Goal: Task Accomplishment & Management: Manage account settings

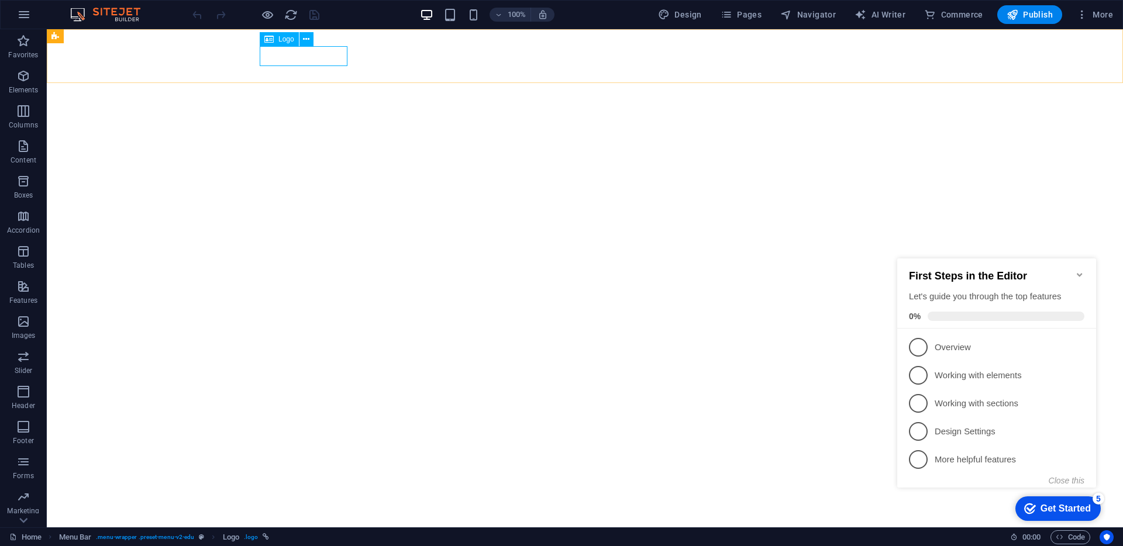
click at [277, 39] on div "Logo" at bounding box center [279, 39] width 39 height 14
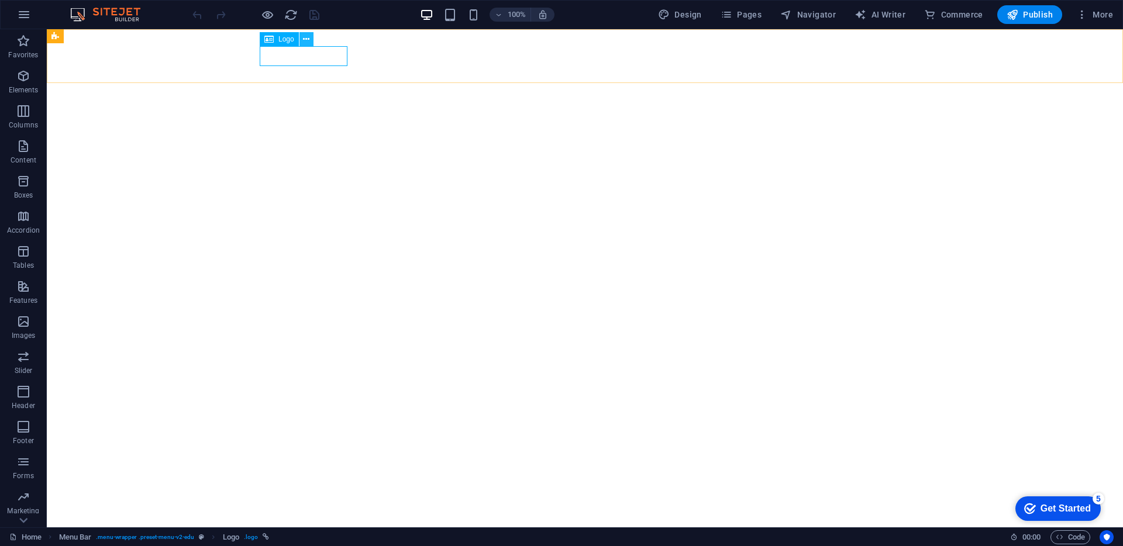
click at [308, 40] on icon at bounding box center [306, 39] width 6 height 12
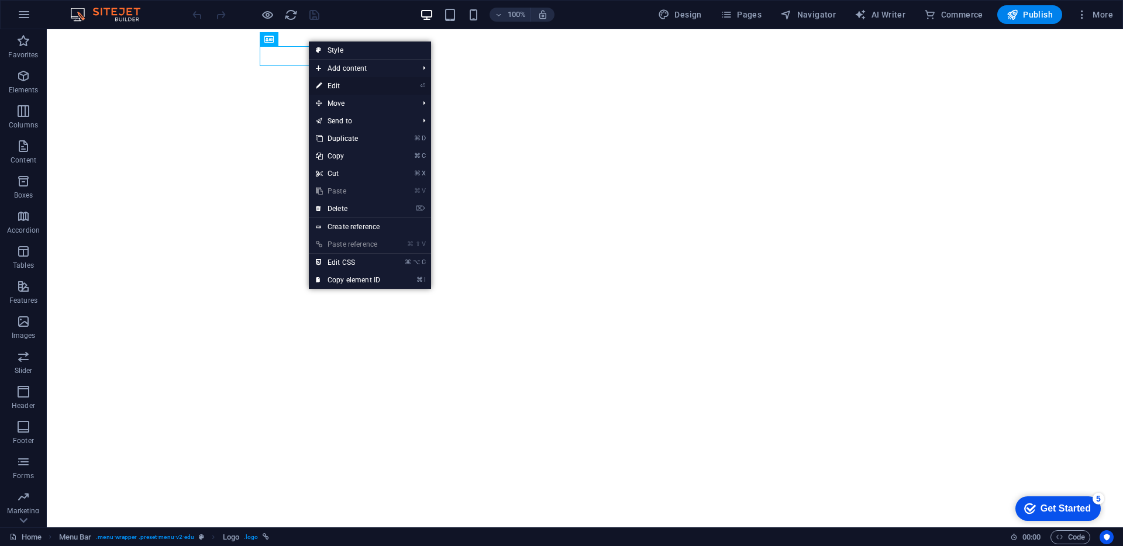
click at [389, 88] on li "⏎ Edit" at bounding box center [370, 86] width 122 height 18
click at [323, 89] on link "⏎ Edit" at bounding box center [348, 86] width 78 height 18
select select "px"
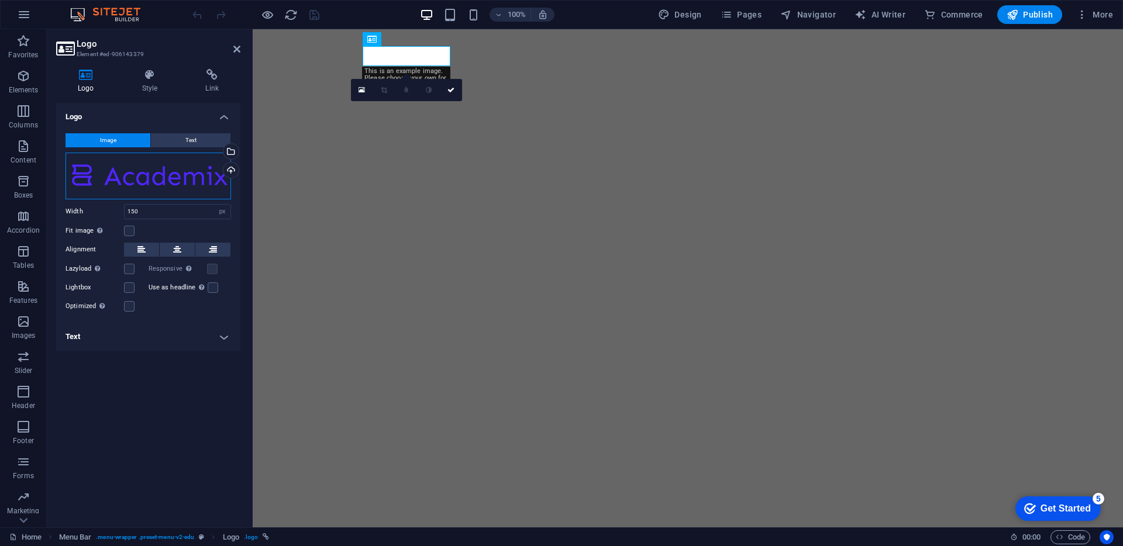
click at [181, 175] on div "Drag files here, click to choose files or select files from Files or our free s…" at bounding box center [149, 176] width 166 height 47
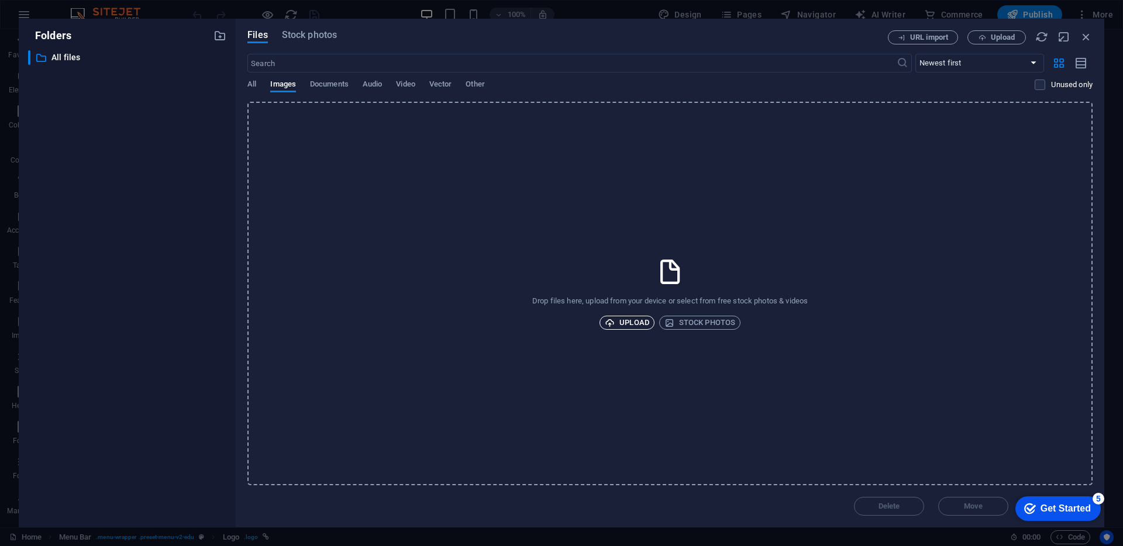
click at [646, 325] on span "Upload" at bounding box center [627, 323] width 44 height 14
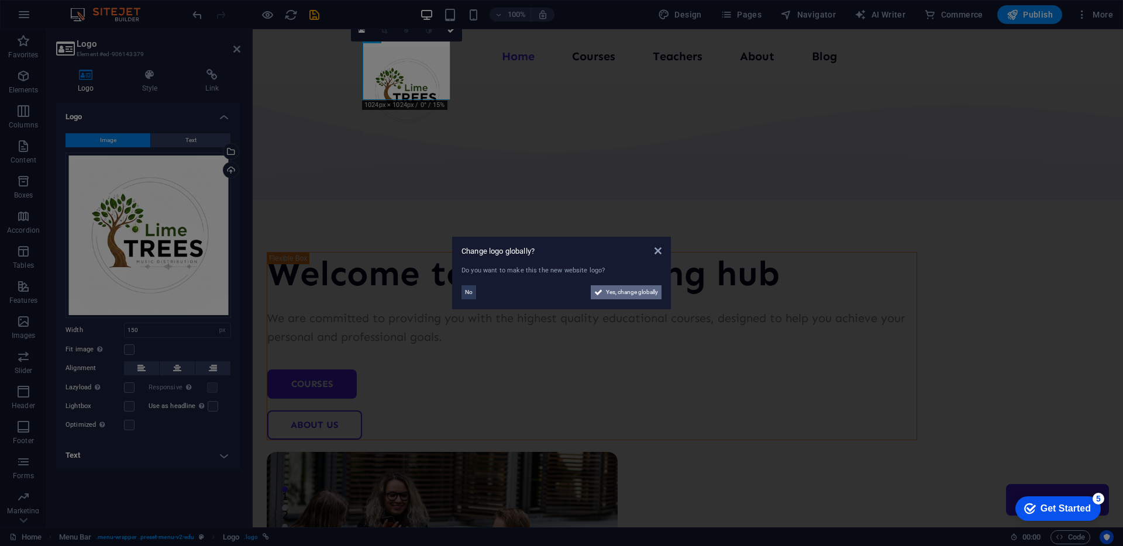
click at [636, 297] on span "Yes, change globally" at bounding box center [632, 292] width 52 height 14
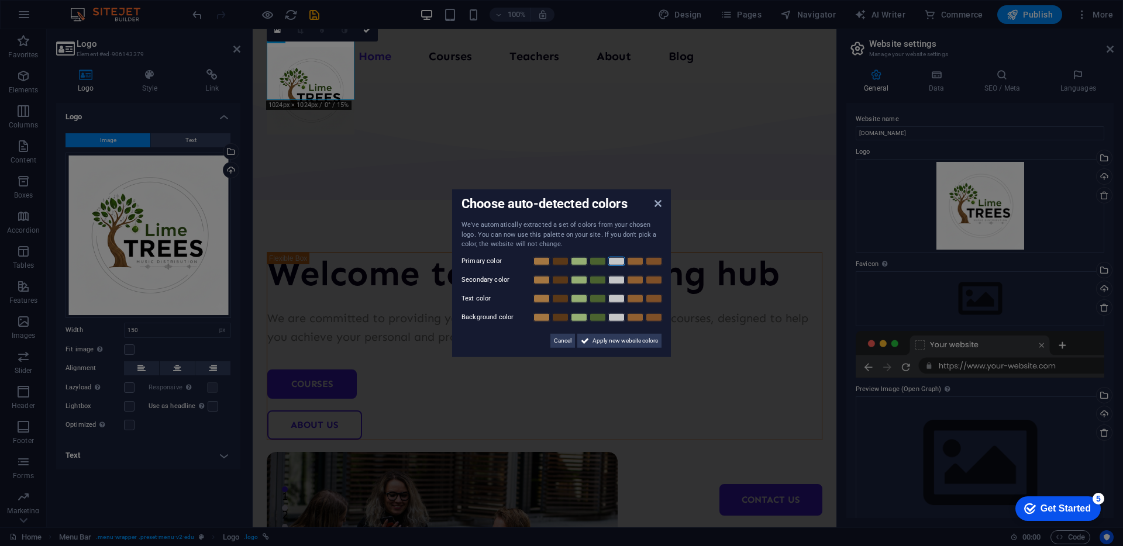
click at [623, 264] on link at bounding box center [617, 260] width 18 height 9
click at [544, 280] on link at bounding box center [542, 279] width 18 height 9
click at [562, 296] on link at bounding box center [561, 298] width 18 height 9
click at [569, 343] on span "Cancel" at bounding box center [563, 340] width 18 height 14
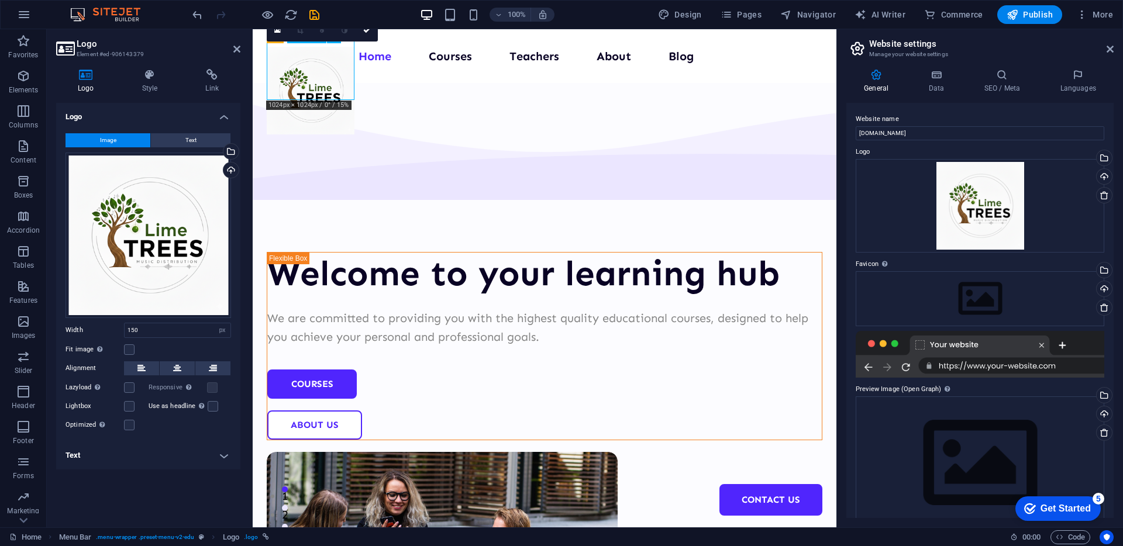
drag, startPoint x: 332, startPoint y: 66, endPoint x: 333, endPoint y: 71, distance: 6.0
click at [333, 71] on div at bounding box center [311, 91] width 88 height 88
click at [480, 98] on div "Welcome to your learning hub We are committed to providing you with the highest…" at bounding box center [545, 454] width 584 height 743
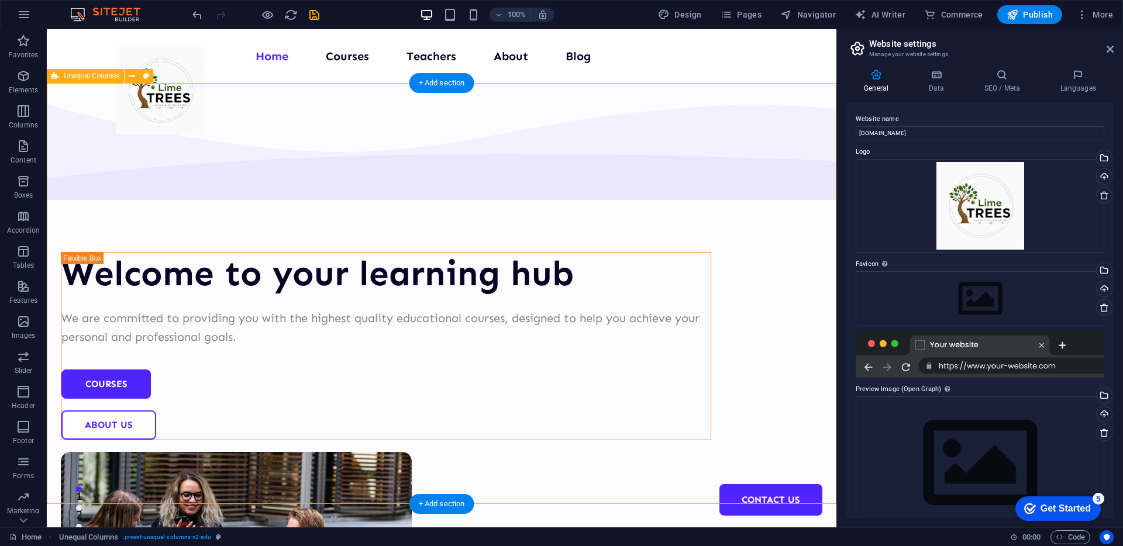
click at [243, 116] on div "Welcome to your learning hub We are committed to providing you with the highest…" at bounding box center [442, 454] width 790 height 743
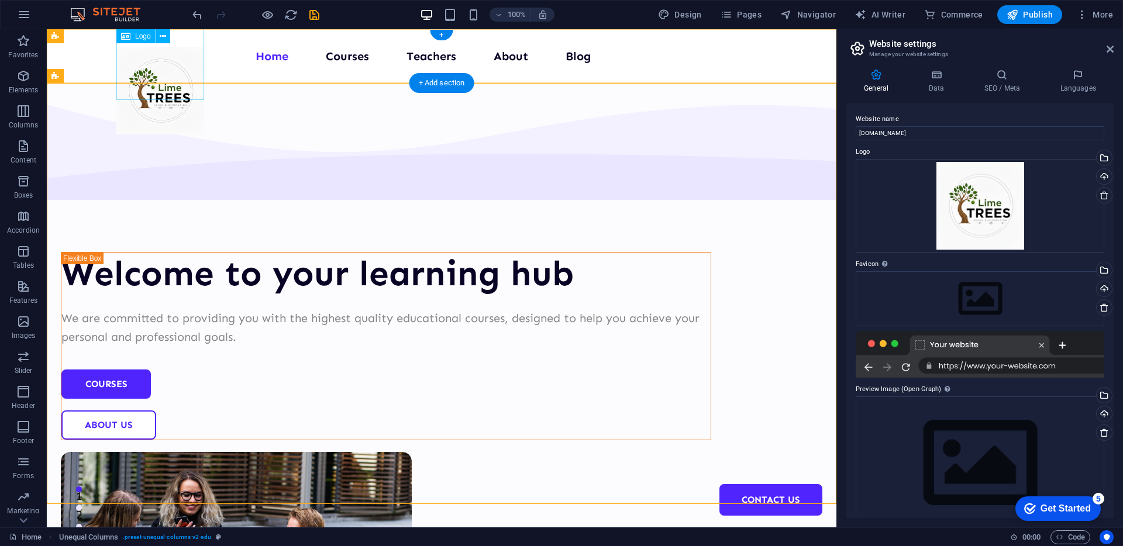
click at [142, 56] on div at bounding box center [160, 91] width 88 height 88
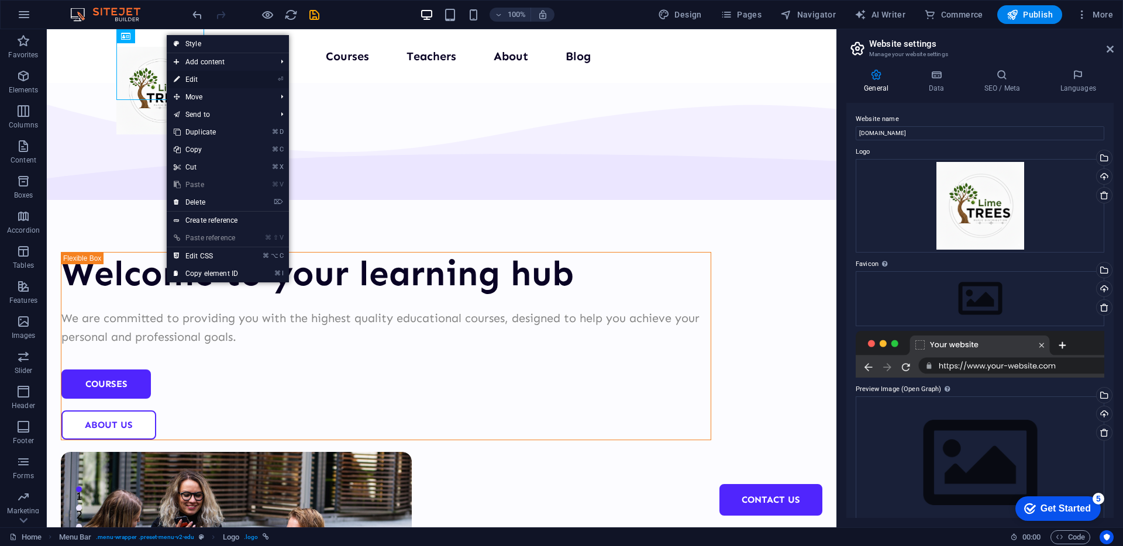
click at [225, 80] on link "⏎ Edit" at bounding box center [206, 80] width 78 height 18
select select "px"
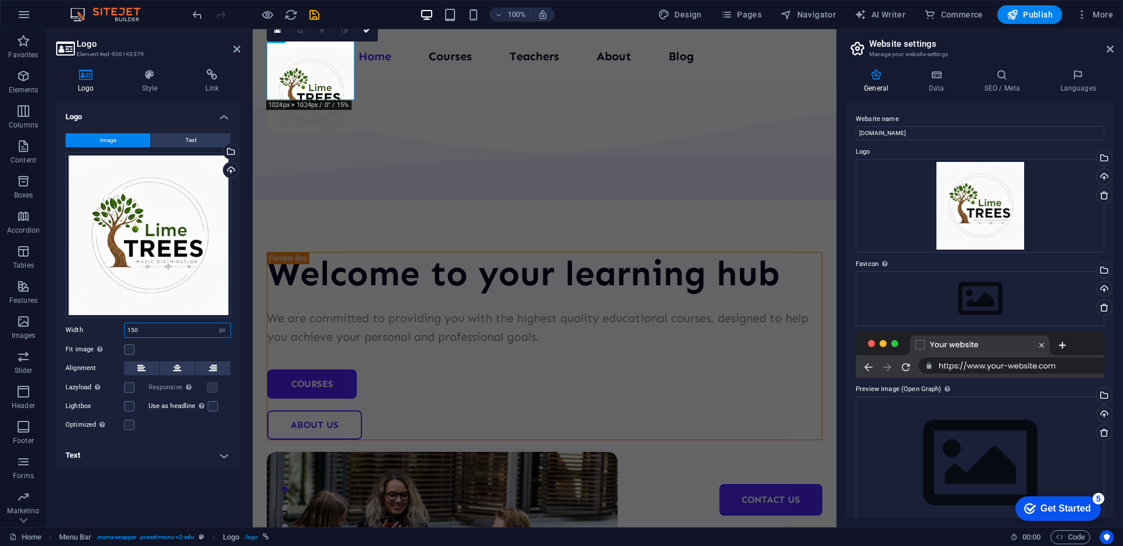
drag, startPoint x: 157, startPoint y: 331, endPoint x: 113, endPoint y: 331, distance: 43.9
click at [113, 331] on div "Width 150 Default auto px rem % em vh vw" at bounding box center [149, 330] width 166 height 15
drag, startPoint x: 105, startPoint y: 328, endPoint x: 89, endPoint y: 328, distance: 15.8
click at [89, 328] on div "Width 130 Default auto px rem % em vh vw" at bounding box center [149, 330] width 166 height 15
type input "120"
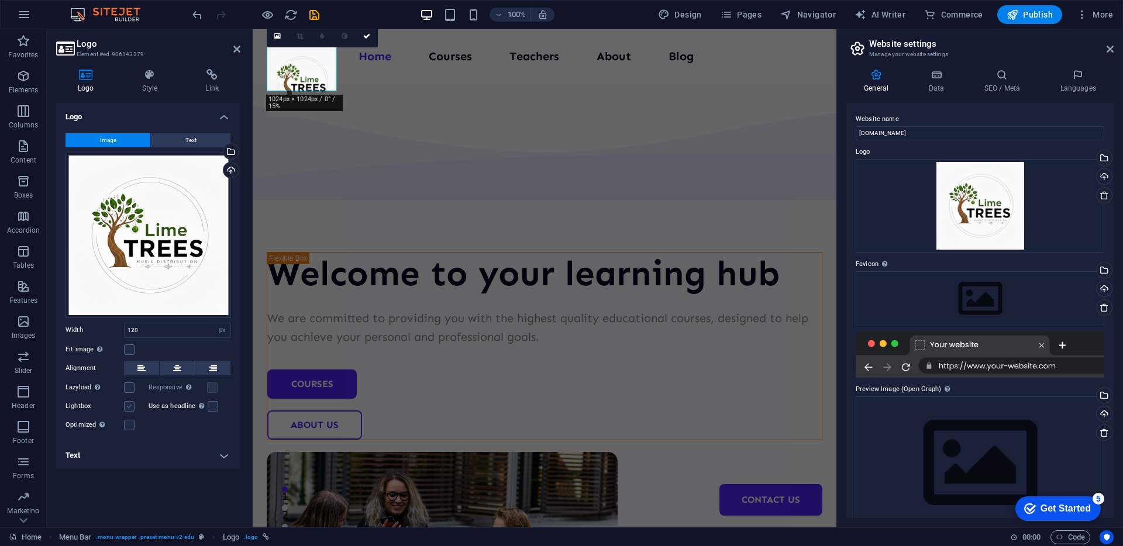
click at [132, 409] on label at bounding box center [129, 406] width 11 height 11
click at [0, 0] on input "Lightbox" at bounding box center [0, 0] width 0 height 0
click at [132, 409] on label at bounding box center [129, 406] width 11 height 11
click at [0, 0] on input "Lightbox" at bounding box center [0, 0] width 0 height 0
click at [132, 409] on label at bounding box center [129, 406] width 11 height 11
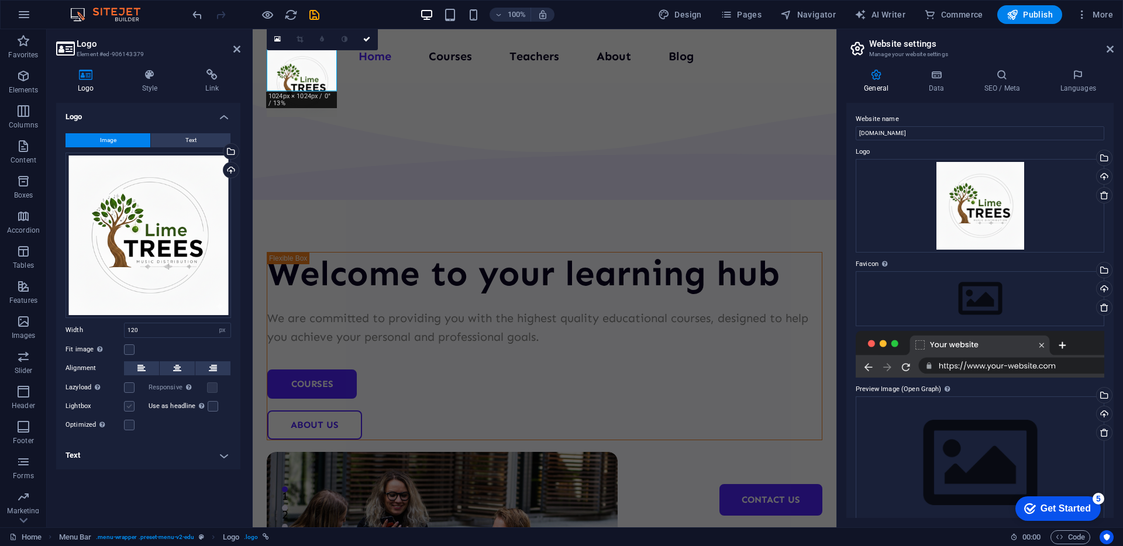
click at [0, 0] on input "Lightbox" at bounding box center [0, 0] width 0 height 0
click at [132, 409] on label at bounding box center [129, 406] width 11 height 11
click at [0, 0] on input "Lightbox" at bounding box center [0, 0] width 0 height 0
click at [132, 467] on h4 "Text" at bounding box center [148, 456] width 184 height 28
click at [133, 463] on div "Alternative text The alternative text is used by devices that cannot display im…" at bounding box center [148, 521] width 184 height 117
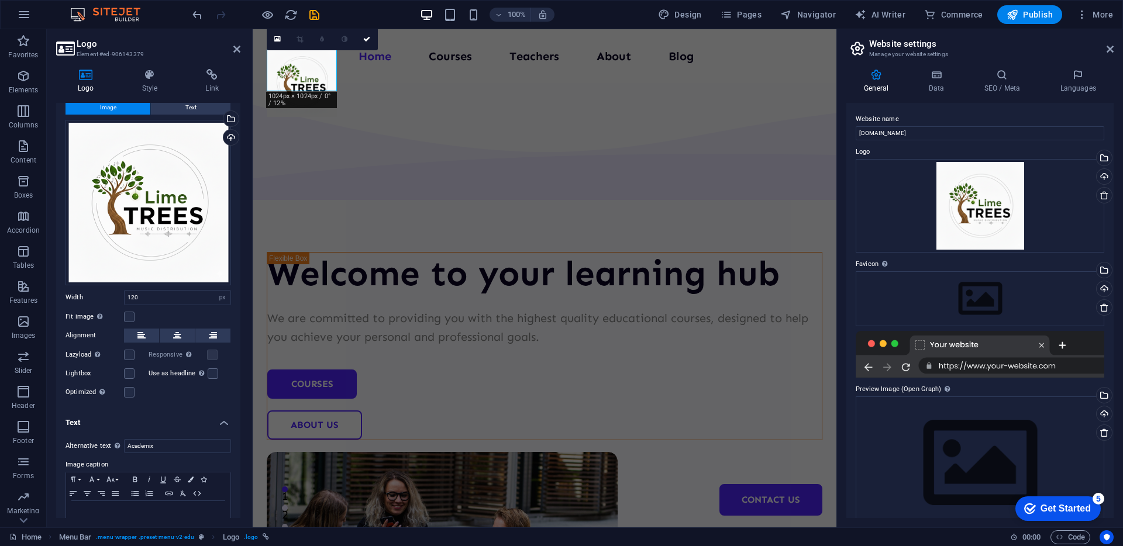
scroll to position [59, 0]
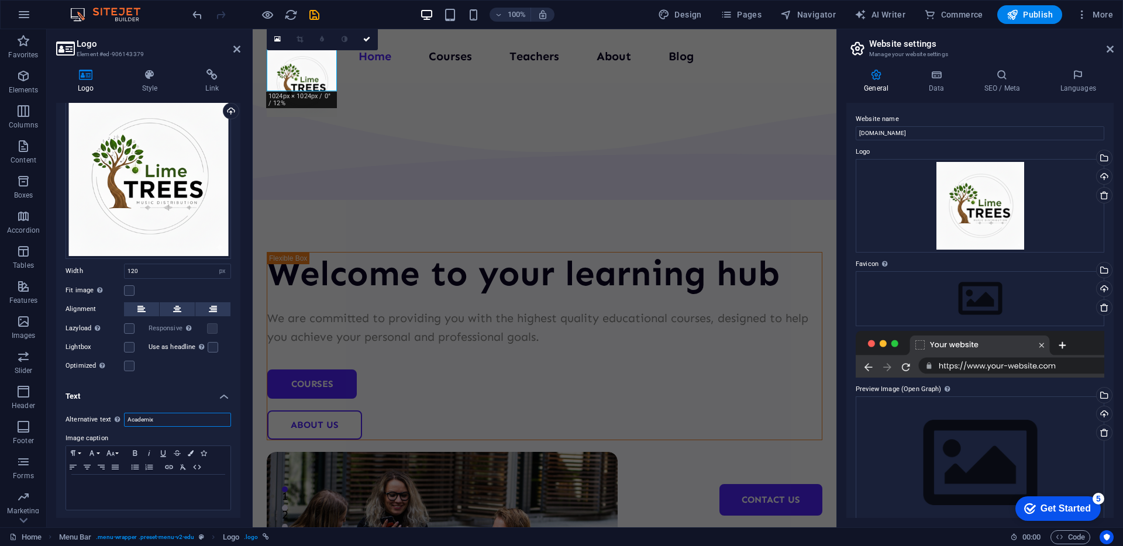
drag, startPoint x: 178, startPoint y: 418, endPoint x: 55, endPoint y: 405, distance: 123.5
click at [55, 405] on div "Logo Style Link Logo Image Text Drag files here, click to choose files or selec…" at bounding box center [148, 294] width 203 height 468
type input "Lime Trees Distribution"
click at [149, 484] on p at bounding box center [148, 486] width 153 height 11
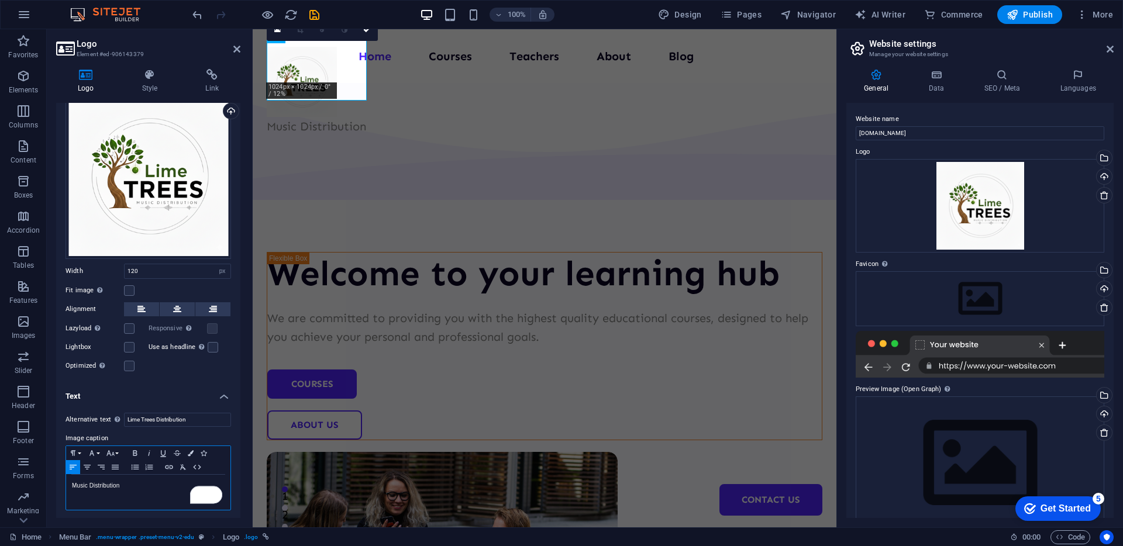
scroll to position [0, 0]
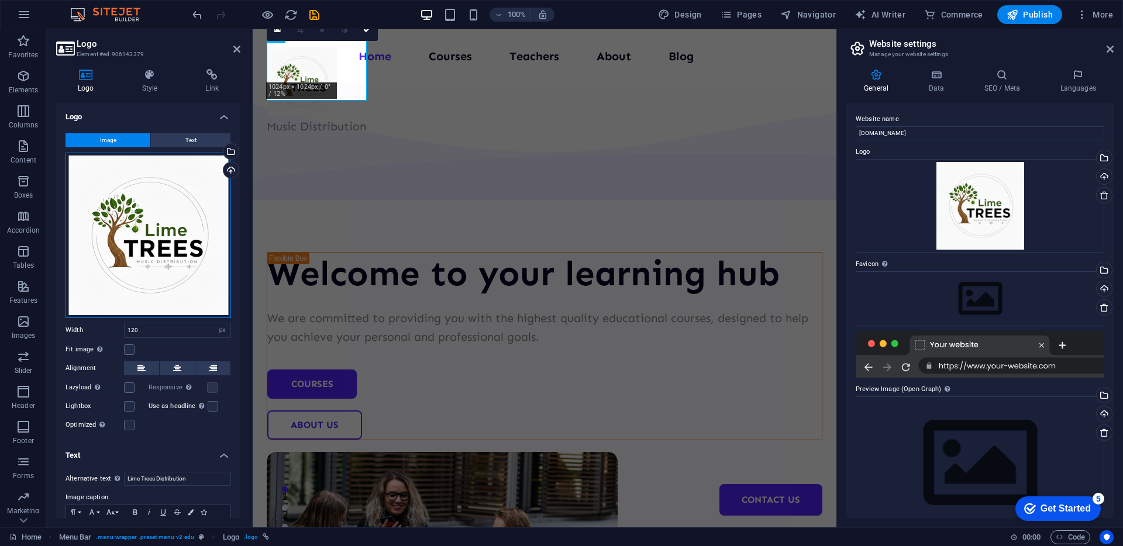
click at [167, 234] on div "Drag files here, click to choose files or select files from Files or our free s…" at bounding box center [149, 236] width 166 height 166
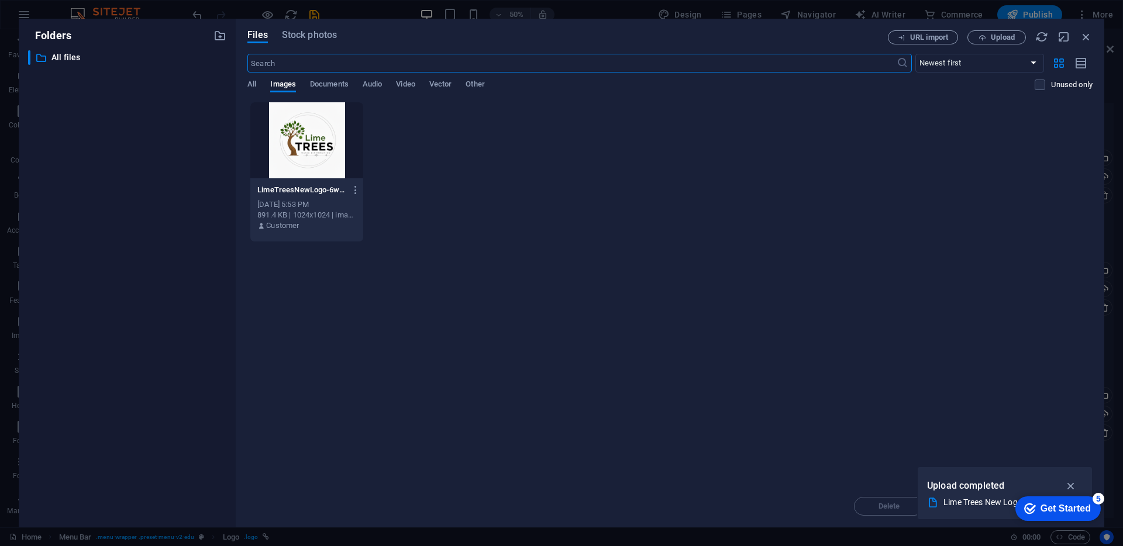
click at [388, 141] on div "LimeTreesNewLogo-6wKdoBp-hvdMFoPF_95Vnw.png LimeTreesNewLogo-6wKdoBp-hvdMFoPF_9…" at bounding box center [669, 172] width 845 height 140
click at [271, 129] on div at bounding box center [306, 140] width 113 height 76
click at [301, 136] on div "1" at bounding box center [306, 140] width 113 height 76
click at [301, 136] on div at bounding box center [306, 140] width 113 height 76
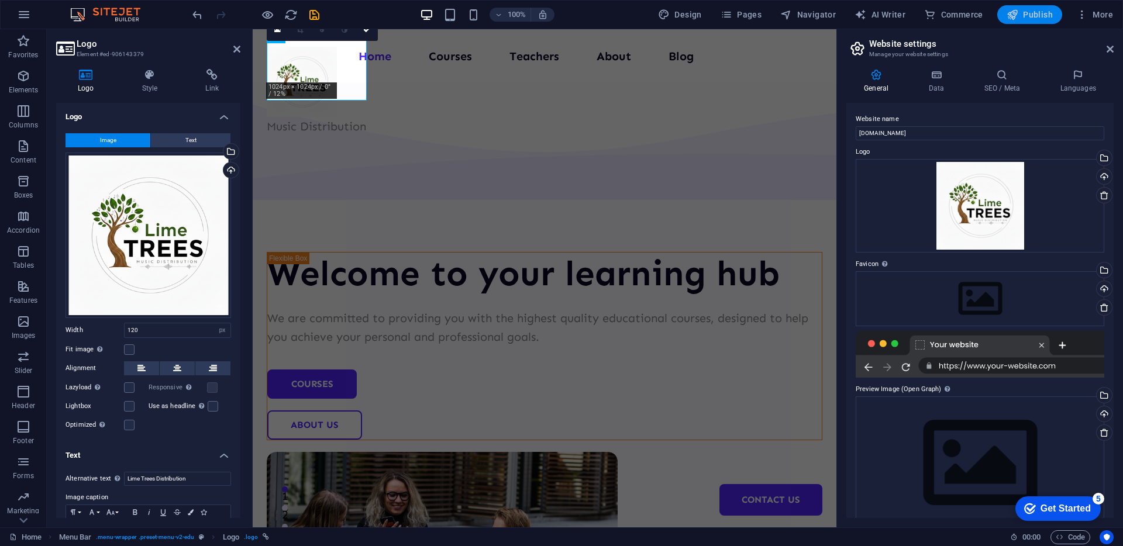
click at [1048, 11] on span "Publish" at bounding box center [1030, 15] width 46 height 12
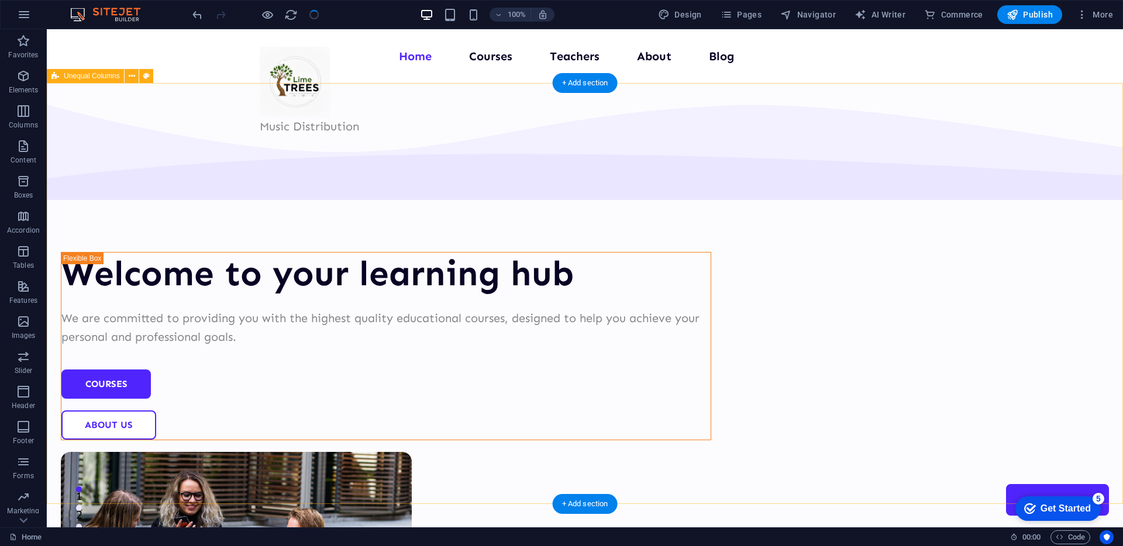
click at [198, 147] on div "Welcome to your learning hub We are committed to providing you with the highest…" at bounding box center [585, 454] width 1076 height 743
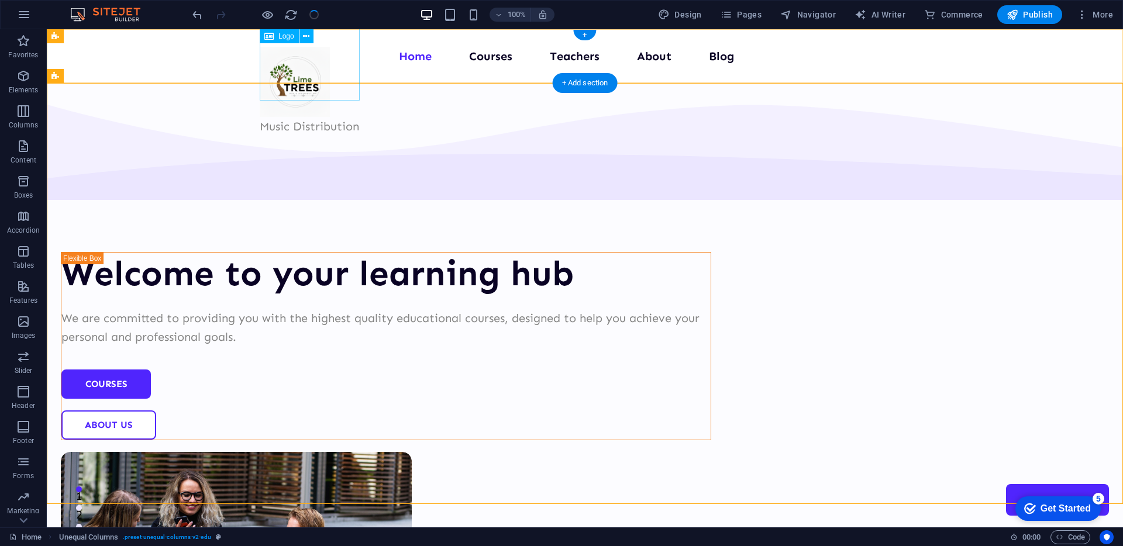
click at [329, 69] on div "Music Distribution" at bounding box center [309, 91] width 99 height 89
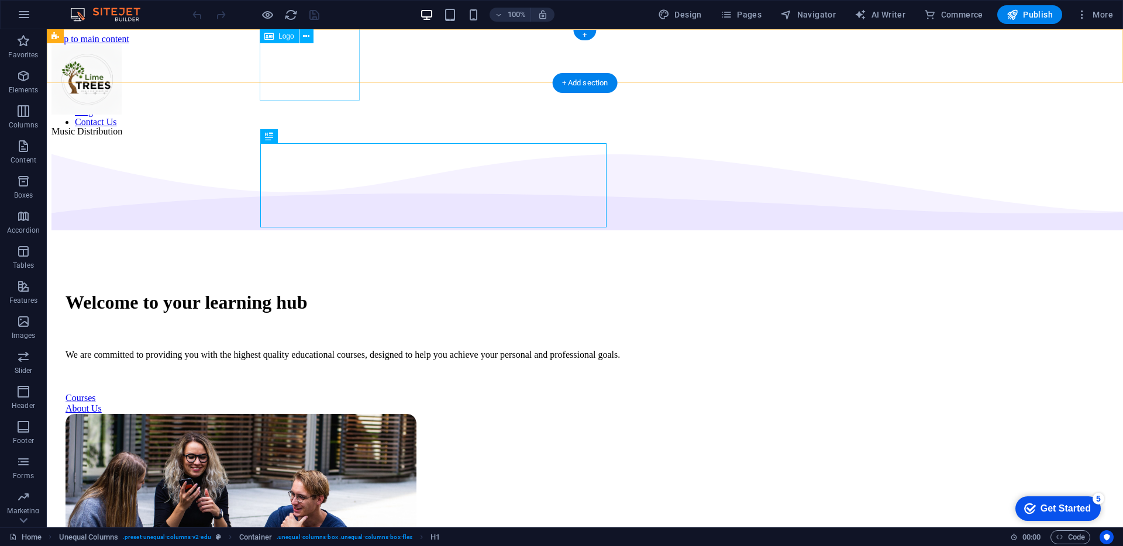
click at [122, 59] on div "Music Distribution" at bounding box center [86, 95] width 71 height 102
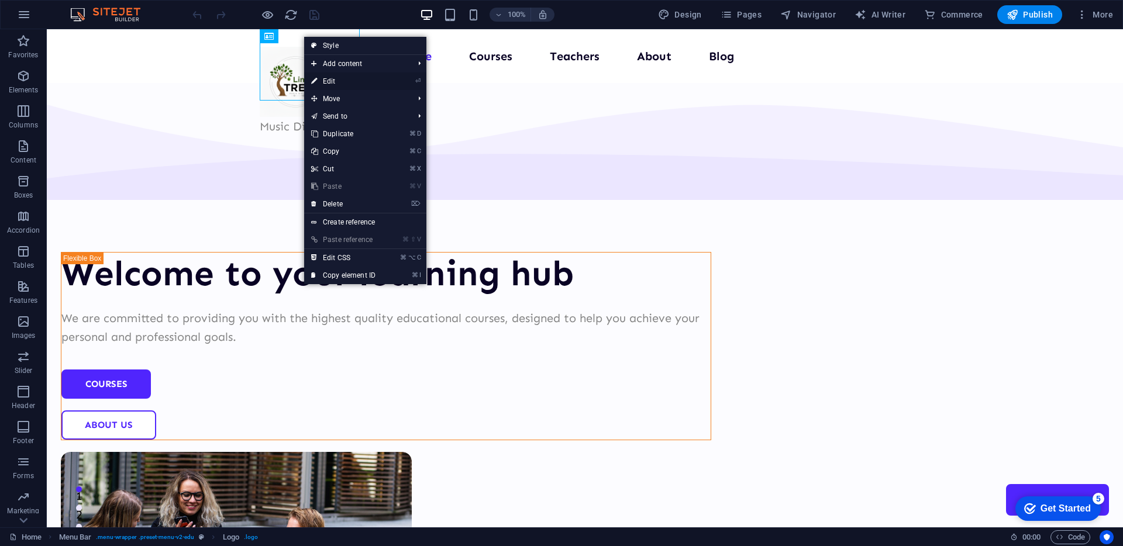
click at [361, 83] on link "⏎ Edit" at bounding box center [343, 82] width 78 height 18
select select "px"
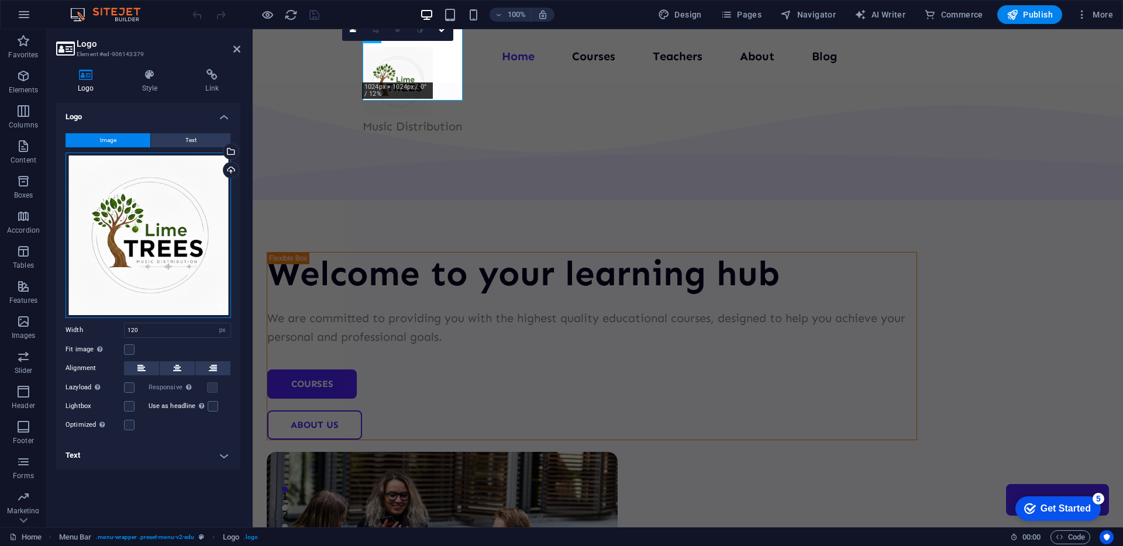
click at [142, 228] on div "Drag files here, click to choose files or select files from Files or our free s…" at bounding box center [149, 236] width 166 height 166
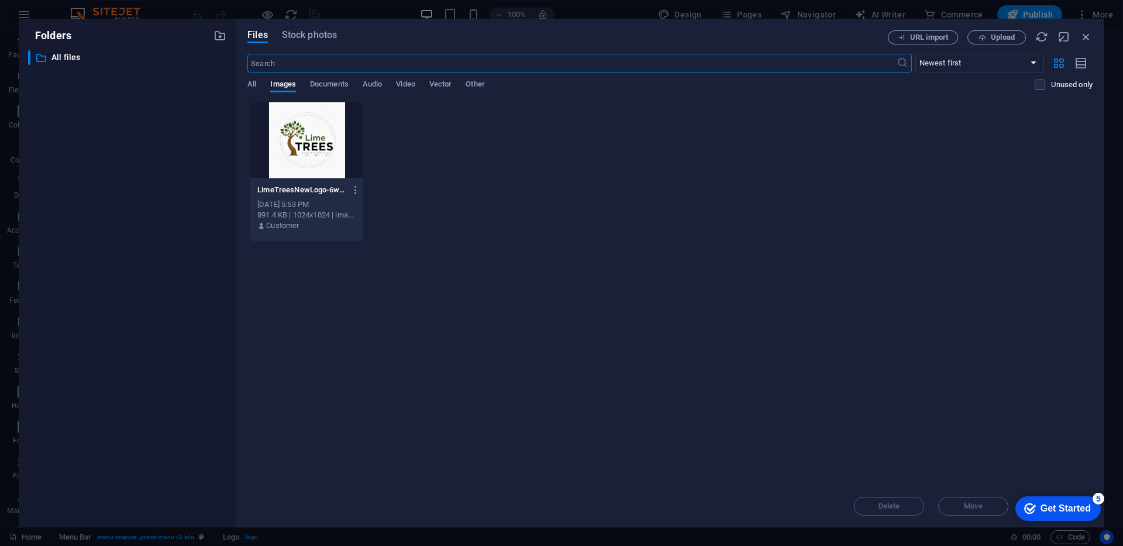
click at [257, 83] on div "All Images Documents Audio Video Vector Other" at bounding box center [640, 91] width 787 height 22
click at [254, 83] on span "All" at bounding box center [251, 85] width 9 height 16
click at [253, 83] on span "All" at bounding box center [251, 85] width 9 height 16
click at [1091, 32] on icon "button" at bounding box center [1086, 36] width 13 height 13
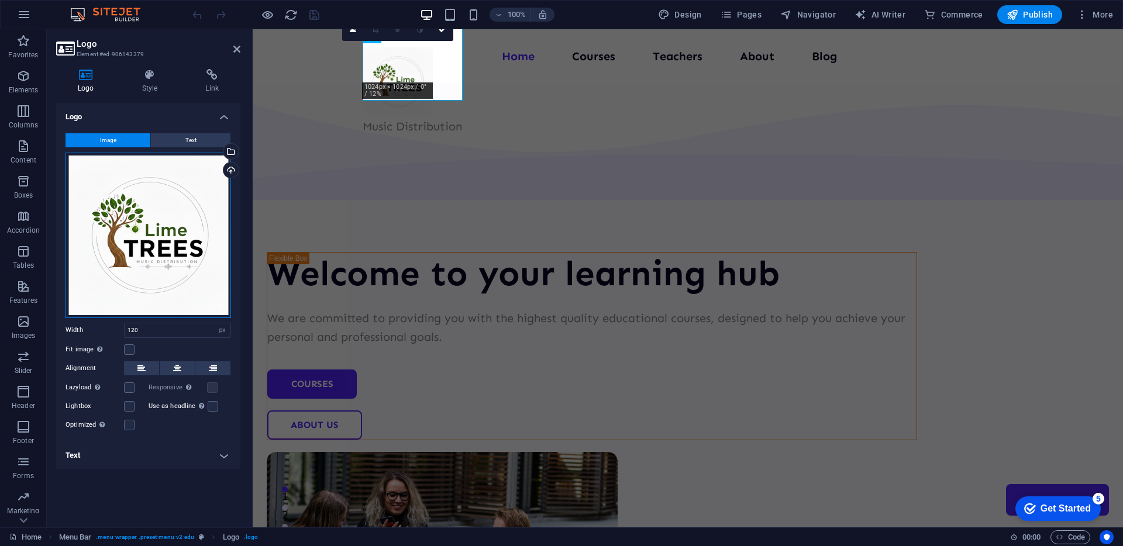
click at [170, 270] on div "Drag files here, click to choose files or select files from Files or our free s…" at bounding box center [149, 236] width 166 height 166
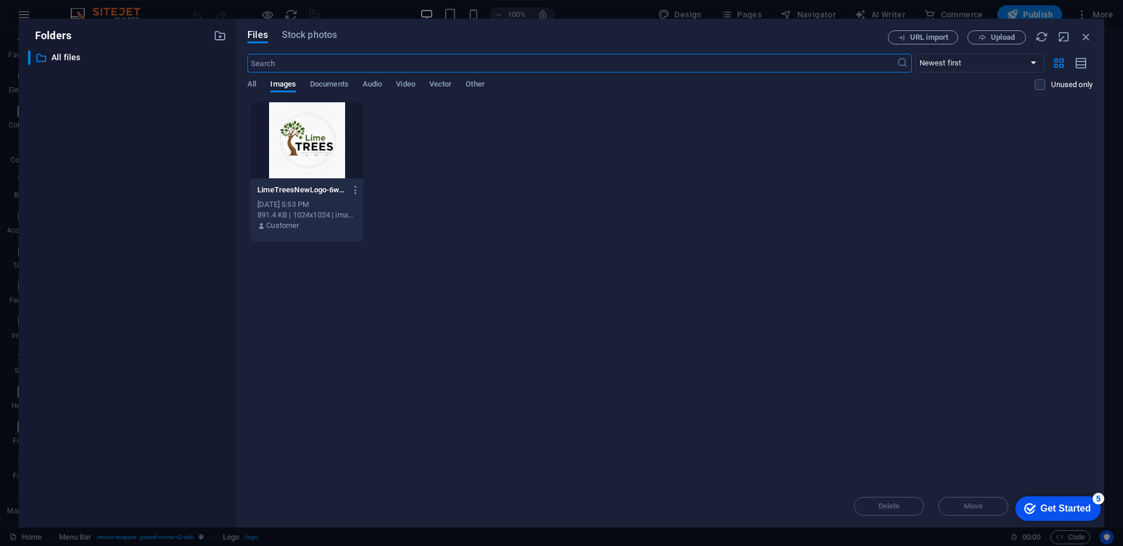
drag, startPoint x: 759, startPoint y: 122, endPoint x: 845, endPoint y: 113, distance: 85.9
click at [760, 122] on div "LimeTreesNewLogo-6wKdoBp-hvdMFoPF_95Vnw.png LimeTreesNewLogo-6wKdoBp-hvdMFoPF_9…" at bounding box center [669, 172] width 845 height 140
click at [1078, 36] on div "URL import Upload" at bounding box center [990, 37] width 205 height 14
click at [1083, 39] on icon "button" at bounding box center [1086, 36] width 13 height 13
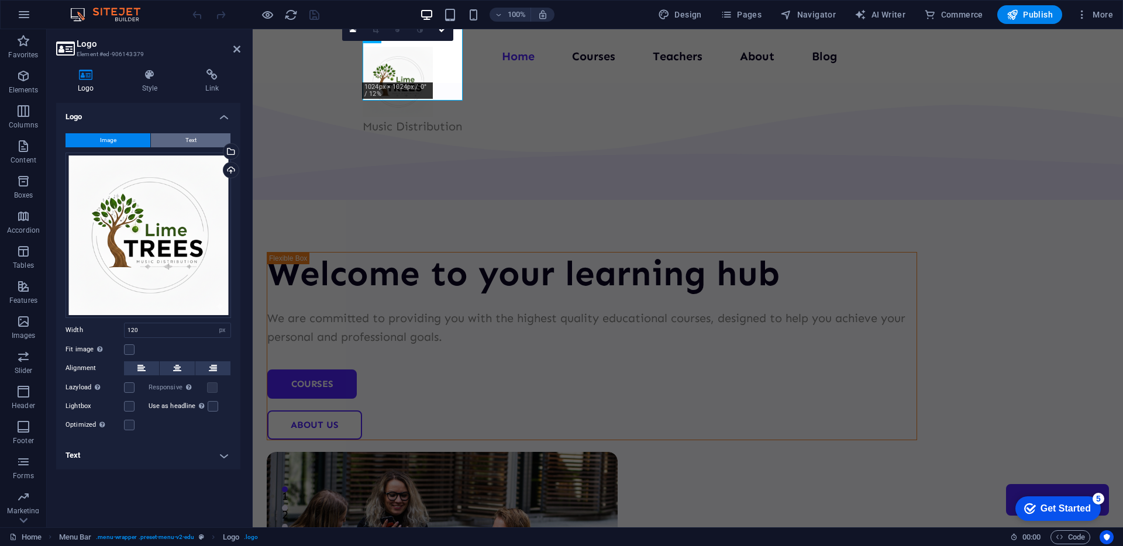
click at [183, 135] on button "Text" at bounding box center [191, 140] width 80 height 14
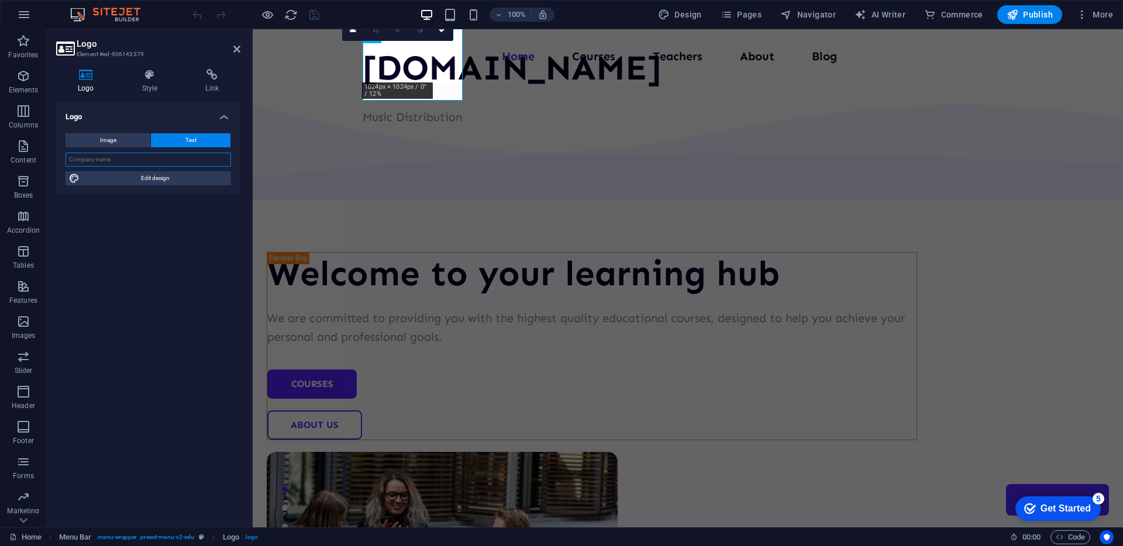
click at [135, 158] on input "text" at bounding box center [149, 160] width 166 height 14
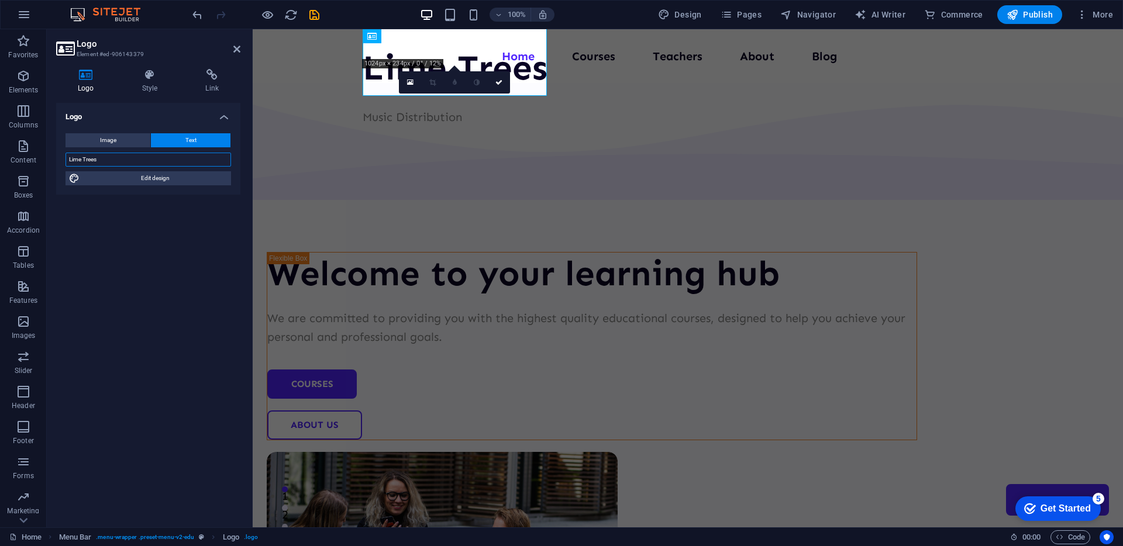
type input "Lime Trees"
click at [173, 229] on div "Logo Image Text Drag files here, click to choose files or select files from Fil…" at bounding box center [148, 310] width 184 height 415
click at [81, 138] on button "Image" at bounding box center [108, 140] width 85 height 14
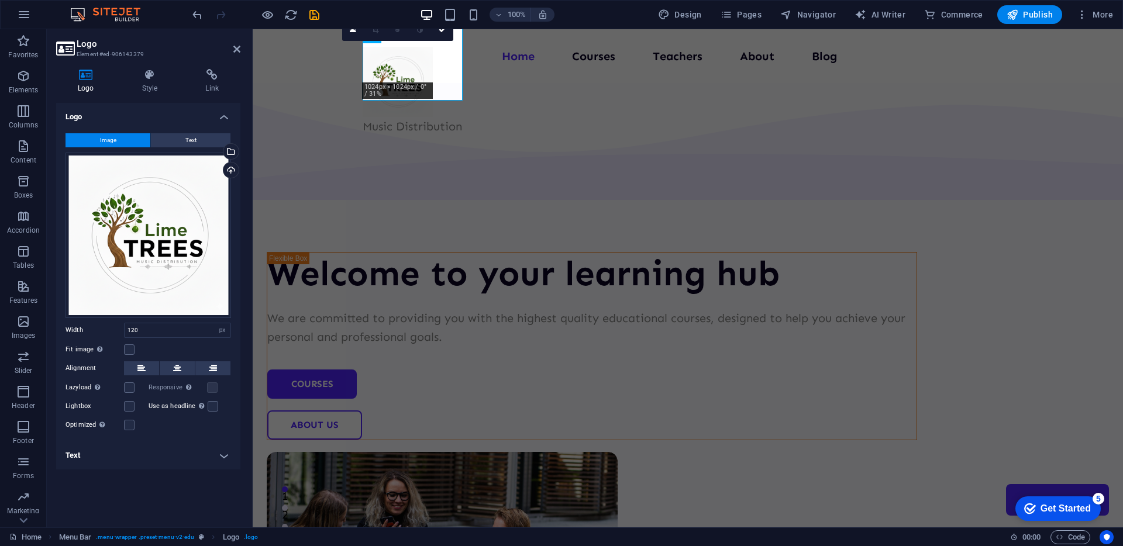
click at [128, 457] on h4 "Text" at bounding box center [148, 456] width 184 height 28
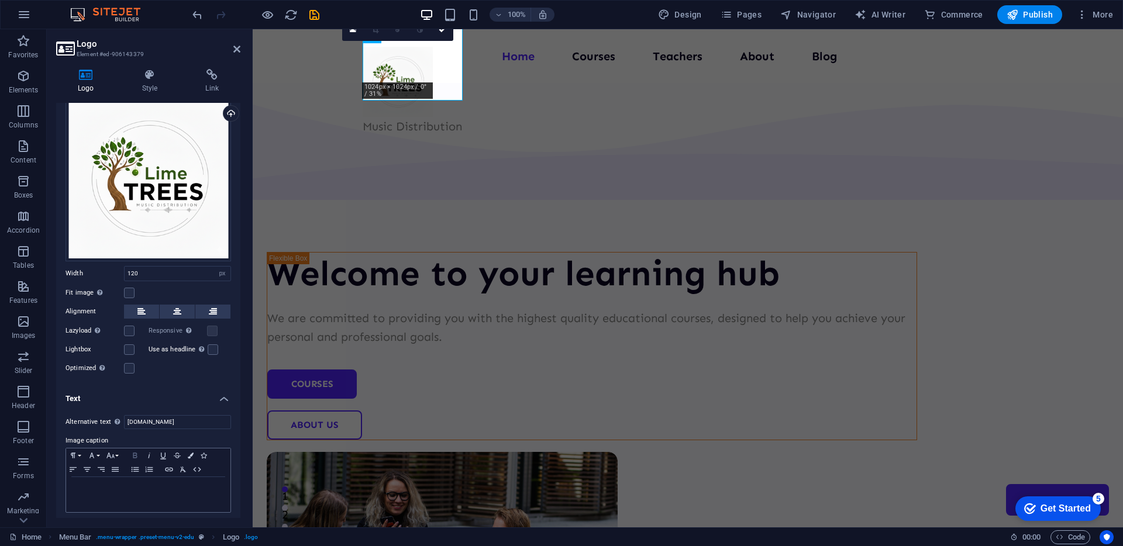
scroll to position [59, 0]
click at [179, 418] on input "[DOMAIN_NAME]" at bounding box center [177, 420] width 107 height 14
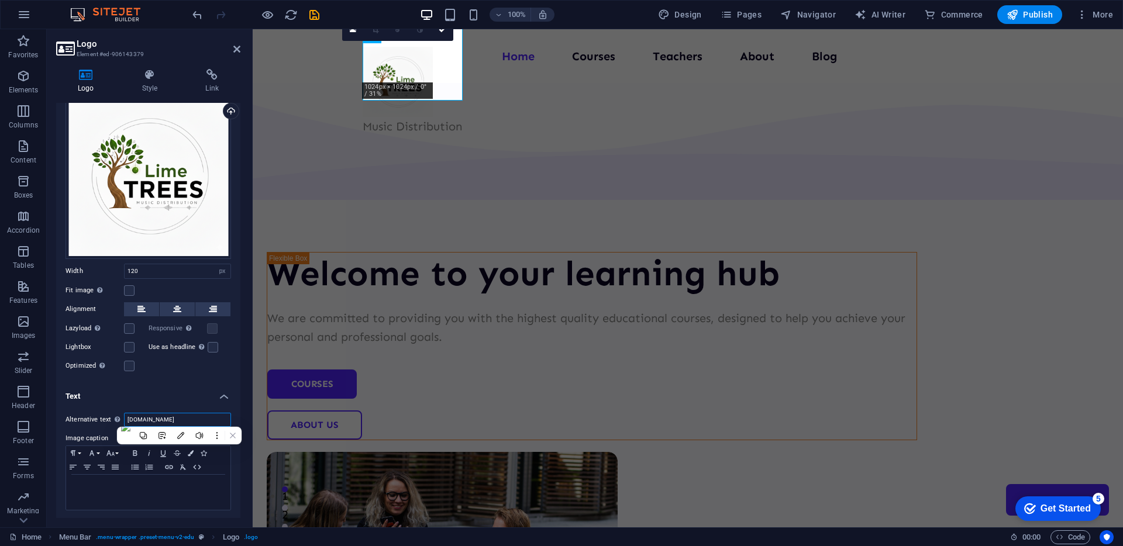
click at [180, 417] on input "[DOMAIN_NAME]" at bounding box center [177, 420] width 107 height 14
click at [215, 419] on input "[DOMAIN_NAME]" at bounding box center [177, 420] width 107 height 14
drag, startPoint x: 206, startPoint y: 419, endPoint x: 104, endPoint y: 419, distance: 102.9
click at [104, 419] on div "Alternative text The alternative text is used by devices that cannot display im…" at bounding box center [149, 420] width 166 height 14
click at [133, 481] on p at bounding box center [148, 486] width 153 height 11
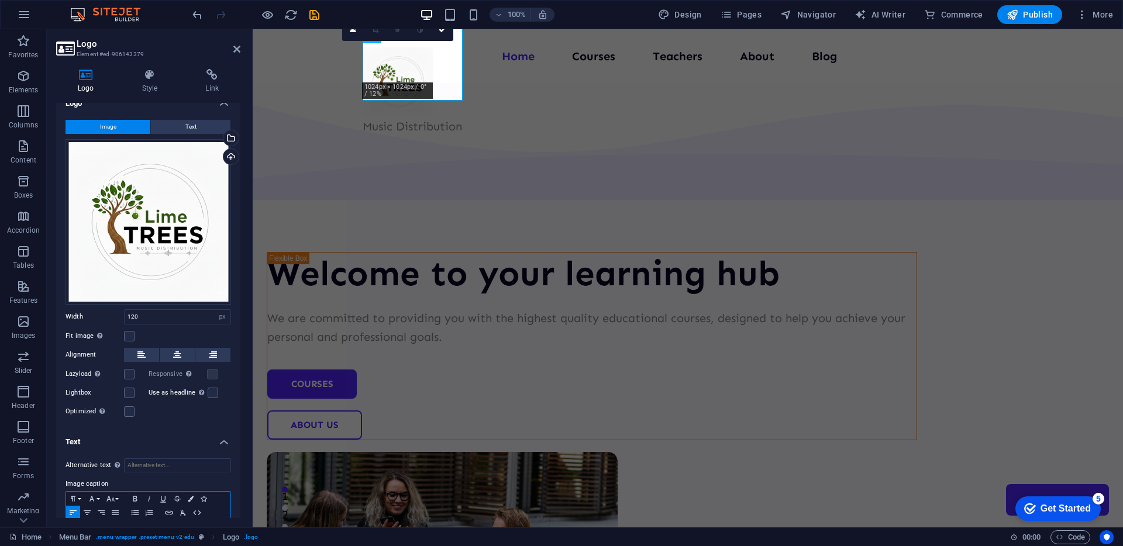
scroll to position [0, 0]
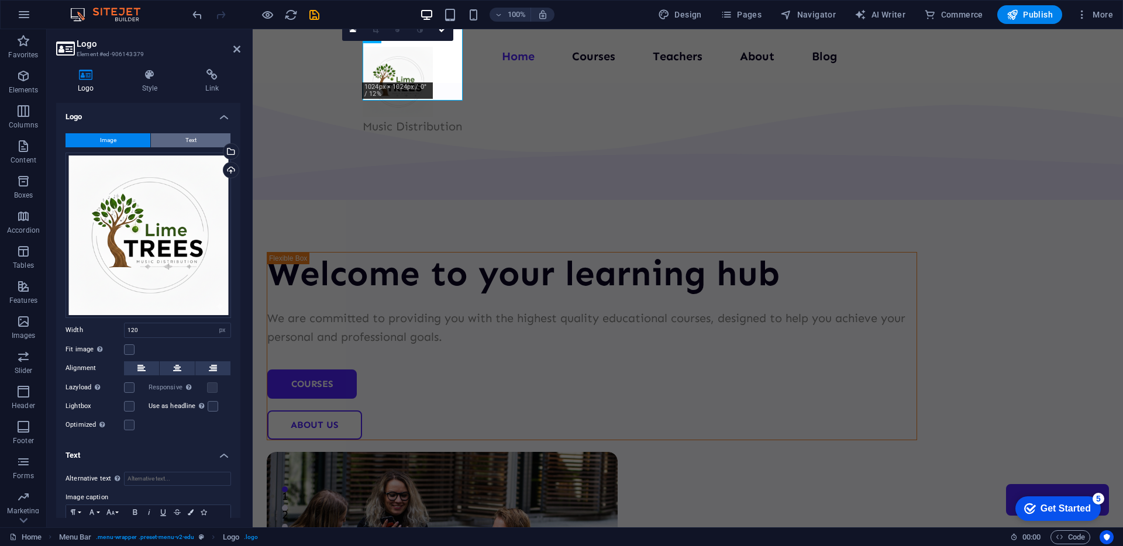
click at [192, 135] on span "Text" at bounding box center [190, 140] width 11 height 14
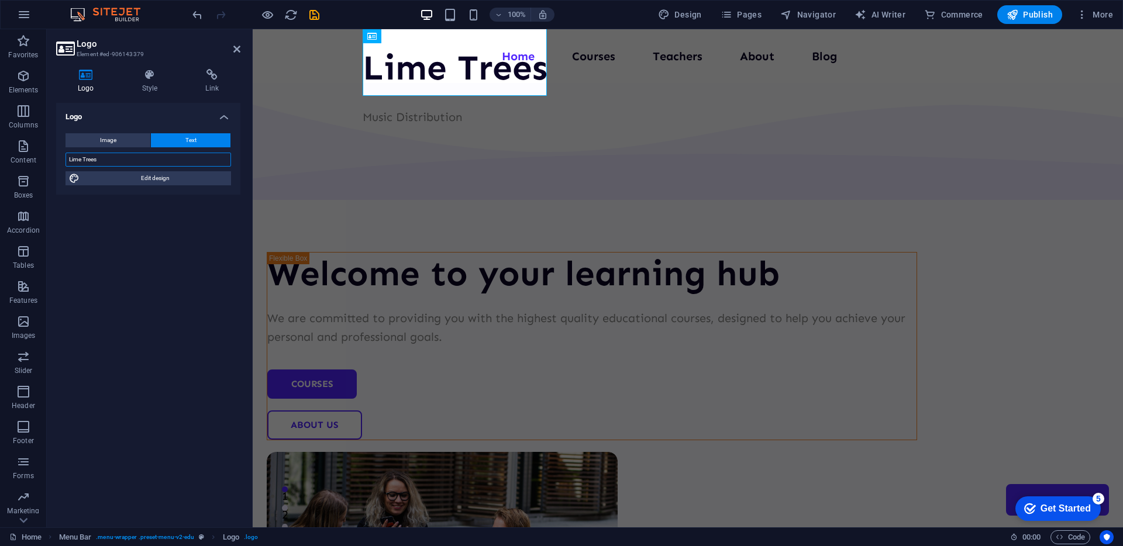
click at [126, 164] on input "Lime Trees" at bounding box center [149, 160] width 166 height 14
click at [143, 213] on div "Logo Image Text Drag files here, click to choose files or select files from Fil…" at bounding box center [148, 310] width 184 height 415
click at [409, 88] on div "Lime Trees Music Distribution" at bounding box center [455, 87] width 185 height 80
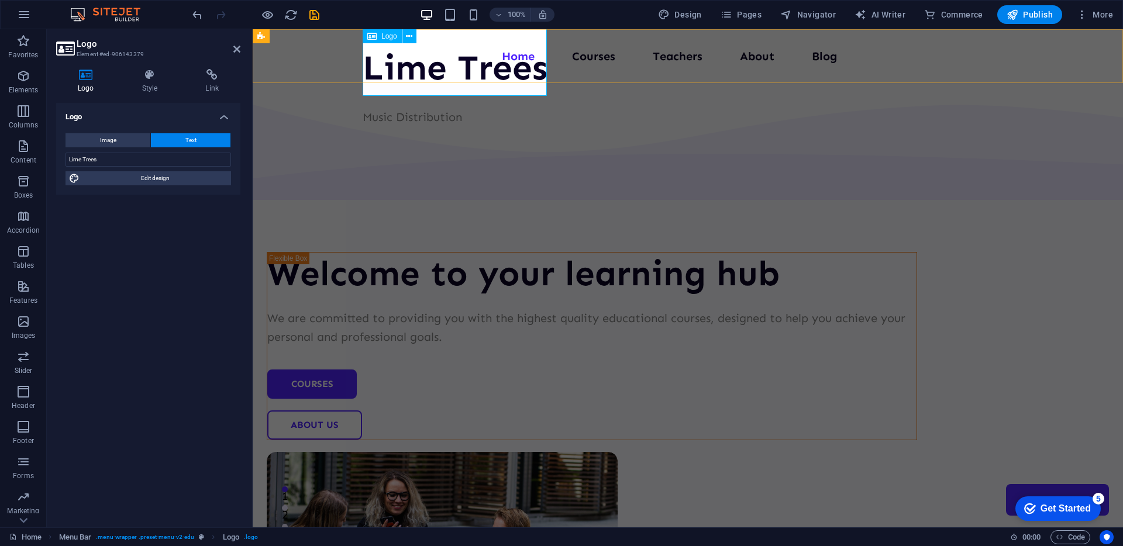
click at [467, 59] on div "Lime Trees Music Distribution" at bounding box center [455, 87] width 185 height 80
click at [577, 95] on div "Welcome to your learning hub We are committed to providing you with the highest…" at bounding box center [688, 454] width 870 height 743
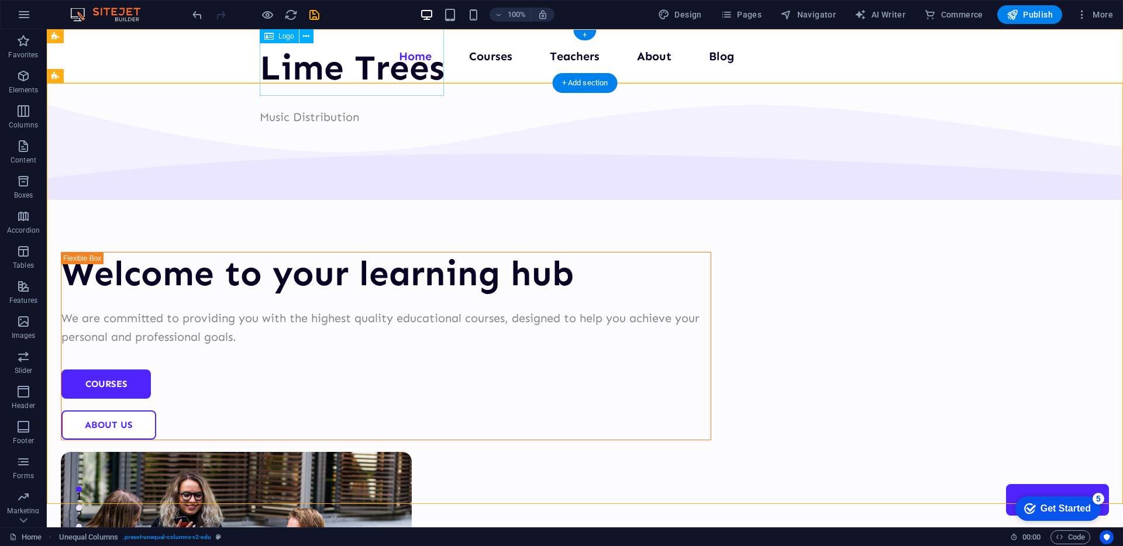
click at [374, 47] on div "Lime Trees Music Distribution" at bounding box center [352, 87] width 185 height 80
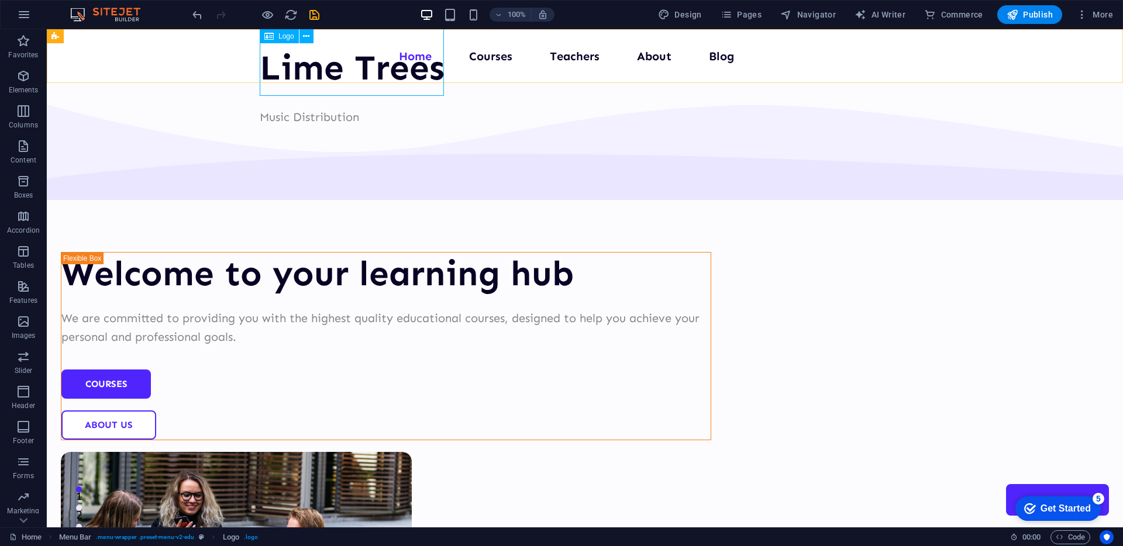
click at [0, 0] on icon at bounding box center [0, 0] width 0 height 0
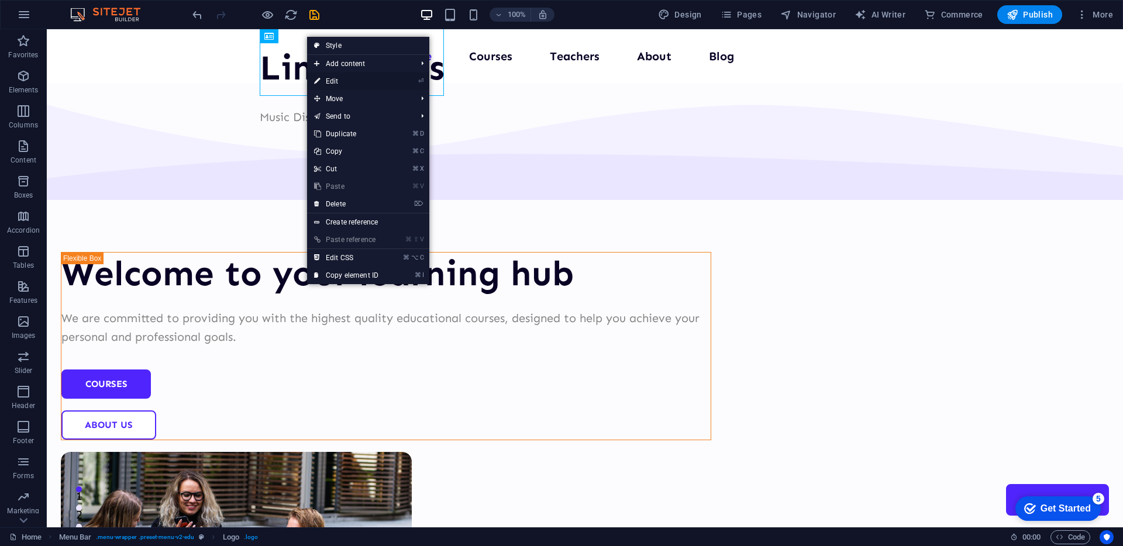
click at [422, 78] on icon "⏎" at bounding box center [420, 81] width 5 height 8
select select "px"
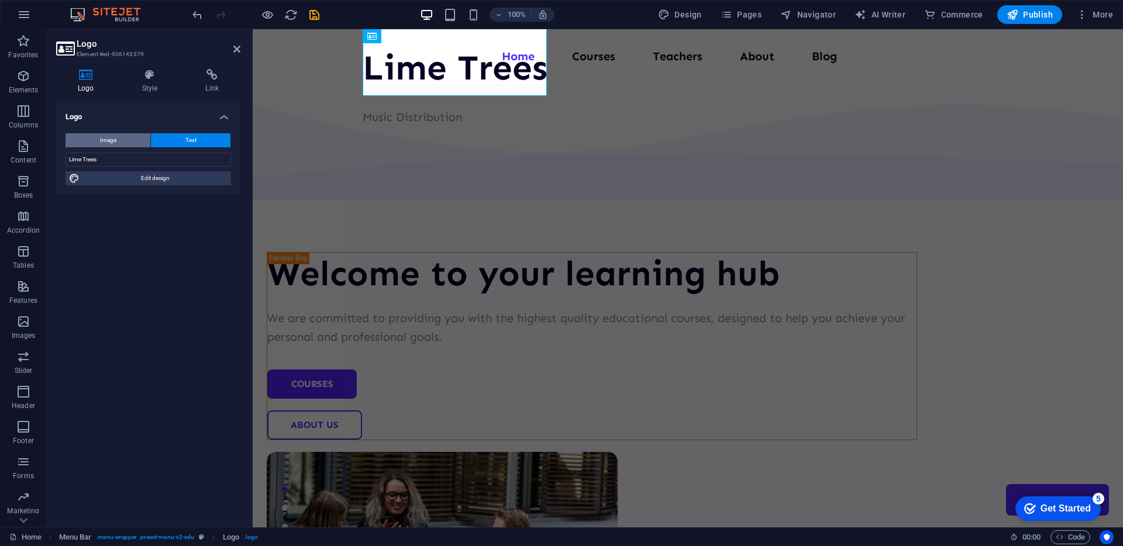
click at [126, 145] on button "Image" at bounding box center [108, 140] width 85 height 14
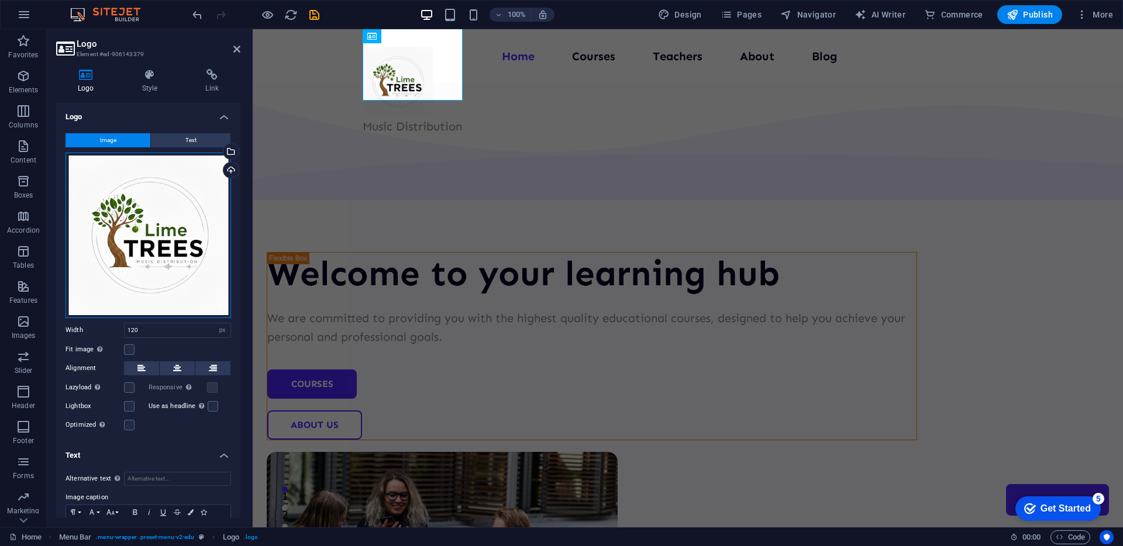
click at [168, 208] on div "Drag files here, click to choose files or select files from Files or our free s…" at bounding box center [149, 236] width 166 height 166
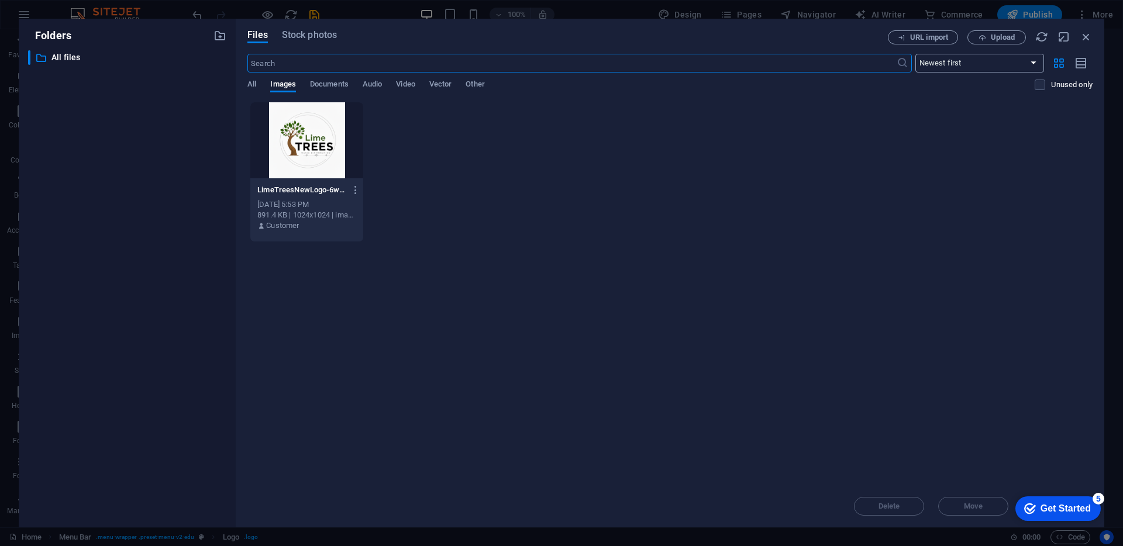
click at [972, 61] on select "Newest first Oldest first Name (A-Z) Name (Z-A) Size (0-9) Size (9-0) Resolutio…" at bounding box center [979, 63] width 129 height 19
click at [1086, 35] on icon "button" at bounding box center [1086, 36] width 13 height 13
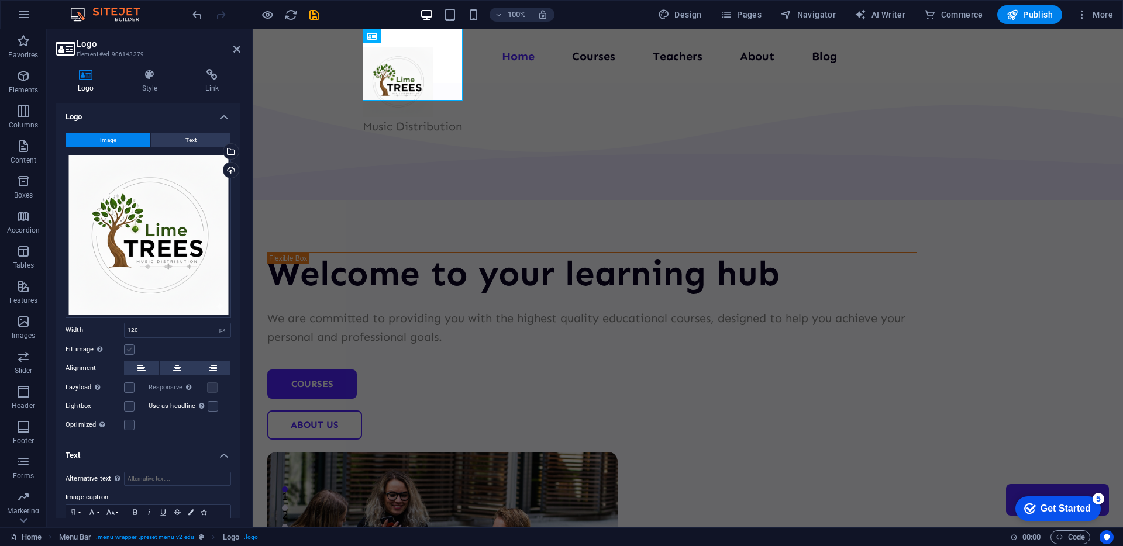
click at [127, 349] on label at bounding box center [129, 350] width 11 height 11
click at [0, 0] on input "Fit image Automatically fit image to a fixed width and height" at bounding box center [0, 0] width 0 height 0
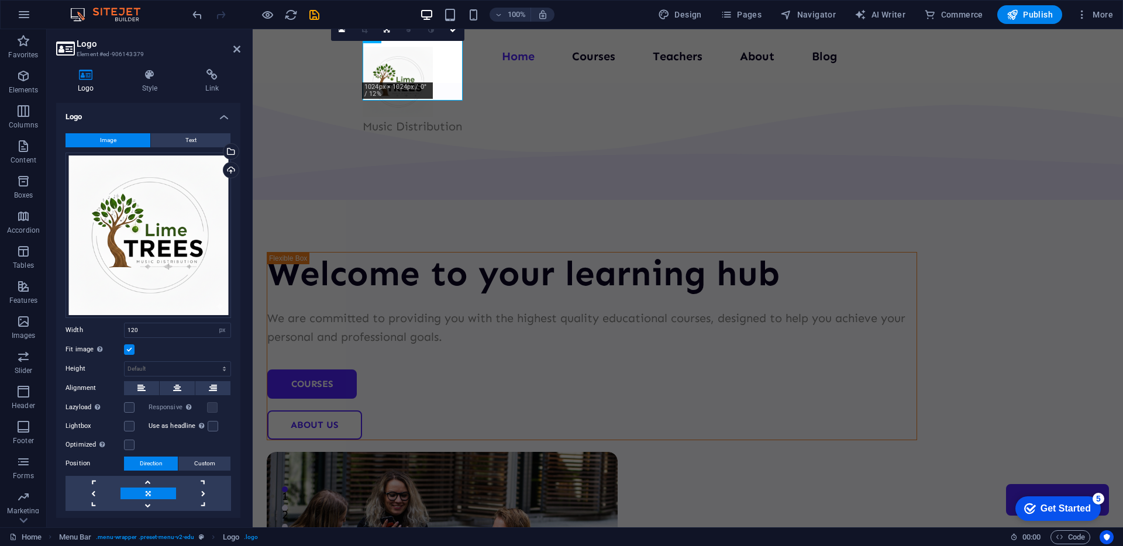
click at [127, 349] on label at bounding box center [129, 350] width 11 height 11
click at [0, 0] on input "Fit image Automatically fit image to a fixed width and height" at bounding box center [0, 0] width 0 height 0
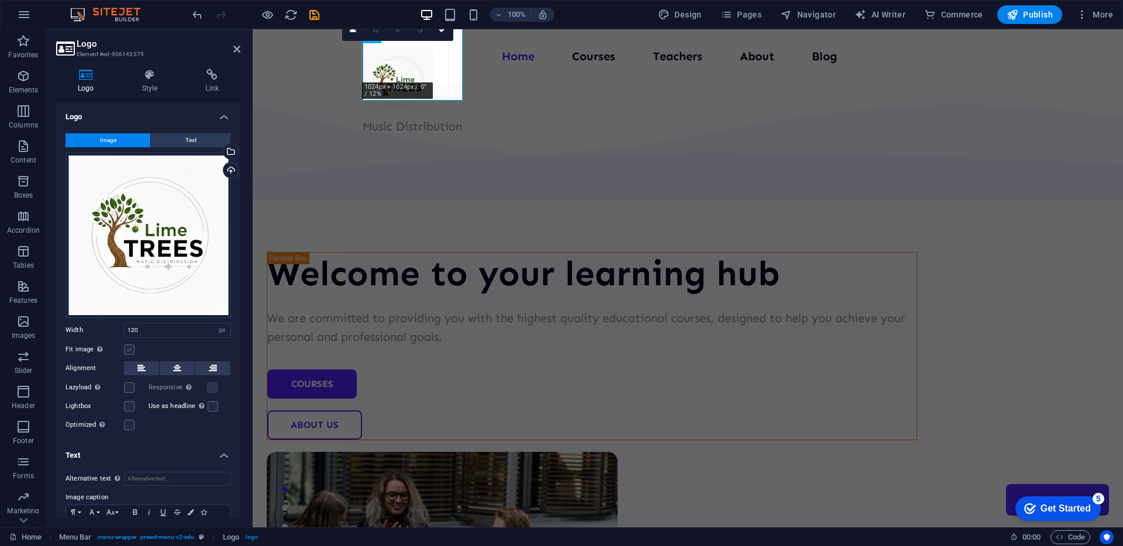
click at [127, 349] on label at bounding box center [129, 350] width 11 height 11
click at [0, 0] on input "Fit image Automatically fit image to a fixed width and height" at bounding box center [0, 0] width 0 height 0
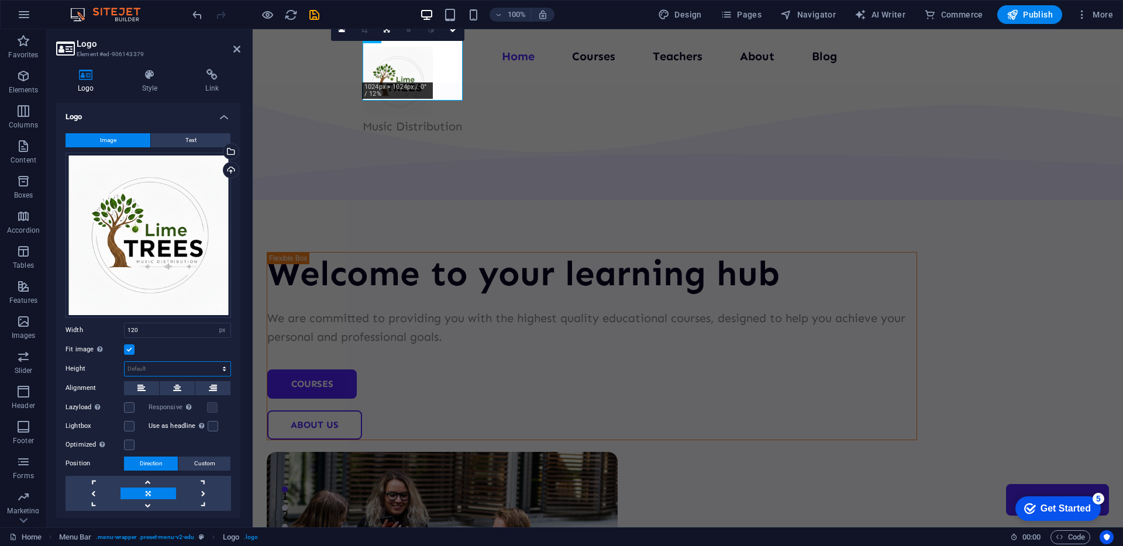
click at [139, 364] on select "Default auto px" at bounding box center [178, 369] width 106 height 14
select select "DISABLED_OPTION_VALUE"
click at [173, 389] on icon at bounding box center [177, 388] width 8 height 14
click at [142, 385] on icon at bounding box center [141, 388] width 8 height 14
click at [168, 383] on button at bounding box center [177, 388] width 35 height 14
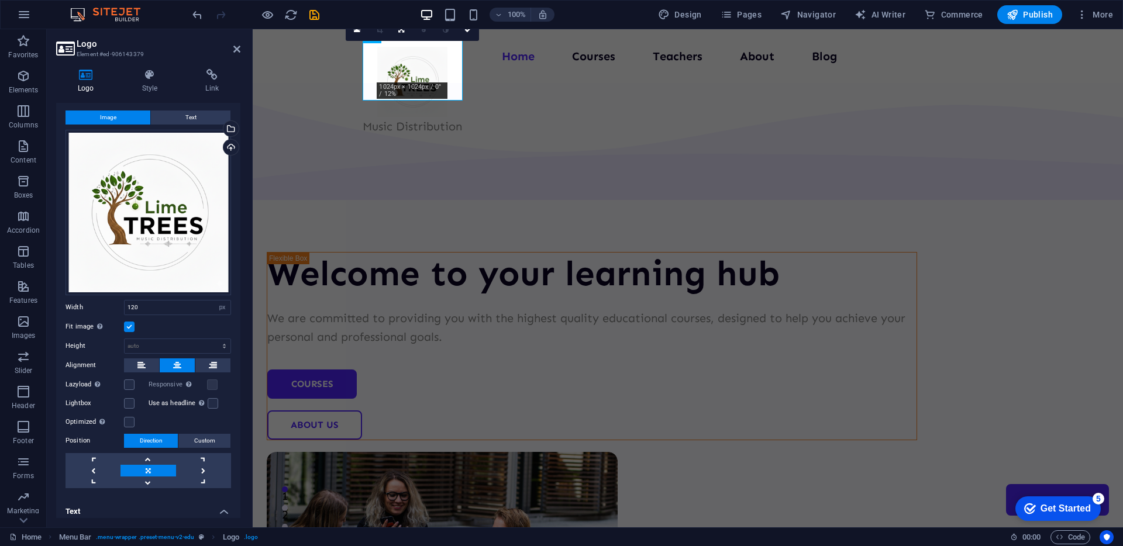
scroll to position [26, 0]
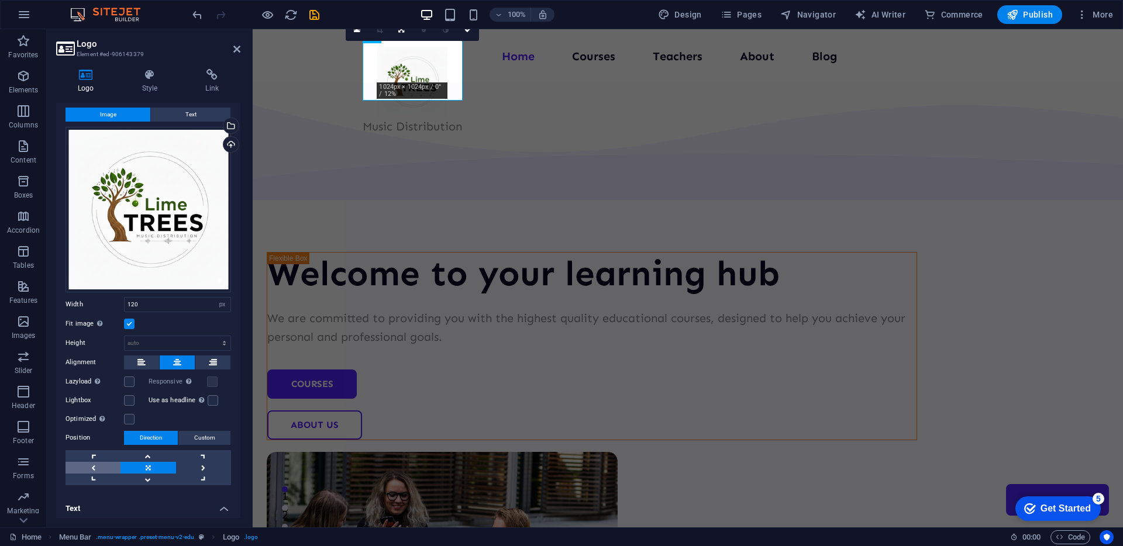
click at [91, 466] on link at bounding box center [93, 468] width 55 height 12
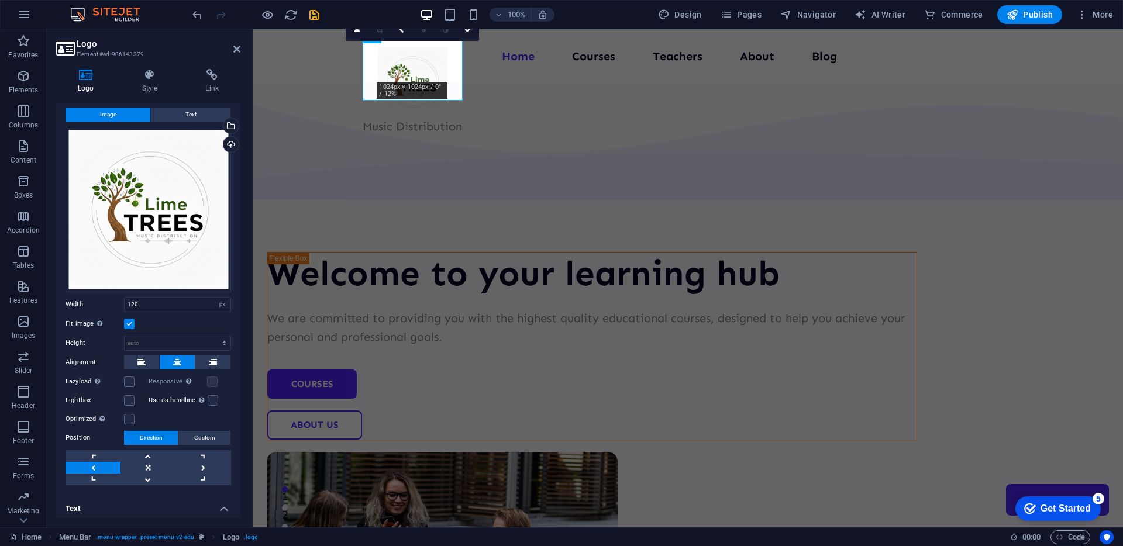
click at [91, 466] on link at bounding box center [93, 468] width 55 height 12
click at [198, 464] on link at bounding box center [203, 468] width 55 height 12
click at [199, 464] on link at bounding box center [203, 468] width 55 height 12
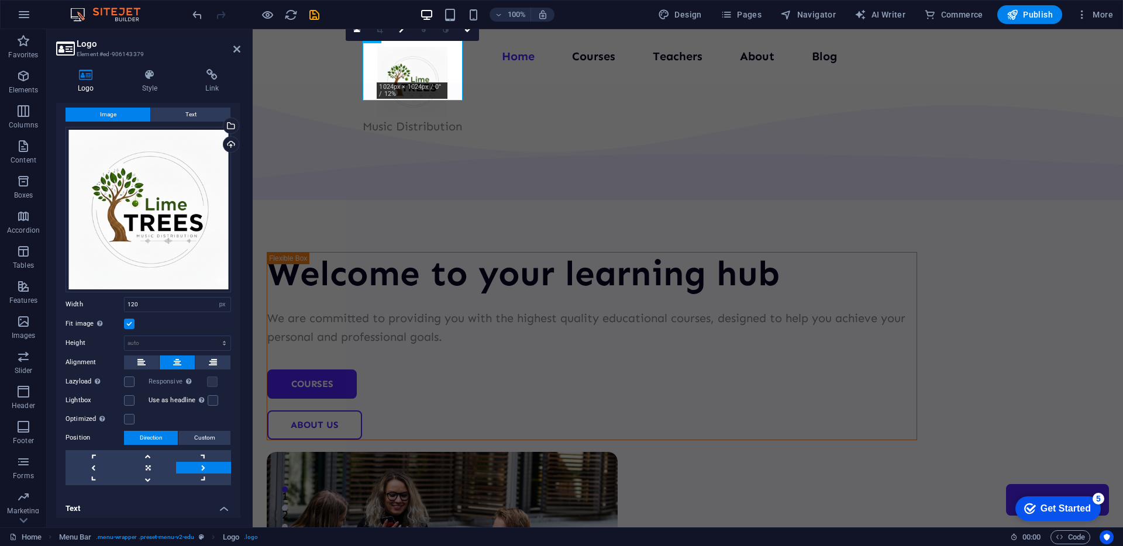
click at [199, 464] on link at bounding box center [203, 468] width 55 height 12
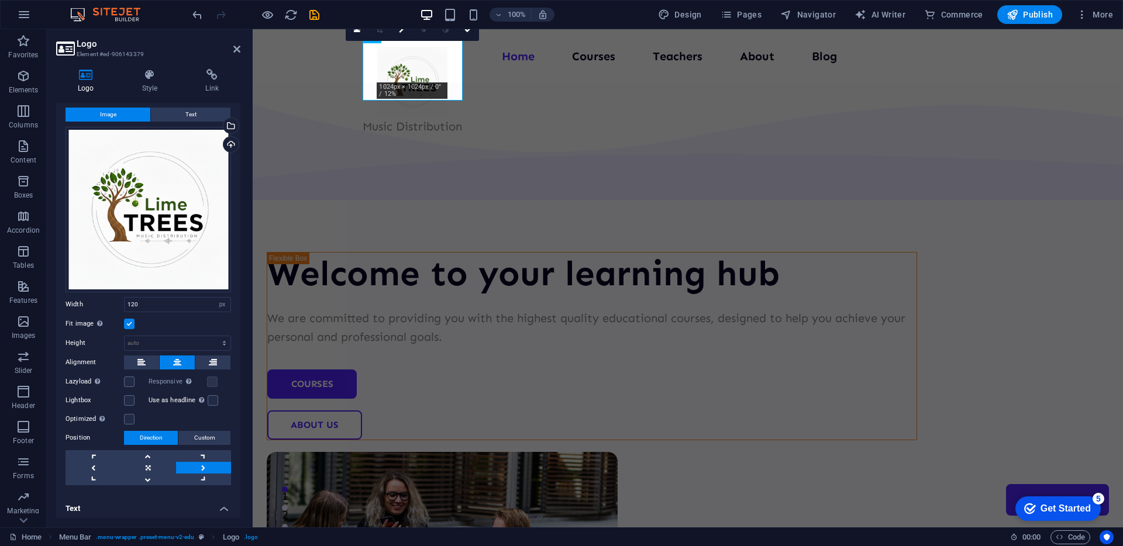
click at [199, 464] on link at bounding box center [203, 468] width 55 height 12
click at [203, 450] on link at bounding box center [203, 456] width 55 height 12
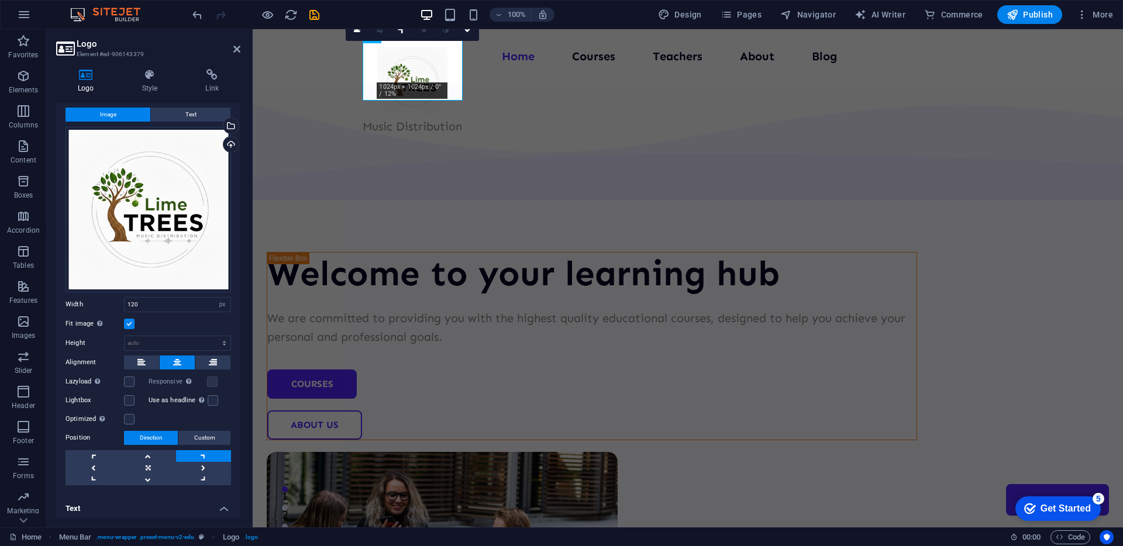
click at [203, 450] on link at bounding box center [203, 456] width 55 height 12
click at [151, 466] on link at bounding box center [147, 468] width 55 height 12
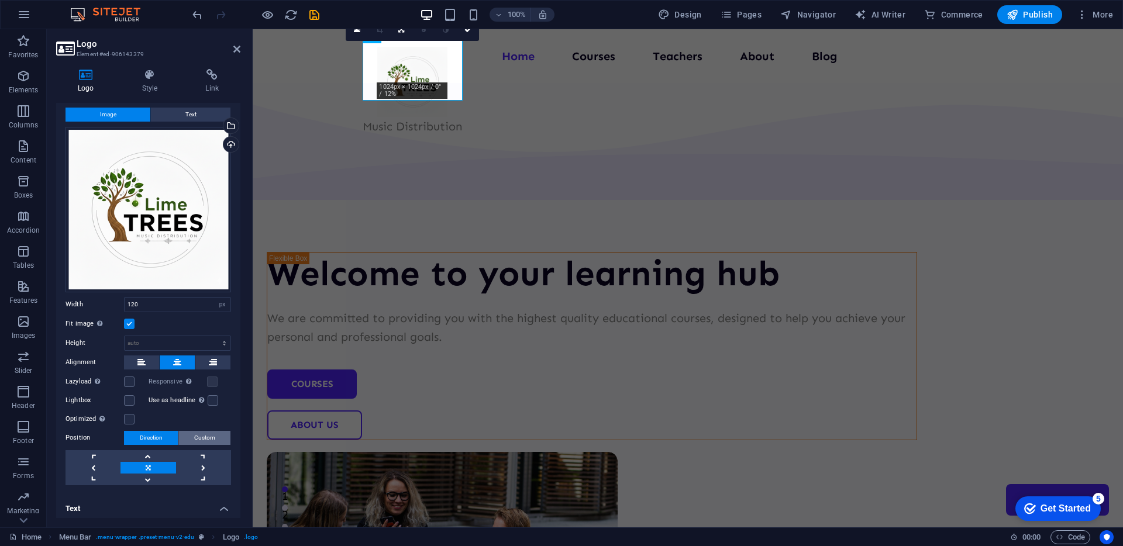
click at [221, 431] on button "Custom" at bounding box center [204, 438] width 52 height 14
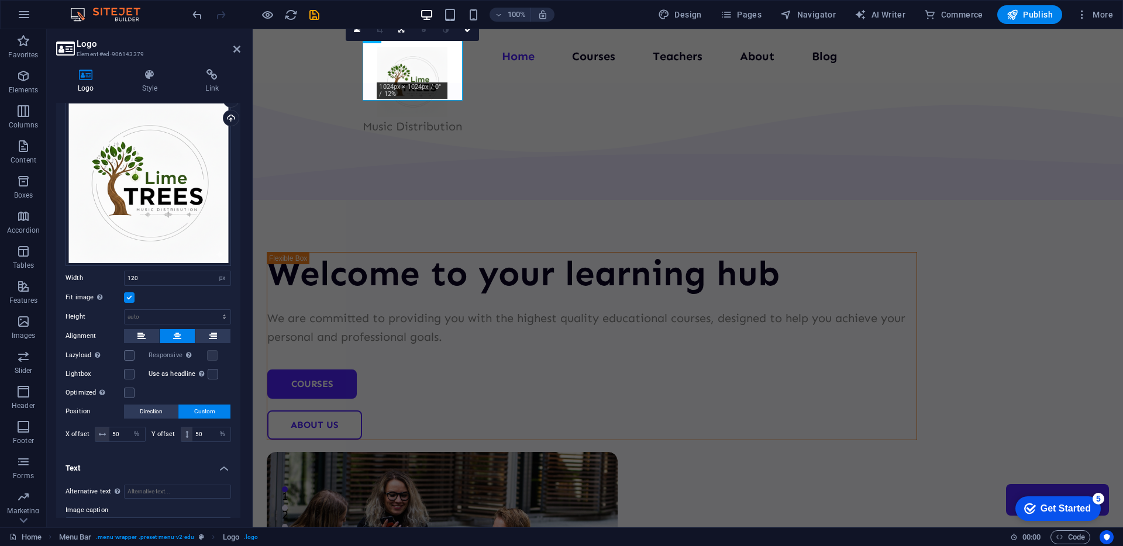
scroll to position [0, 0]
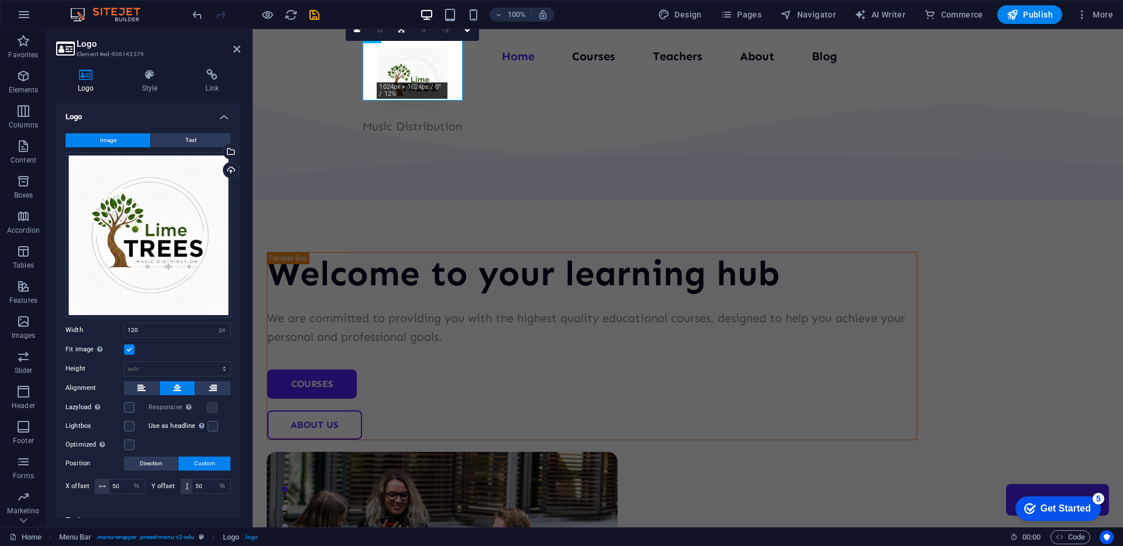
click at [85, 73] on icon at bounding box center [86, 75] width 60 height 12
click at [97, 48] on h2 "Logo" at bounding box center [159, 44] width 164 height 11
click at [223, 118] on h4 "Logo" at bounding box center [148, 113] width 184 height 21
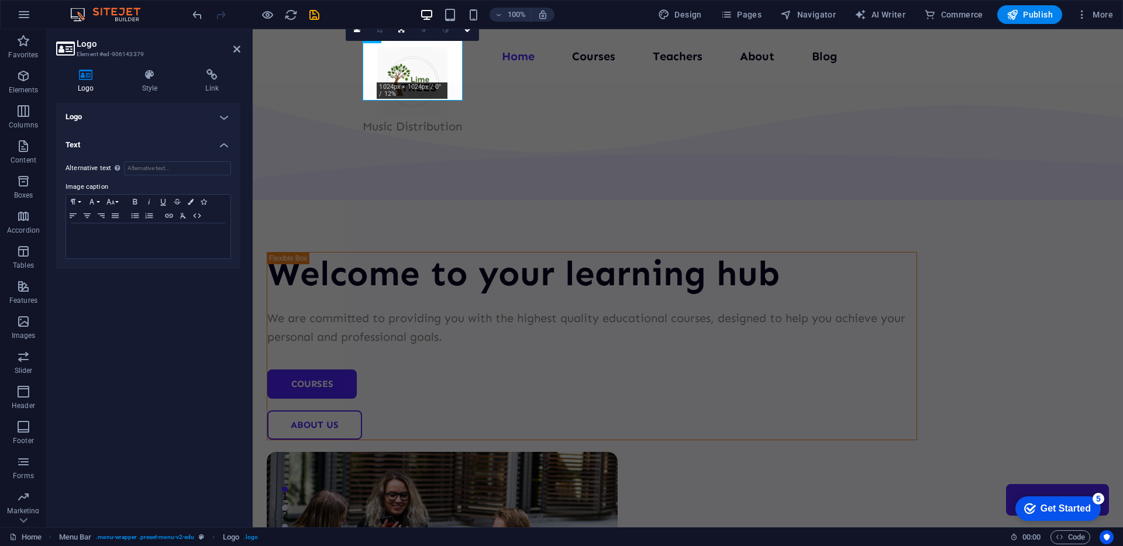
click at [120, 107] on h4 "Logo" at bounding box center [148, 117] width 184 height 28
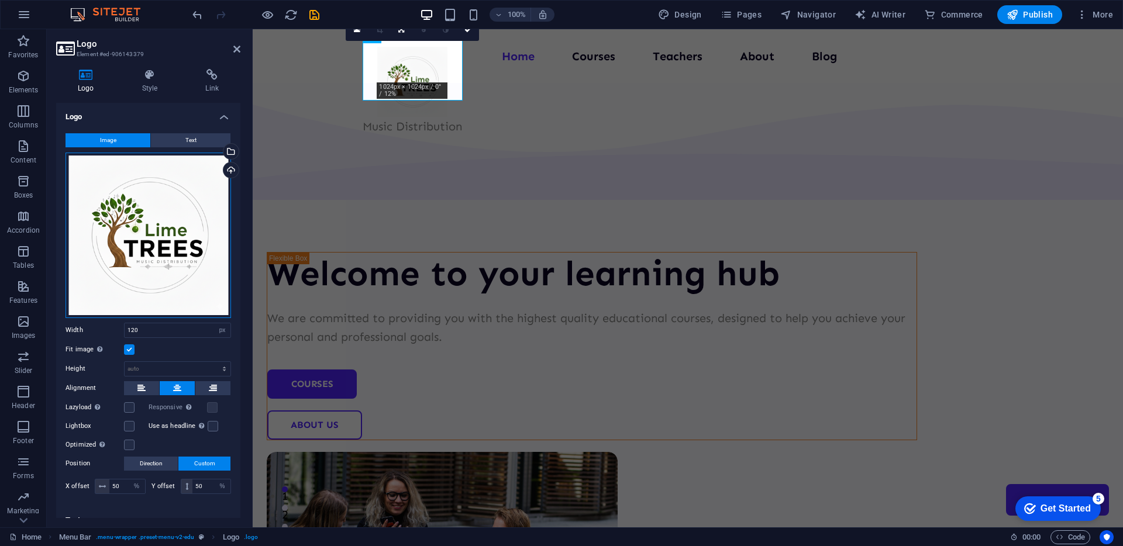
click at [150, 197] on div "Drag files here, click to choose files or select files from Files or our free s…" at bounding box center [149, 236] width 166 height 166
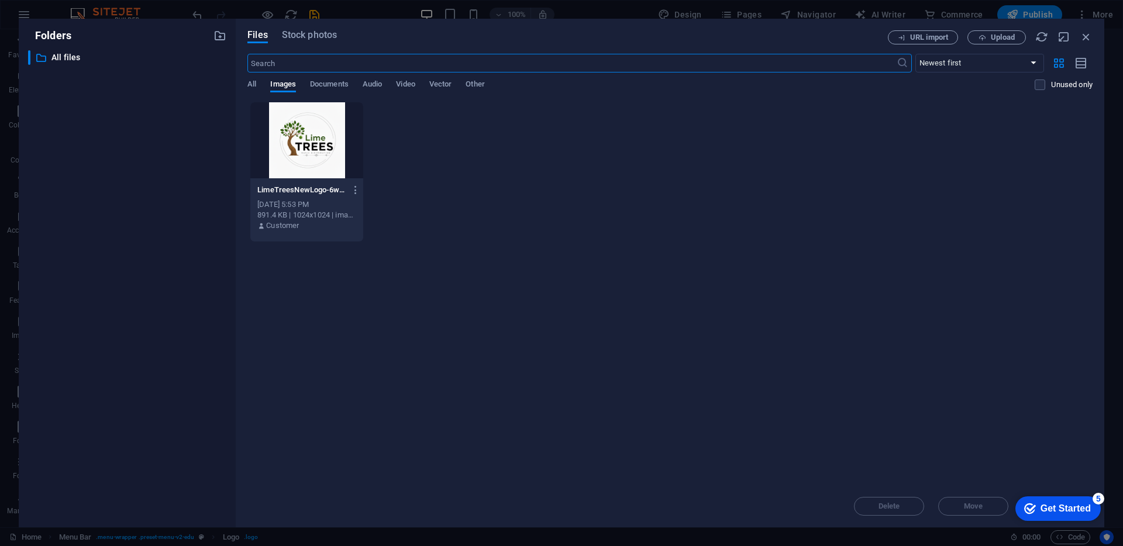
click at [459, 157] on div "LimeTreesNewLogo-6wKdoBp-hvdMFoPF_95Vnw.png LimeTreesNewLogo-6wKdoBp-hvdMFoPF_9…" at bounding box center [669, 172] width 845 height 140
click at [354, 191] on icon "button" at bounding box center [355, 190] width 11 height 11
click at [357, 418] on h6 "Delete" at bounding box center [362, 417] width 50 height 14
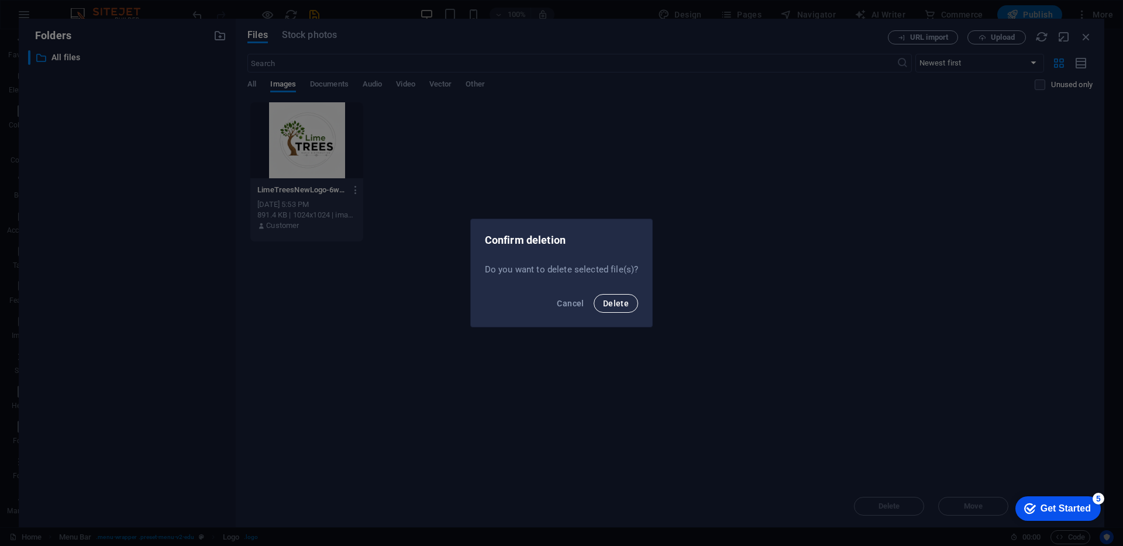
click at [624, 306] on span "Delete" at bounding box center [616, 303] width 26 height 9
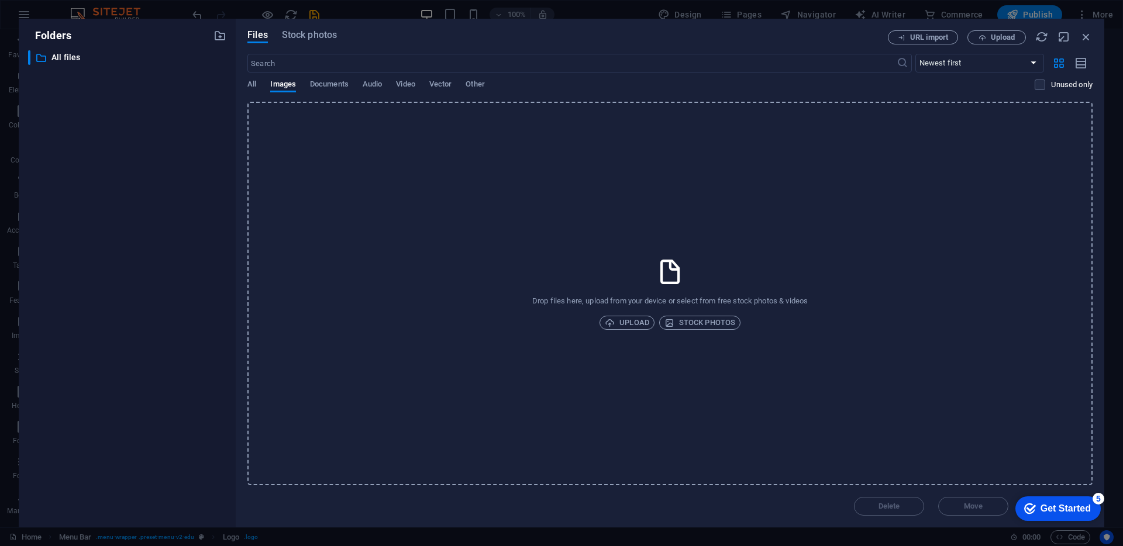
click at [1074, 516] on div "checkmark Get Started 5" at bounding box center [1057, 509] width 85 height 25
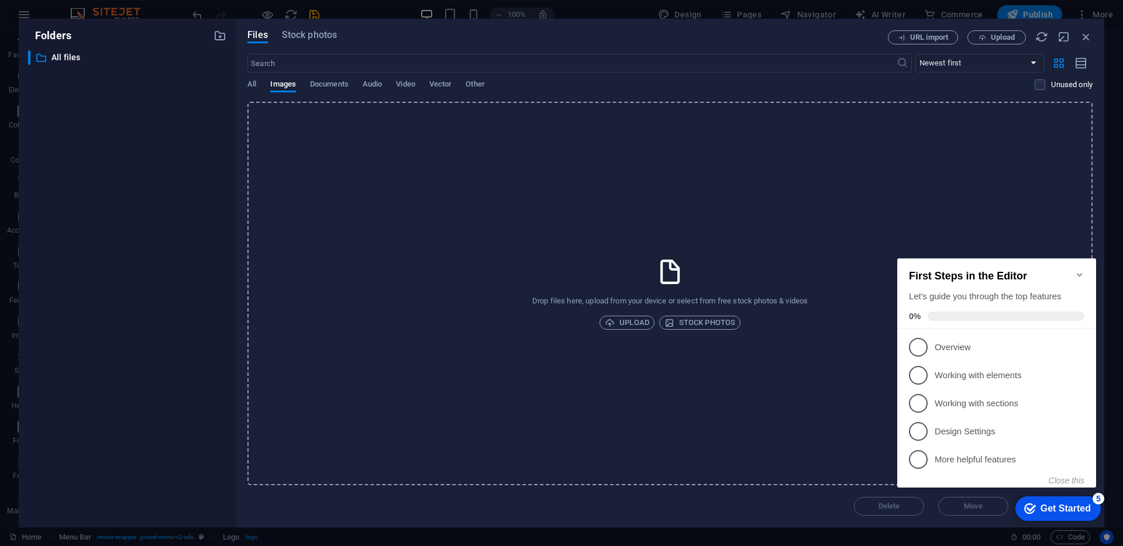
click at [839, 366] on div "Drop files here, upload from your device or select from free stock photos & vid…" at bounding box center [669, 294] width 845 height 384
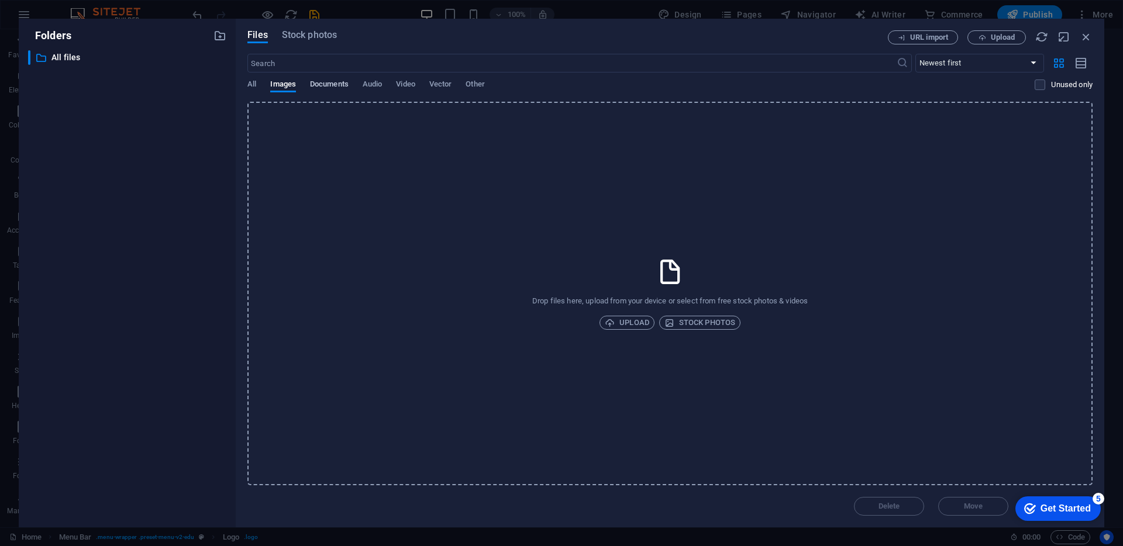
click at [315, 85] on span "Documents" at bounding box center [329, 85] width 39 height 16
click at [250, 80] on span "All" at bounding box center [251, 85] width 9 height 16
click at [1086, 38] on icon "button" at bounding box center [1086, 36] width 13 height 13
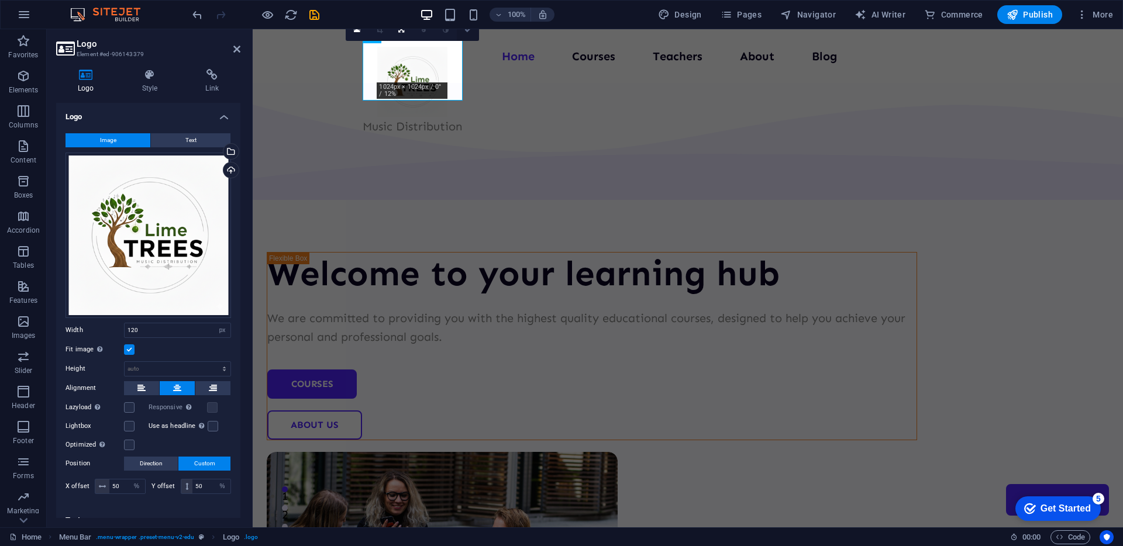
click at [467, 35] on link at bounding box center [468, 30] width 22 height 22
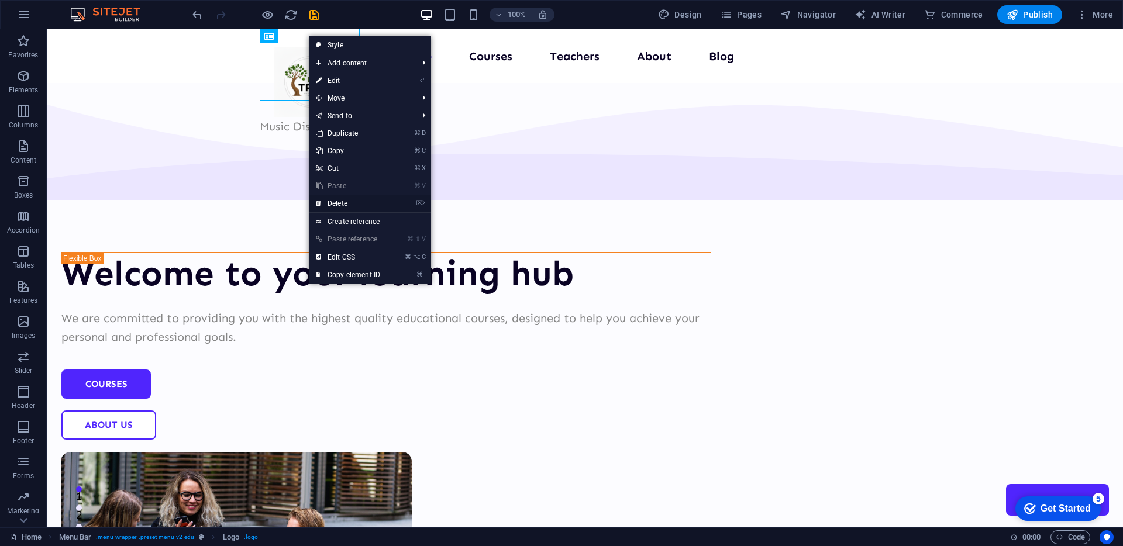
click at [374, 208] on link "⌦ Delete" at bounding box center [348, 204] width 78 height 18
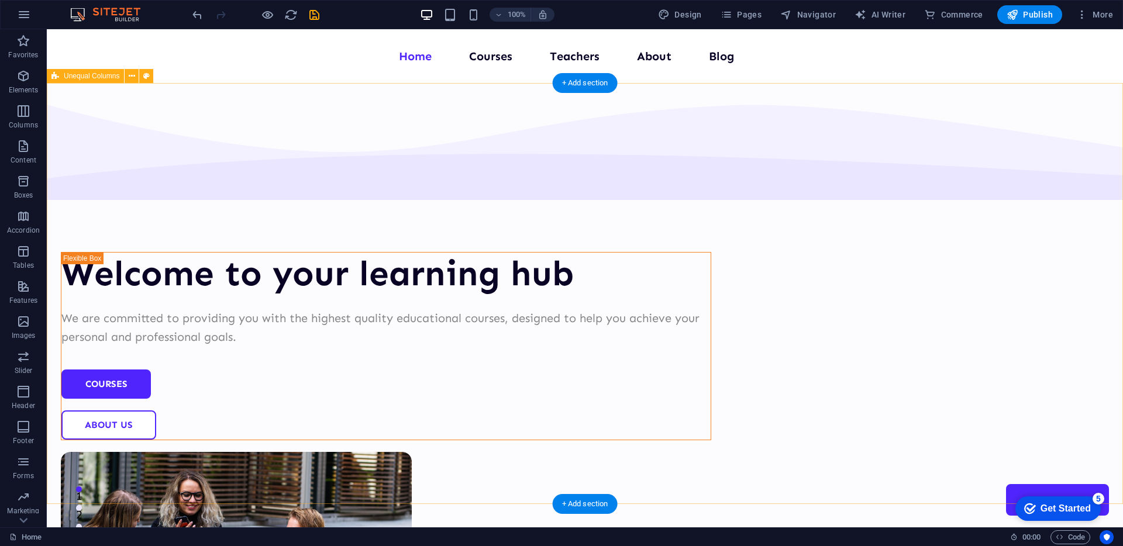
click at [295, 92] on div "Welcome to your learning hub We are committed to providing you with the highest…" at bounding box center [585, 454] width 1076 height 743
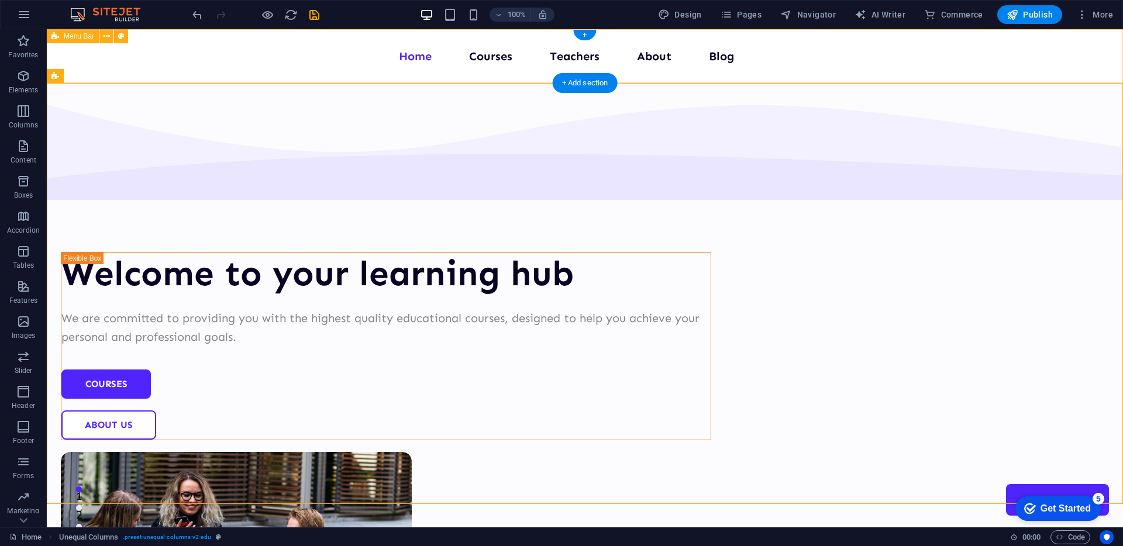
click at [172, 58] on div "Home Courses Teachers About Blog Contact Us" at bounding box center [585, 56] width 1076 height 54
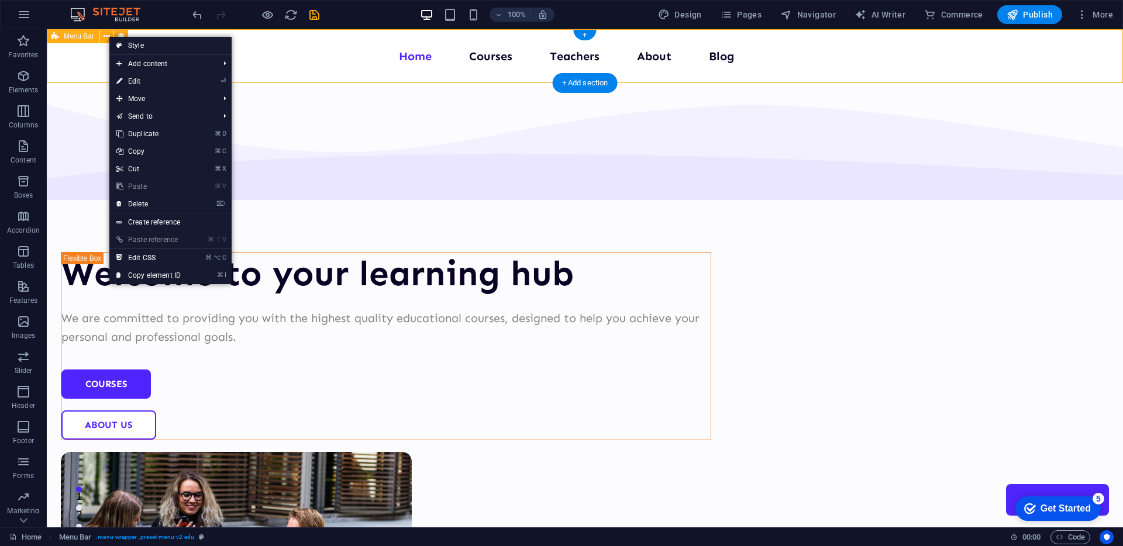
click at [94, 63] on div "Home Courses Teachers About Blog Contact Us" at bounding box center [585, 56] width 1076 height 54
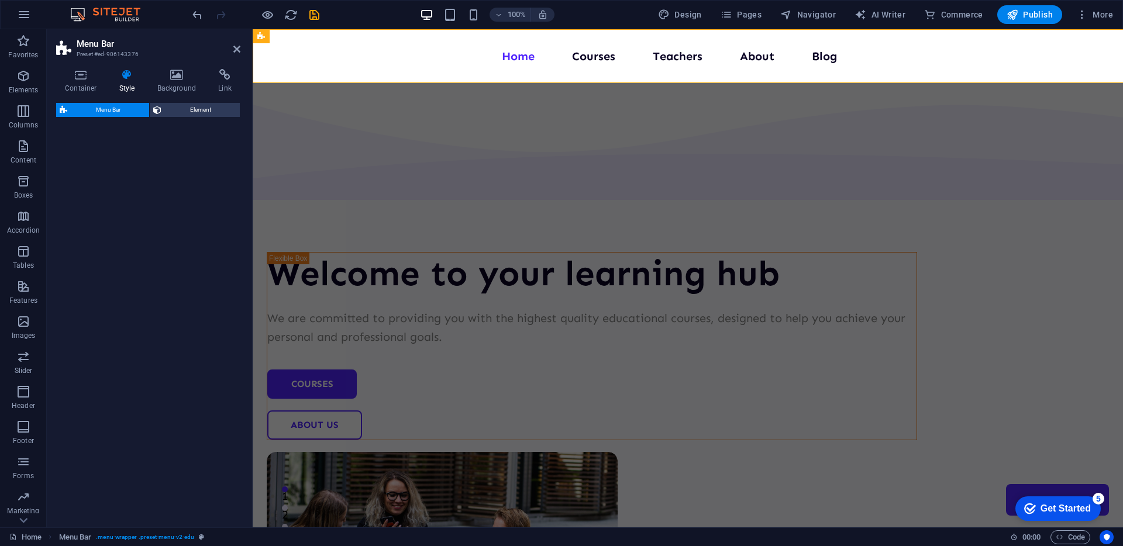
select select "px"
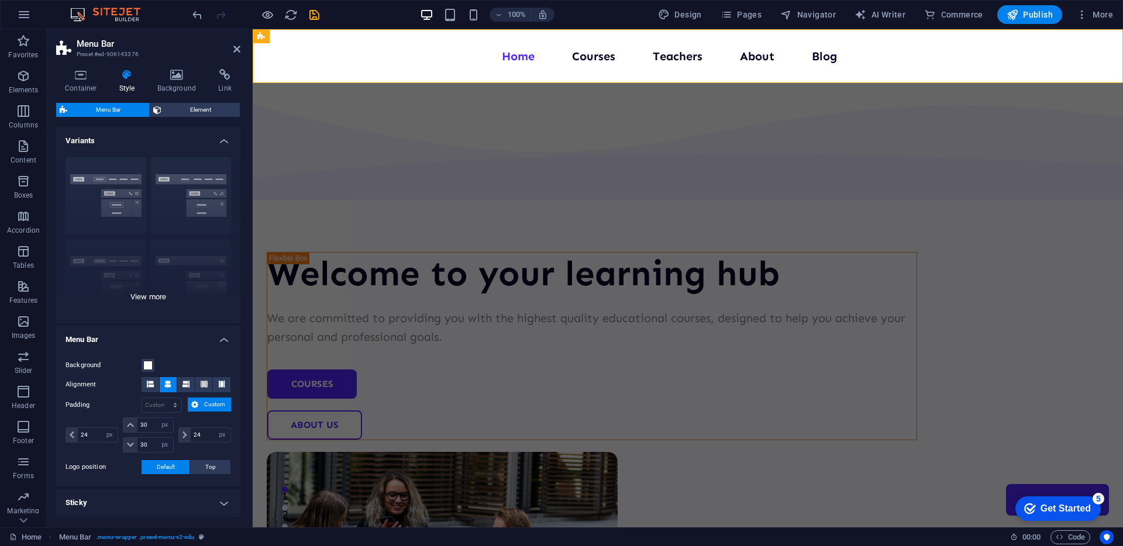
click at [207, 191] on div "Border Centered Default Fixed Loki Trigger Wide XXL" at bounding box center [148, 235] width 184 height 175
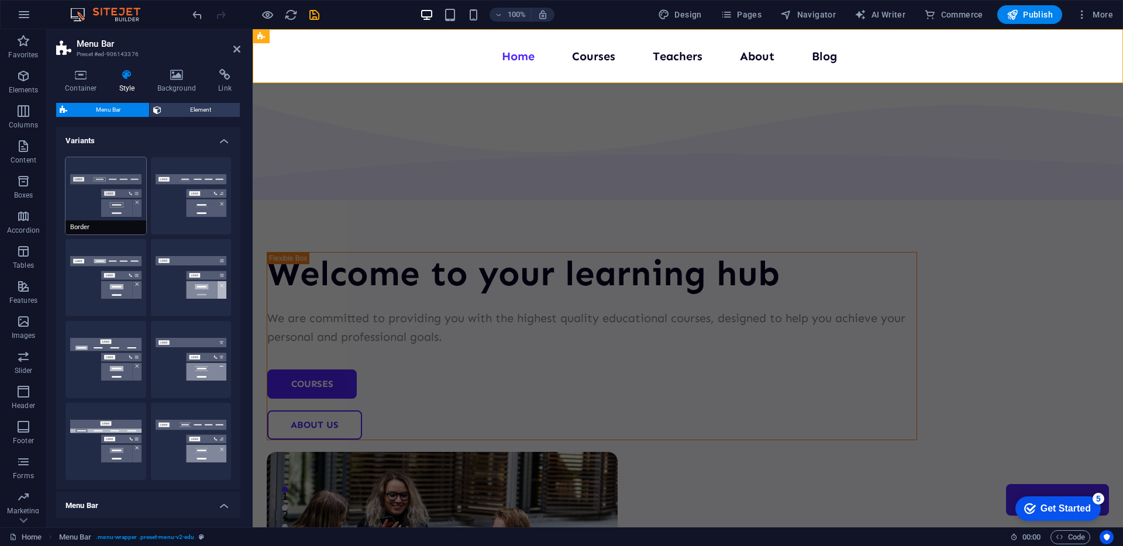
click at [103, 190] on button "Border" at bounding box center [106, 195] width 81 height 77
type input "1"
select select "rem"
type input "1"
select select "rem"
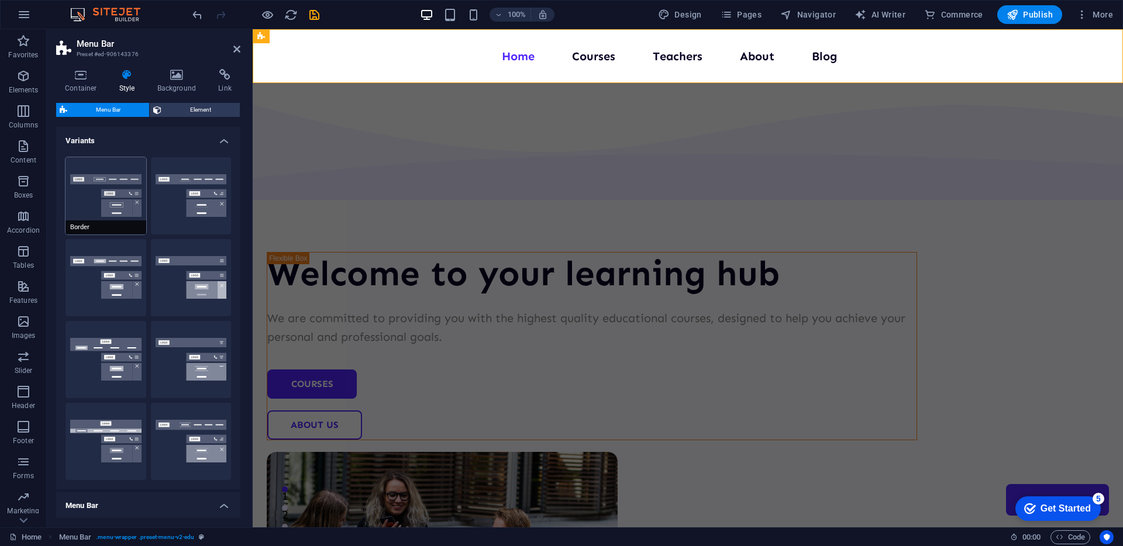
type input "1"
select select "rem"
type input "1"
select select "rem"
type input "1"
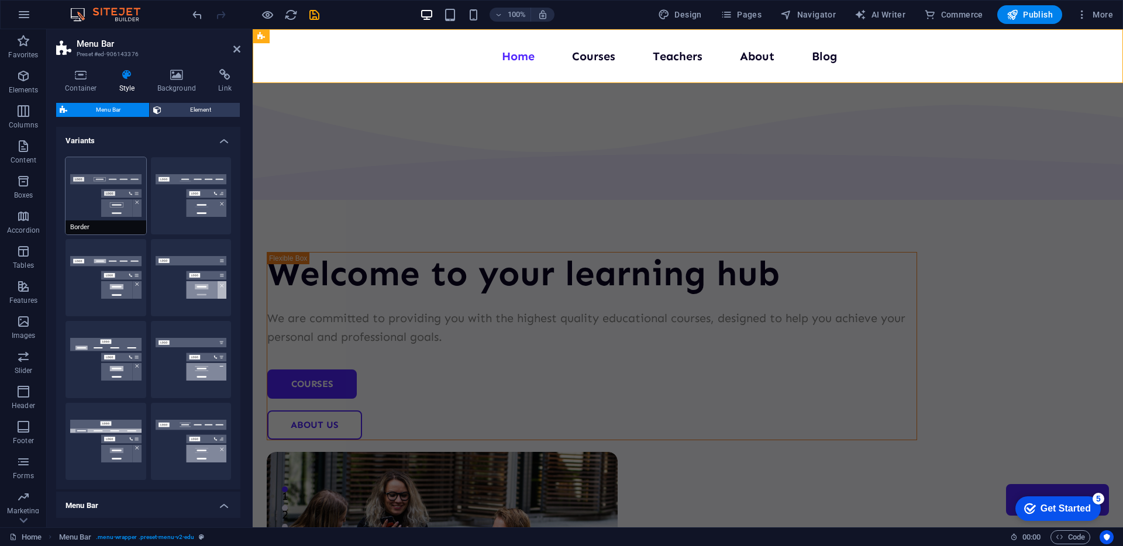
select select "rem"
click at [147, 135] on h4 "Variants" at bounding box center [148, 137] width 184 height 21
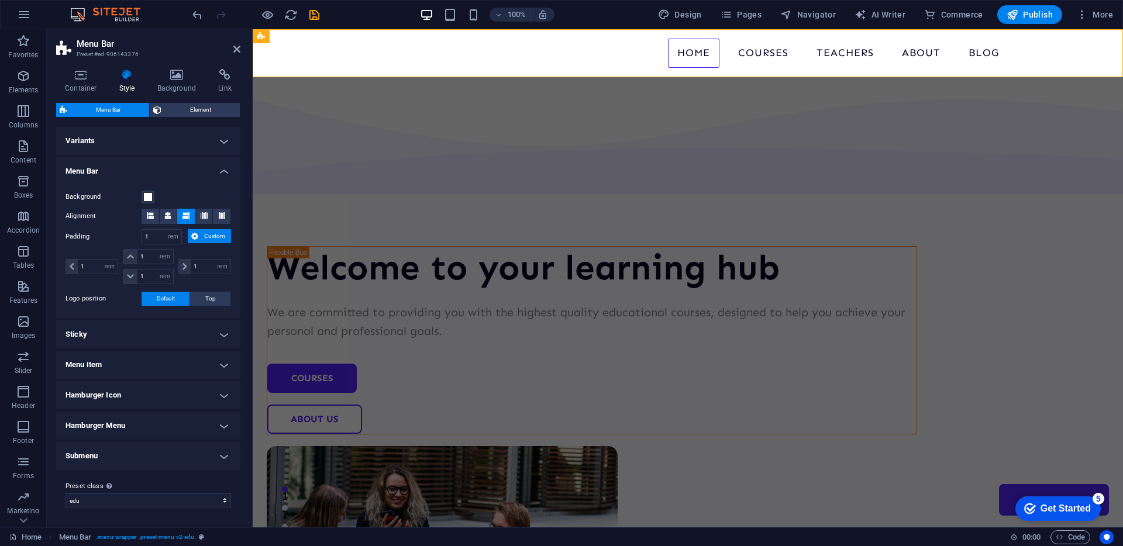
click at [123, 136] on h4 "Variants" at bounding box center [148, 141] width 184 height 28
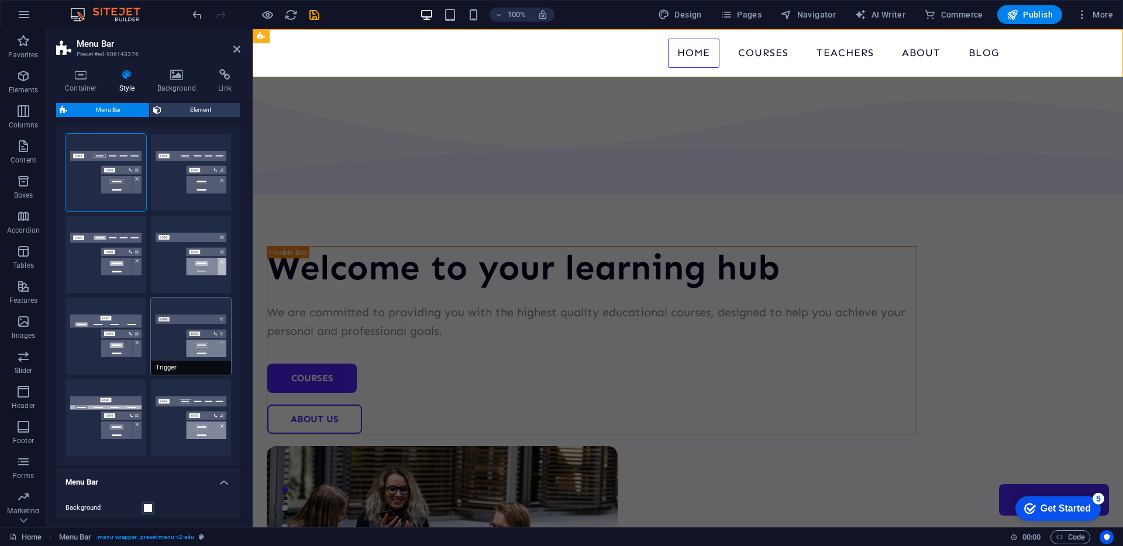
scroll to position [25, 0]
click at [182, 233] on button "Fixed" at bounding box center [191, 253] width 81 height 77
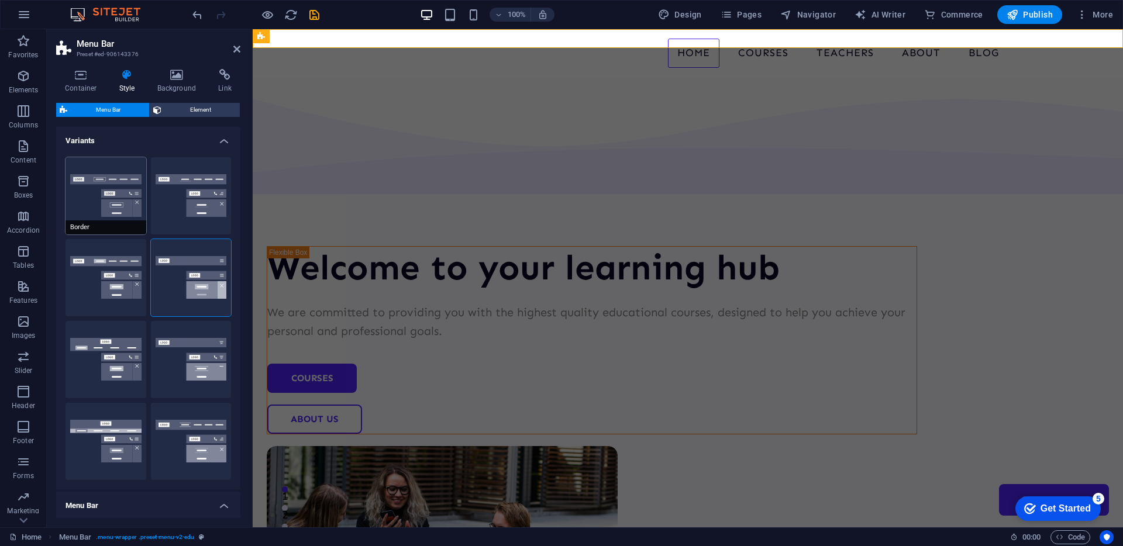
click at [132, 190] on button "Border" at bounding box center [106, 195] width 81 height 77
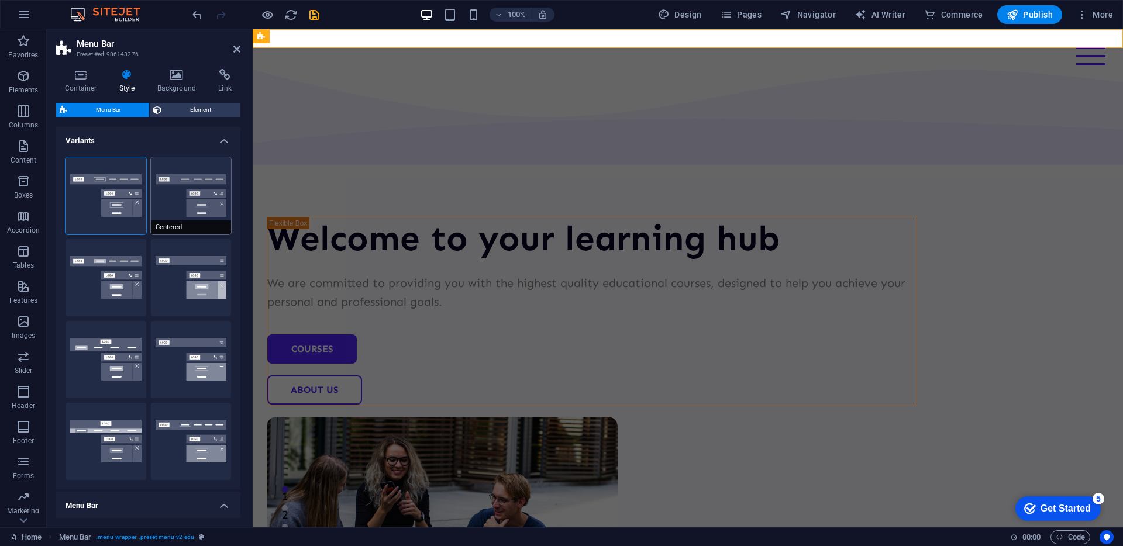
click at [192, 190] on button "Centered" at bounding box center [191, 195] width 81 height 77
click at [181, 291] on button "Fixed" at bounding box center [191, 277] width 81 height 77
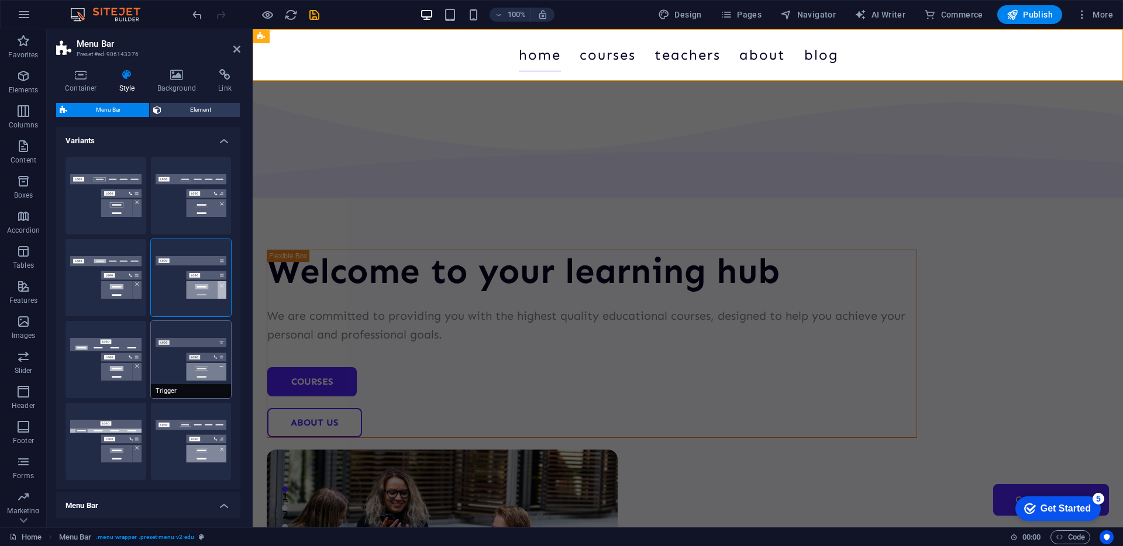
click at [184, 370] on button "Trigger" at bounding box center [191, 359] width 81 height 77
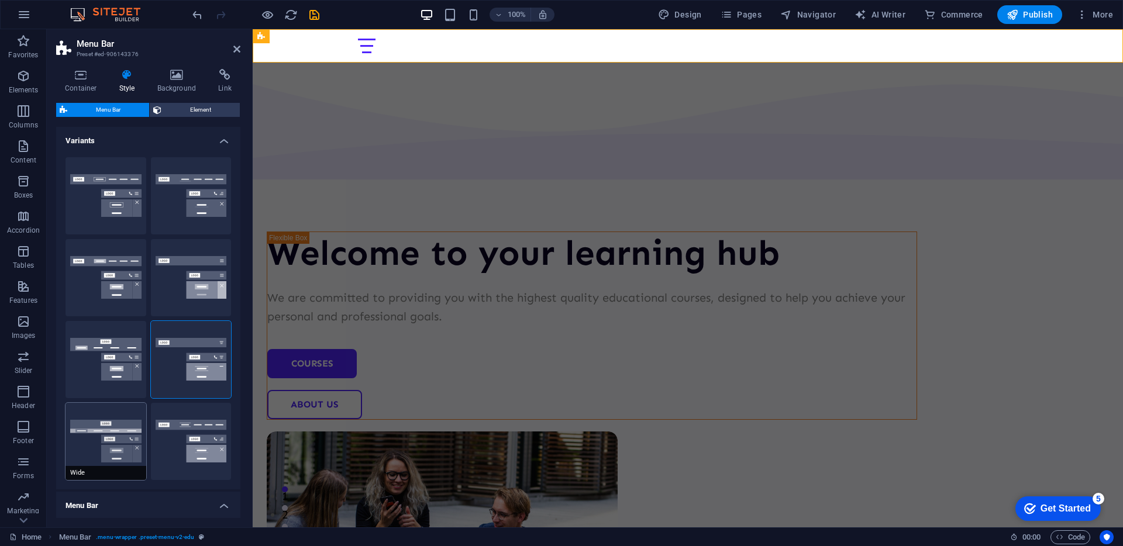
click at [74, 422] on button "Wide" at bounding box center [106, 441] width 81 height 77
type input "0"
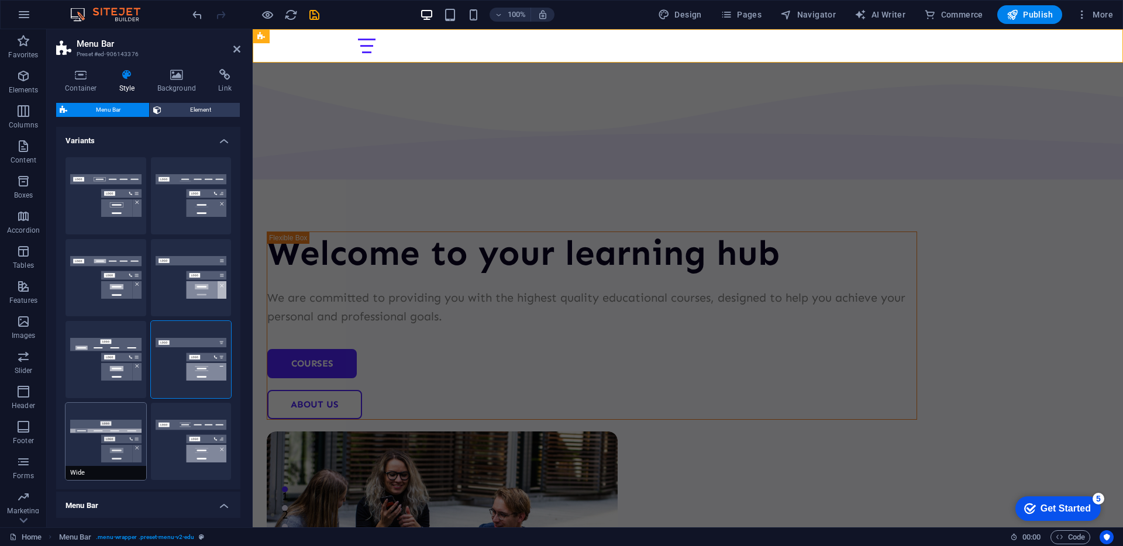
type input "0"
type input "2"
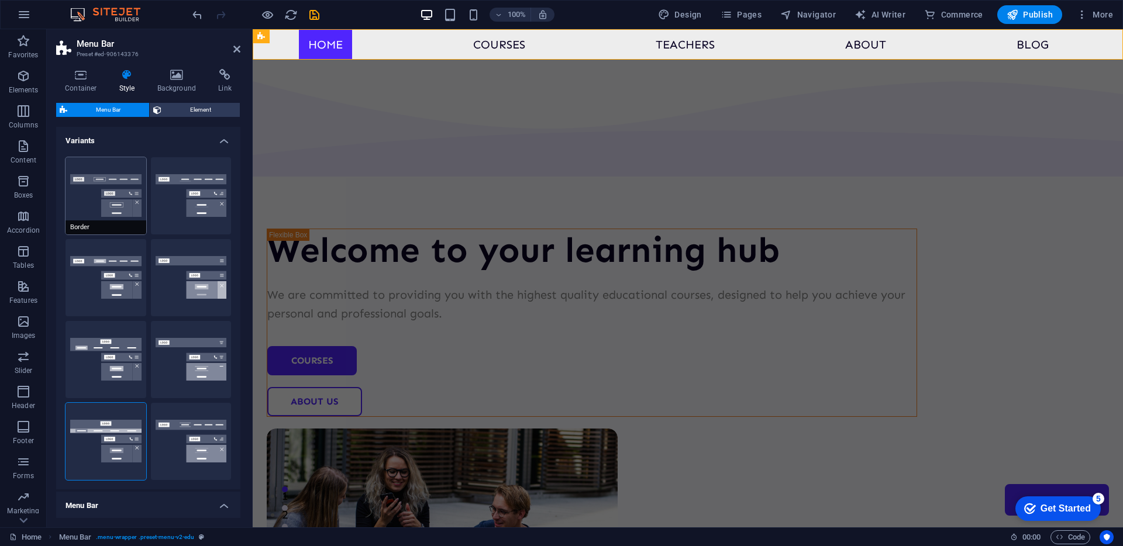
click at [126, 170] on button "Border" at bounding box center [106, 195] width 81 height 77
type input "1"
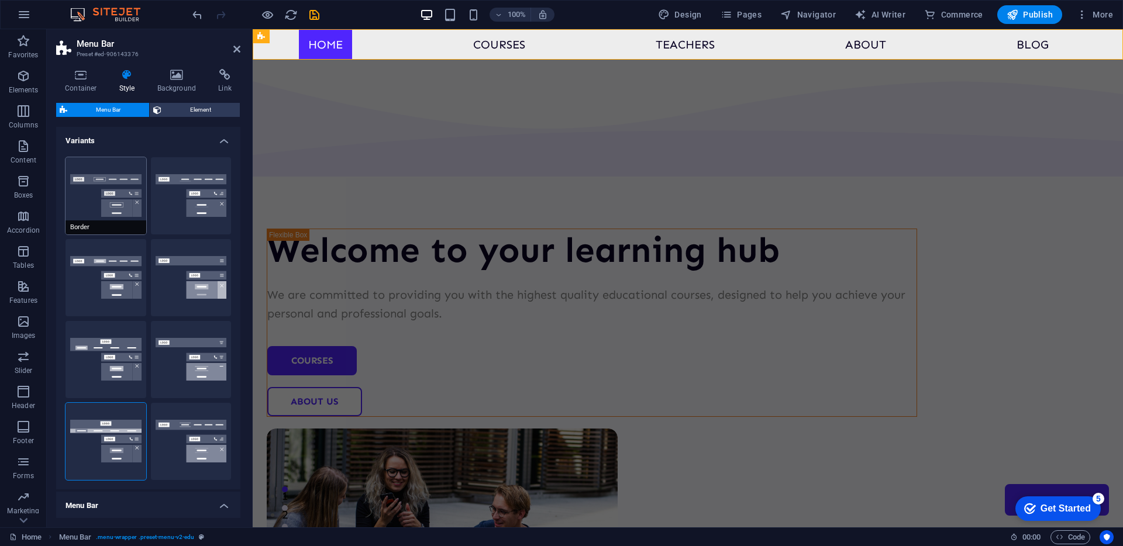
type input "1"
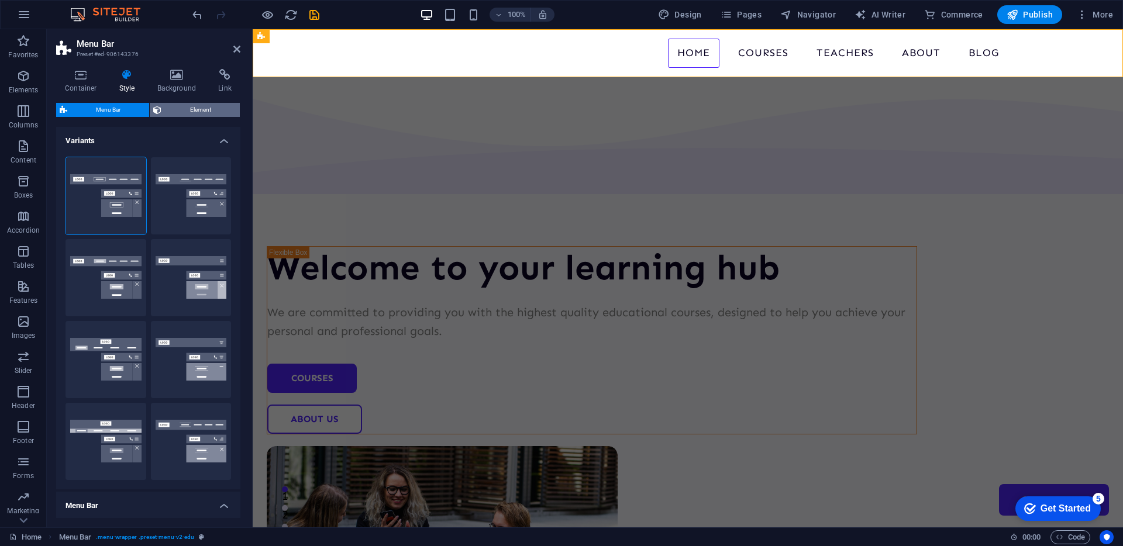
click at [191, 108] on span "Element" at bounding box center [200, 110] width 71 height 14
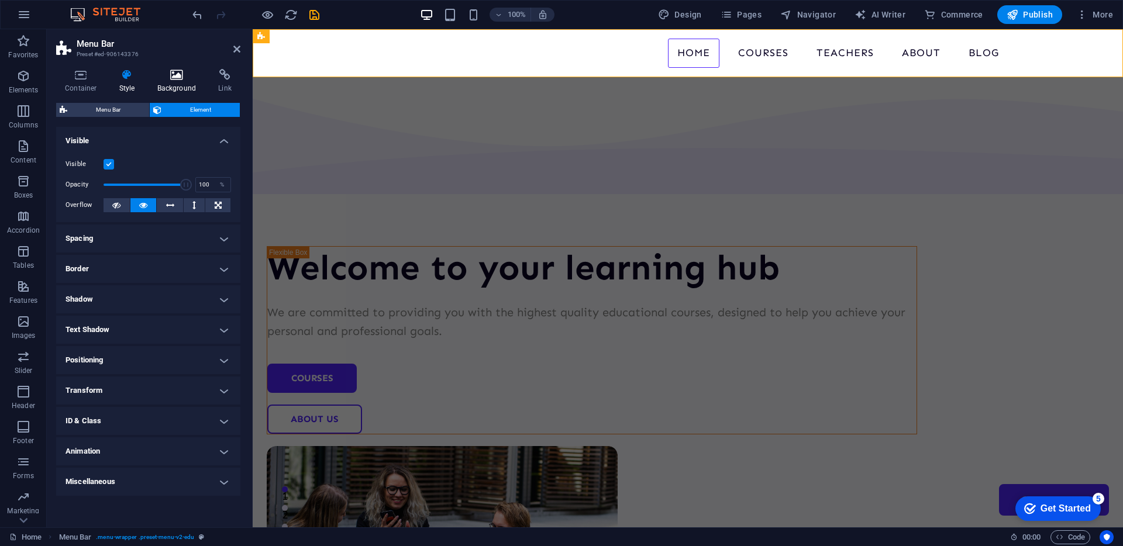
click at [191, 70] on icon at bounding box center [177, 75] width 57 height 12
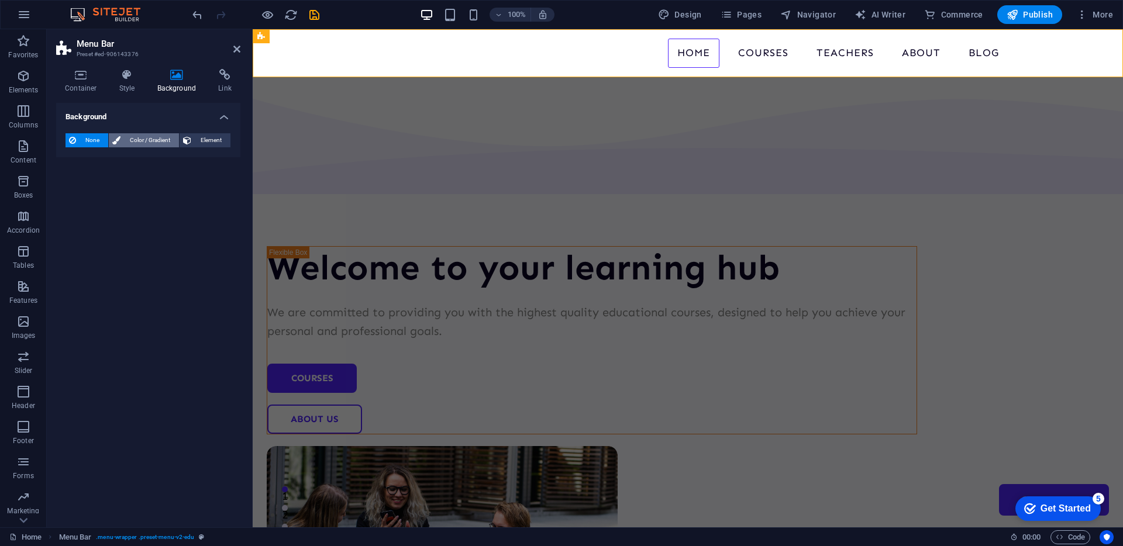
click at [150, 140] on span "Color / Gradient" at bounding box center [149, 140] width 51 height 14
click at [212, 138] on span "Element" at bounding box center [211, 140] width 32 height 14
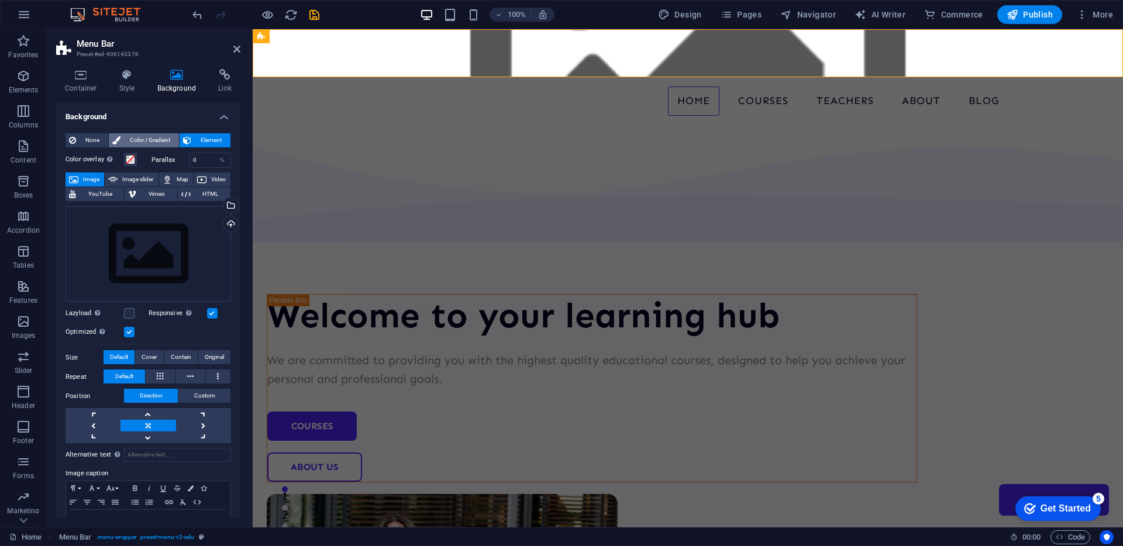
click at [153, 137] on span "Color / Gradient" at bounding box center [149, 140] width 51 height 14
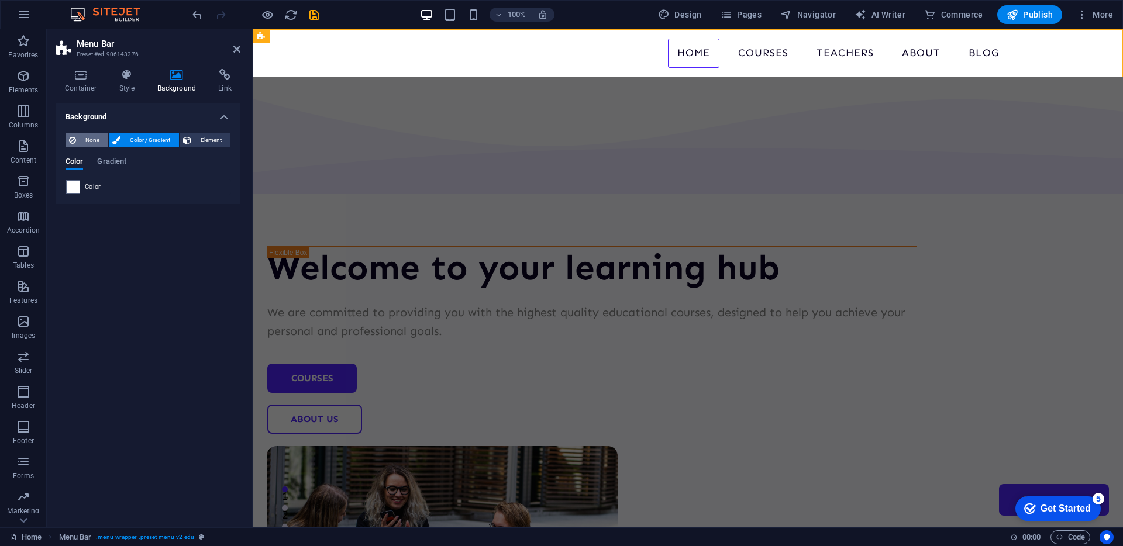
click at [89, 138] on span "None" at bounding box center [92, 140] width 25 height 14
click at [77, 81] on h4 "Container" at bounding box center [83, 81] width 54 height 25
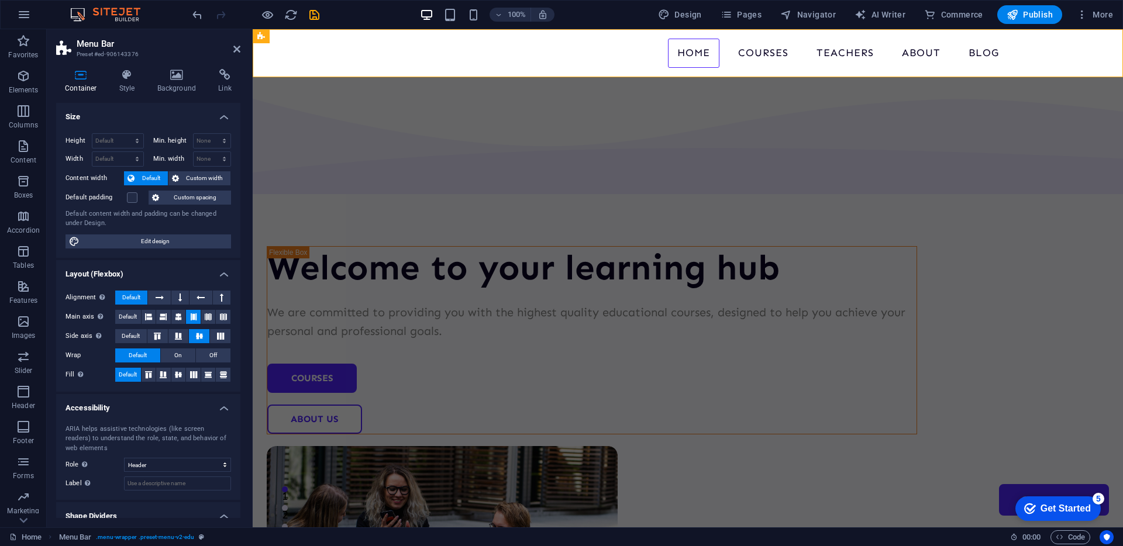
click at [88, 80] on icon at bounding box center [81, 75] width 50 height 12
click at [130, 77] on icon at bounding box center [127, 75] width 33 height 12
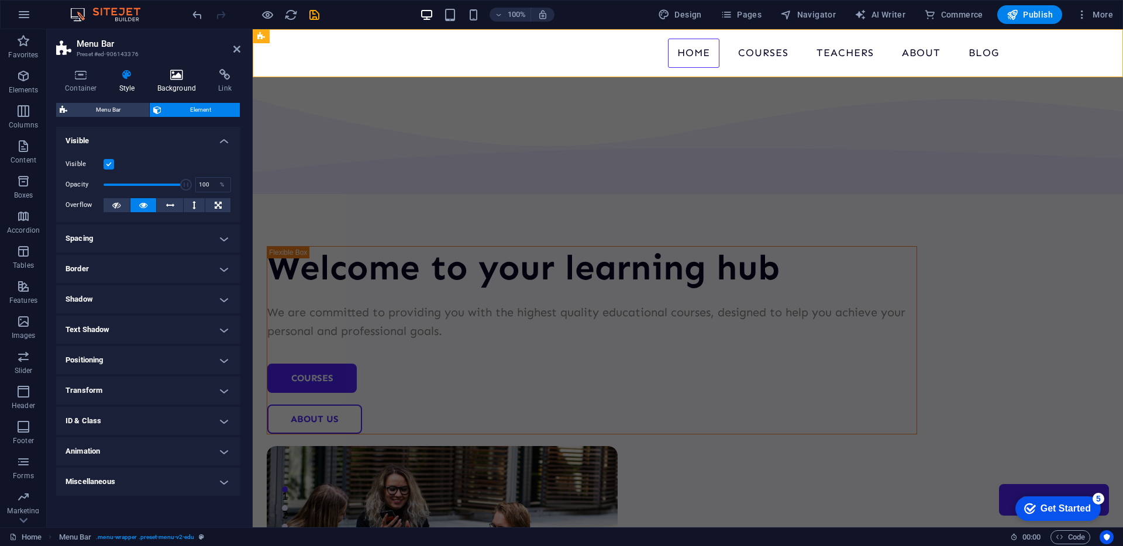
click at [206, 82] on h4 "Background" at bounding box center [179, 81] width 61 height 25
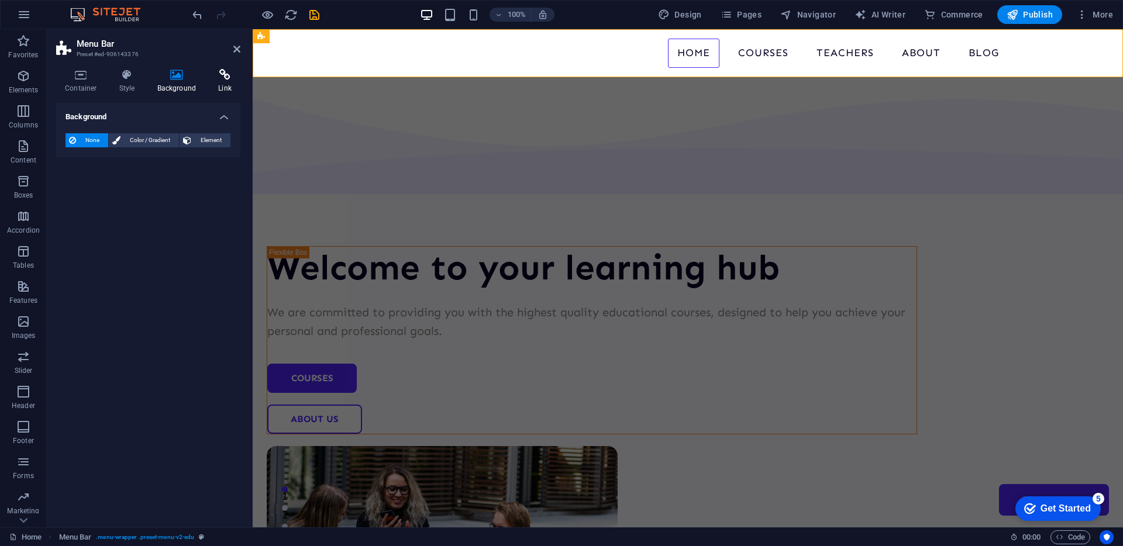
click at [230, 82] on h4 "Link" at bounding box center [224, 81] width 31 height 25
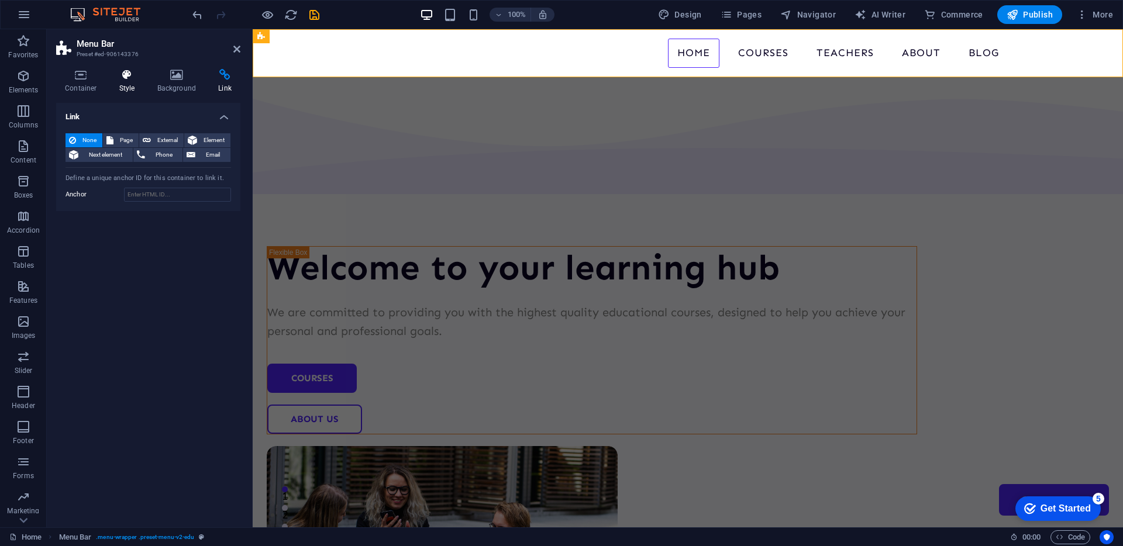
click at [136, 80] on icon at bounding box center [127, 75] width 33 height 12
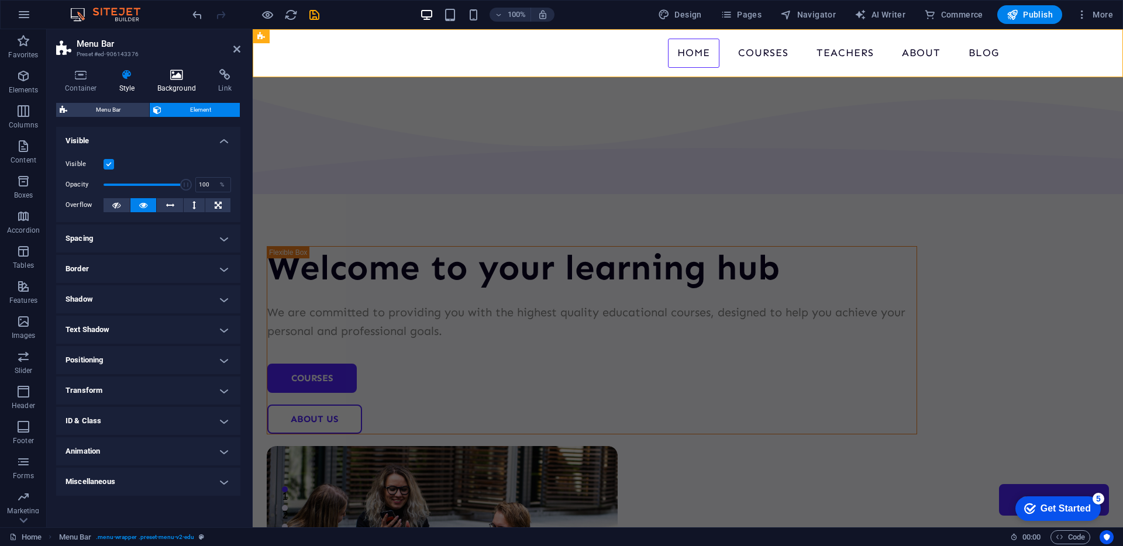
click at [187, 71] on icon at bounding box center [177, 75] width 57 height 12
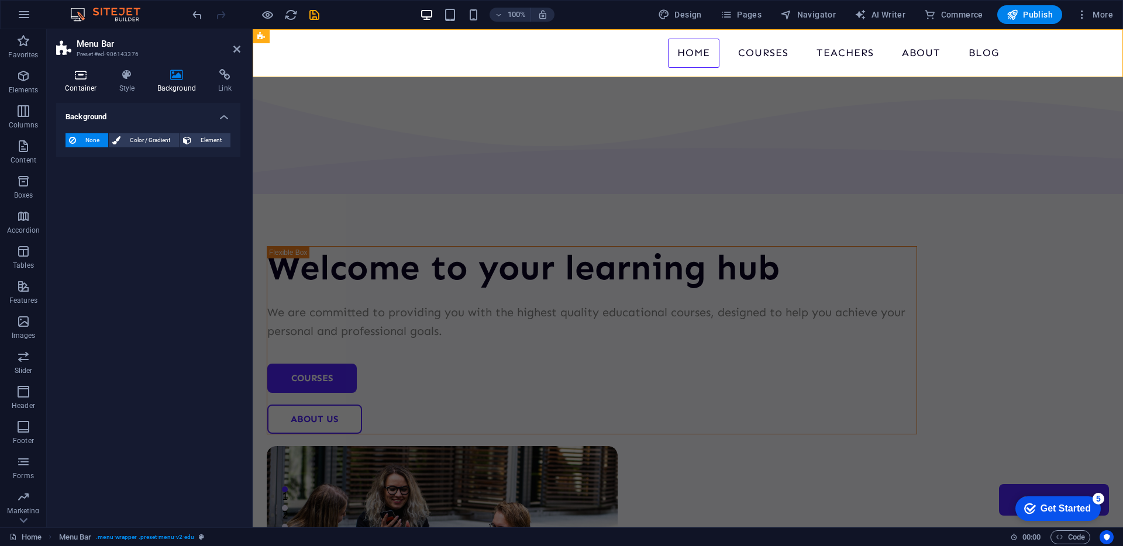
click at [67, 82] on h4 "Container" at bounding box center [83, 81] width 54 height 25
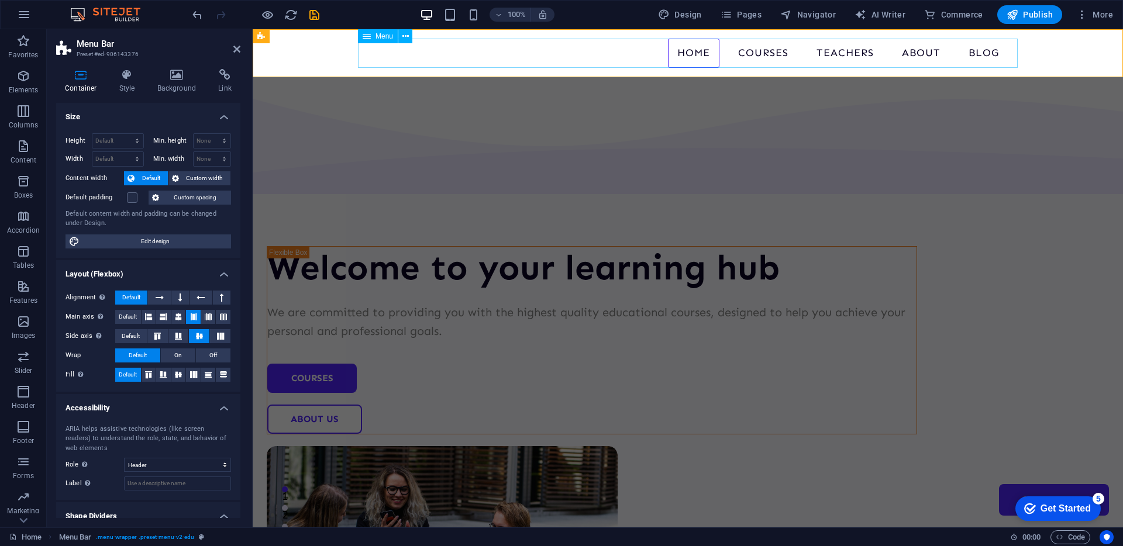
click at [368, 50] on nav "Home Courses Teachers About Blog Contact Us" at bounding box center [688, 53] width 660 height 29
click at [404, 42] on button at bounding box center [405, 36] width 14 height 14
click at [262, 216] on div "Welcome to your learning hub We are committed to providing you with the highest…" at bounding box center [688, 448] width 870 height 743
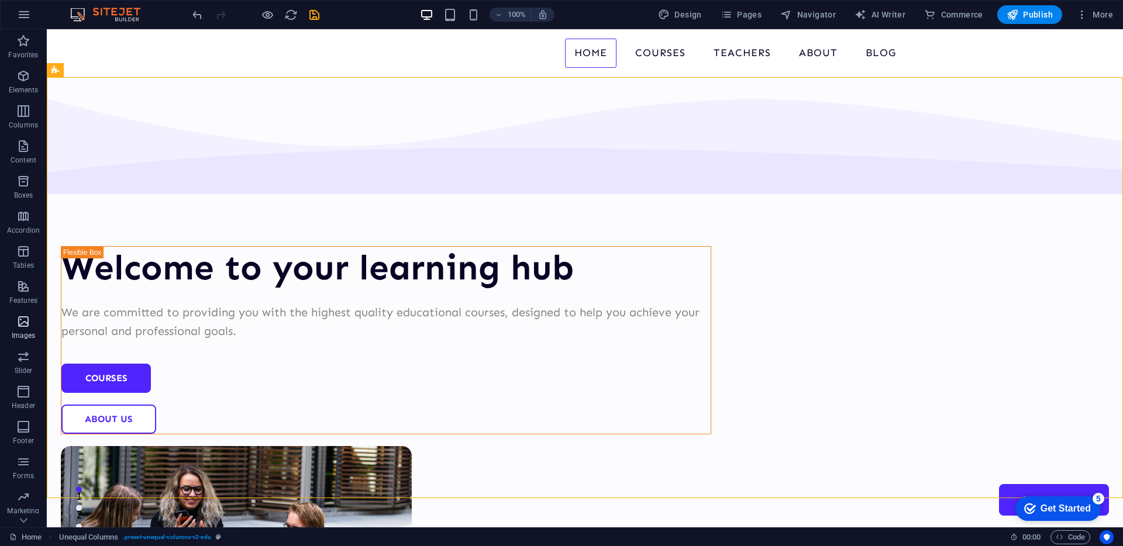
click at [31, 327] on span "Images" at bounding box center [23, 329] width 47 height 28
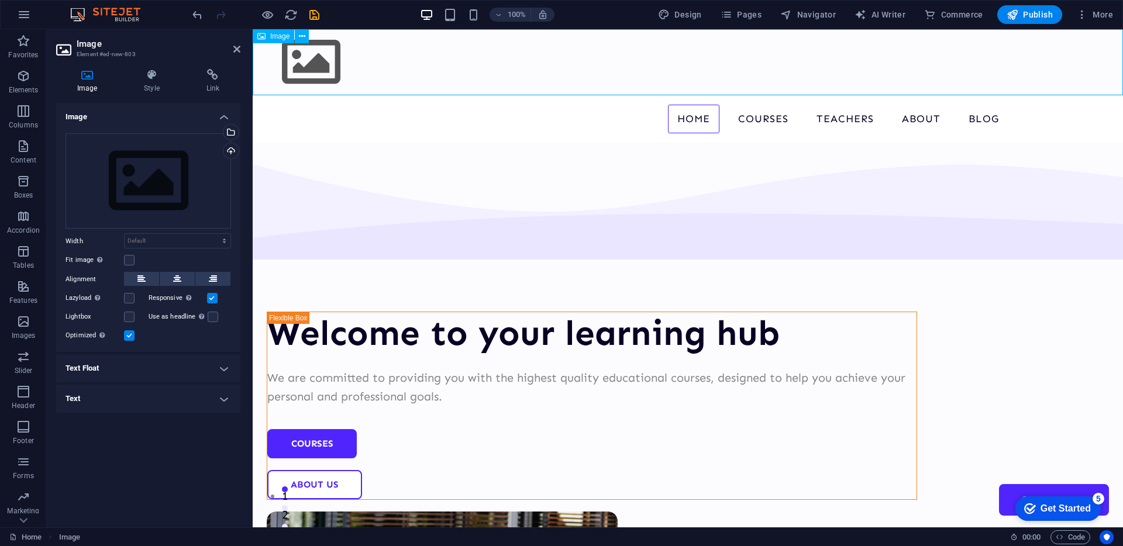
click at [312, 60] on figure at bounding box center [688, 62] width 870 height 66
click at [302, 33] on icon at bounding box center [302, 36] width 6 height 12
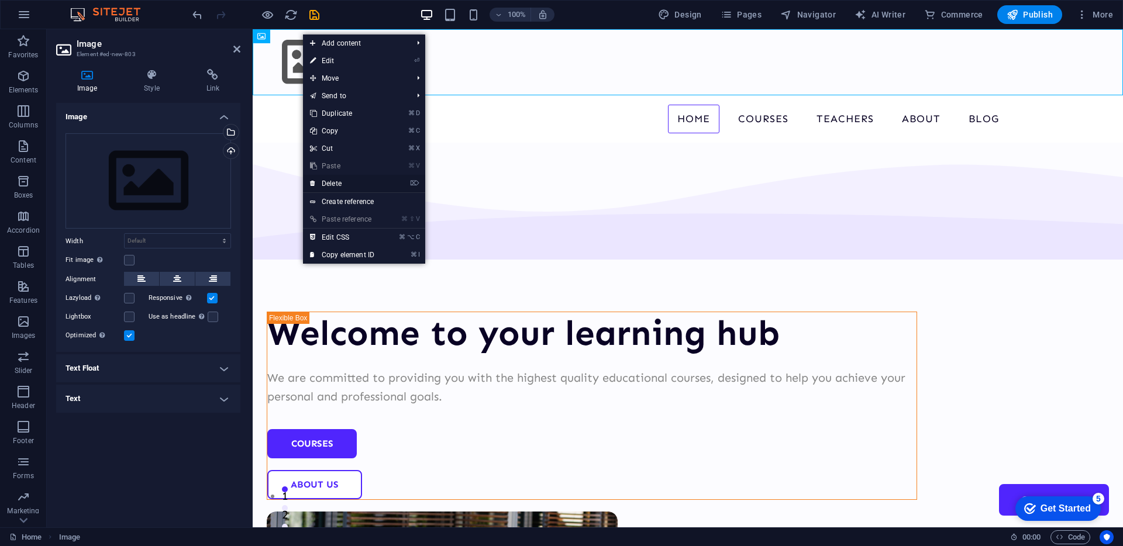
click at [368, 181] on link "⌦ Delete" at bounding box center [342, 184] width 78 height 18
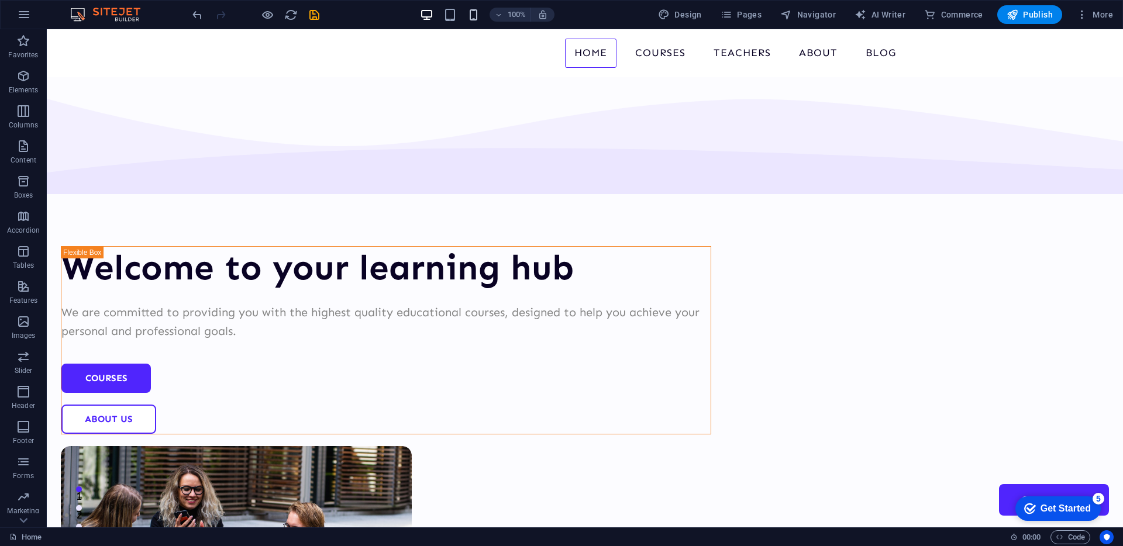
click at [480, 15] on icon "button" at bounding box center [473, 14] width 13 height 13
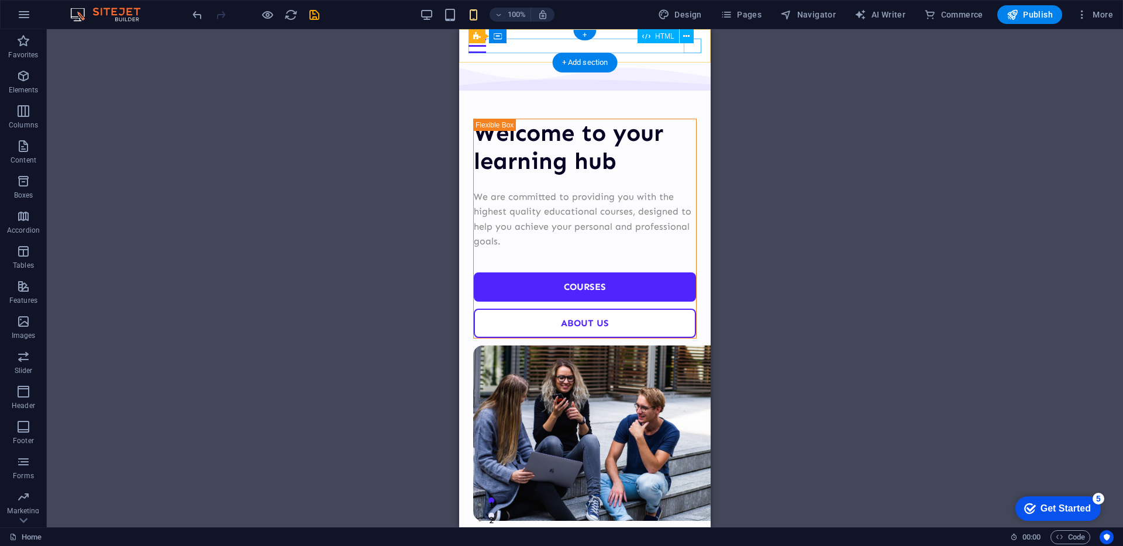
click at [694, 49] on div at bounding box center [585, 46] width 233 height 15
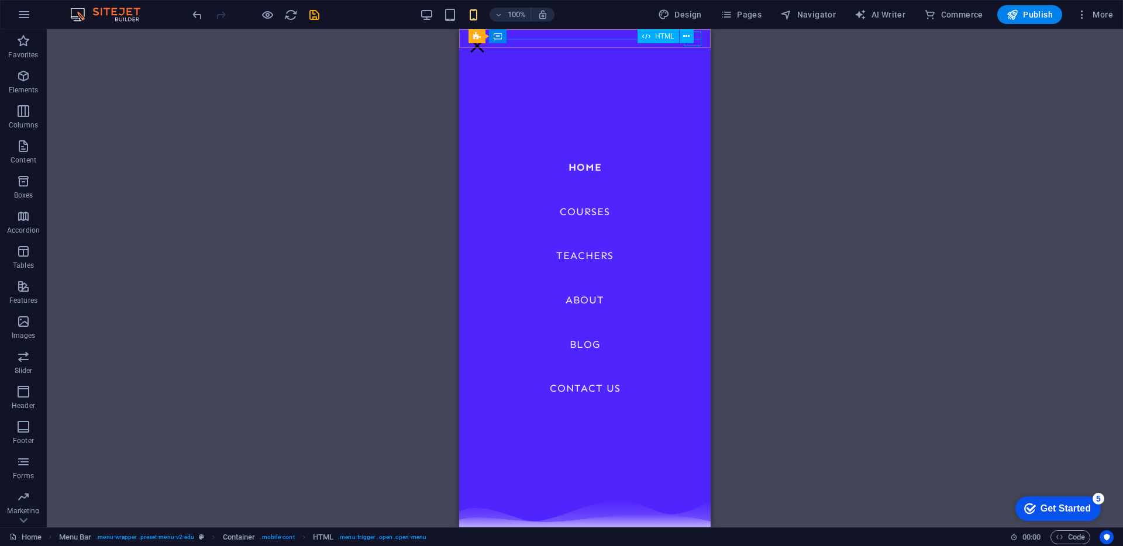
click at [700, 31] on div "HTML" at bounding box center [670, 36] width 64 height 15
click at [676, 162] on nav "Home Courses Teachers About Blog Contact Us" at bounding box center [585, 278] width 252 height 498
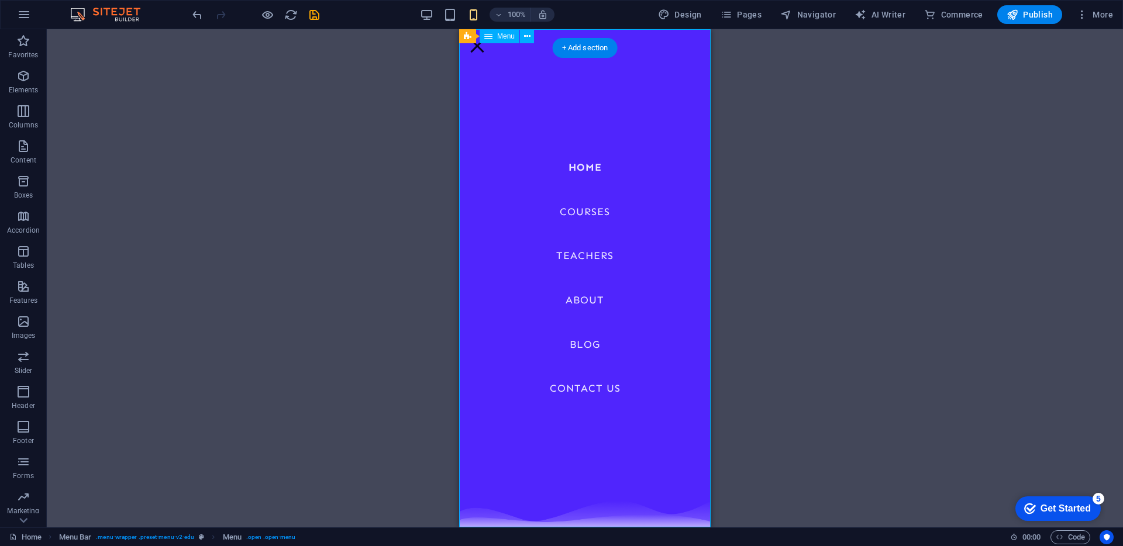
scroll to position [501, 0]
click at [486, 39] on div at bounding box center [478, 46] width 18 height 15
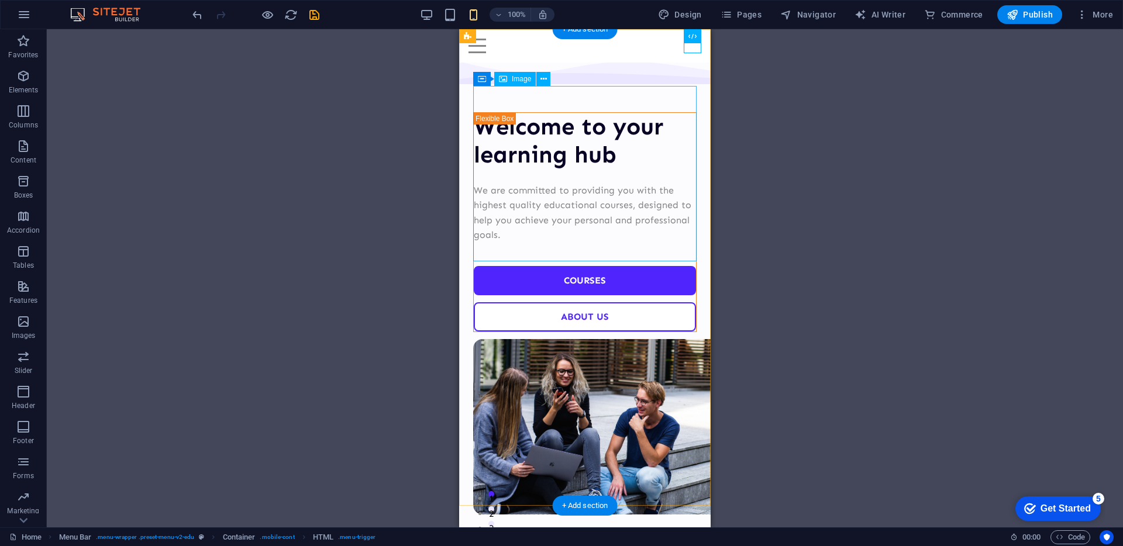
scroll to position [0, 0]
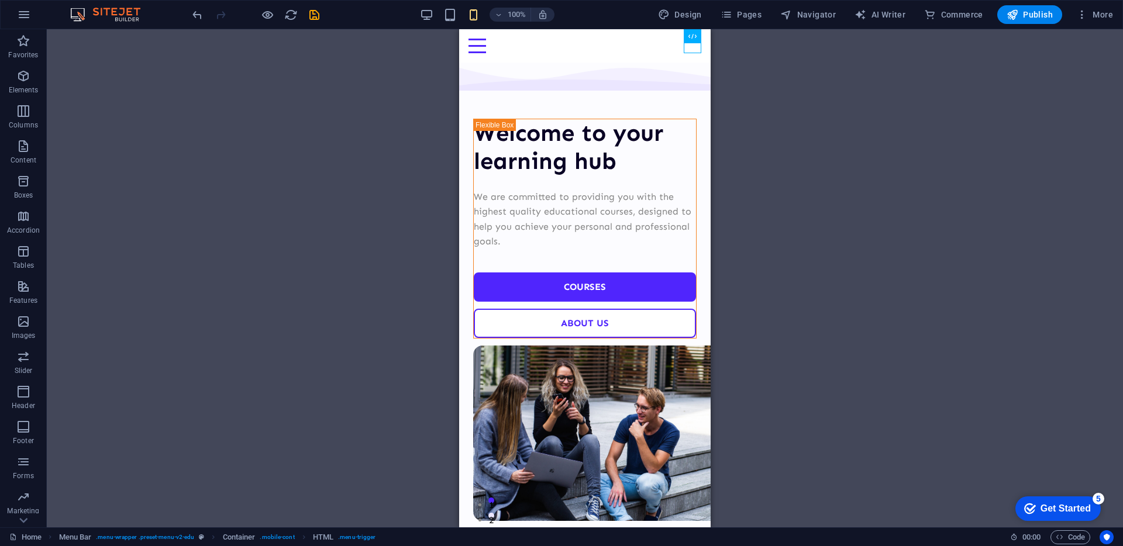
click at [841, 199] on div "Drag here to replace the existing content. Press “Ctrl” if you want to create a…" at bounding box center [585, 278] width 1076 height 498
click at [357, 84] on div "Drag here to replace the existing content. Press “Ctrl” if you want to create a…" at bounding box center [585, 278] width 1076 height 498
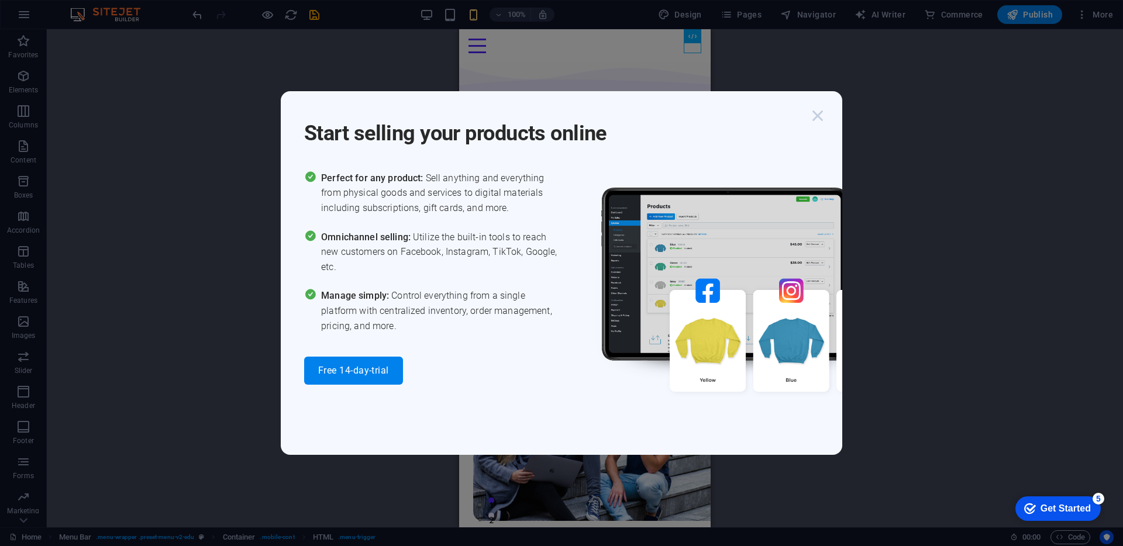
click at [815, 113] on icon "button" at bounding box center [817, 115] width 21 height 21
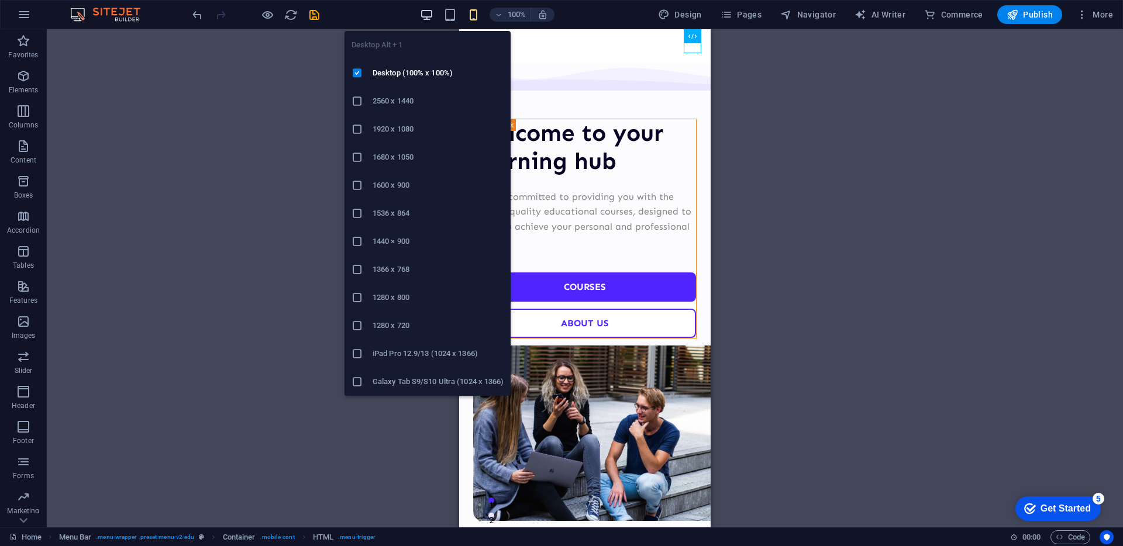
click at [429, 17] on icon "button" at bounding box center [426, 14] width 13 height 13
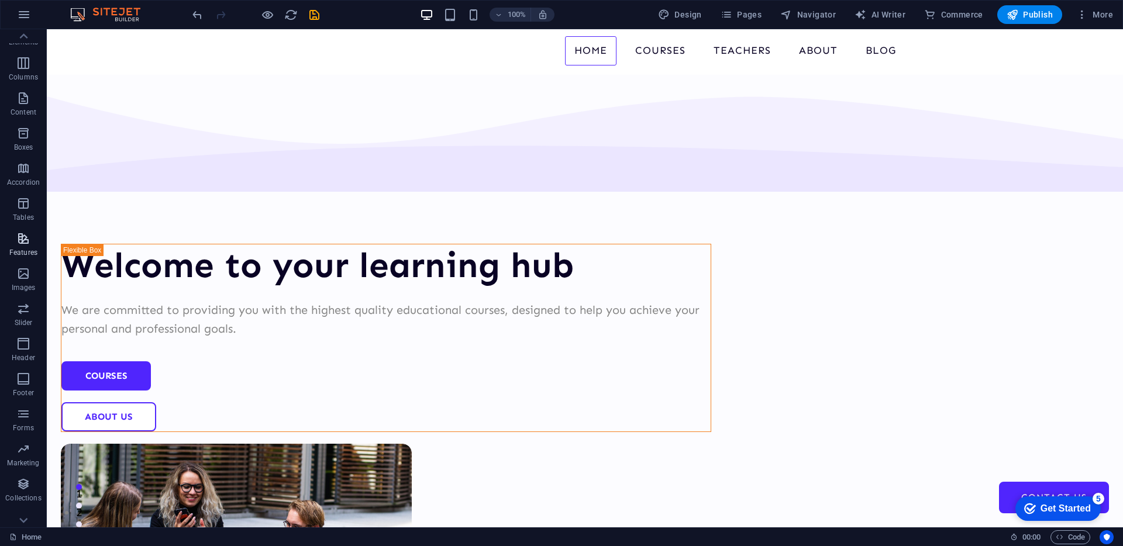
scroll to position [63, 0]
click at [15, 423] on button "Marketing" at bounding box center [23, 439] width 47 height 35
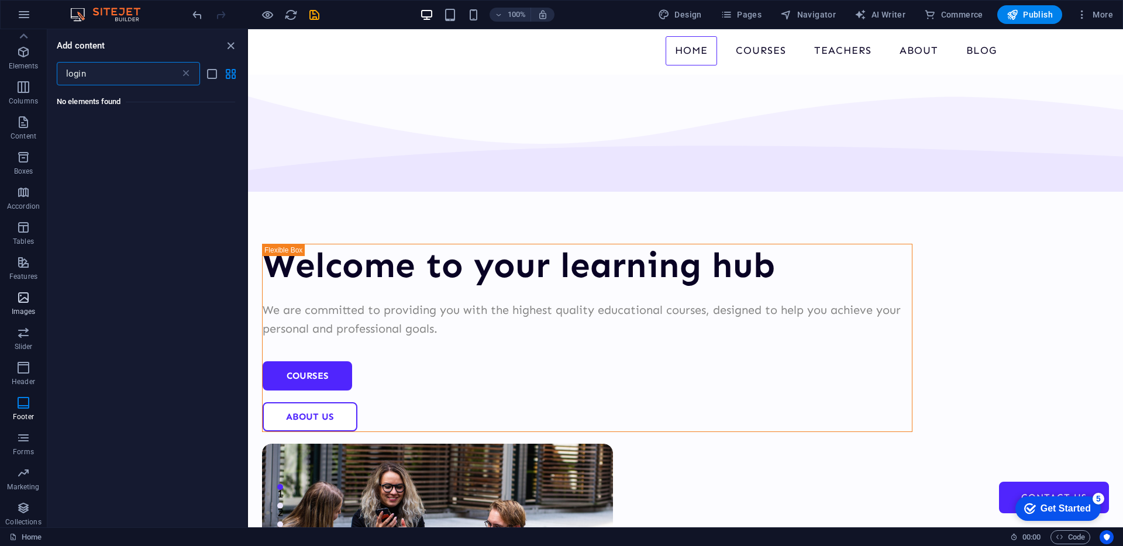
scroll to position [0, 0]
type input "login"
click at [23, 79] on icon "button" at bounding box center [23, 76] width 14 height 14
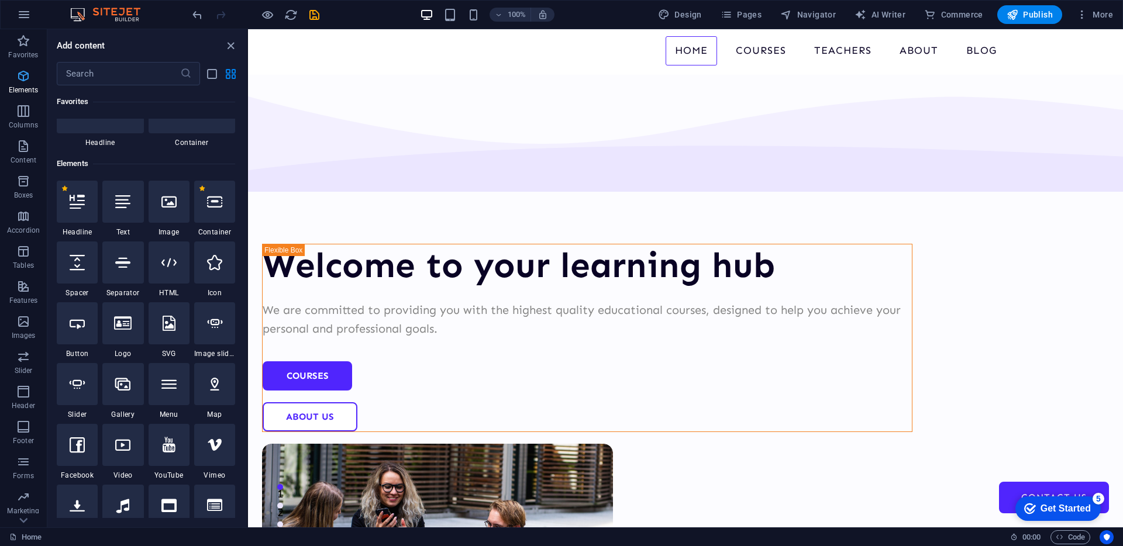
scroll to position [125, 0]
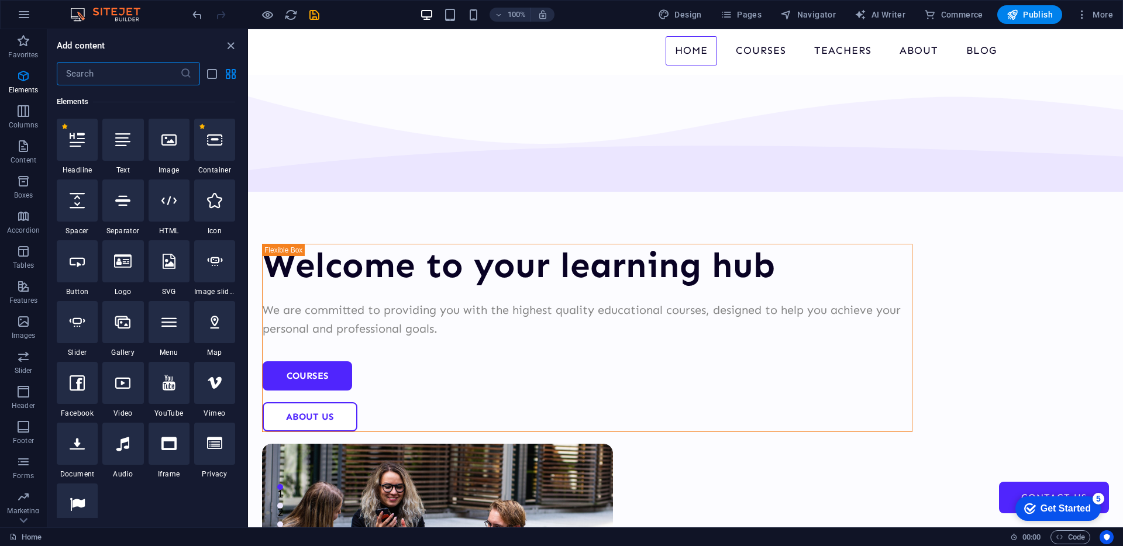
click at [141, 75] on input "text" at bounding box center [118, 73] width 123 height 23
click at [22, 8] on icon "button" at bounding box center [24, 15] width 14 height 14
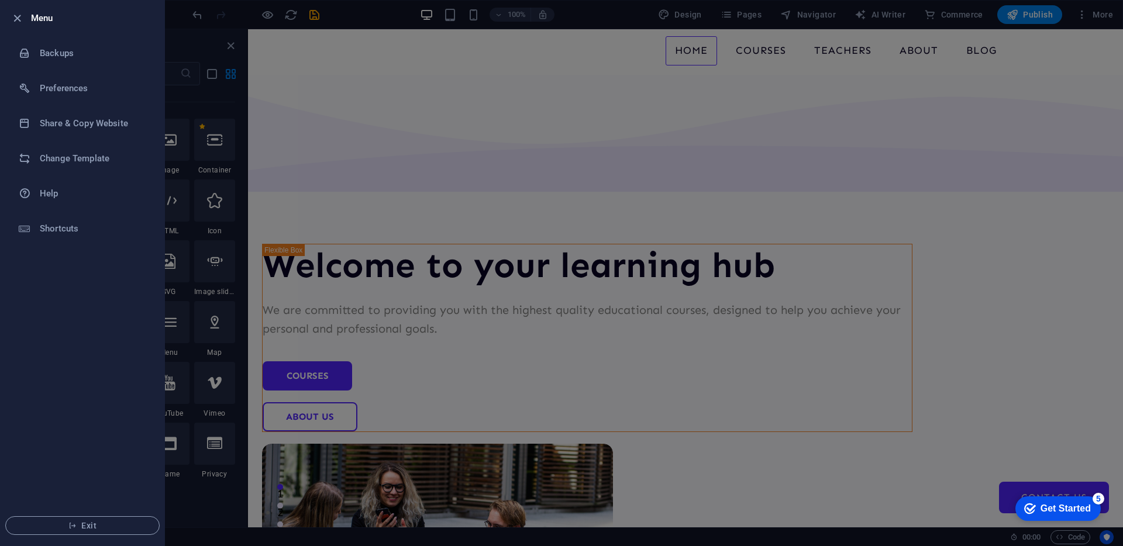
click at [182, 51] on div at bounding box center [561, 273] width 1123 height 546
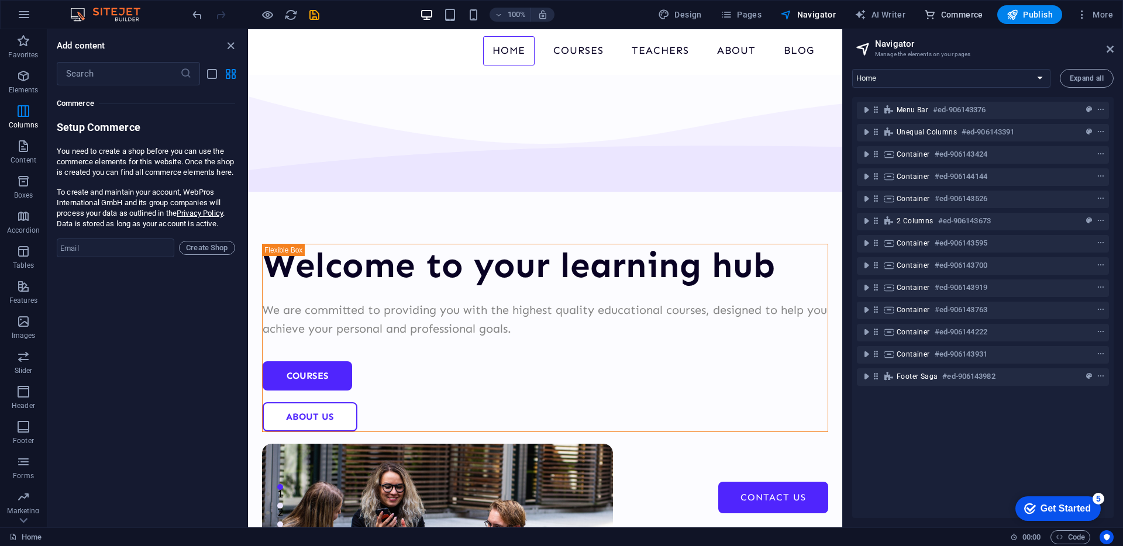
scroll to position [11272, 0]
click at [103, 256] on input "email" at bounding box center [116, 246] width 118 height 19
click at [152, 407] on div "Favorites 1 Star Headline 1 Star Container Elements 1 Star Headline 1 Star Text…" at bounding box center [146, 301] width 199 height 433
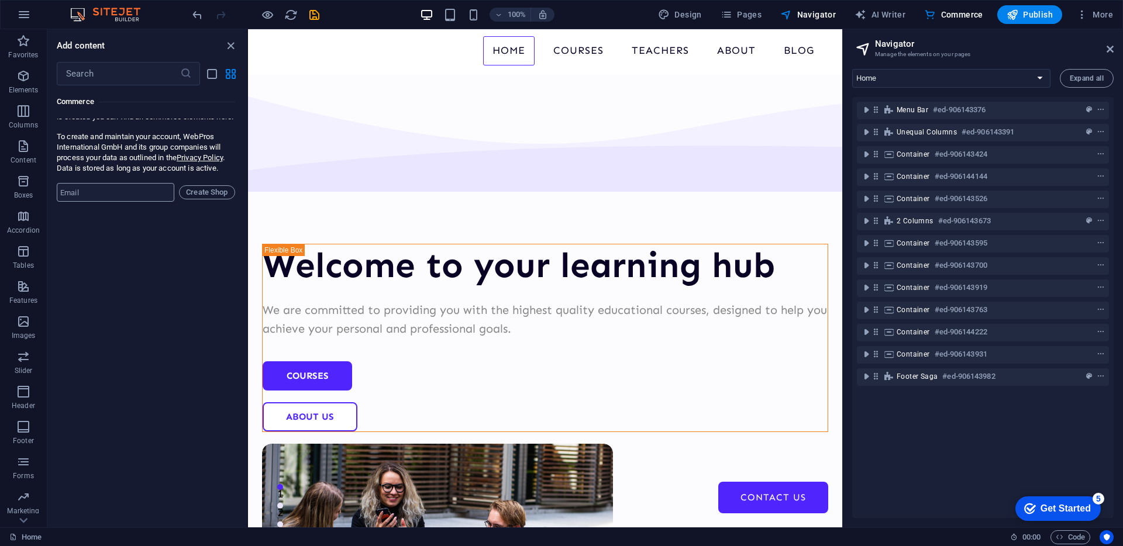
scroll to position [11328, 0]
click at [137, 229] on div "Favorites 1 Star Headline 1 Star Container Elements 1 Star Headline 1 Star Text…" at bounding box center [146, 301] width 199 height 433
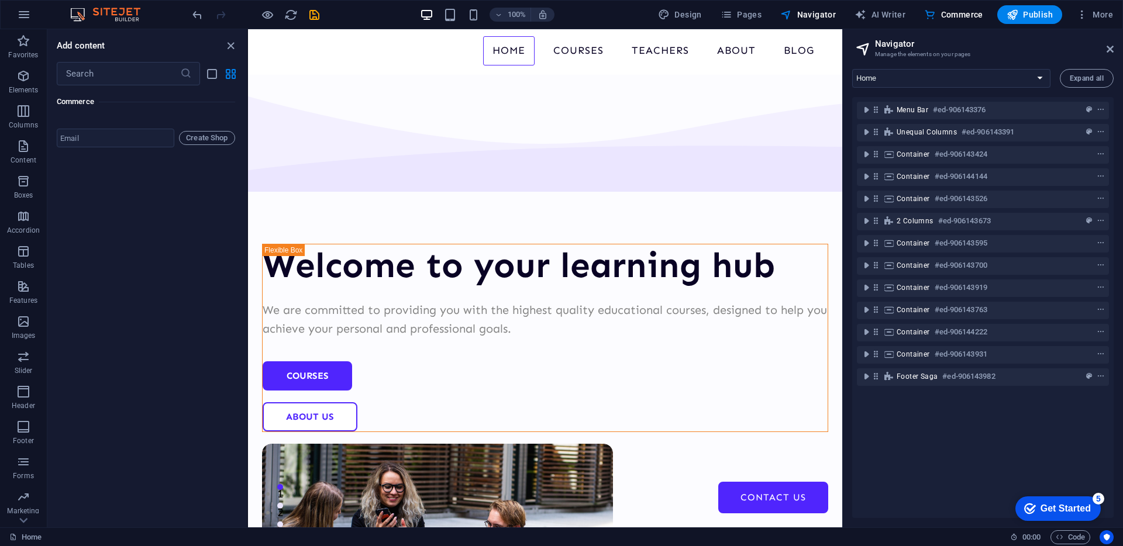
scroll to position [11390, 0]
click at [1112, 48] on icon at bounding box center [1110, 48] width 7 height 9
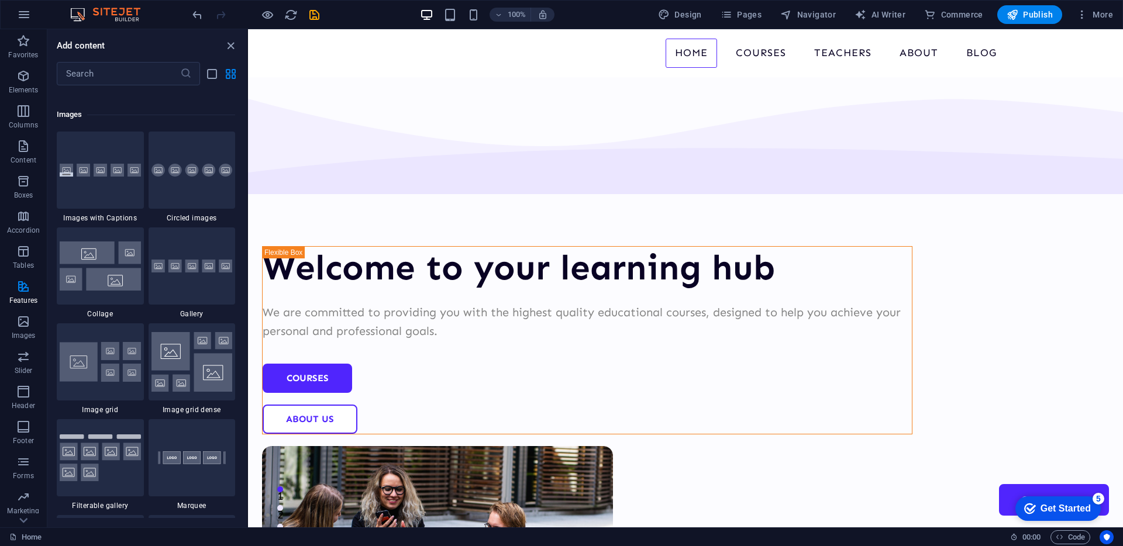
scroll to position [5605, 0]
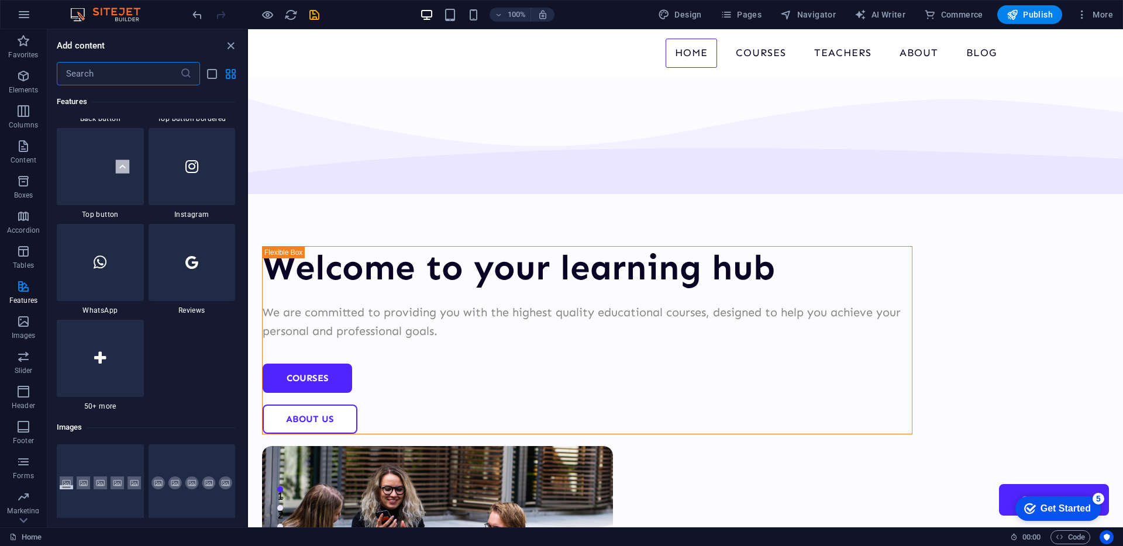
click at [97, 66] on input "text" at bounding box center [118, 73] width 123 height 23
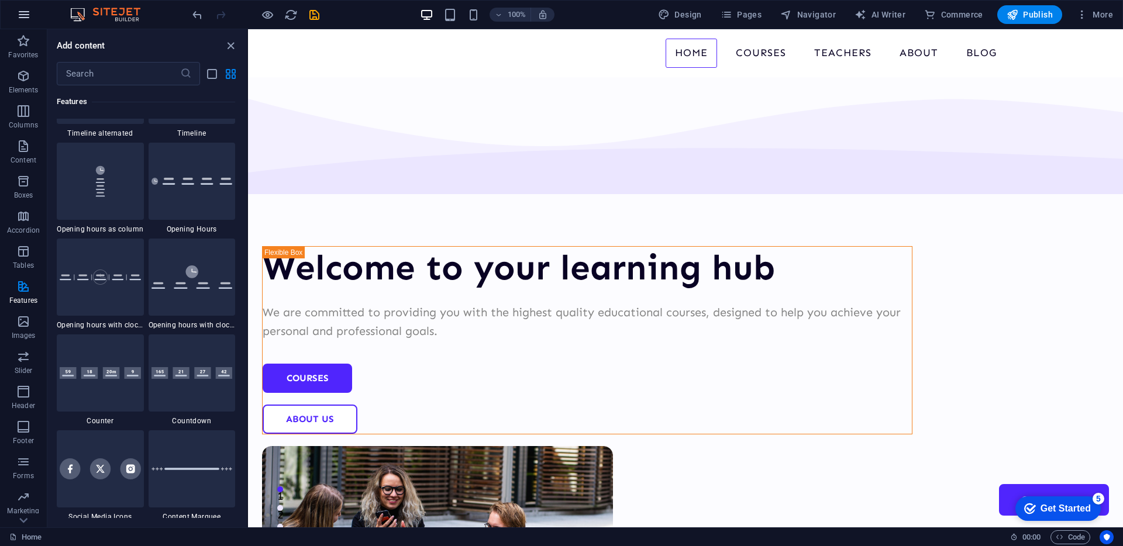
click at [20, 16] on icon "button" at bounding box center [24, 15] width 14 height 14
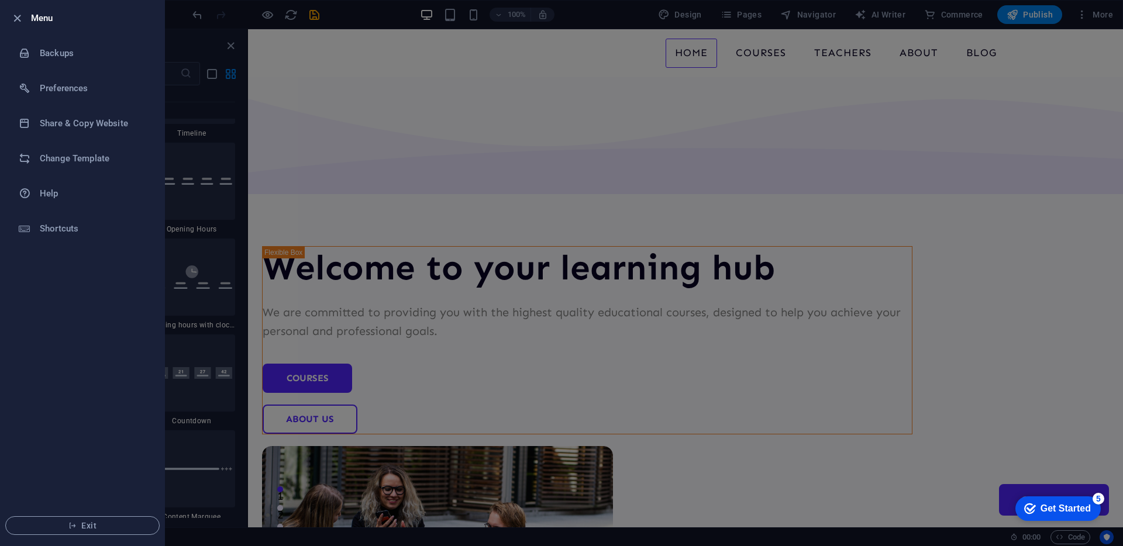
click at [20, 16] on icon "button" at bounding box center [17, 18] width 13 height 13
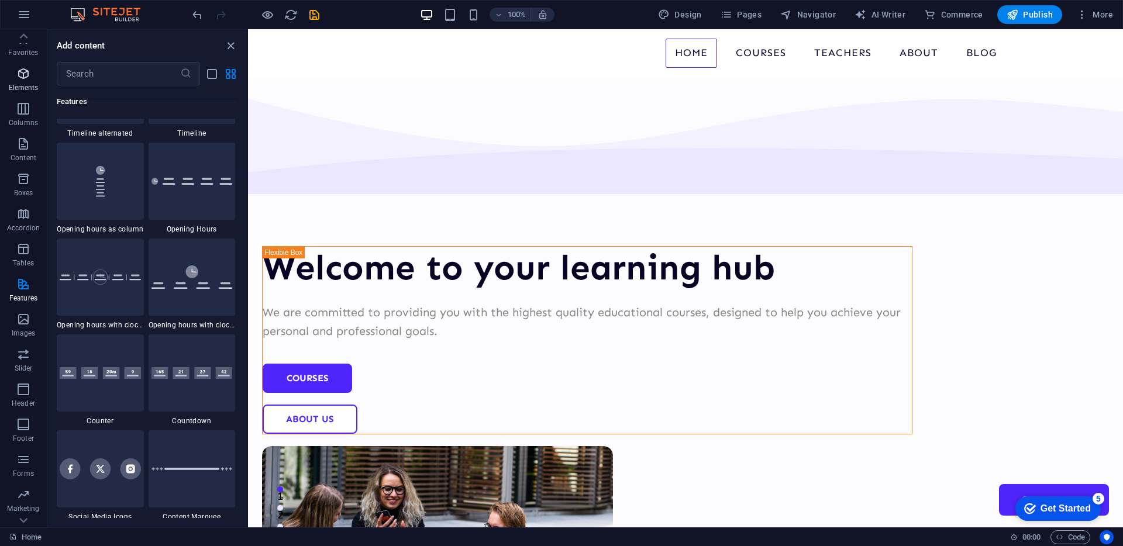
scroll to position [0, 0]
click at [17, 81] on icon "button" at bounding box center [23, 76] width 14 height 14
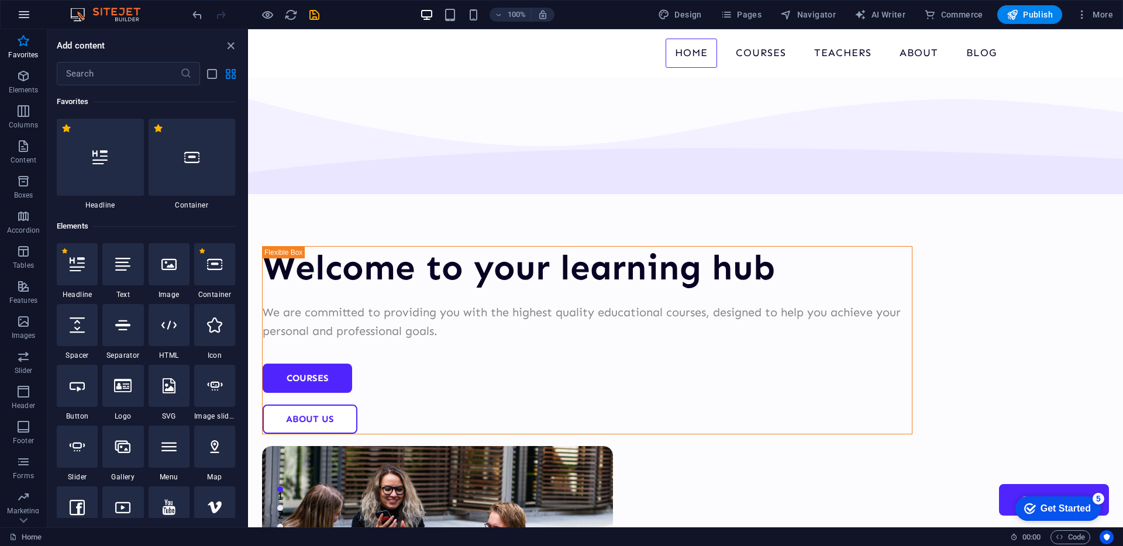
click at [32, 17] on button "button" at bounding box center [24, 15] width 28 height 28
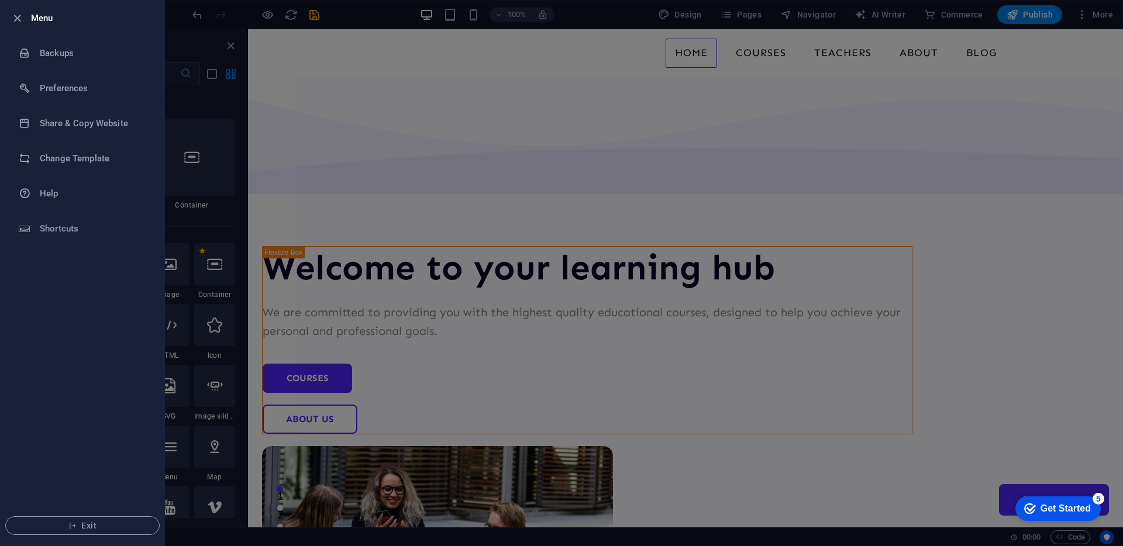
click at [25, 18] on div at bounding box center [20, 18] width 21 height 14
click at [21, 18] on icon "button" at bounding box center [17, 18] width 13 height 13
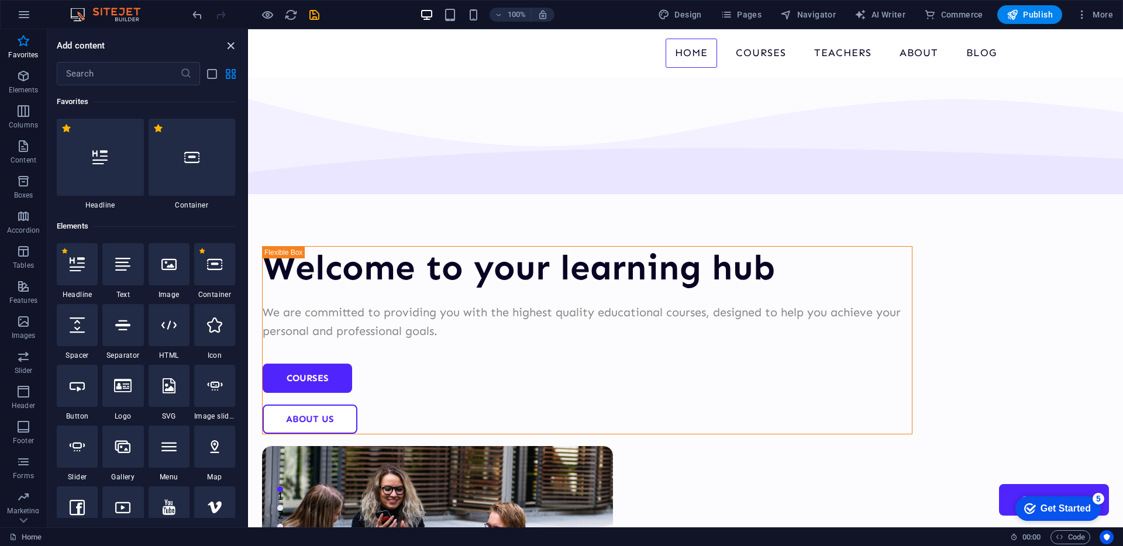
click at [235, 40] on icon "close panel" at bounding box center [230, 45] width 13 height 13
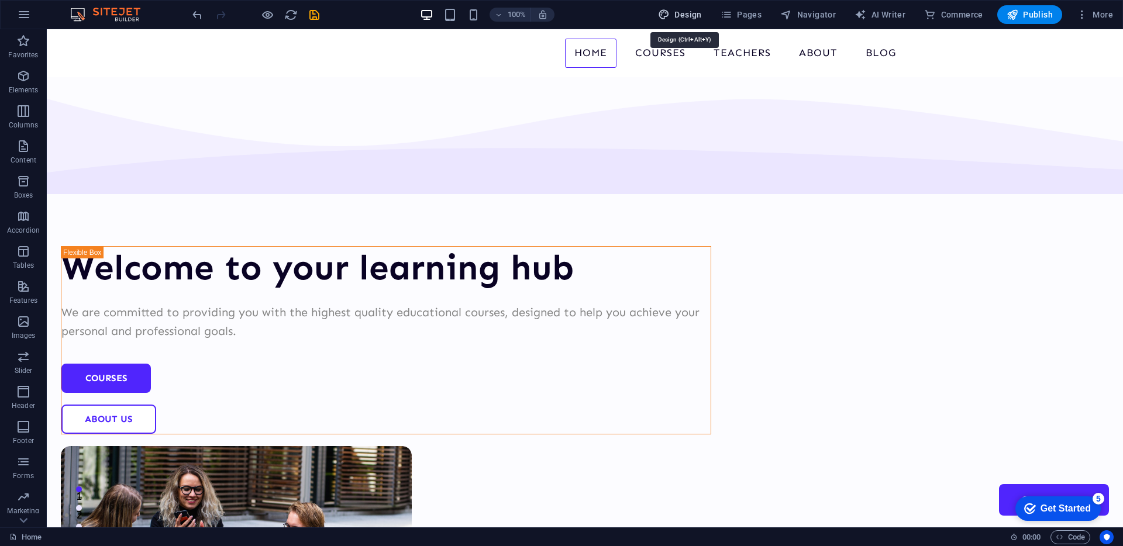
click at [0, 0] on span "Design" at bounding box center [0, 0] width 0 height 0
select select "px"
select select "400"
select select "px"
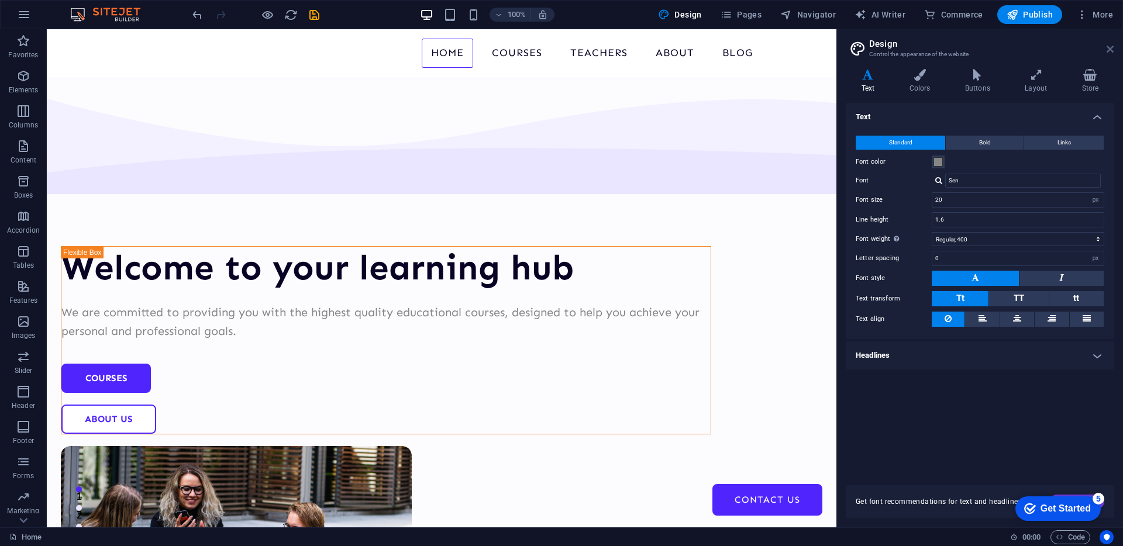
drag, startPoint x: 1111, startPoint y: 47, endPoint x: 1056, endPoint y: 4, distance: 70.0
click at [1111, 47] on icon at bounding box center [1110, 48] width 7 height 9
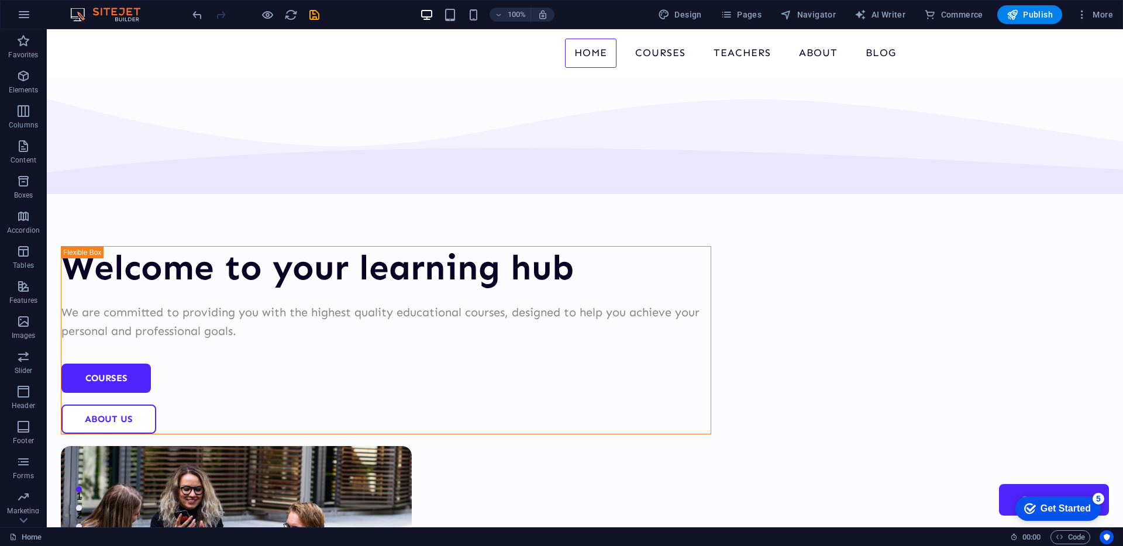
click at [129, 14] on img at bounding box center [111, 15] width 88 height 14
click at [191, 15] on icon "undo" at bounding box center [197, 14] width 13 height 13
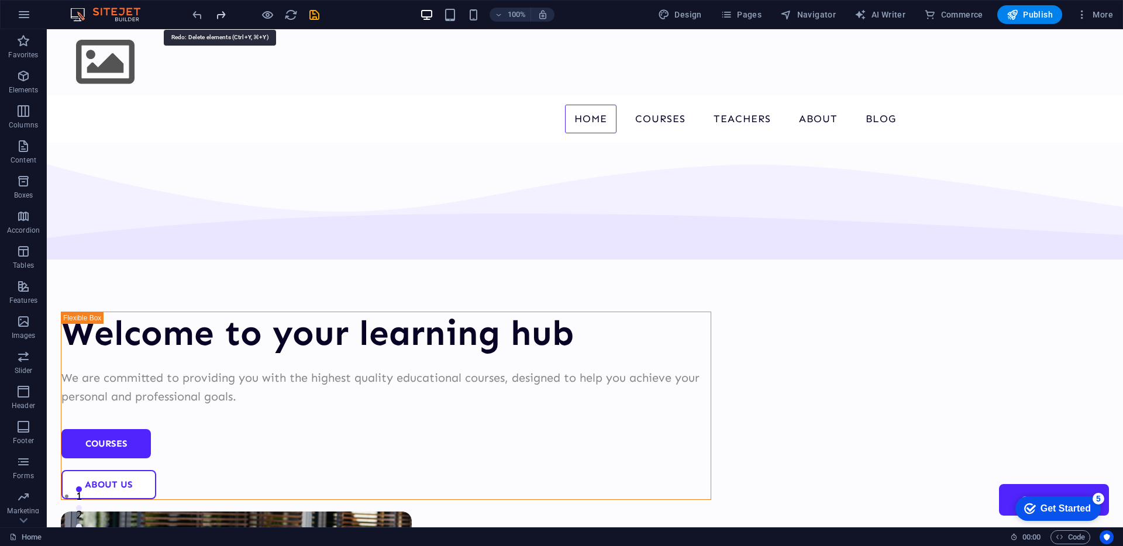
click at [223, 15] on icon "redo" at bounding box center [220, 14] width 13 height 13
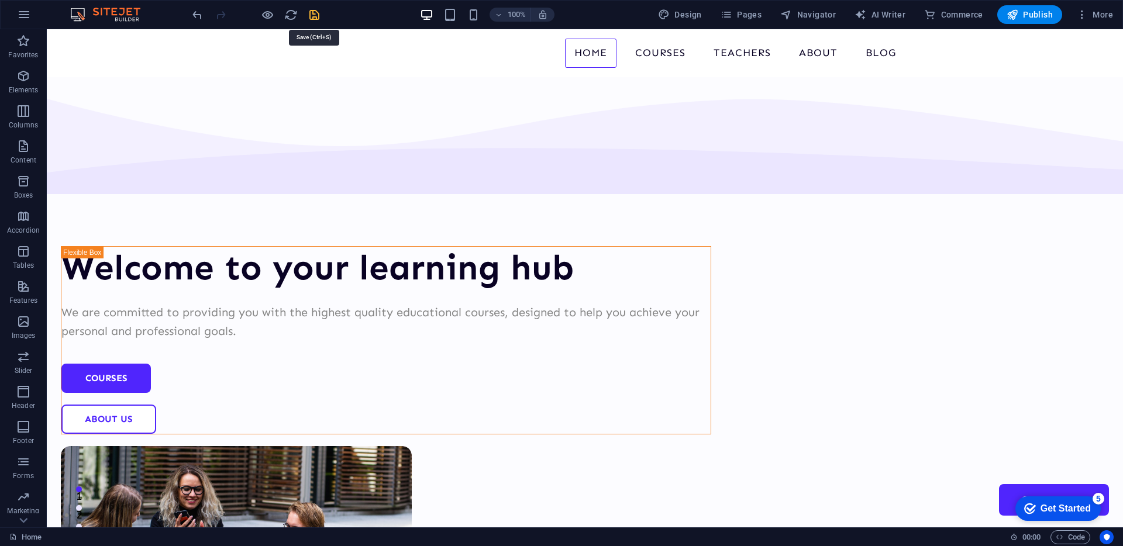
click at [308, 15] on icon "save" at bounding box center [314, 14] width 13 height 13
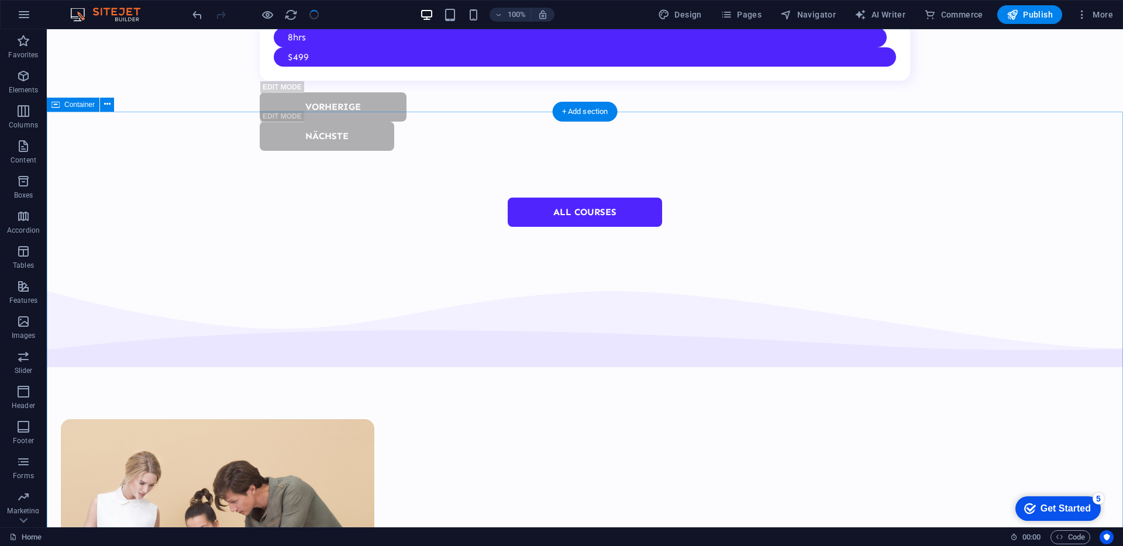
scroll to position [4567, 0]
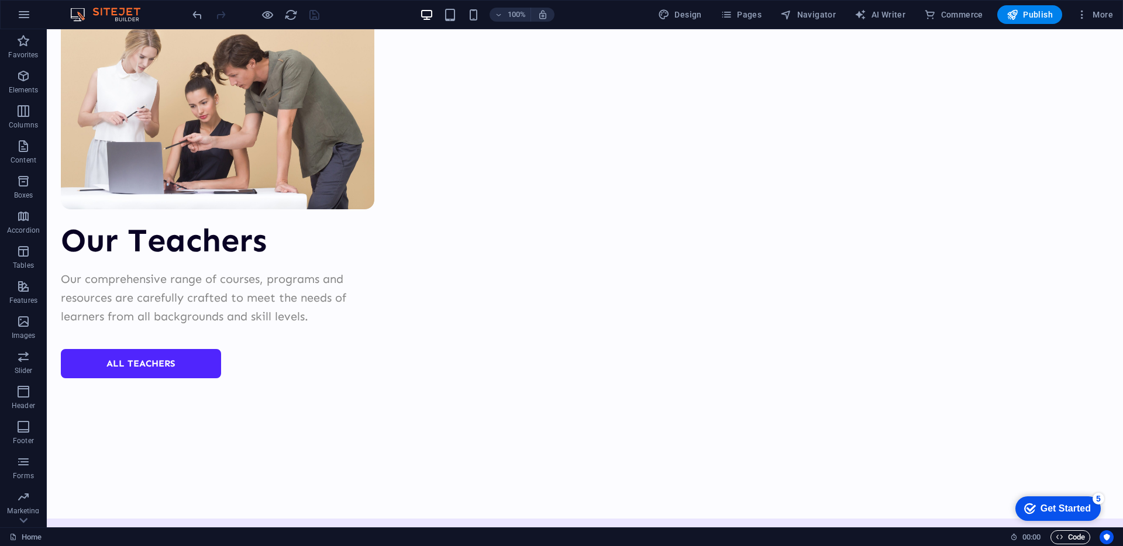
click at [1067, 536] on span "Code" at bounding box center [1070, 538] width 29 height 14
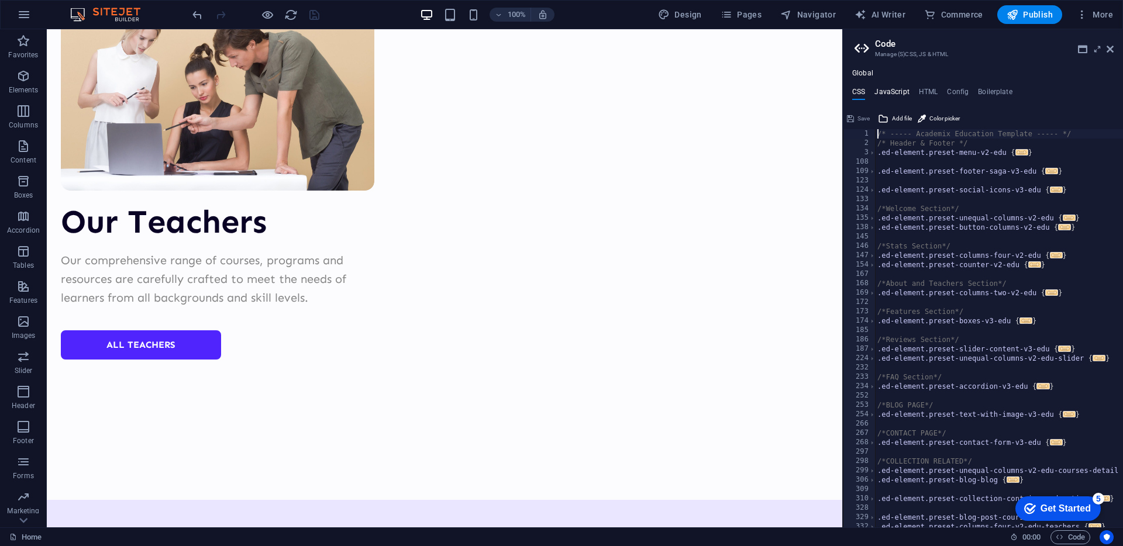
click at [887, 94] on h4 "JavaScript" at bounding box center [891, 94] width 35 height 13
type textarea "/* JS for preset "Menu V2" */"
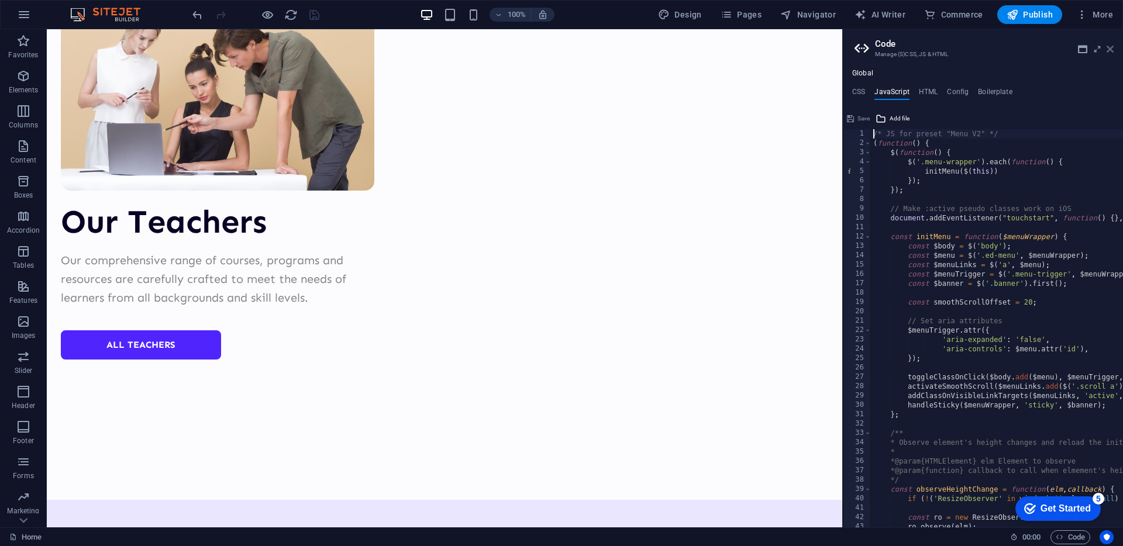
click at [1112, 50] on icon at bounding box center [1110, 48] width 7 height 9
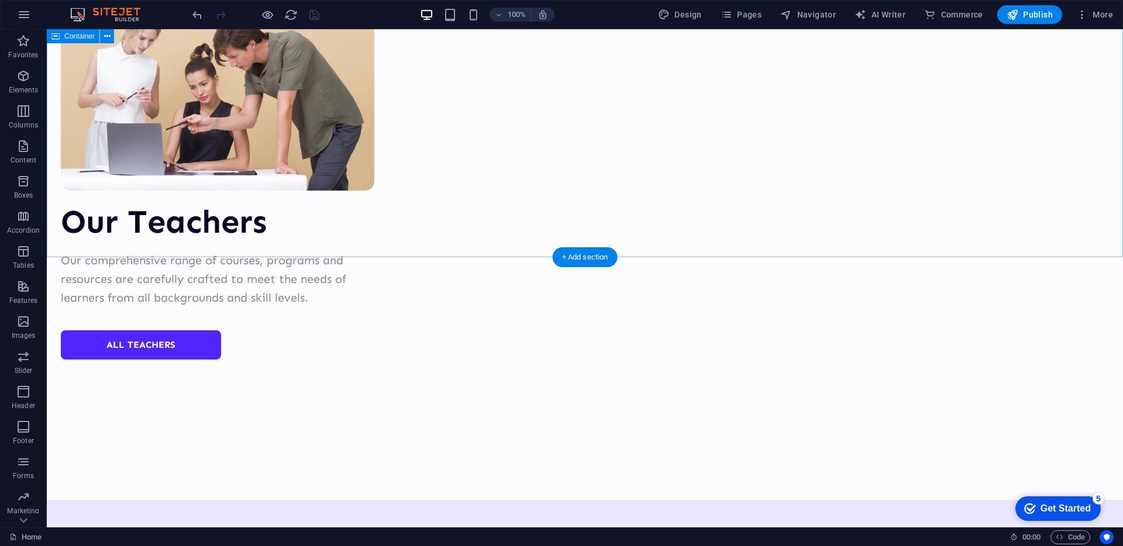
scroll to position [4567, 0]
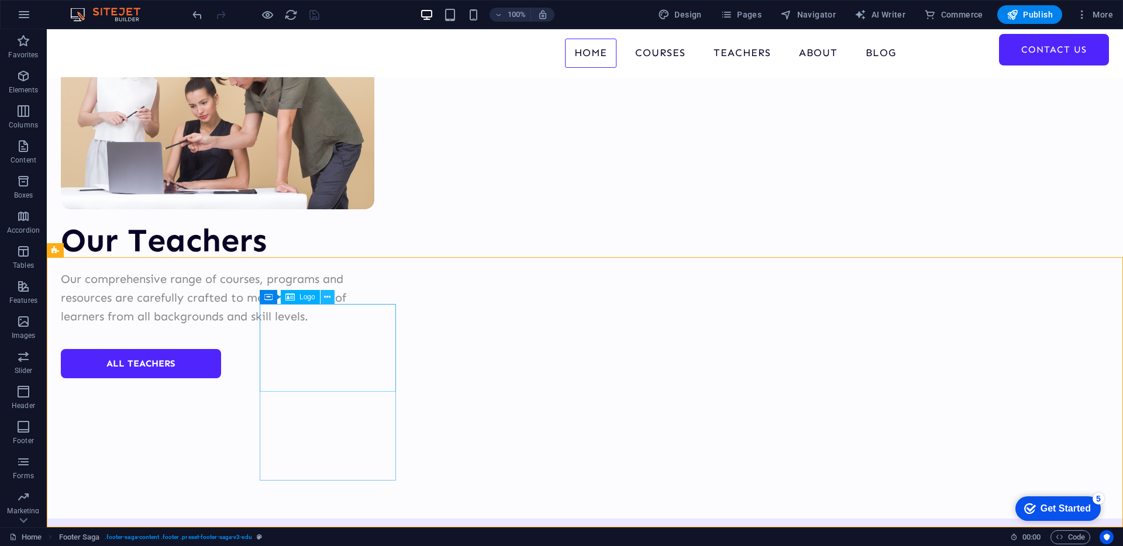
click at [333, 297] on button at bounding box center [328, 297] width 14 height 14
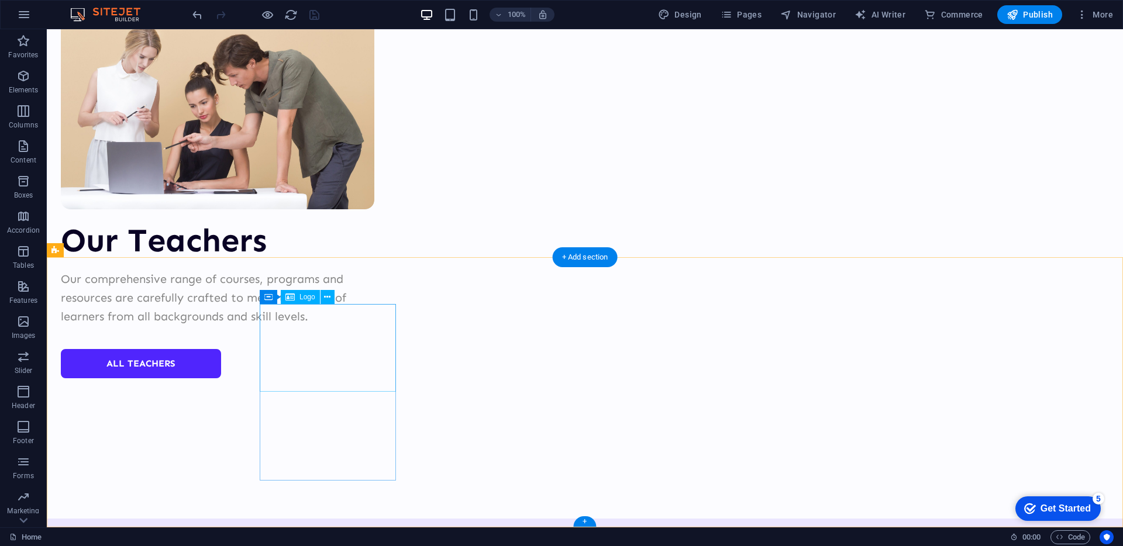
click at [311, 295] on span "Logo" at bounding box center [307, 297] width 16 height 7
click at [326, 295] on icon at bounding box center [327, 297] width 6 height 12
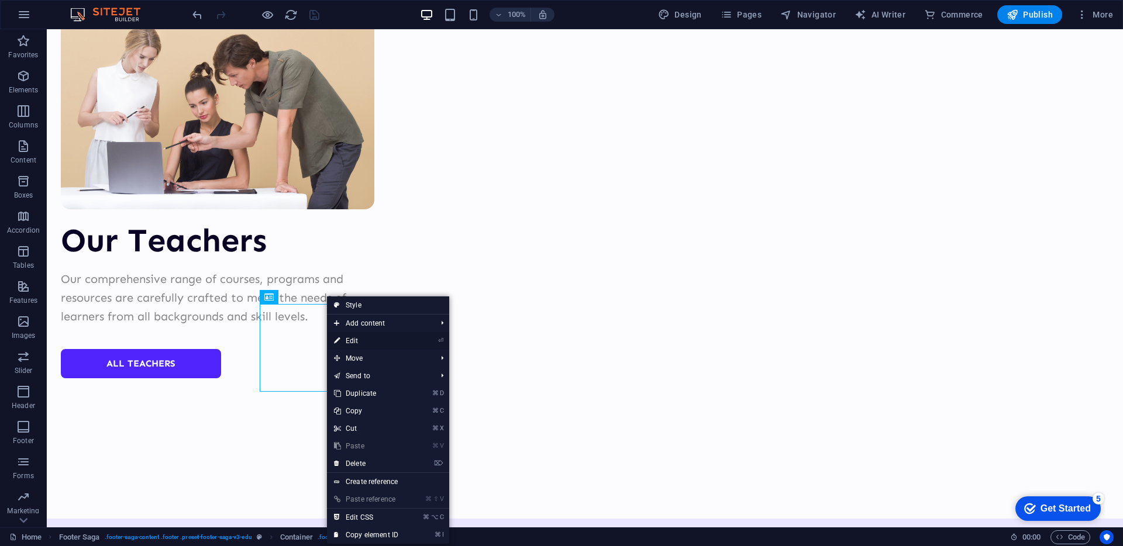
click at [405, 347] on link "⏎ Edit" at bounding box center [366, 341] width 78 height 18
select select "px"
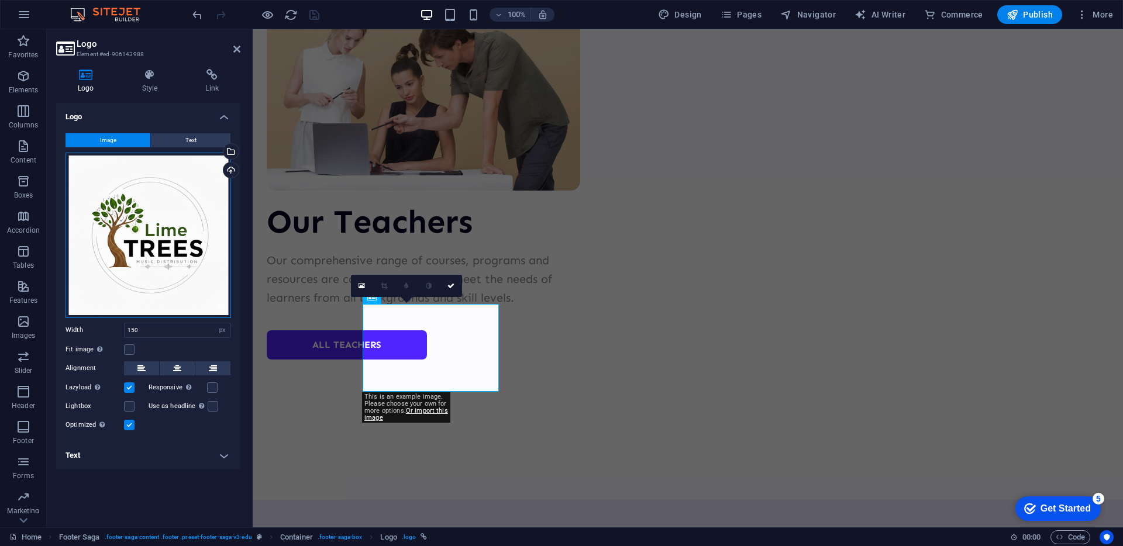
click at [120, 242] on div "Drag files here, click to choose files or select files from Files or our free s…" at bounding box center [149, 236] width 166 height 166
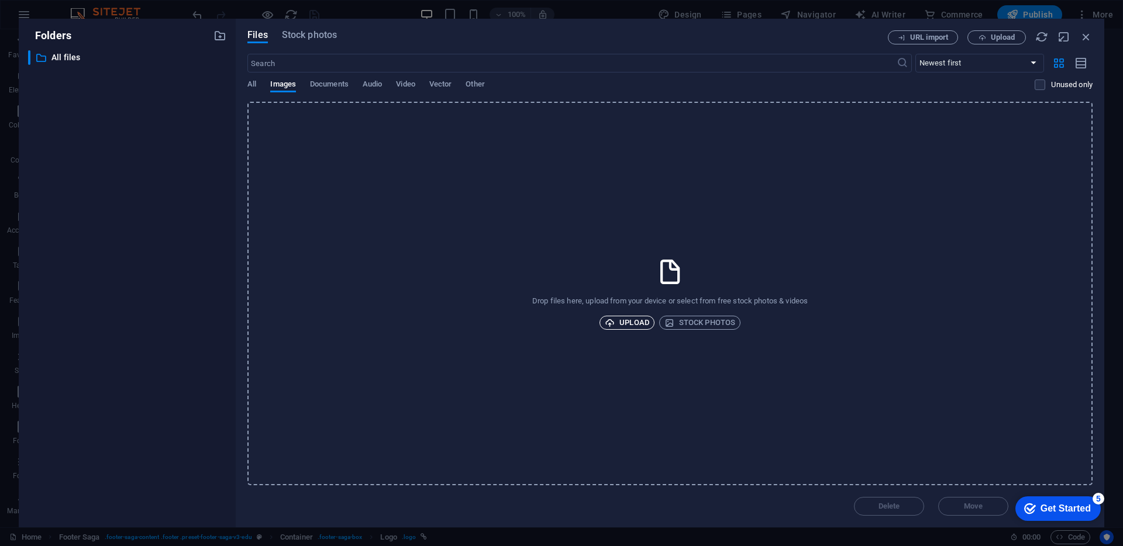
click at [636, 323] on span "Upload" at bounding box center [627, 323] width 44 height 14
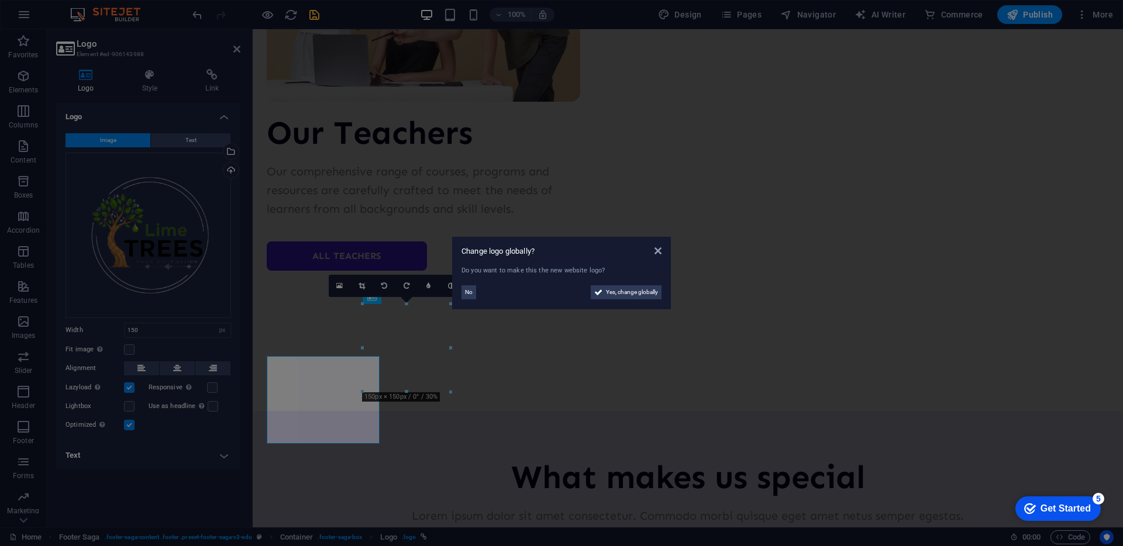
scroll to position [4586, 0]
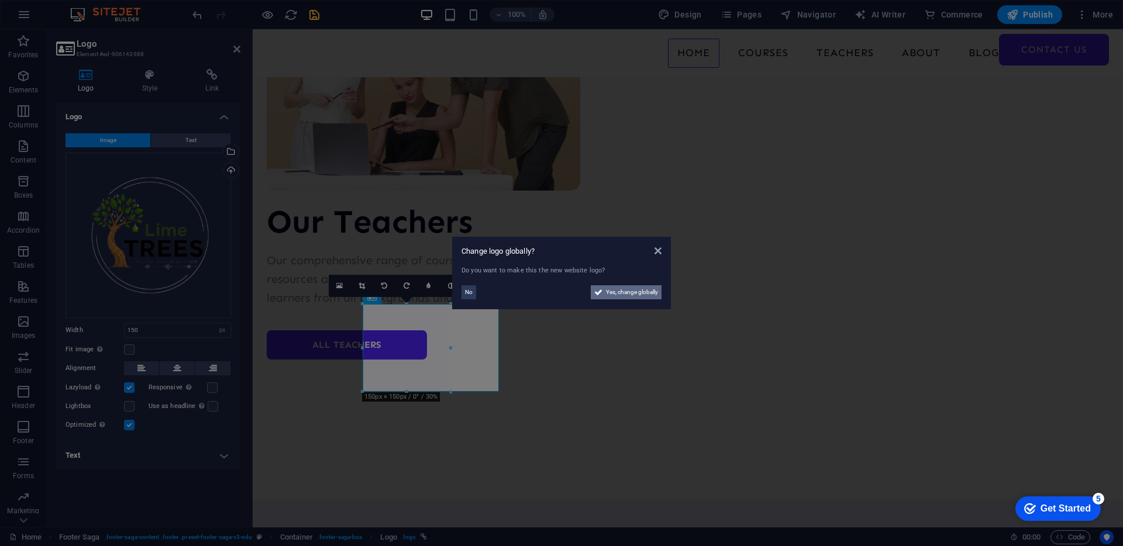
click at [628, 294] on span "Yes, change globally" at bounding box center [632, 292] width 52 height 14
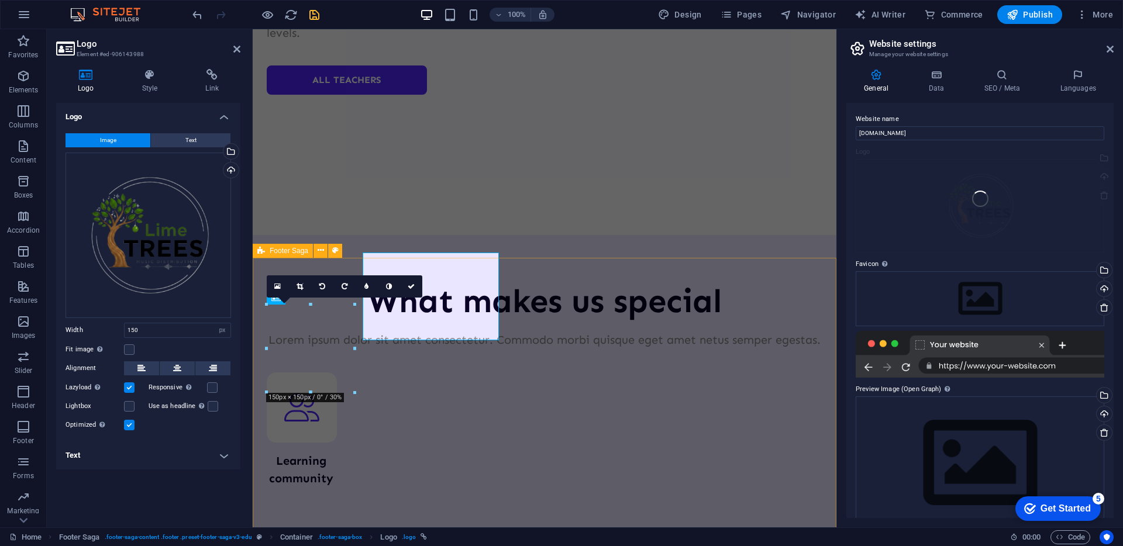
scroll to position [4675, 0]
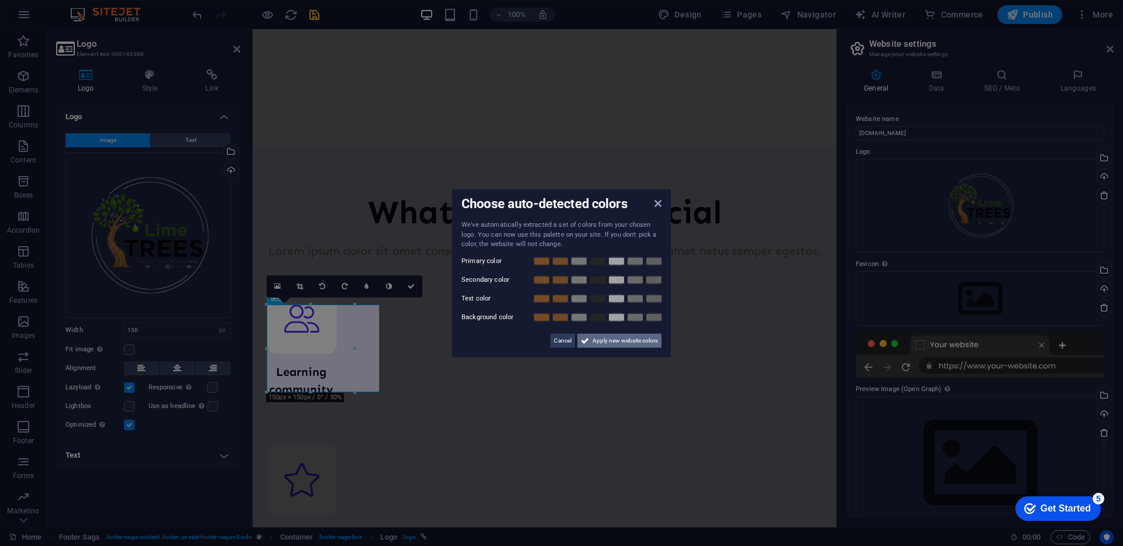
click at [640, 346] on span "Apply new website colors" at bounding box center [626, 340] width 66 height 14
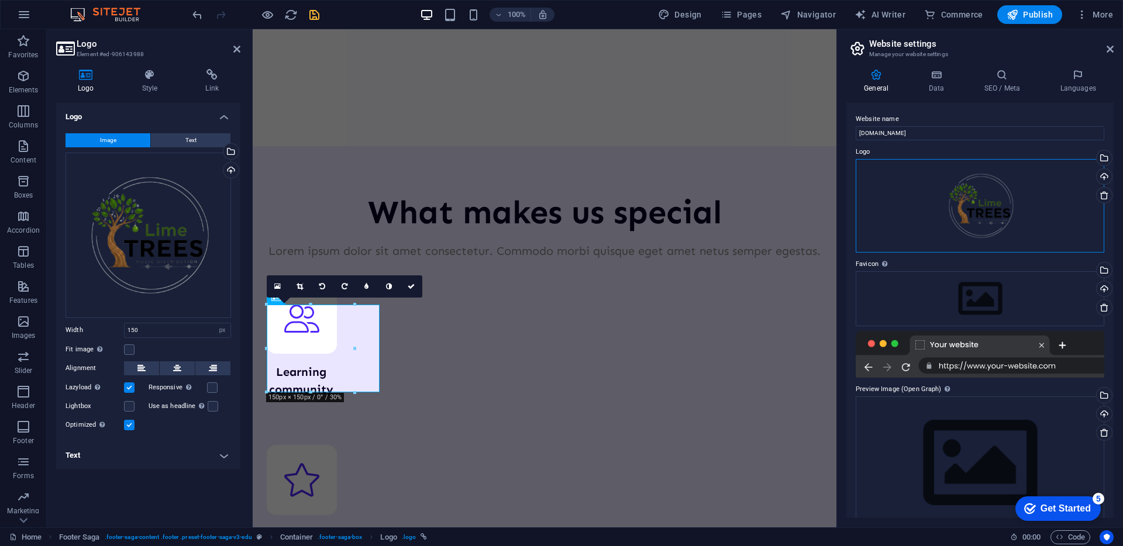
click at [970, 205] on div "Drag files here, click to choose files or select files from Files or our free s…" at bounding box center [980, 206] width 249 height 94
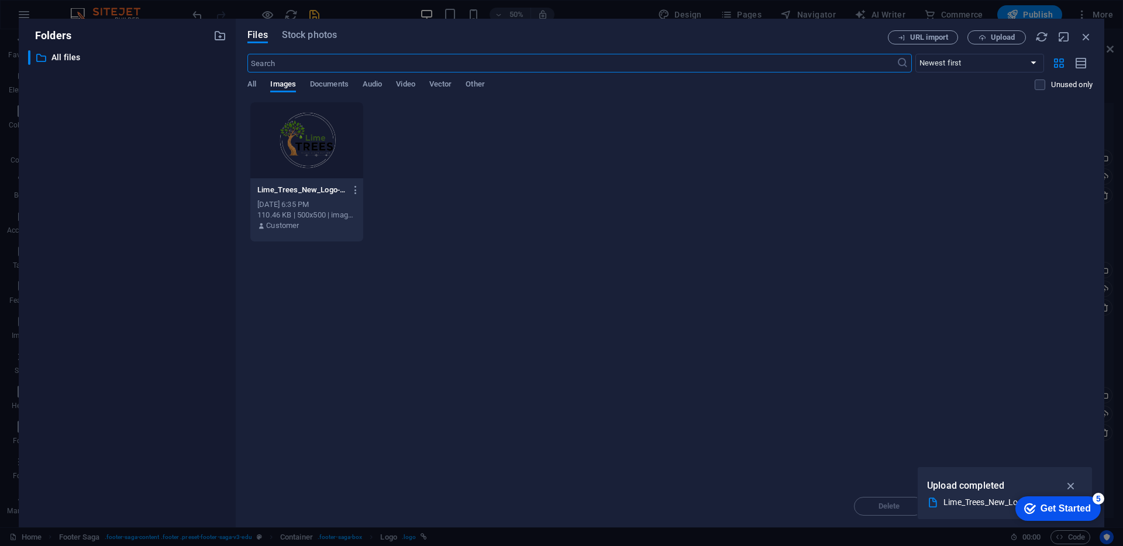
click at [998, 233] on div "Lime_Trees_New_Logo-removebg-preview-XkKyeYbgXMm-idEJy85Cfw.png Lime_Trees_New_…" at bounding box center [669, 172] width 845 height 140
click at [1090, 36] on icon "button" at bounding box center [1086, 36] width 13 height 13
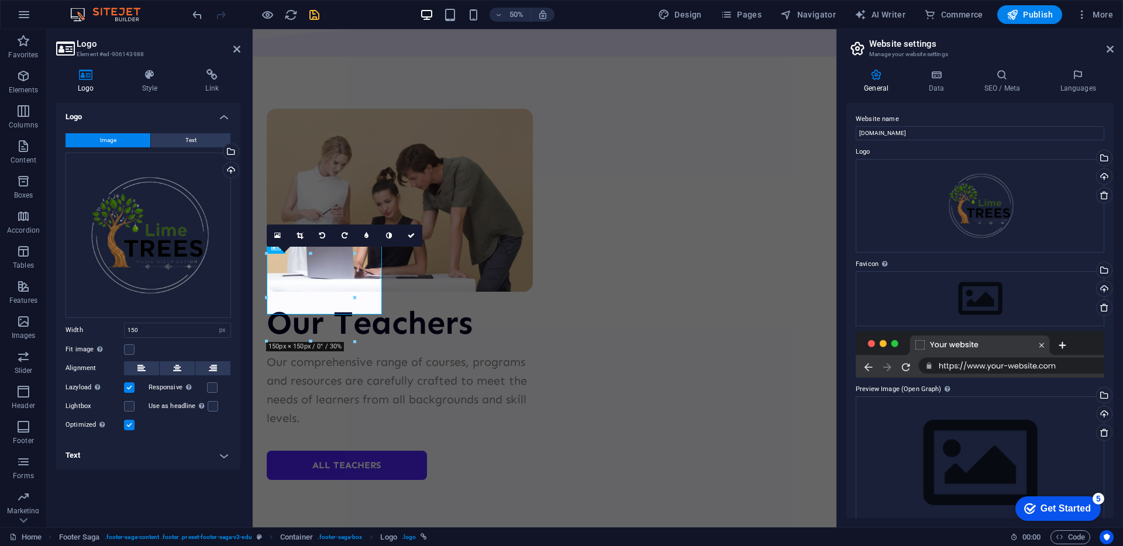
scroll to position [4726, 0]
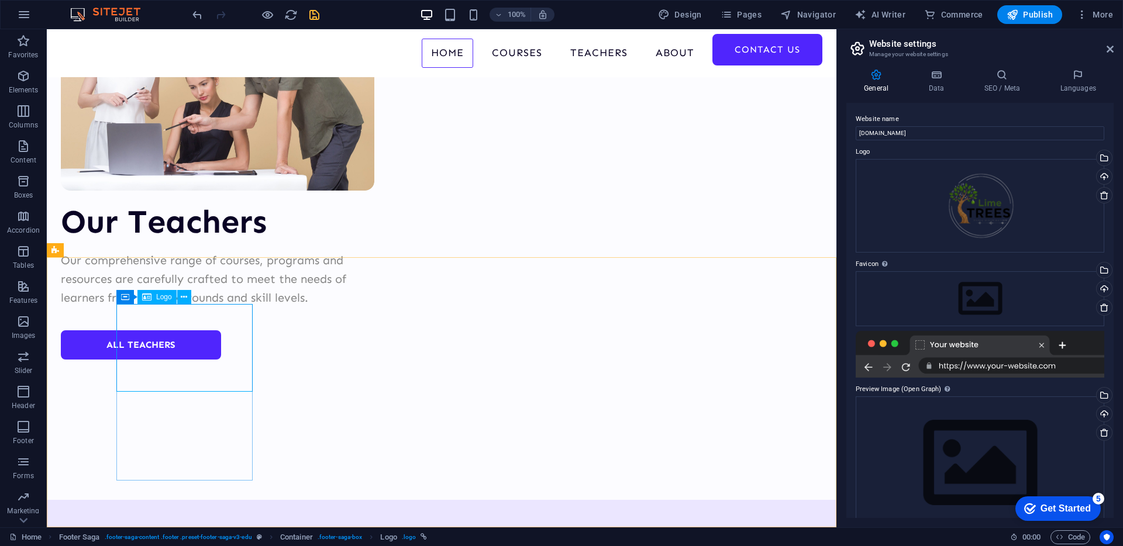
click at [160, 298] on span "Logo" at bounding box center [164, 297] width 16 height 7
click at [187, 298] on button at bounding box center [184, 297] width 14 height 14
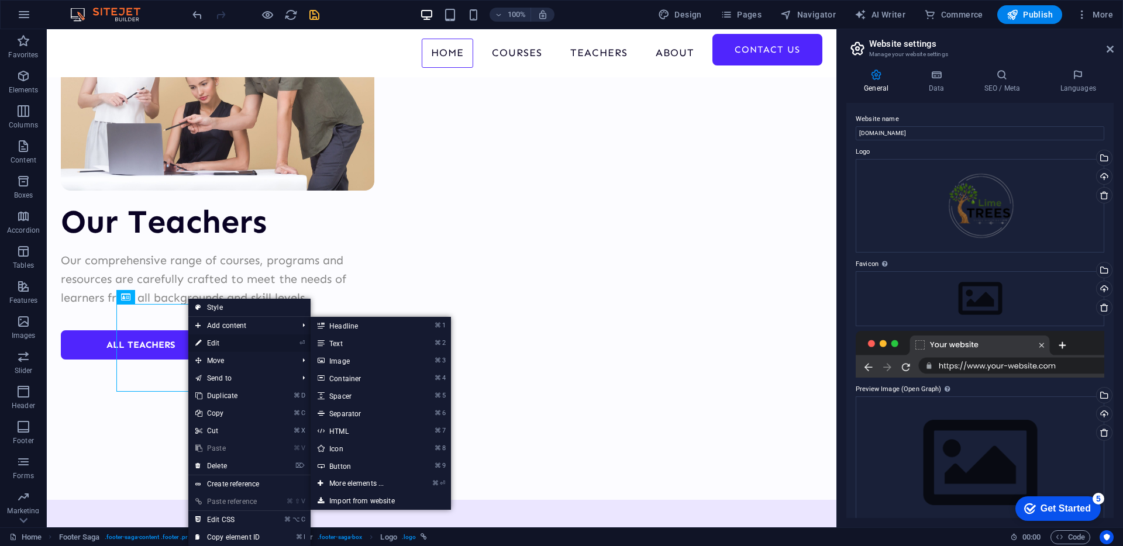
click at [262, 343] on link "⏎ Edit" at bounding box center [227, 344] width 78 height 18
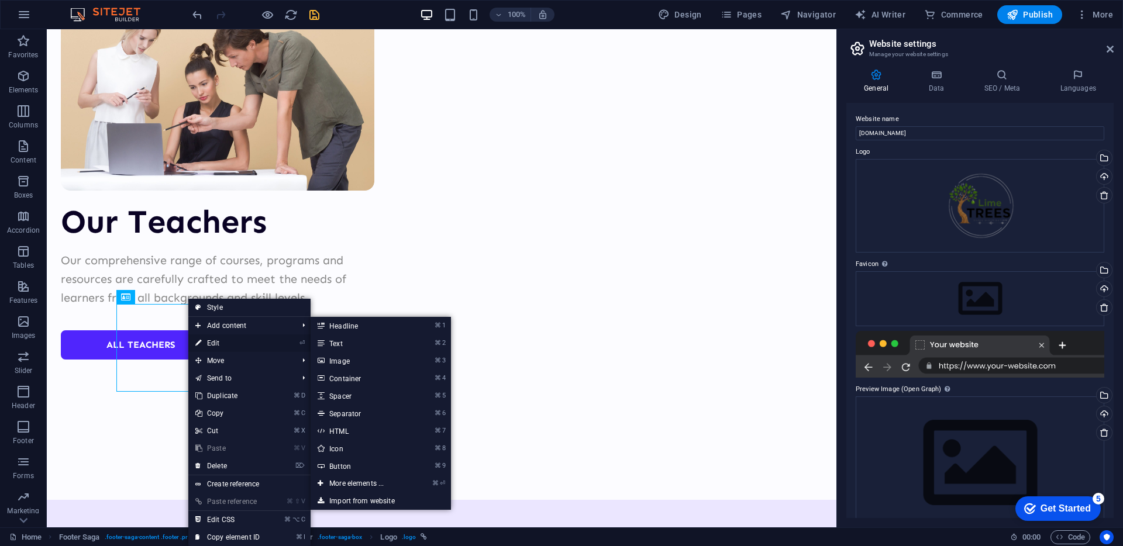
scroll to position [4675, 0]
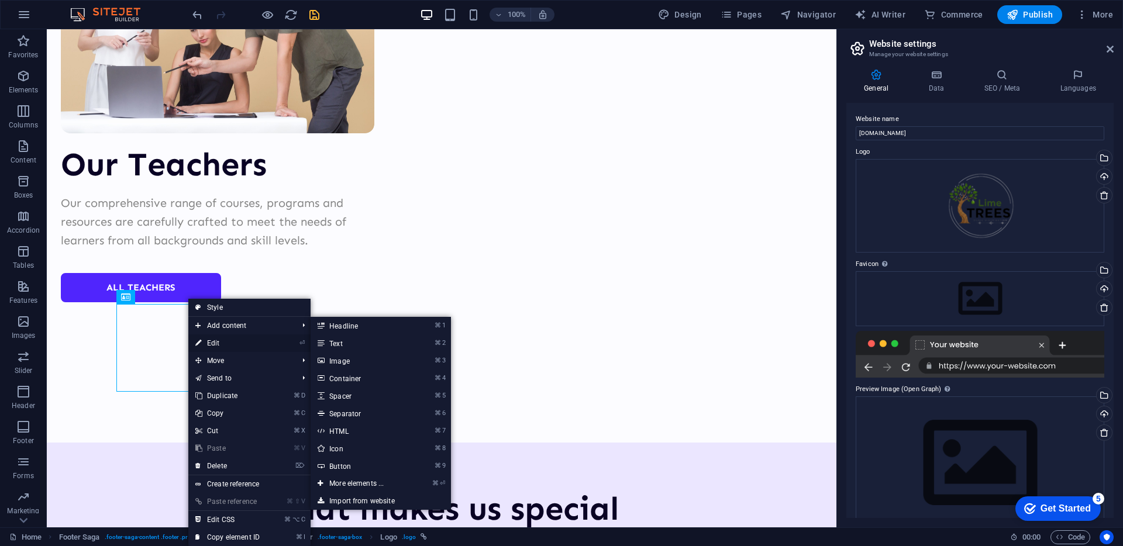
select select "px"
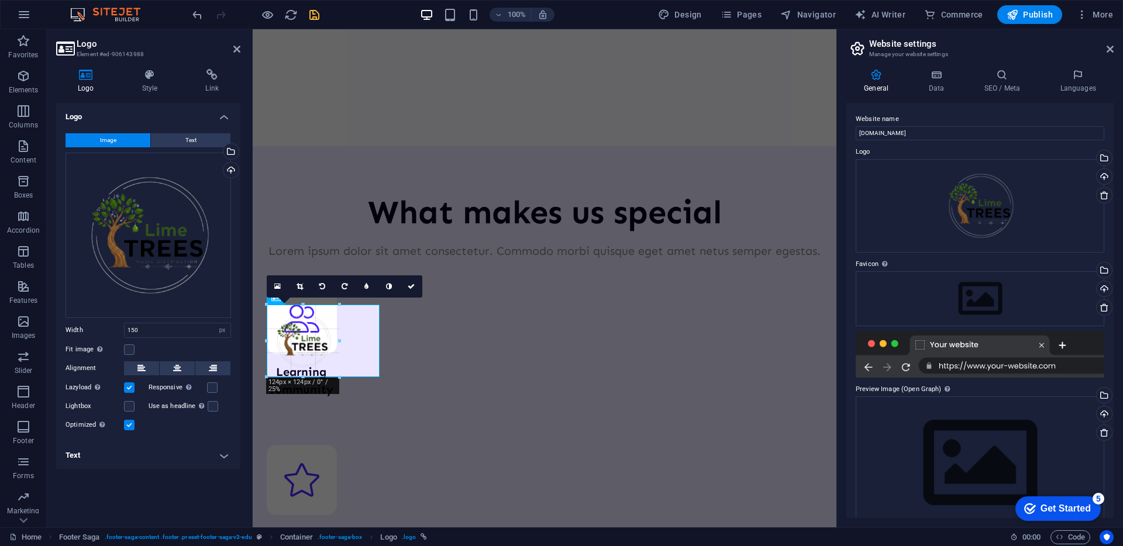
drag, startPoint x: 353, startPoint y: 394, endPoint x: 340, endPoint y: 380, distance: 18.6
click at [339, 342] on div at bounding box center [339, 341] width 4 height 73
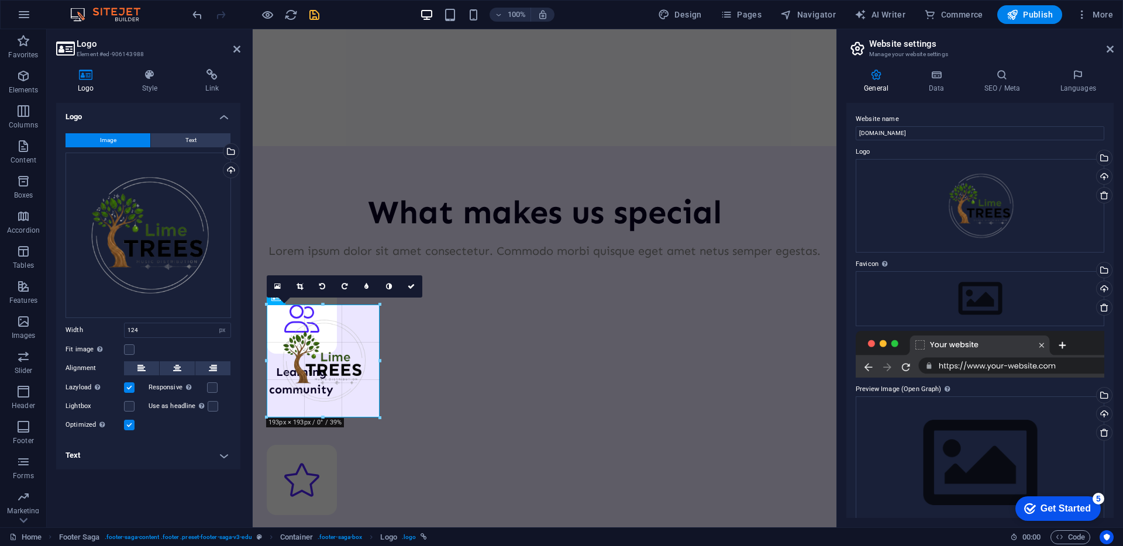
drag, startPoint x: 339, startPoint y: 342, endPoint x: 120, endPoint y: 311, distance: 220.3
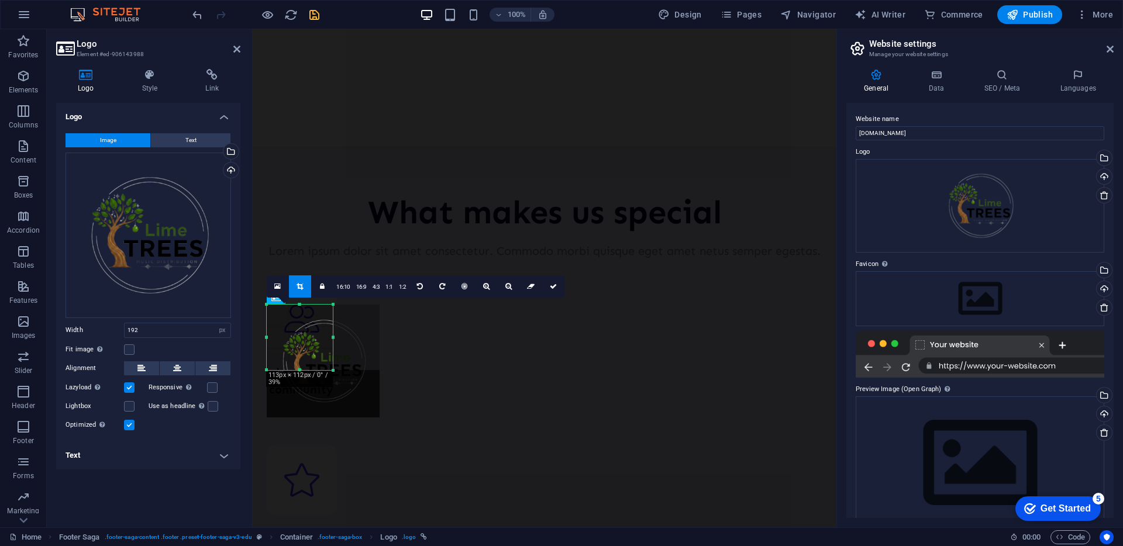
drag, startPoint x: 381, startPoint y: 419, endPoint x: 334, endPoint y: 371, distance: 66.6
click at [334, 371] on div at bounding box center [333, 370] width 7 height 7
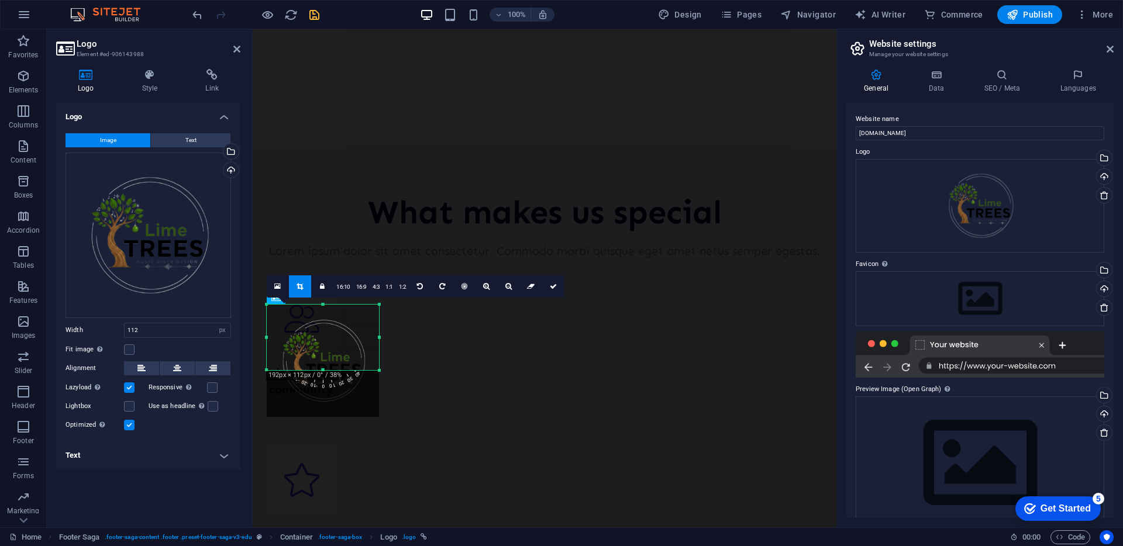
drag, startPoint x: 331, startPoint y: 337, endPoint x: 381, endPoint y: 334, distance: 49.8
click at [381, 334] on div at bounding box center [379, 338] width 4 height 66
drag, startPoint x: 323, startPoint y: 371, endPoint x: 323, endPoint y: 411, distance: 39.8
click at [323, 411] on div at bounding box center [323, 410] width 112 height 4
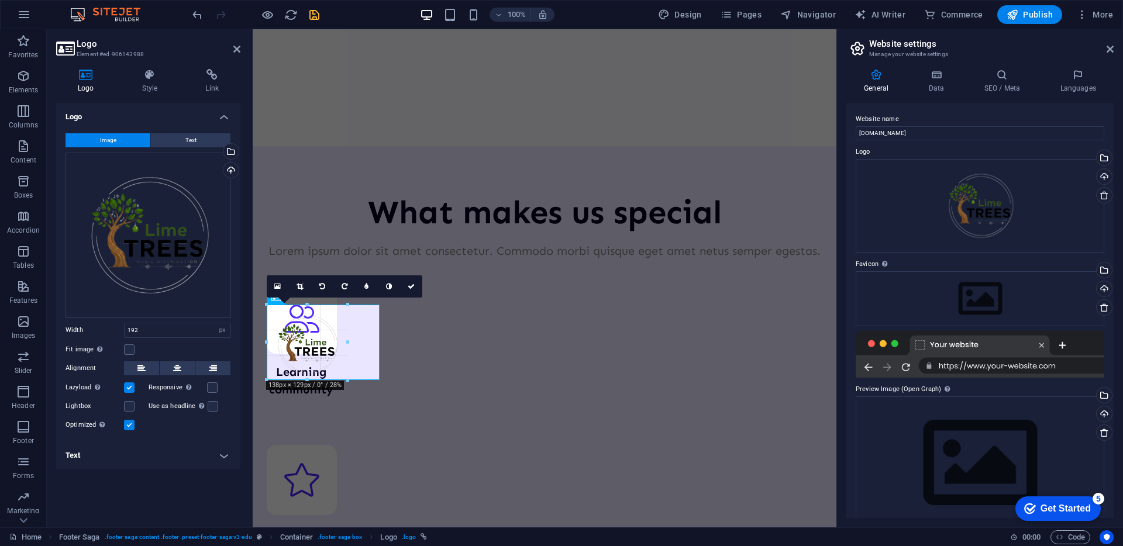
drag, startPoint x: 376, startPoint y: 411, endPoint x: 343, endPoint y: 356, distance: 63.5
type input "138"
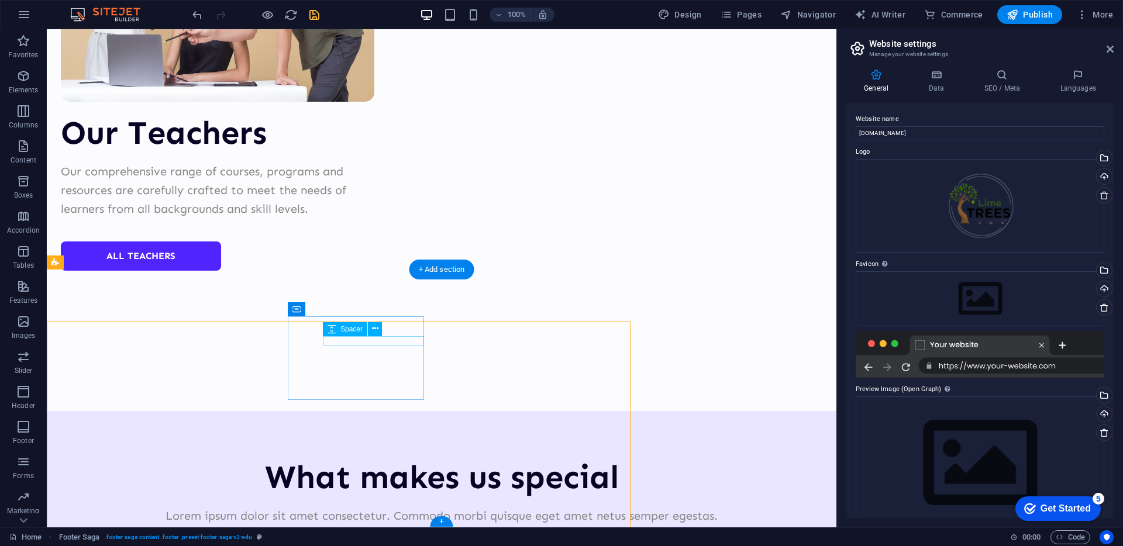
scroll to position [4574, 0]
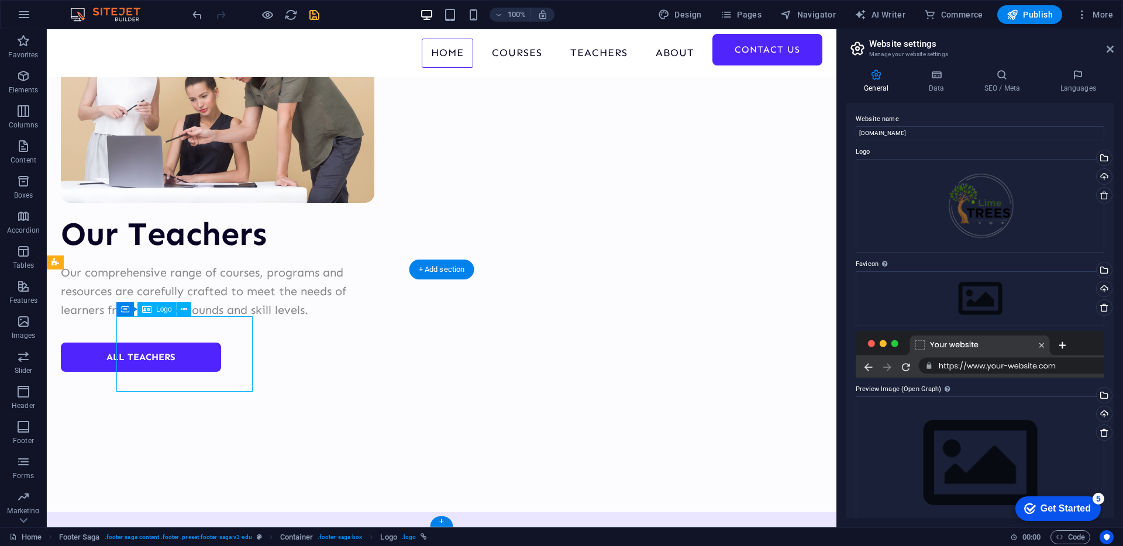
click at [185, 308] on icon at bounding box center [184, 310] width 6 height 12
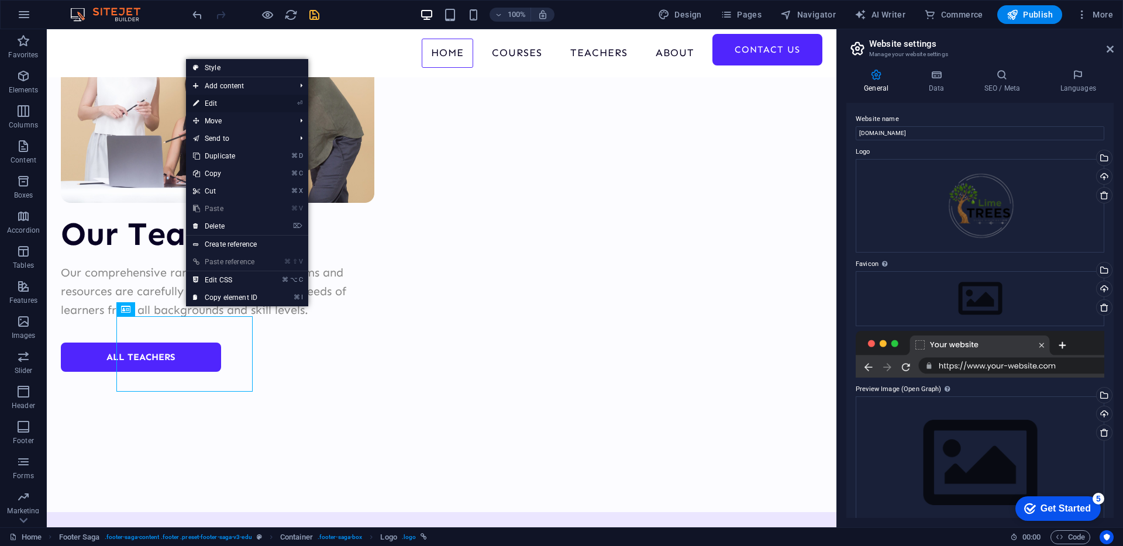
click at [229, 102] on link "⏎ Edit" at bounding box center [225, 104] width 78 height 18
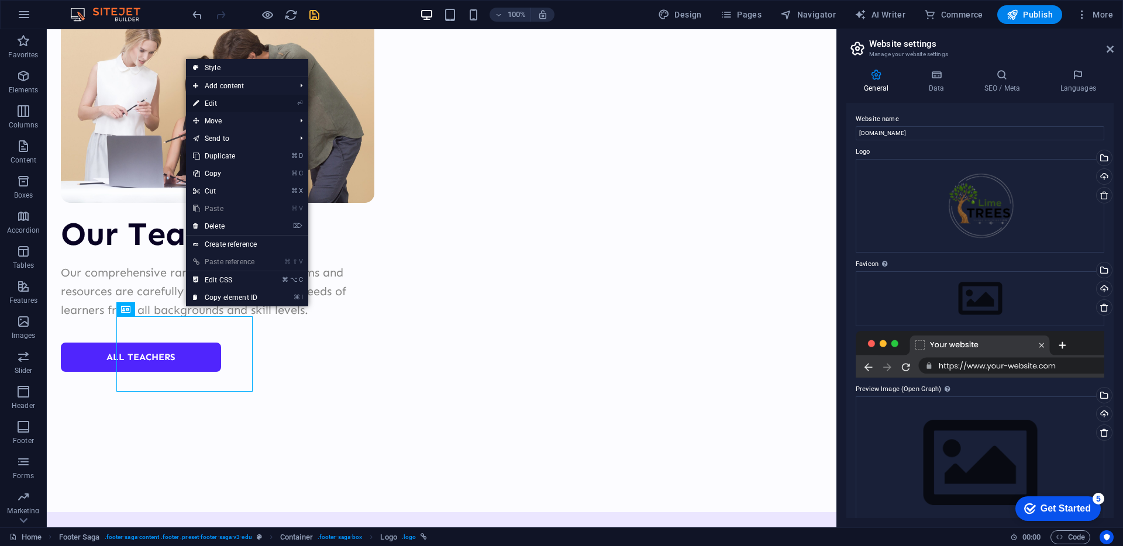
scroll to position [4663, 0]
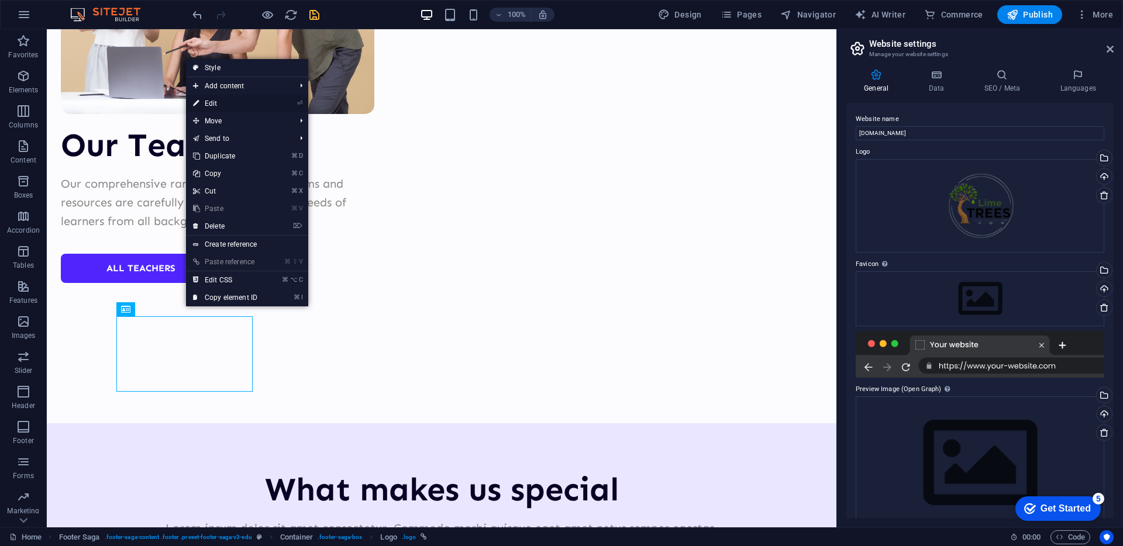
select select "px"
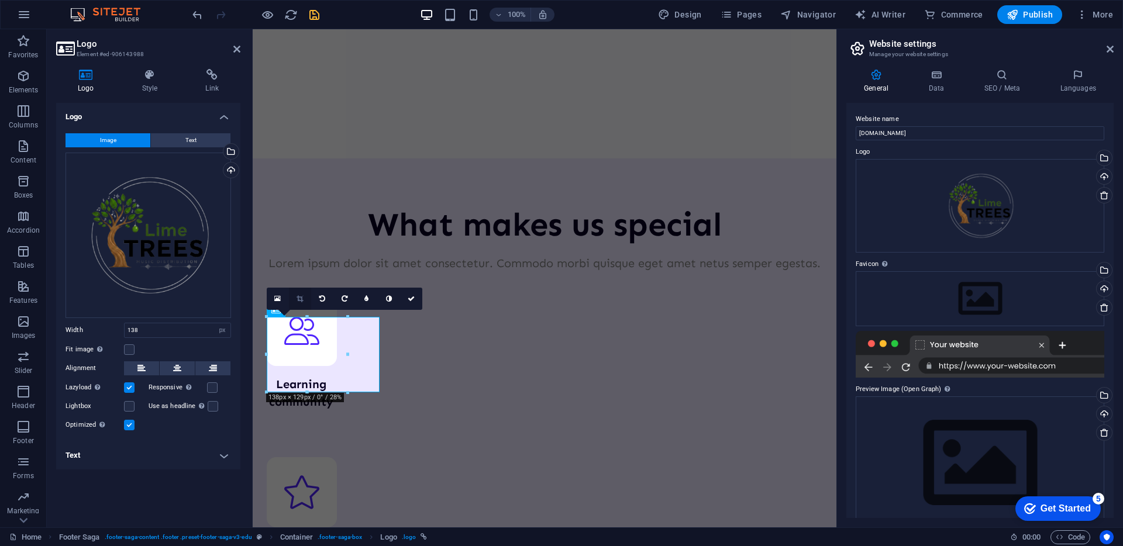
click at [299, 301] on icon at bounding box center [300, 298] width 6 height 7
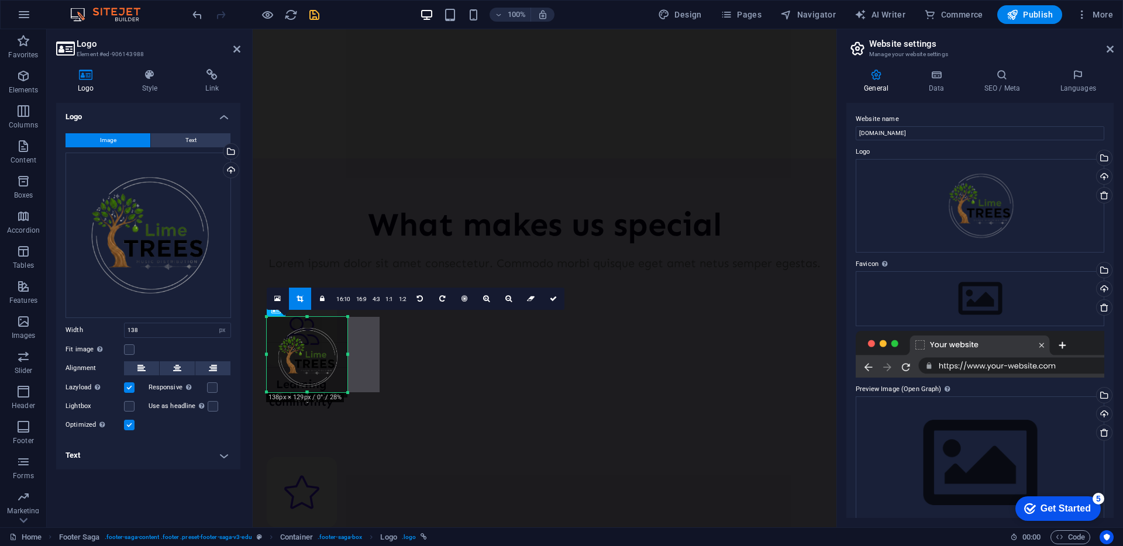
click at [291, 296] on link at bounding box center [300, 299] width 22 height 22
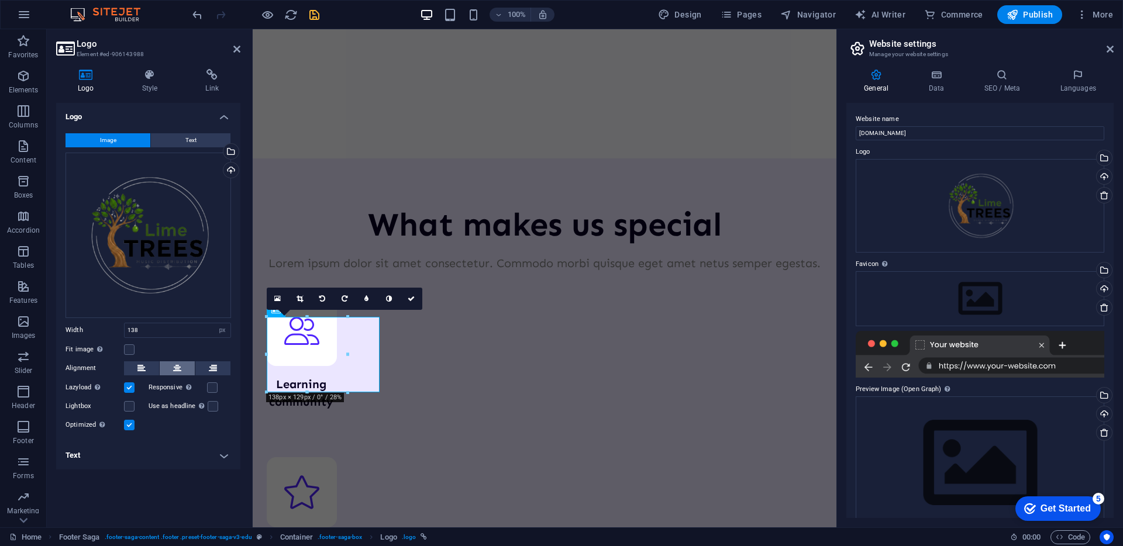
click at [178, 364] on icon at bounding box center [177, 368] width 8 height 14
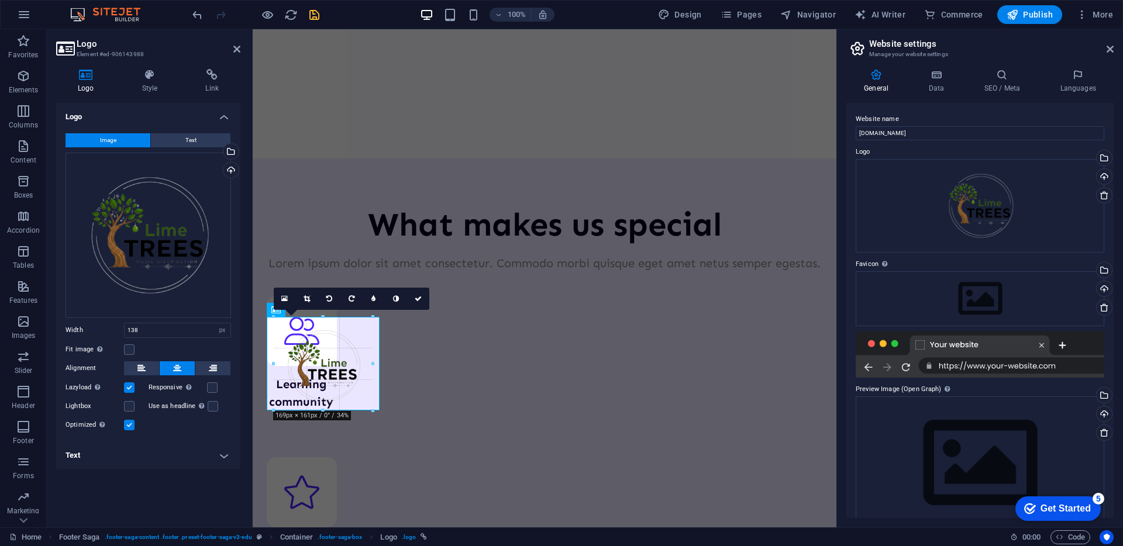
drag, startPoint x: 364, startPoint y: 393, endPoint x: 383, endPoint y: 395, distance: 18.3
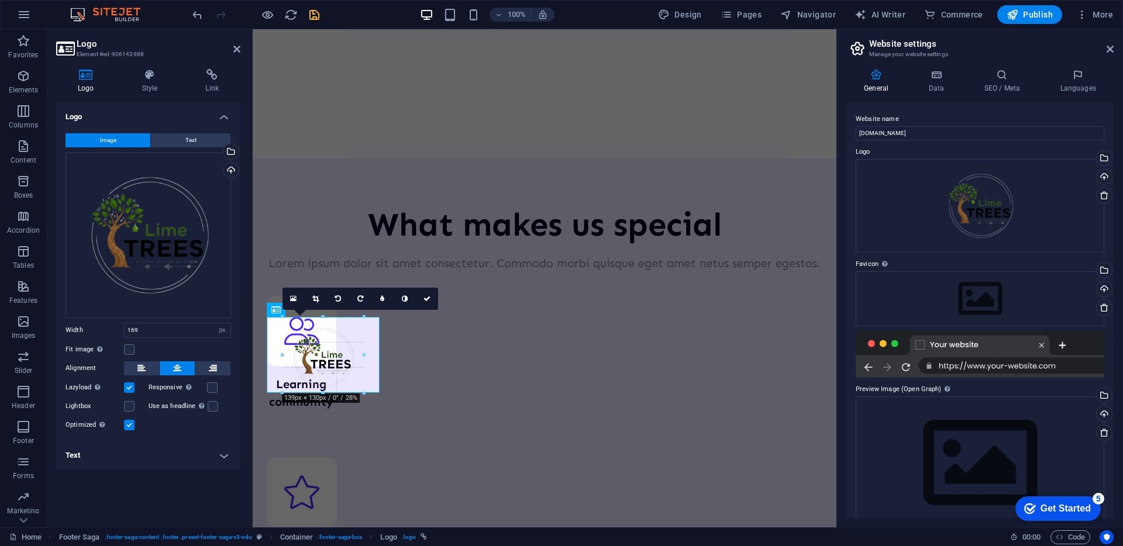
drag, startPoint x: 373, startPoint y: 412, endPoint x: 312, endPoint y: 394, distance: 64.0
type input "139"
click at [127, 388] on label at bounding box center [129, 388] width 11 height 11
click at [0, 0] on input "Lazyload Loading images after the page loads improves page speed." at bounding box center [0, 0] width 0 height 0
click at [128, 388] on label at bounding box center [129, 388] width 11 height 11
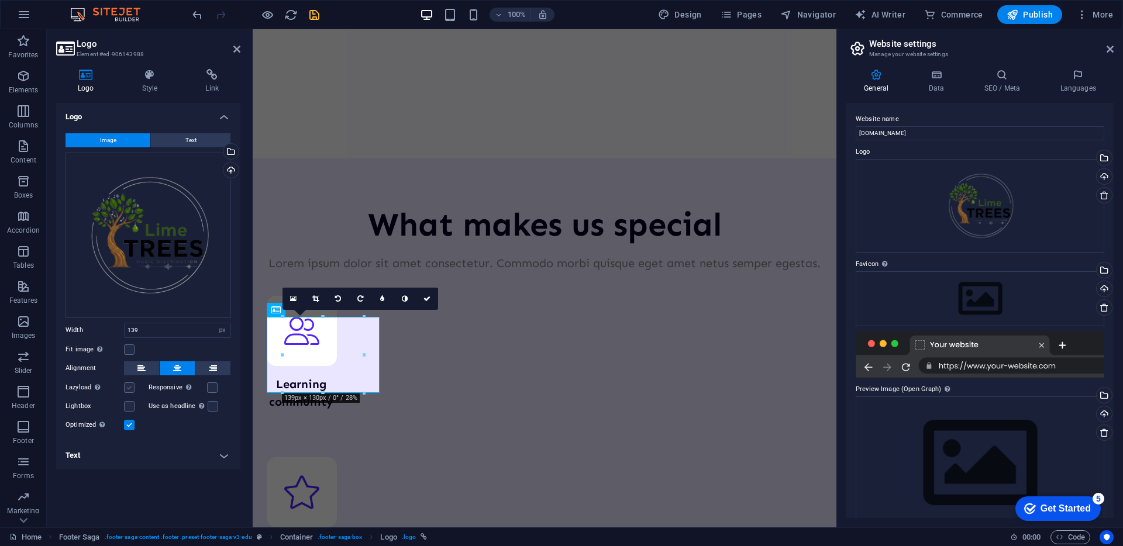
click at [0, 0] on input "Lazyload Loading images after the page loads improves page speed." at bounding box center [0, 0] width 0 height 0
click at [125, 408] on label at bounding box center [129, 406] width 11 height 11
click at [0, 0] on input "Lightbox" at bounding box center [0, 0] width 0 height 0
click at [125, 408] on label at bounding box center [129, 406] width 11 height 11
click at [0, 0] on input "Lightbox" at bounding box center [0, 0] width 0 height 0
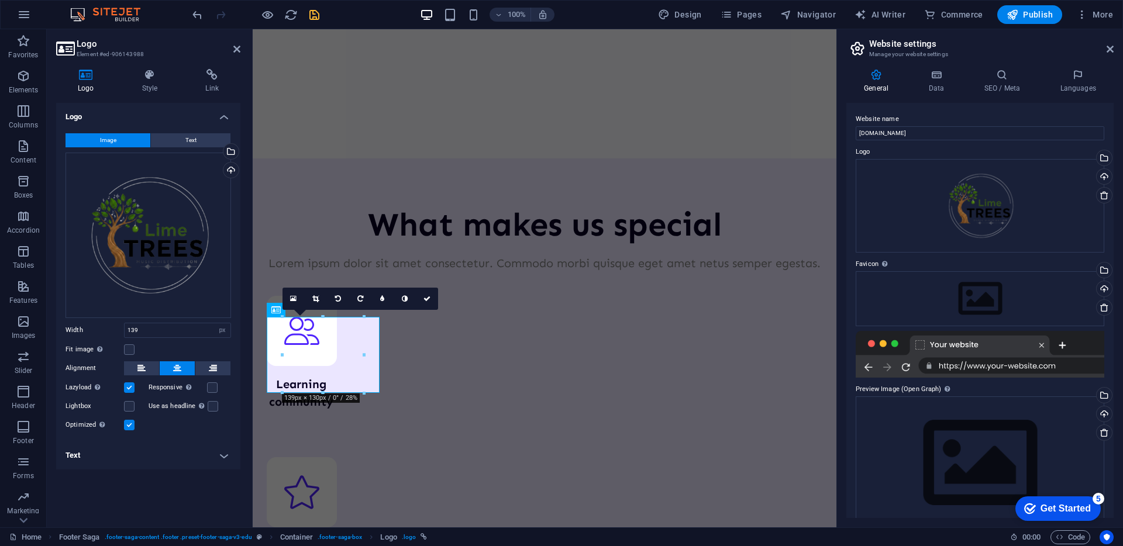
click at [126, 429] on label at bounding box center [129, 425] width 11 height 11
click at [0, 0] on input "Optimized Images are compressed to improve page speed." at bounding box center [0, 0] width 0 height 0
click at [126, 429] on label at bounding box center [129, 425] width 11 height 11
click at [0, 0] on input "Optimized Images are compressed to improve page speed." at bounding box center [0, 0] width 0 height 0
click at [126, 429] on label at bounding box center [129, 425] width 11 height 11
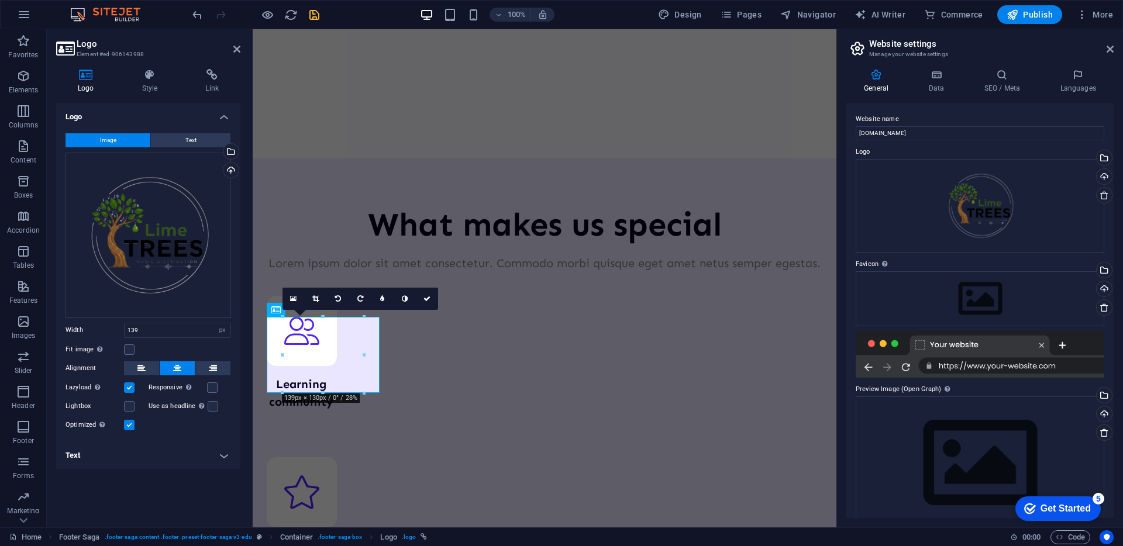
click at [0, 0] on input "Optimized Images are compressed to improve page speed." at bounding box center [0, 0] width 0 height 0
click at [126, 429] on label at bounding box center [129, 425] width 11 height 11
click at [0, 0] on input "Optimized Images are compressed to improve page speed." at bounding box center [0, 0] width 0 height 0
click at [126, 429] on label at bounding box center [129, 425] width 11 height 11
click at [0, 0] on input "Optimized Images are compressed to improve page speed." at bounding box center [0, 0] width 0 height 0
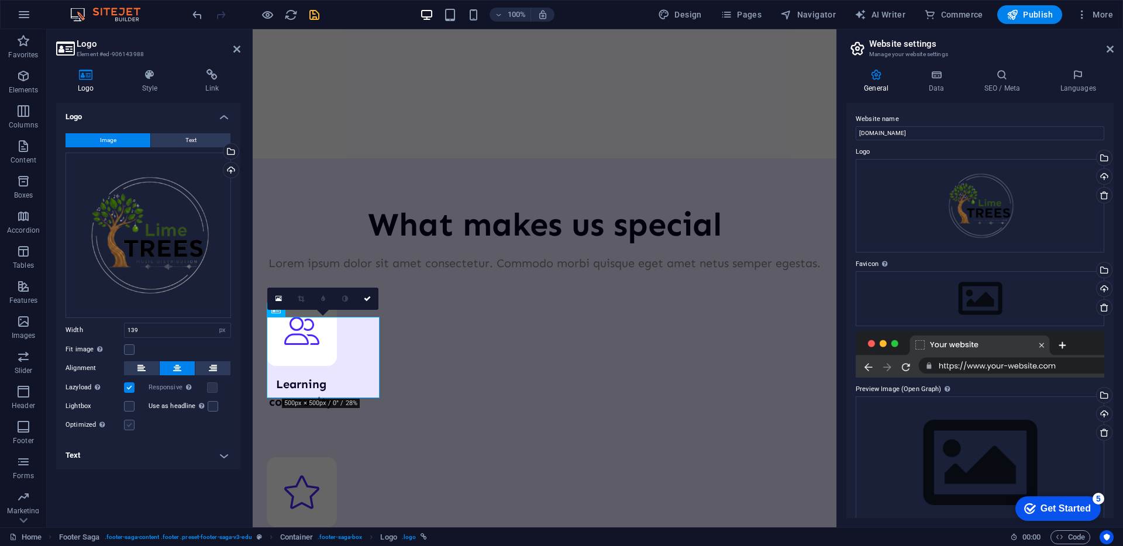
click at [126, 429] on label at bounding box center [129, 425] width 11 height 11
click at [0, 0] on input "Optimized Images are compressed to improve page speed." at bounding box center [0, 0] width 0 height 0
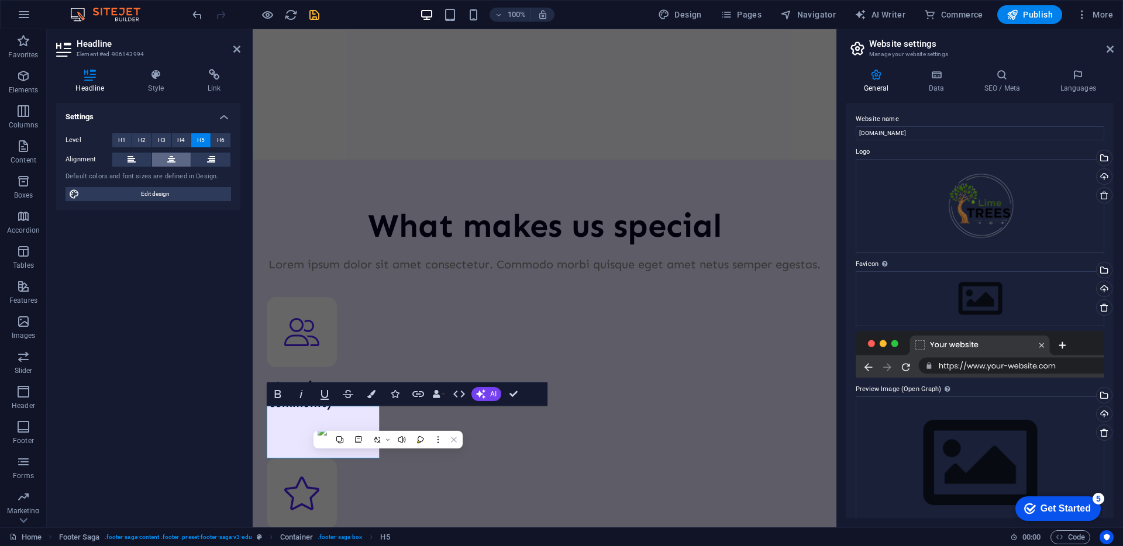
click at [171, 160] on icon at bounding box center [171, 160] width 8 height 14
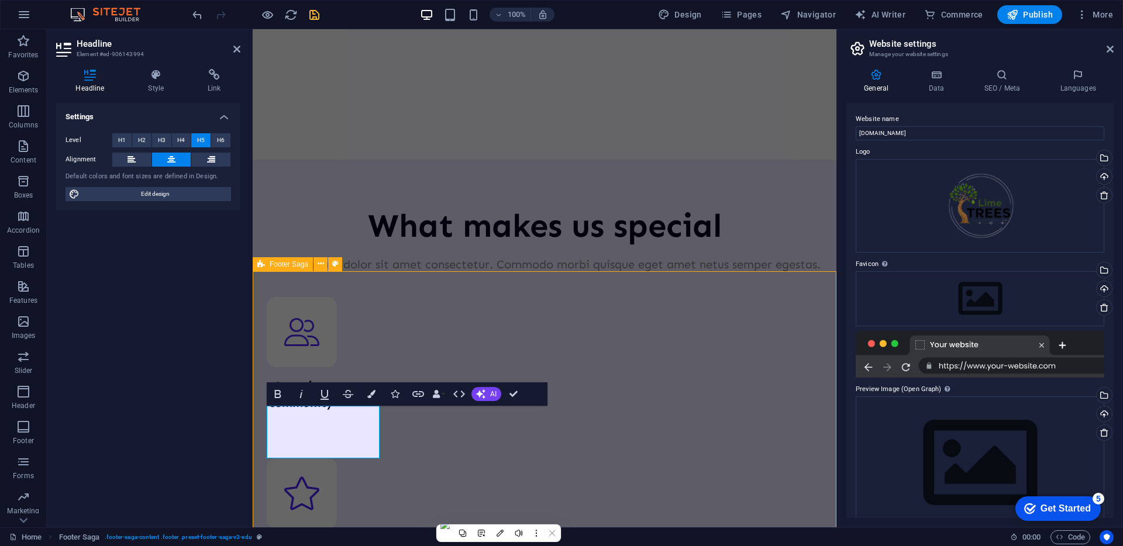
scroll to position [4573, 0]
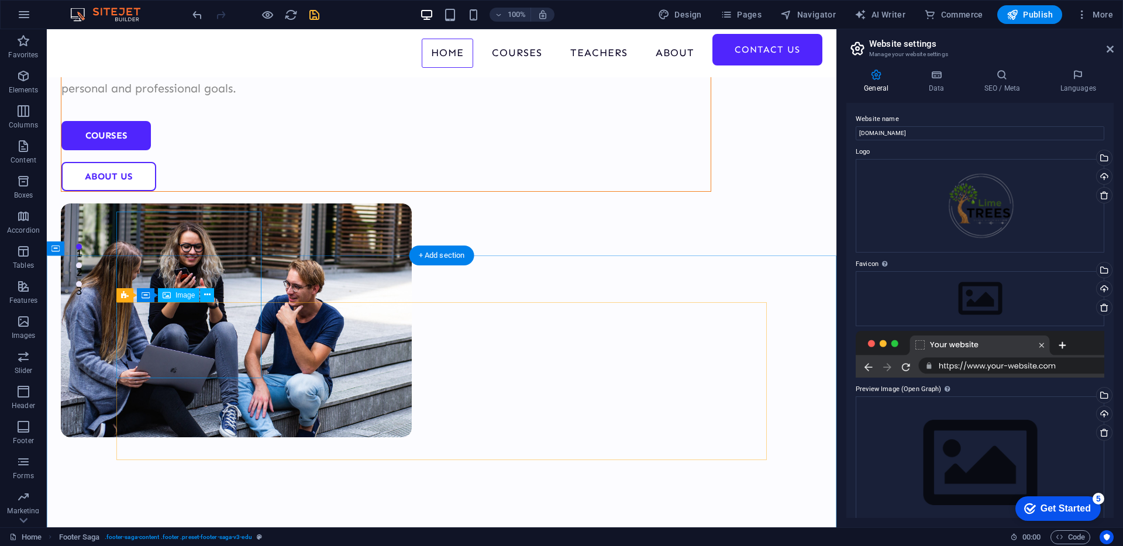
scroll to position [0, 0]
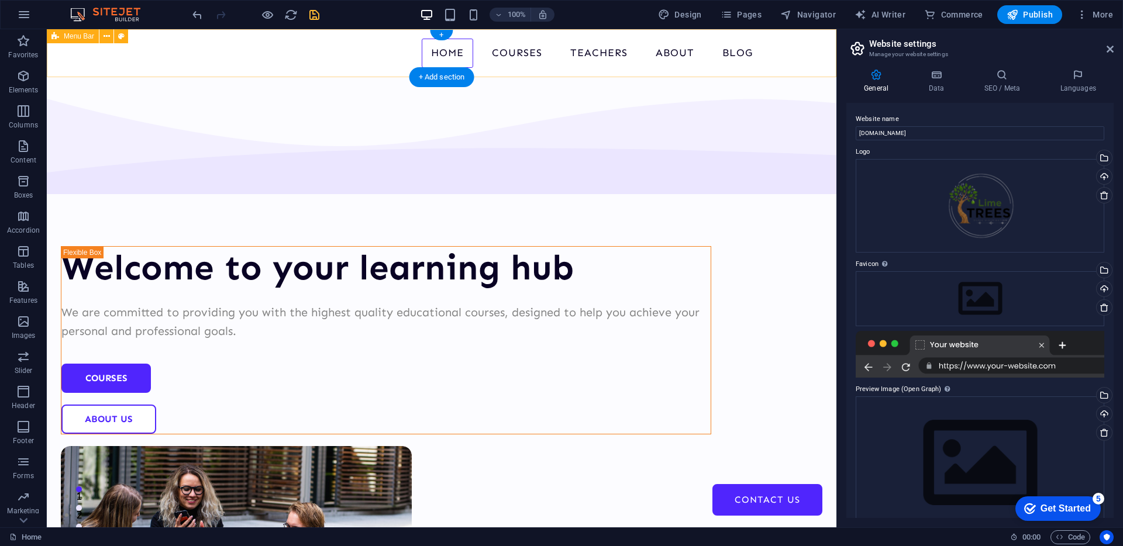
click at [228, 76] on div "Home Courses Teachers About Blog Contact Us" at bounding box center [442, 53] width 790 height 48
click at [210, 56] on nav "Home Courses Teachers About Blog Contact Us" at bounding box center [442, 53] width 660 height 29
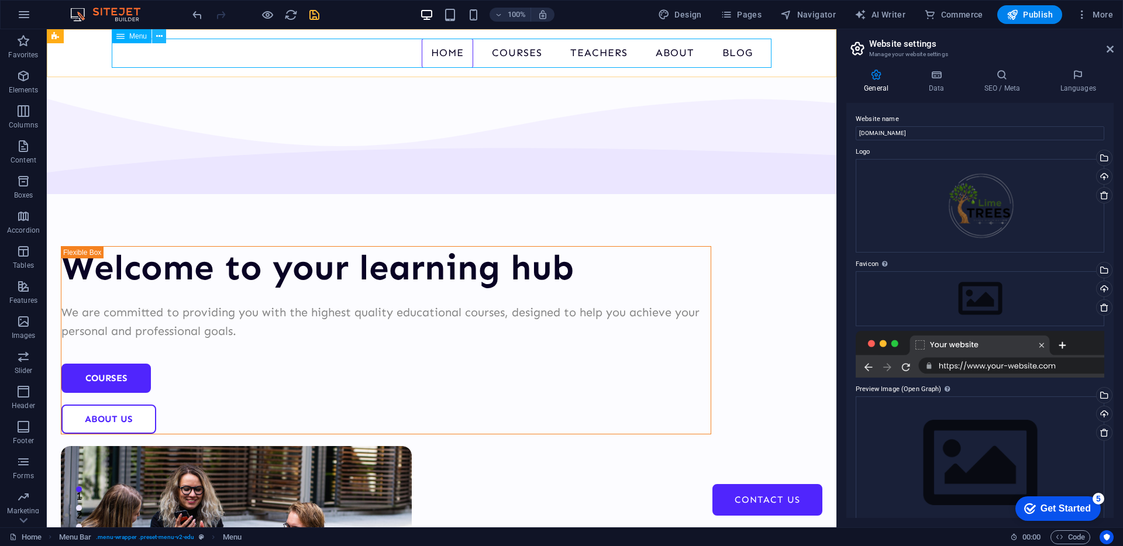
click at [160, 38] on icon at bounding box center [159, 36] width 6 height 12
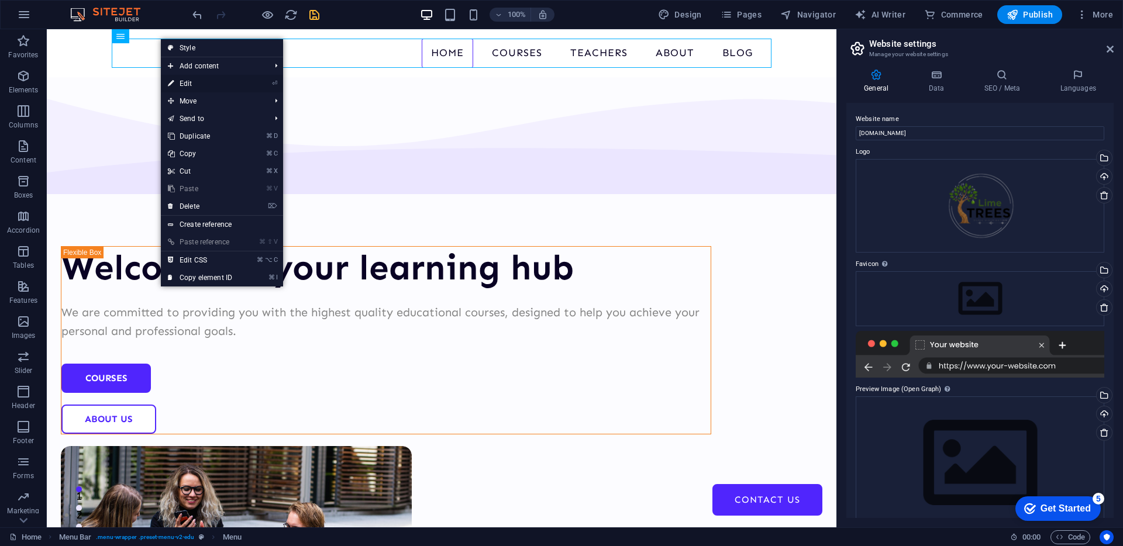
click at [211, 78] on link "⏎ Edit" at bounding box center [200, 84] width 78 height 18
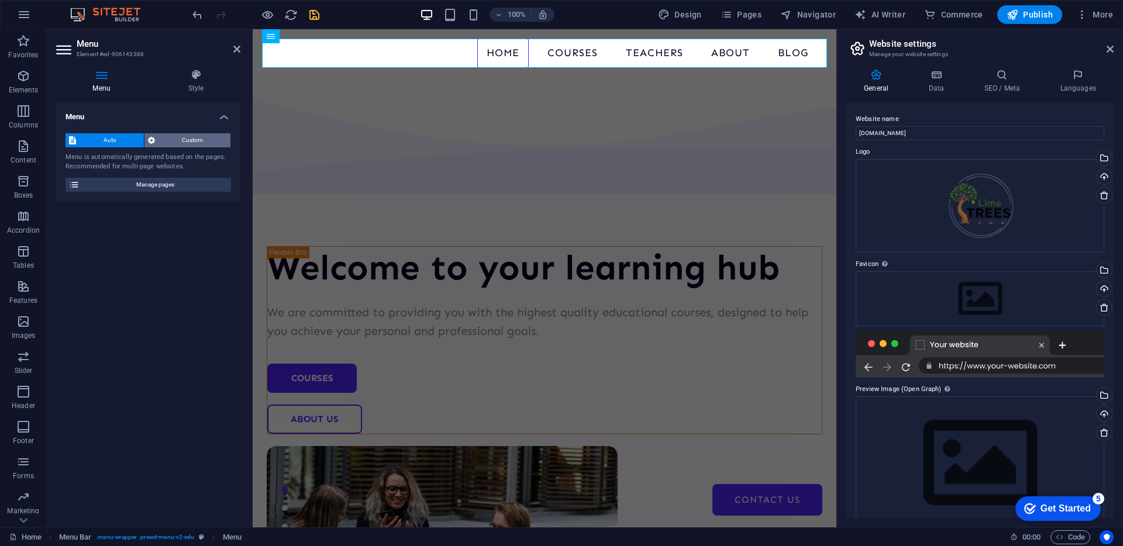
click at [197, 135] on span "Custom" at bounding box center [193, 140] width 69 height 14
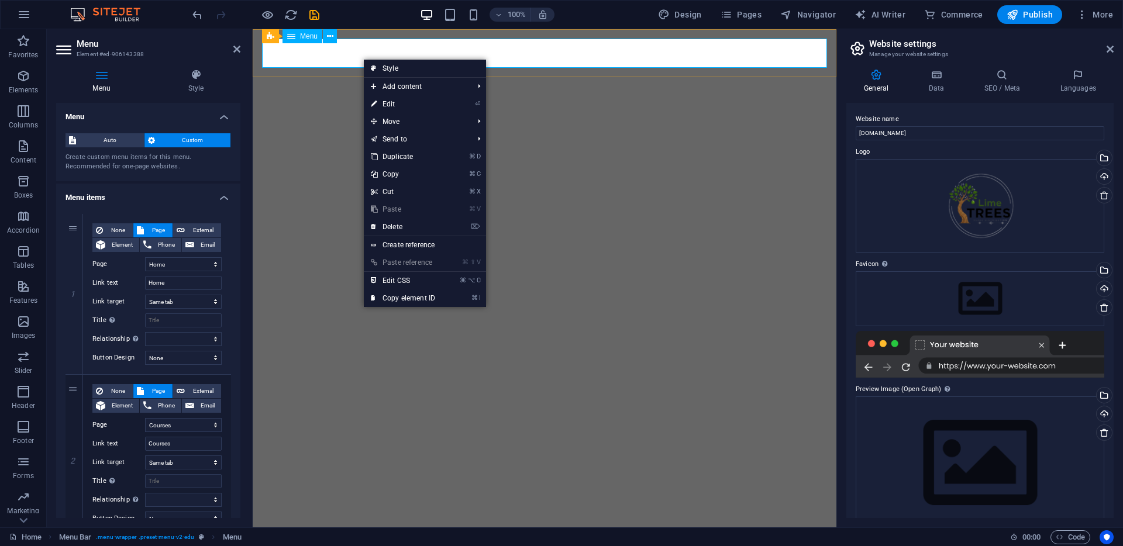
select select
select select "1"
select select
select select "2"
select select
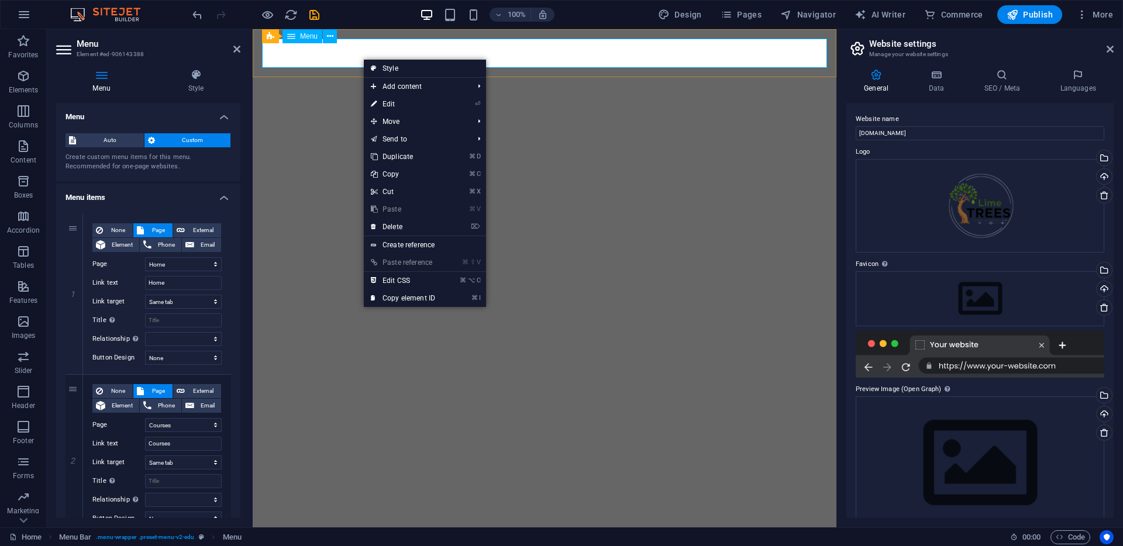
select select "3"
select select
select select "4"
select select
select select "5"
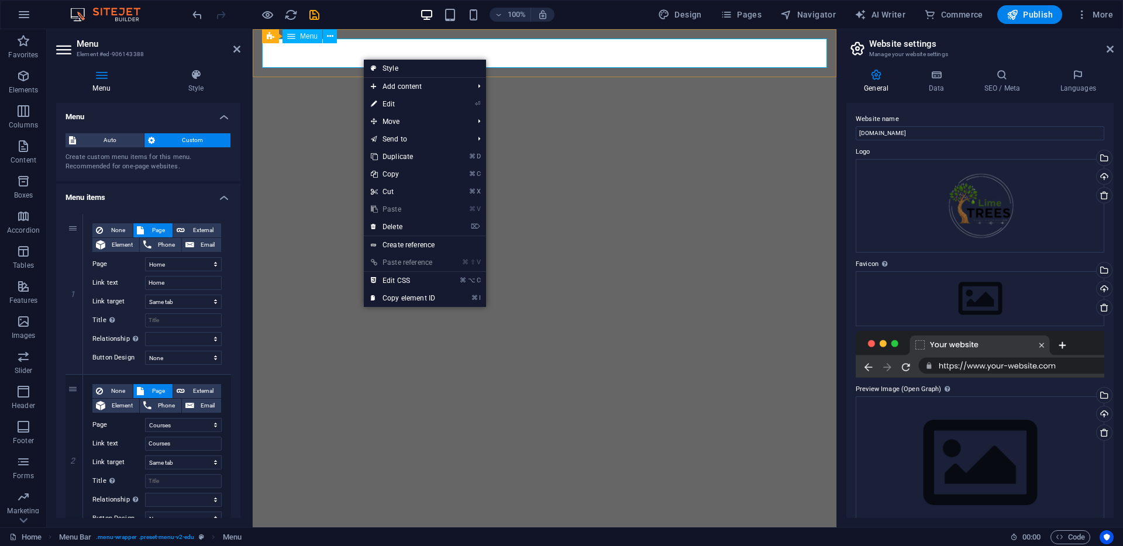
select select
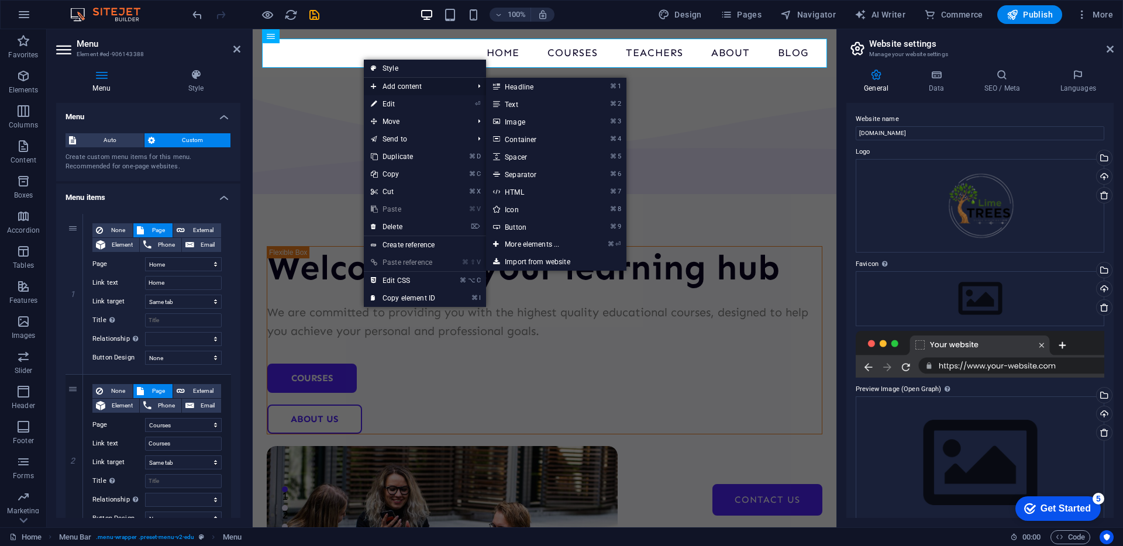
click at [394, 79] on span "Add content" at bounding box center [416, 87] width 105 height 18
click at [581, 244] on link "⌘ ⏎ More elements ..." at bounding box center [534, 245] width 97 height 18
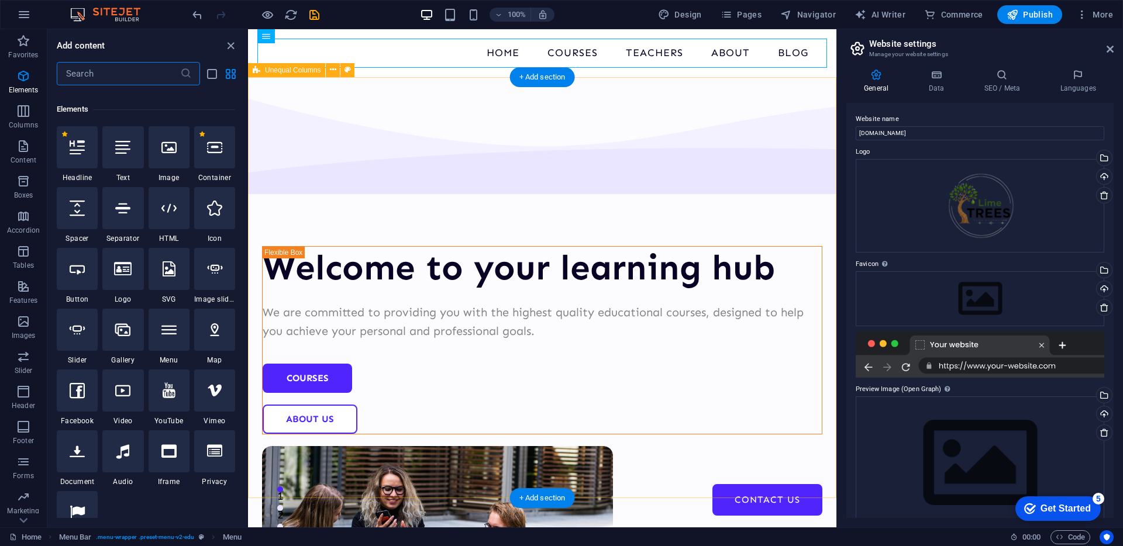
scroll to position [125, 0]
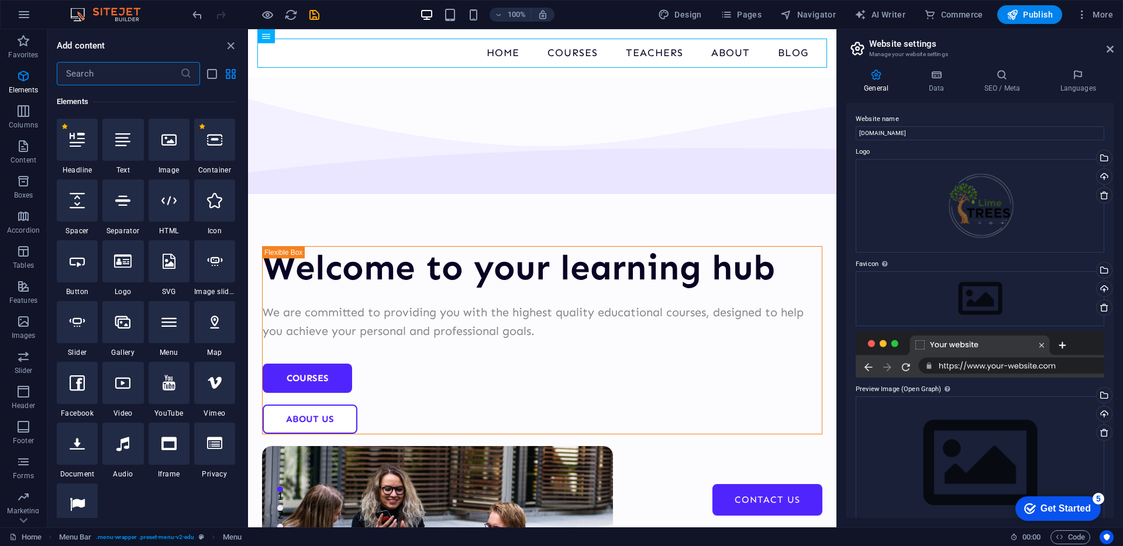
click at [115, 80] on input "text" at bounding box center [118, 73] width 123 height 23
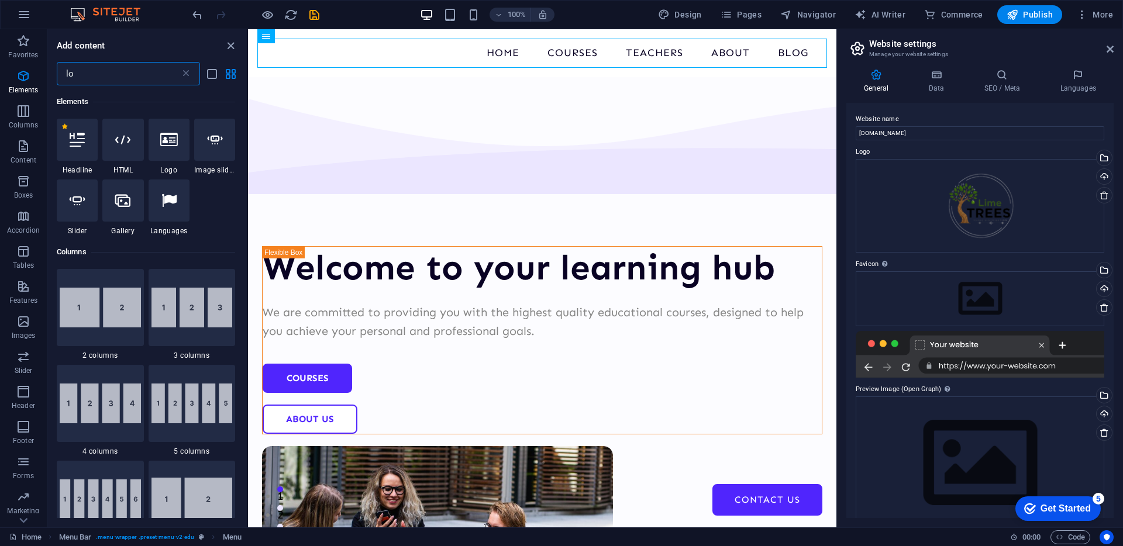
scroll to position [0, 0]
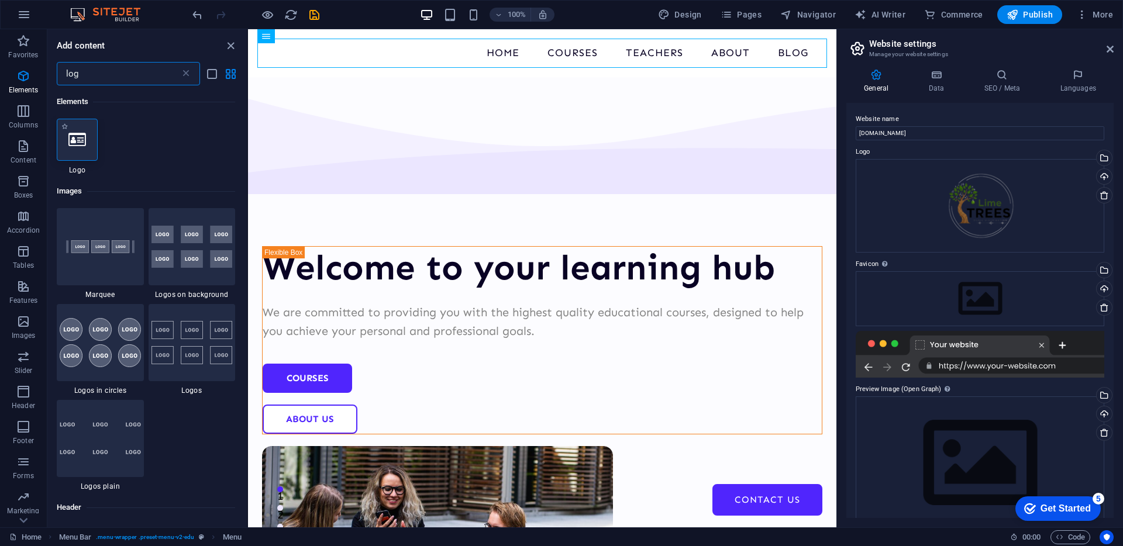
type input "log"
click at [59, 154] on div at bounding box center [77, 140] width 41 height 42
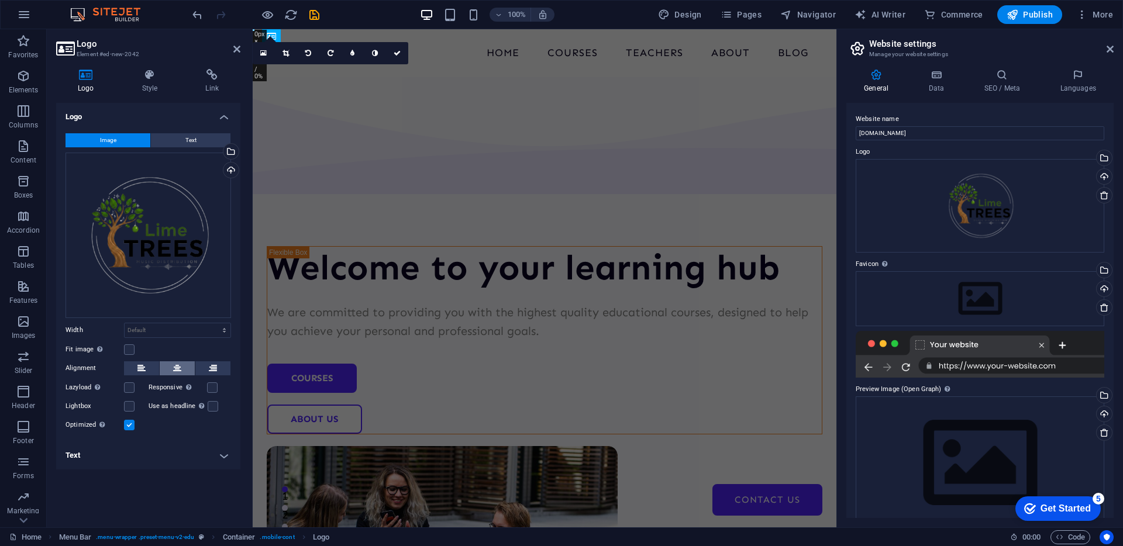
click at [181, 371] on button at bounding box center [177, 368] width 35 height 14
click at [394, 47] on link at bounding box center [397, 53] width 22 height 22
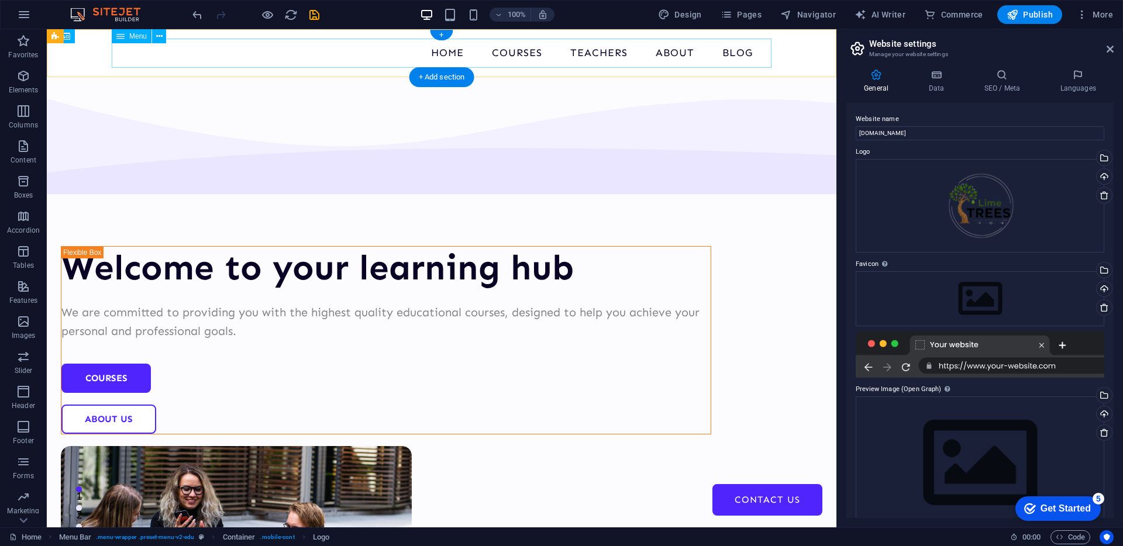
click at [307, 63] on nav "Home Courses Teachers About Blog Contact Us" at bounding box center [442, 53] width 660 height 29
click at [159, 37] on icon at bounding box center [159, 36] width 6 height 12
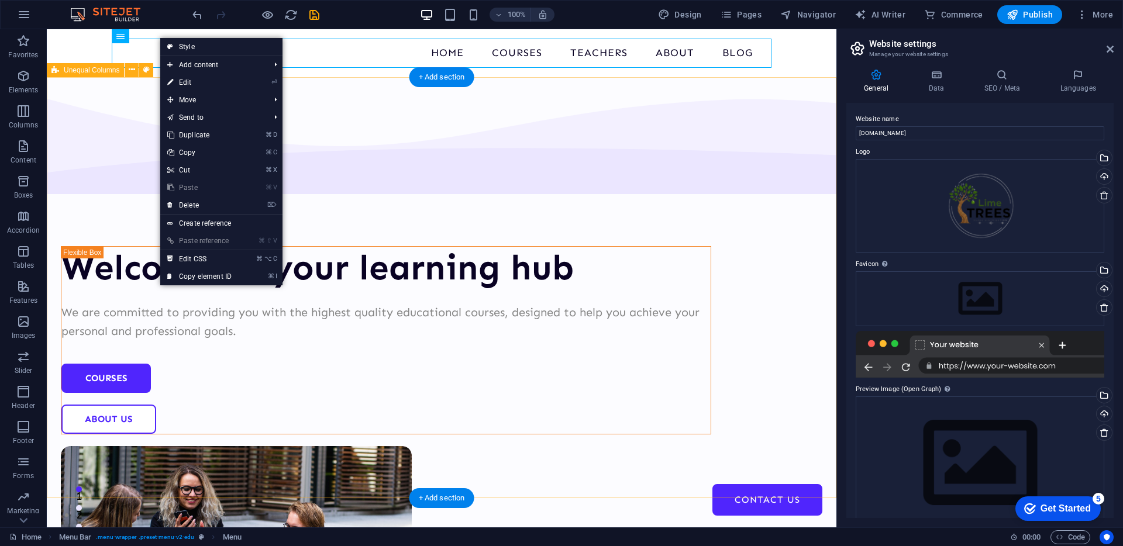
click at [61, 135] on div "Welcome to your learning hub We are committed to providing you with the highest…" at bounding box center [442, 448] width 790 height 743
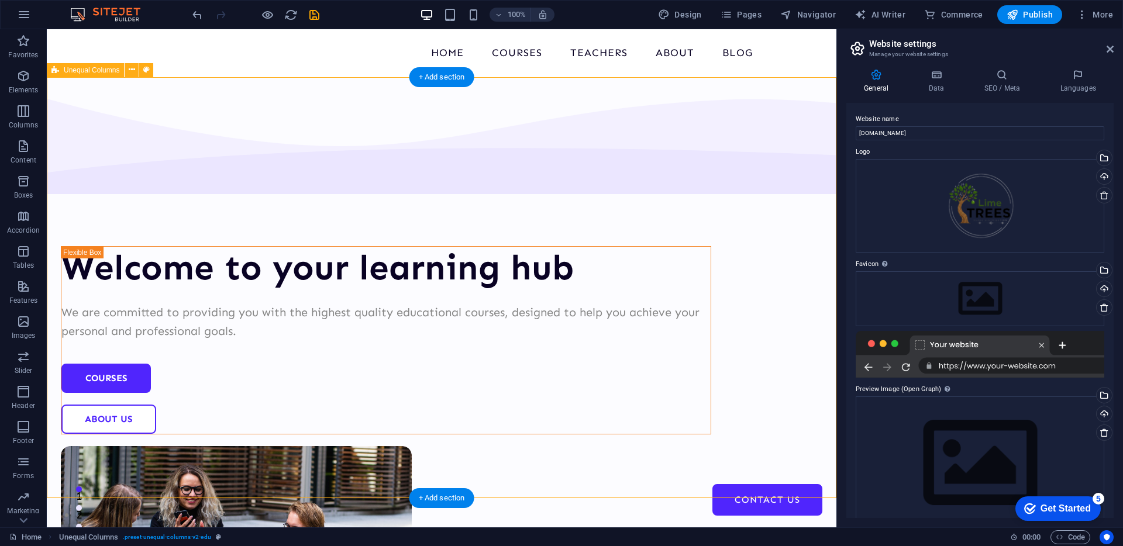
click at [57, 137] on div "Welcome to your learning hub We are committed to providing you with the highest…" at bounding box center [442, 448] width 790 height 743
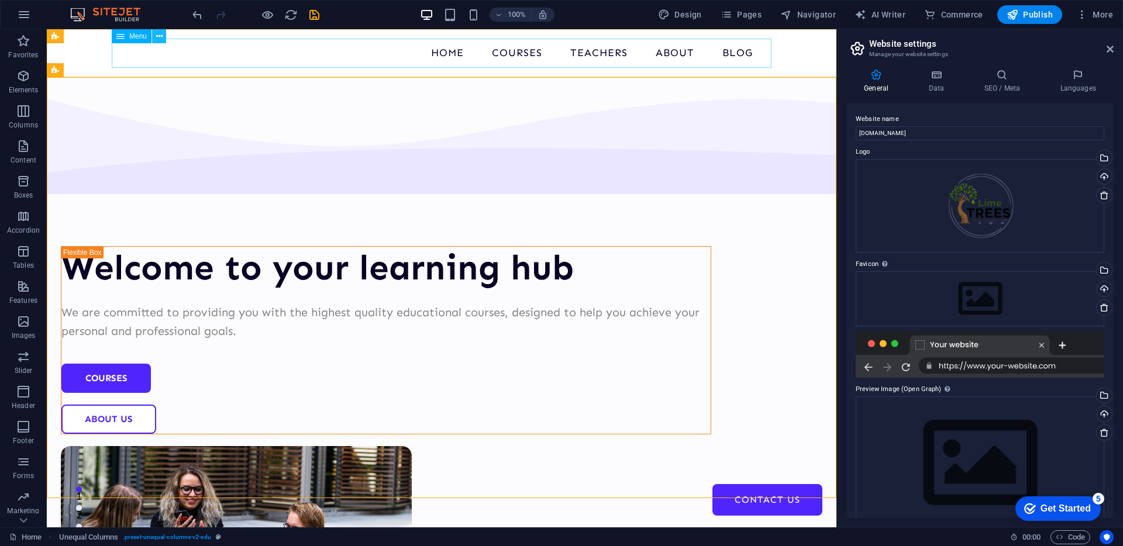
click at [161, 35] on icon at bounding box center [159, 36] width 6 height 12
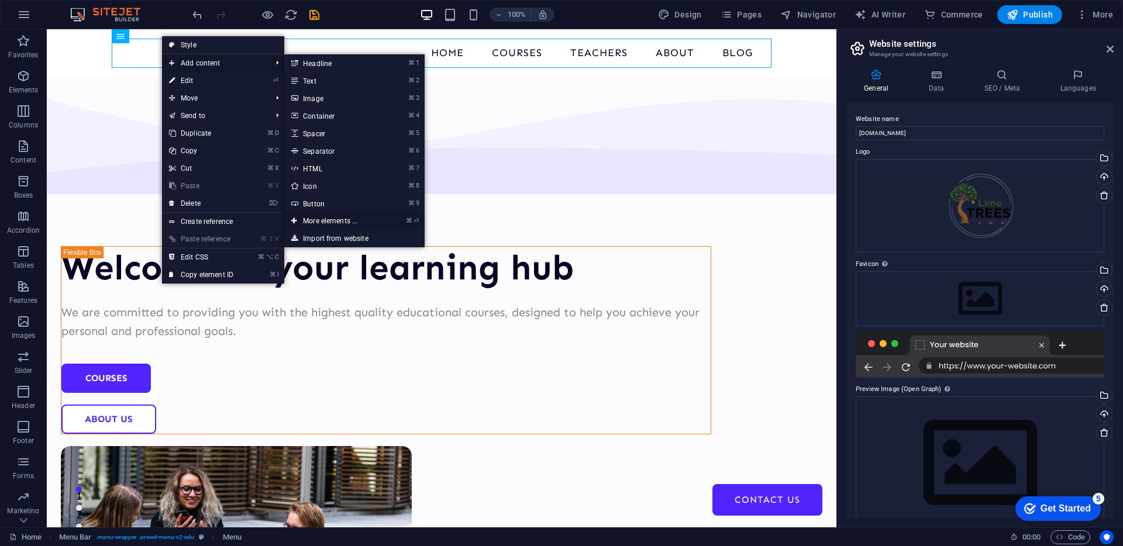
click at [361, 224] on link "⌘ ⏎ More elements ..." at bounding box center [332, 221] width 97 height 18
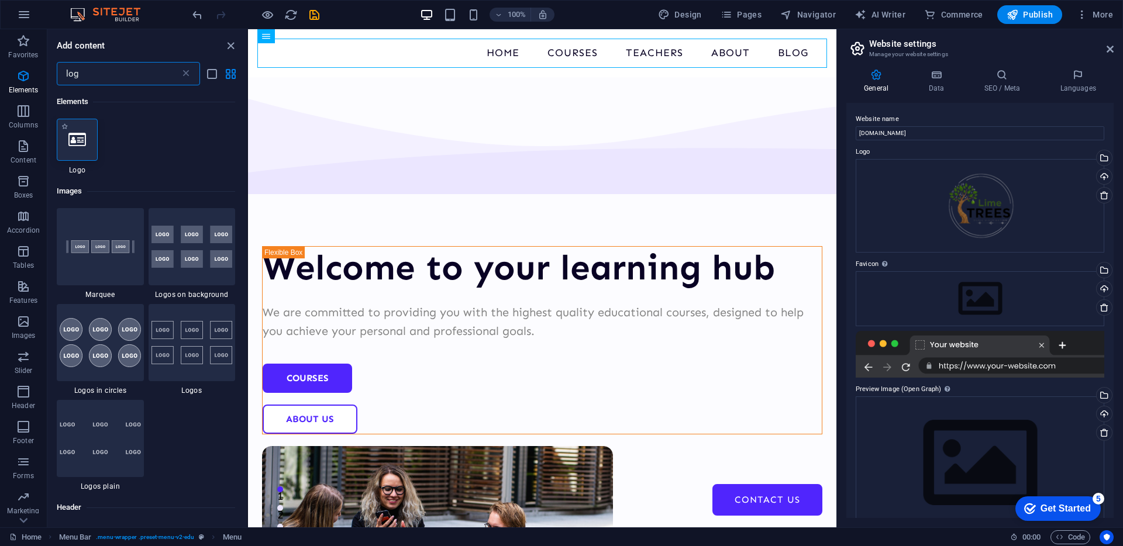
click at [86, 141] on div at bounding box center [77, 140] width 41 height 42
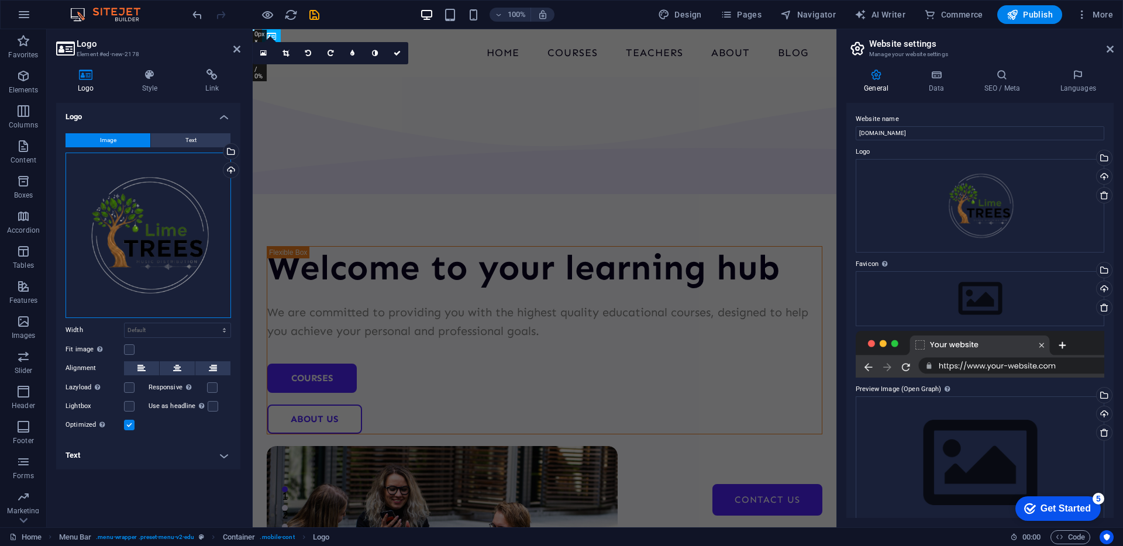
click at [154, 208] on div "Drag files here, click to choose files or select files from Files or our free s…" at bounding box center [149, 236] width 166 height 166
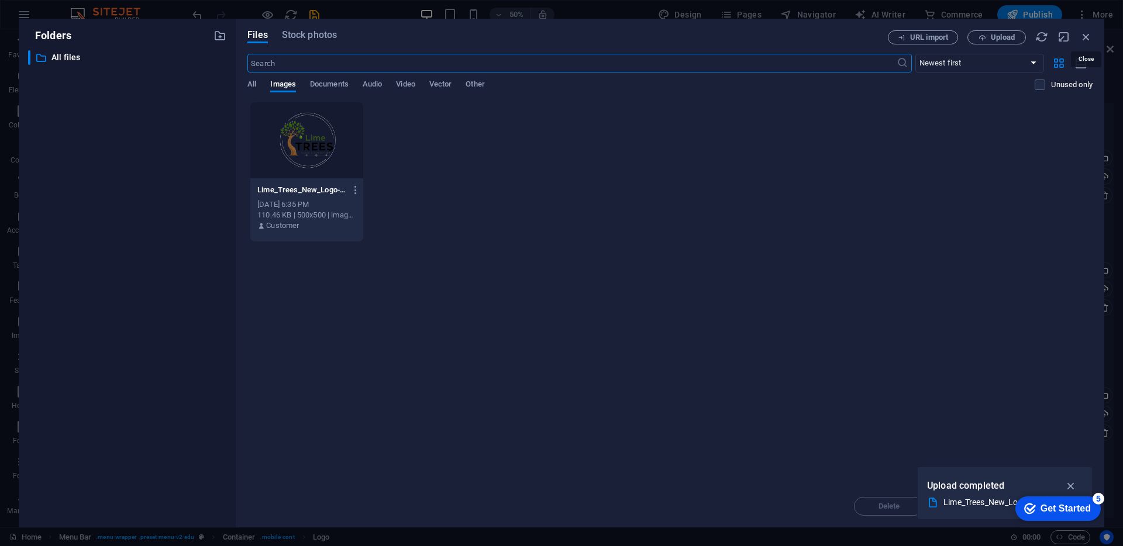
drag, startPoint x: 1085, startPoint y: 36, endPoint x: 1085, endPoint y: 77, distance: 40.9
click at [1085, 36] on icon "button" at bounding box center [1086, 36] width 13 height 13
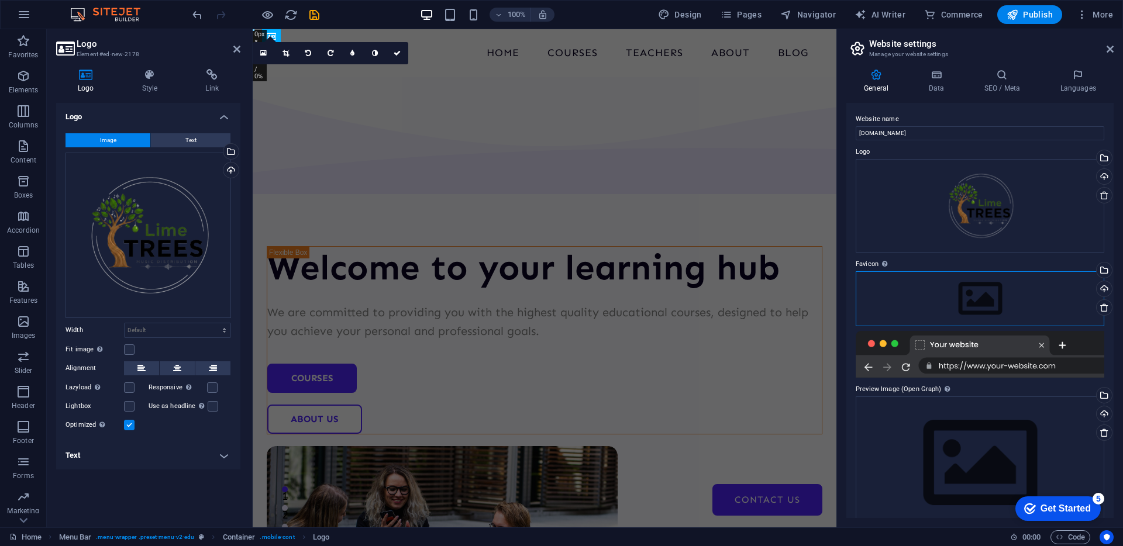
click at [952, 300] on div "Drag files here, click to choose files or select files from Files or our free s…" at bounding box center [980, 298] width 249 height 55
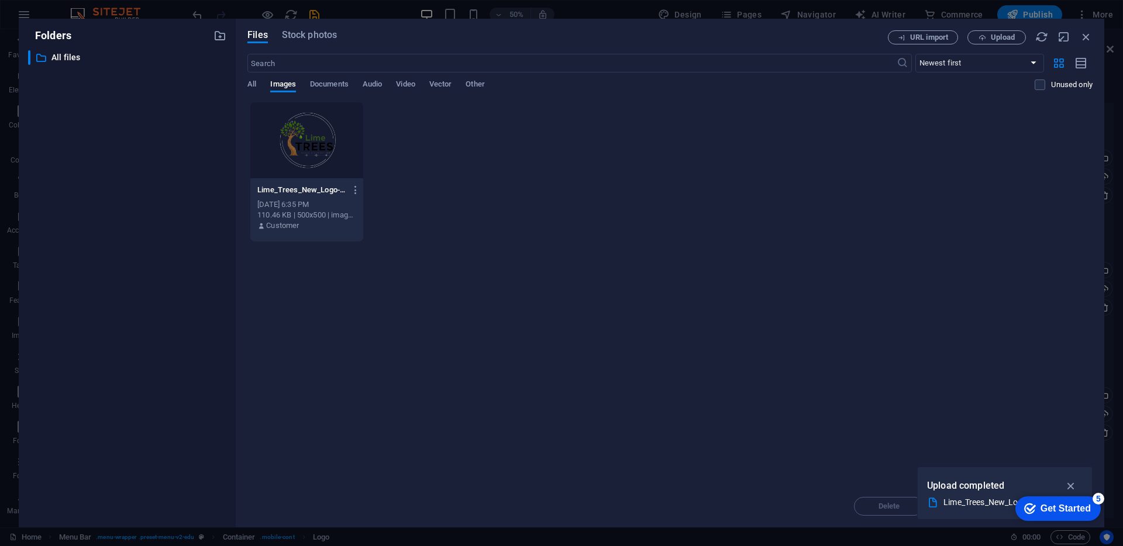
click at [290, 149] on div at bounding box center [306, 140] width 113 height 76
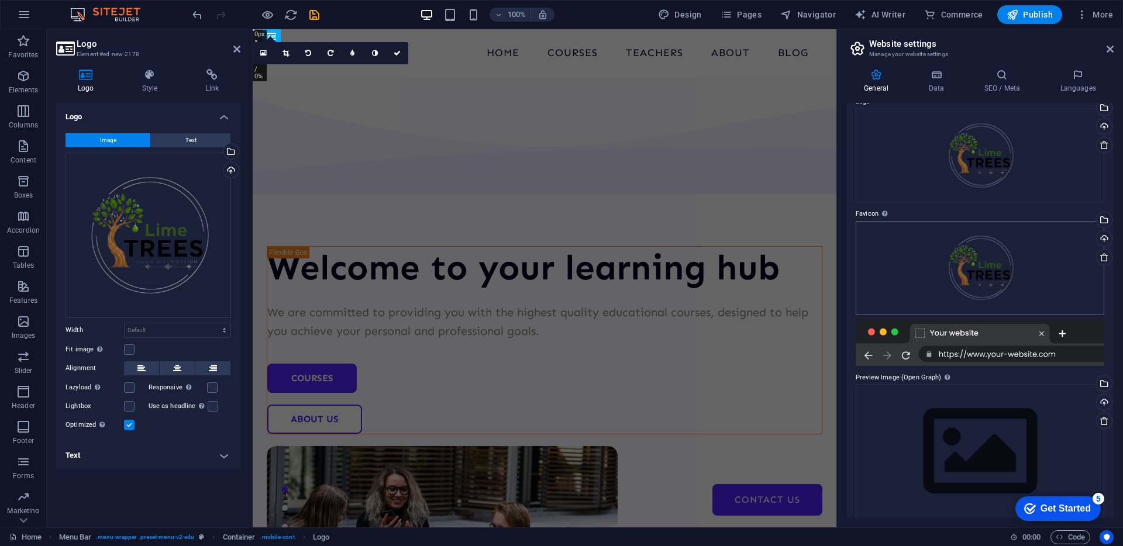
scroll to position [60, 0]
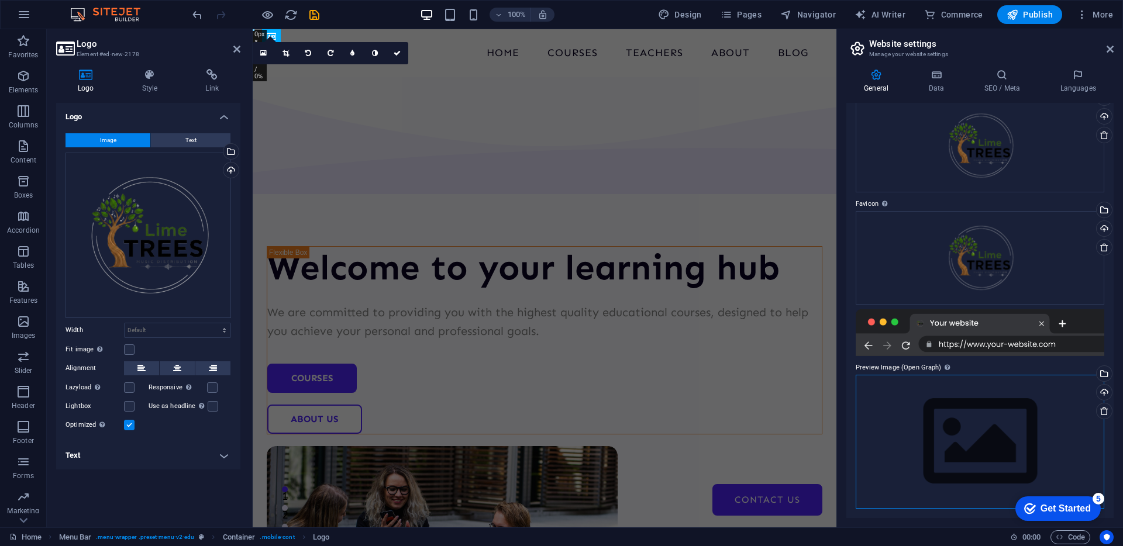
click at [1009, 431] on div "Drag files here, click to choose files or select files from Files or our free s…" at bounding box center [980, 442] width 249 height 134
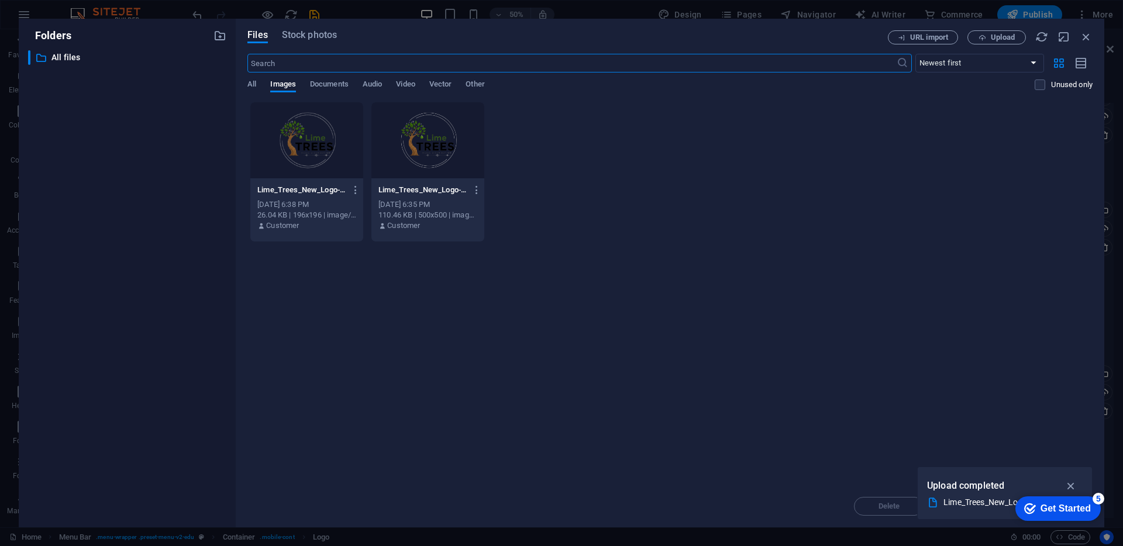
click at [306, 140] on div at bounding box center [306, 140] width 113 height 76
click at [306, 140] on div "1" at bounding box center [306, 140] width 113 height 76
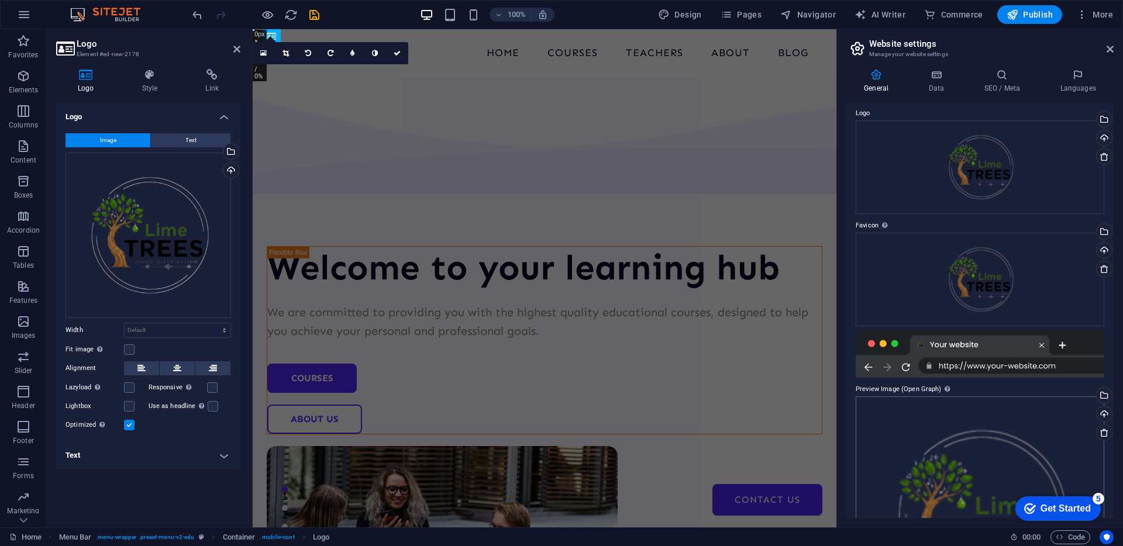
scroll to position [0, 0]
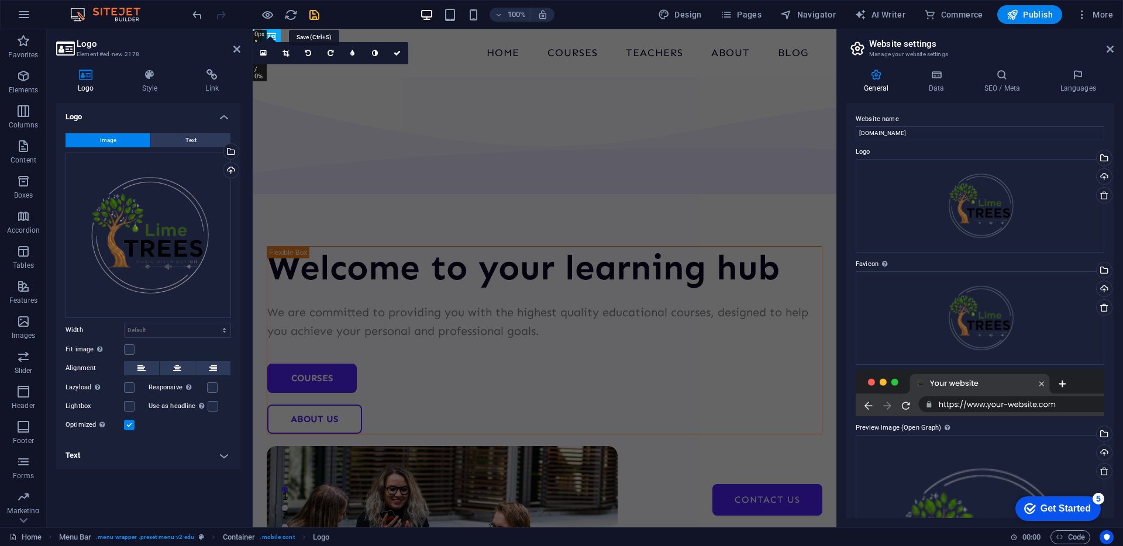
click at [310, 16] on icon "save" at bounding box center [314, 14] width 13 height 13
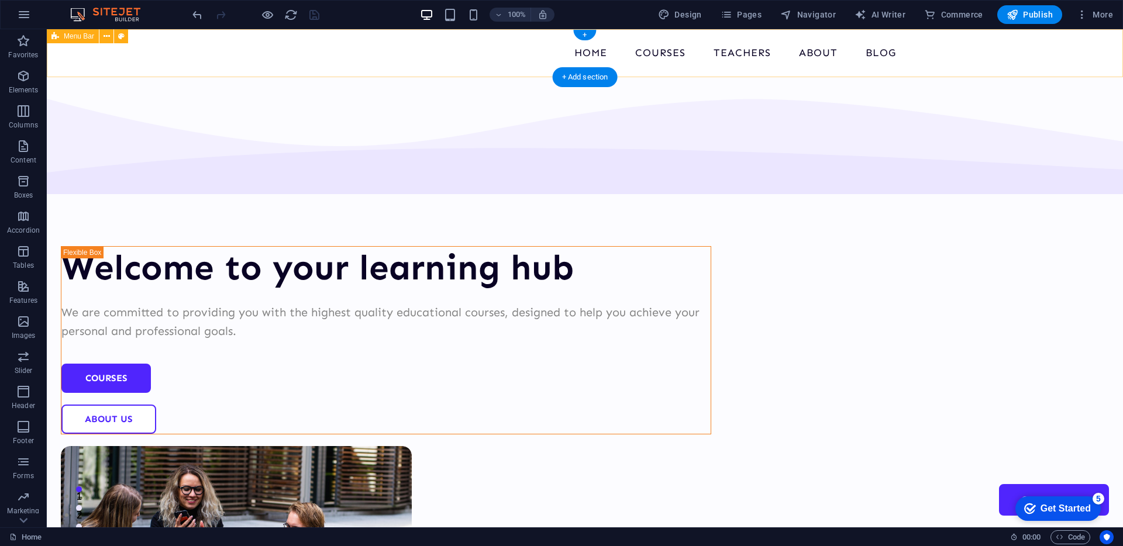
click at [240, 64] on div "Home Courses Teachers About Blog Contact Us" at bounding box center [585, 53] width 1076 height 48
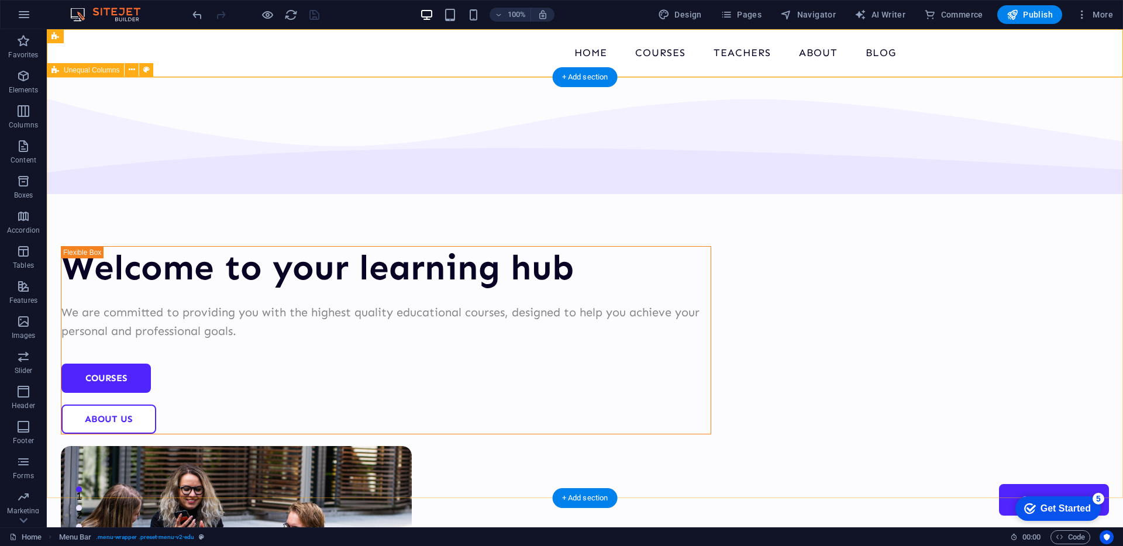
click at [221, 105] on div "Welcome to your learning hub We are committed to providing you with the highest…" at bounding box center [585, 448] width 1076 height 743
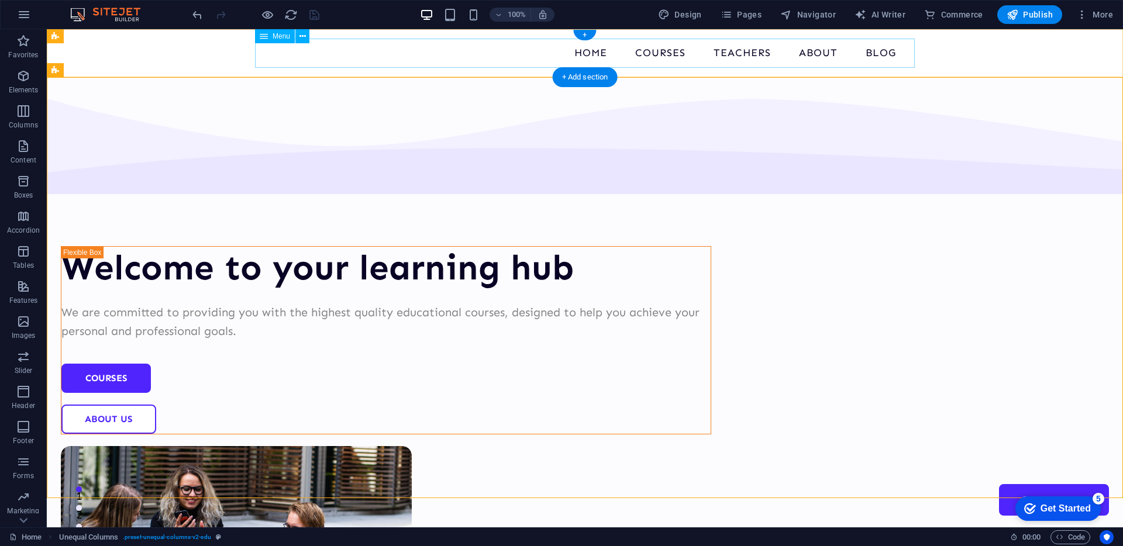
click at [523, 46] on nav "Home Courses Teachers About Blog Contact Us" at bounding box center [585, 53] width 660 height 29
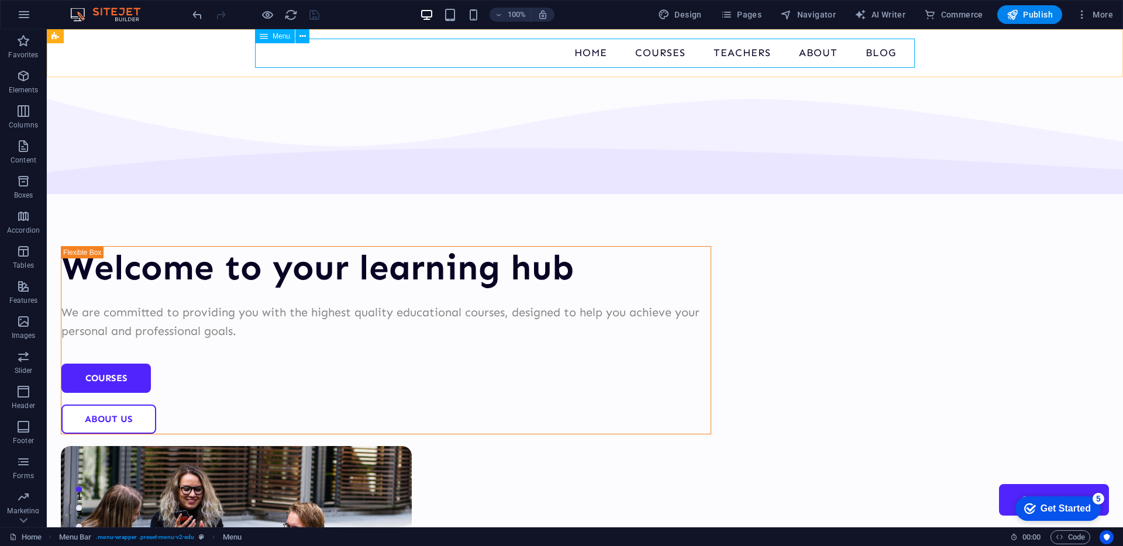
click at [271, 39] on div "Menu" at bounding box center [275, 36] width 40 height 14
click at [303, 35] on icon at bounding box center [302, 36] width 6 height 12
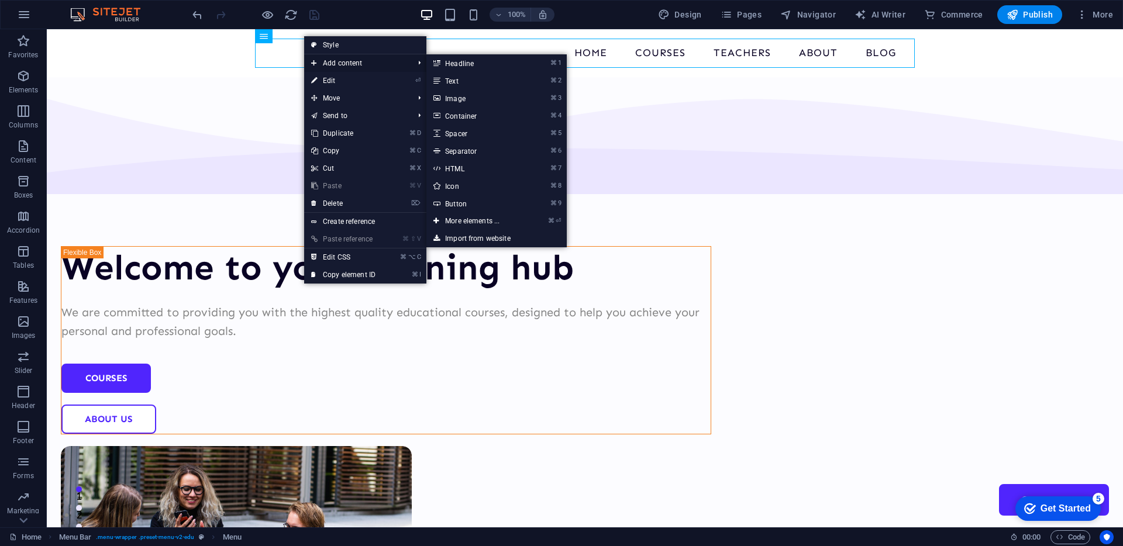
click at [368, 64] on span "Add content" at bounding box center [356, 63] width 105 height 18
click at [490, 218] on link "⌘ ⏎ More elements ..." at bounding box center [474, 221] width 97 height 18
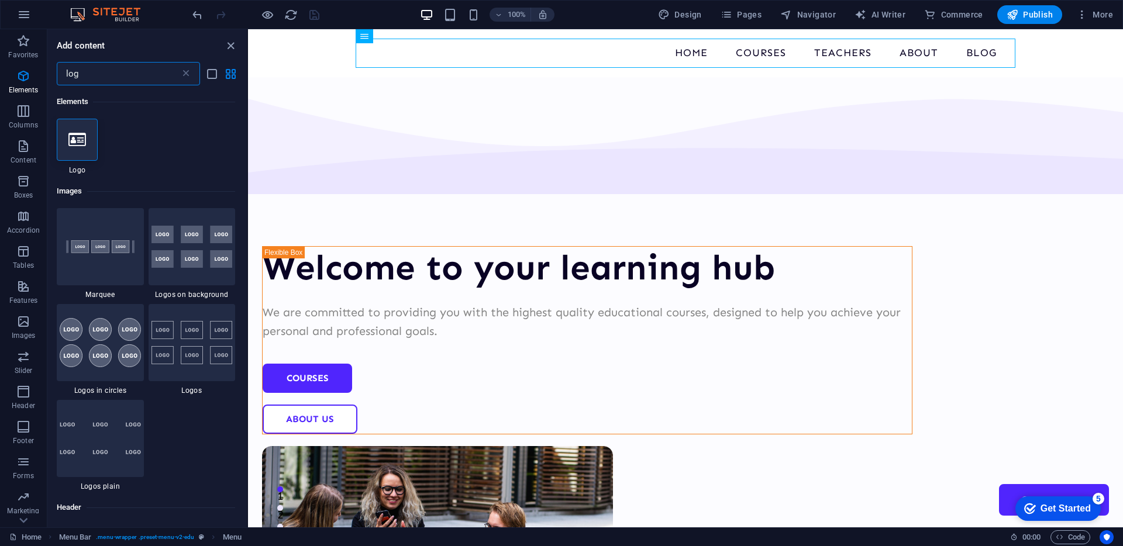
click at [87, 137] on div at bounding box center [77, 140] width 41 height 42
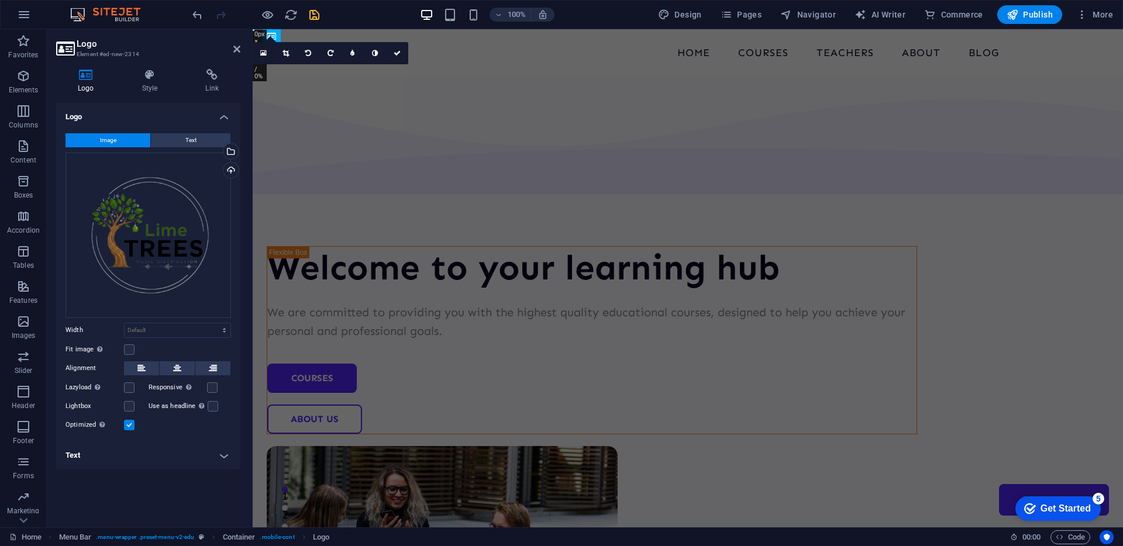
click at [86, 136] on button "Image" at bounding box center [108, 140] width 85 height 14
click at [89, 89] on h4 "Logo" at bounding box center [88, 81] width 64 height 25
click at [181, 143] on button "Text" at bounding box center [191, 140] width 80 height 14
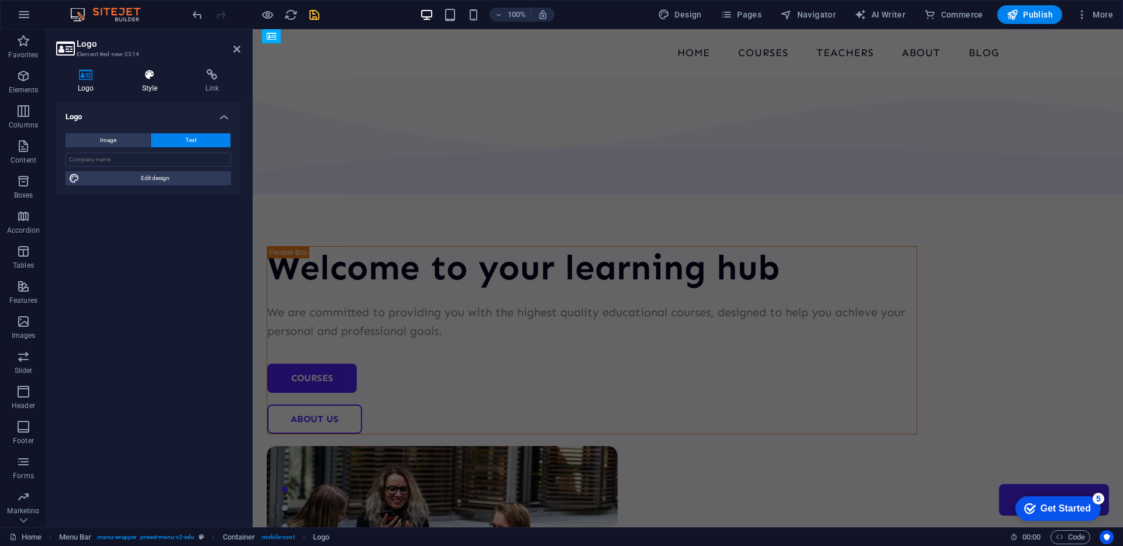
click at [154, 81] on h4 "Style" at bounding box center [152, 81] width 64 height 25
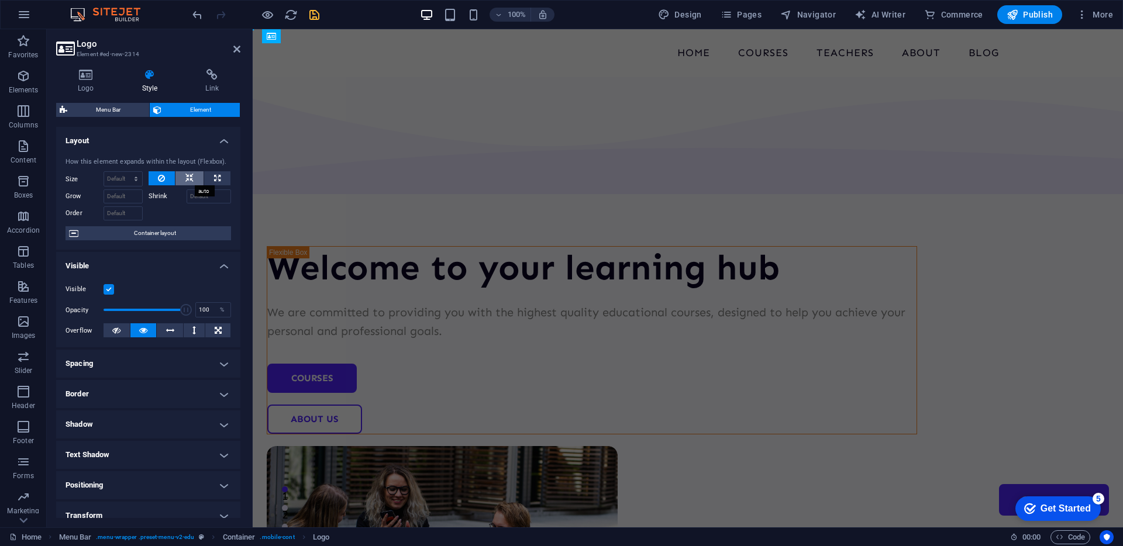
click at [195, 181] on button at bounding box center [189, 178] width 28 height 14
click at [214, 180] on icon at bounding box center [217, 178] width 6 height 14
type input "100"
select select "%"
click at [185, 179] on icon at bounding box center [189, 178] width 8 height 14
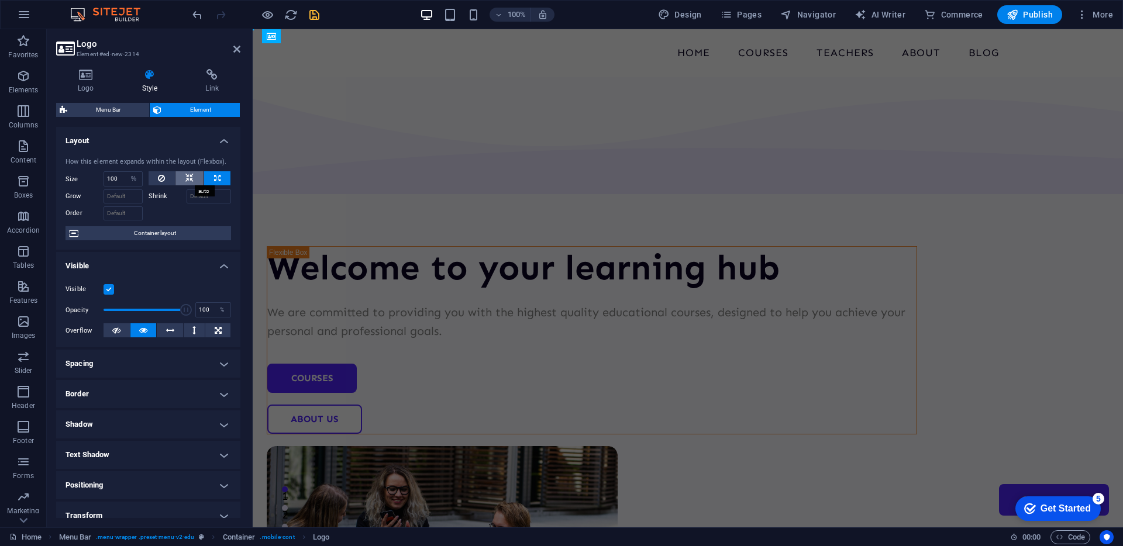
select select "DISABLED_OPTION_VALUE"
click at [219, 75] on icon at bounding box center [212, 75] width 57 height 12
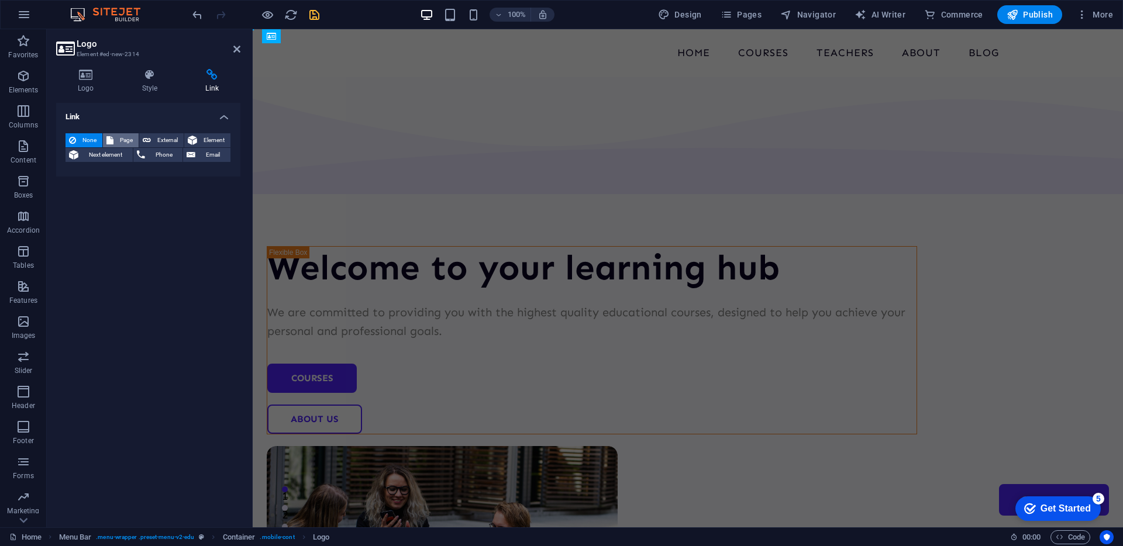
click at [130, 144] on span "Page" at bounding box center [126, 140] width 18 height 14
select select
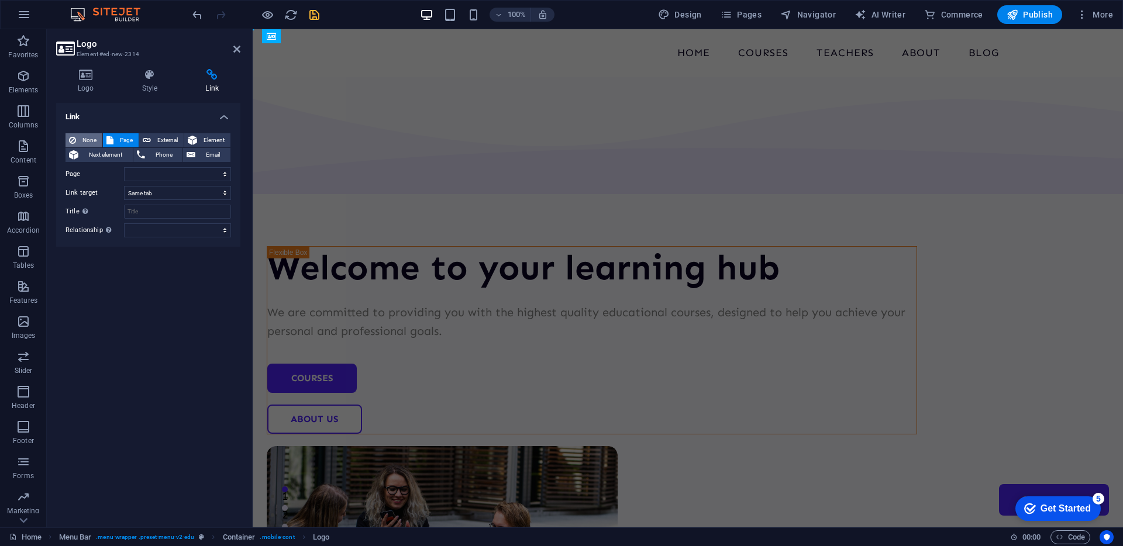
click at [71, 137] on icon at bounding box center [72, 140] width 7 height 14
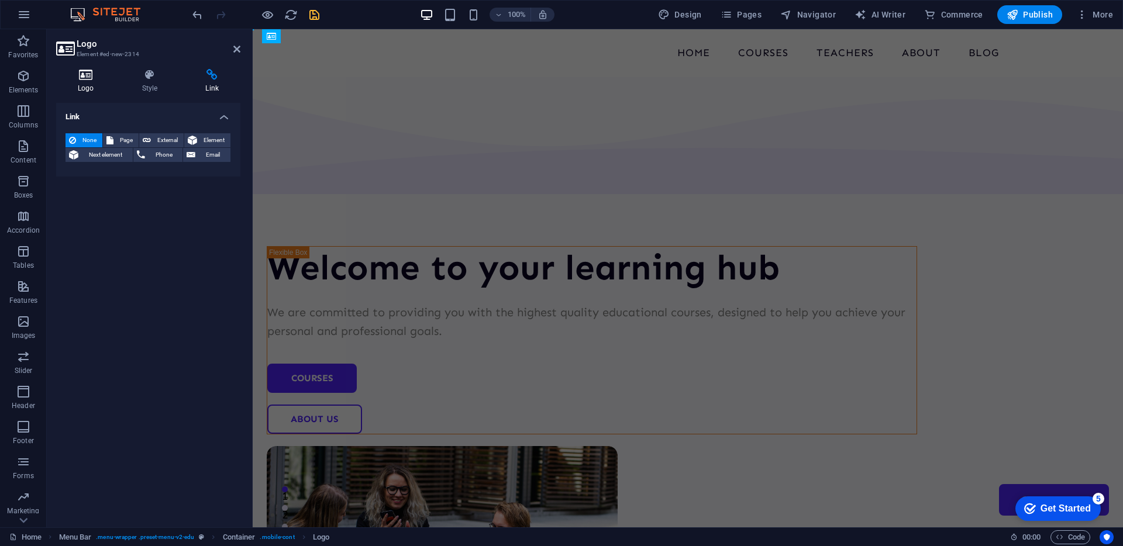
click at [75, 77] on icon at bounding box center [86, 75] width 60 height 12
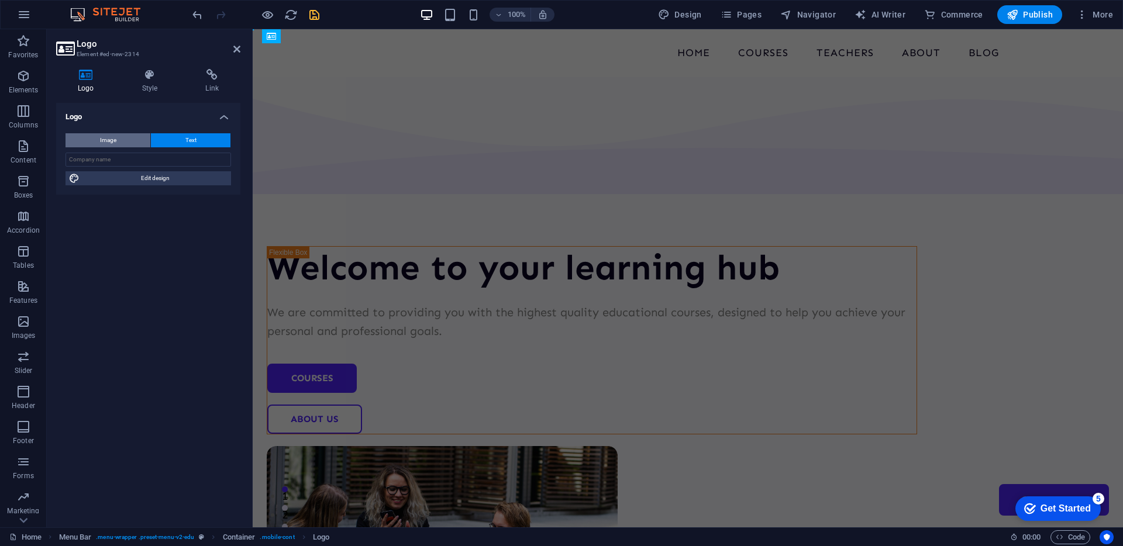
click at [127, 141] on button "Image" at bounding box center [108, 140] width 85 height 14
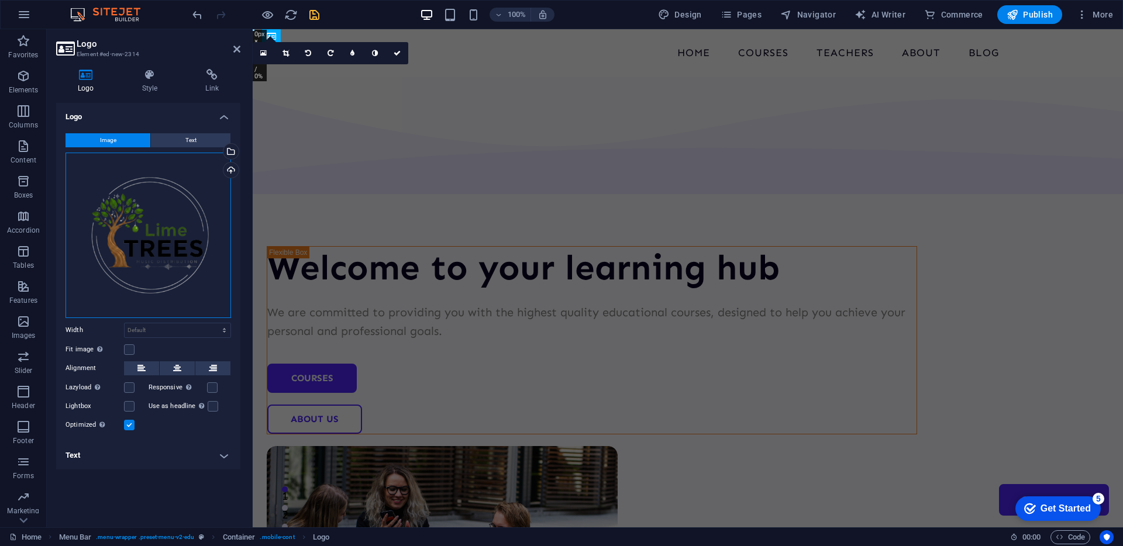
drag, startPoint x: 155, startPoint y: 204, endPoint x: 140, endPoint y: 239, distance: 38.0
click at [140, 239] on div "Drag files here, click to choose files or select files from Files or our free s…" at bounding box center [149, 236] width 166 height 166
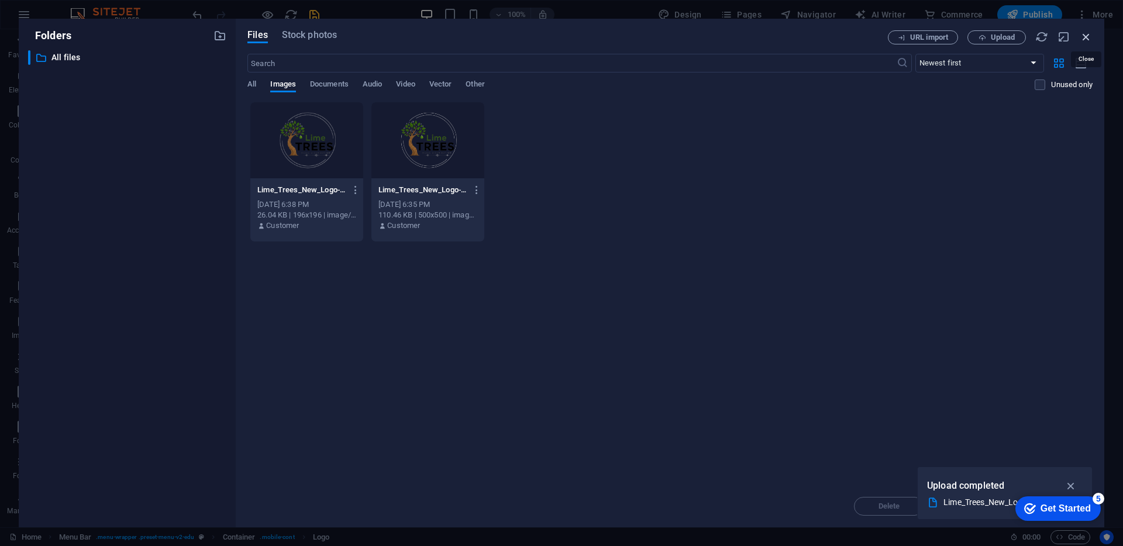
click at [1087, 36] on icon "button" at bounding box center [1086, 36] width 13 height 13
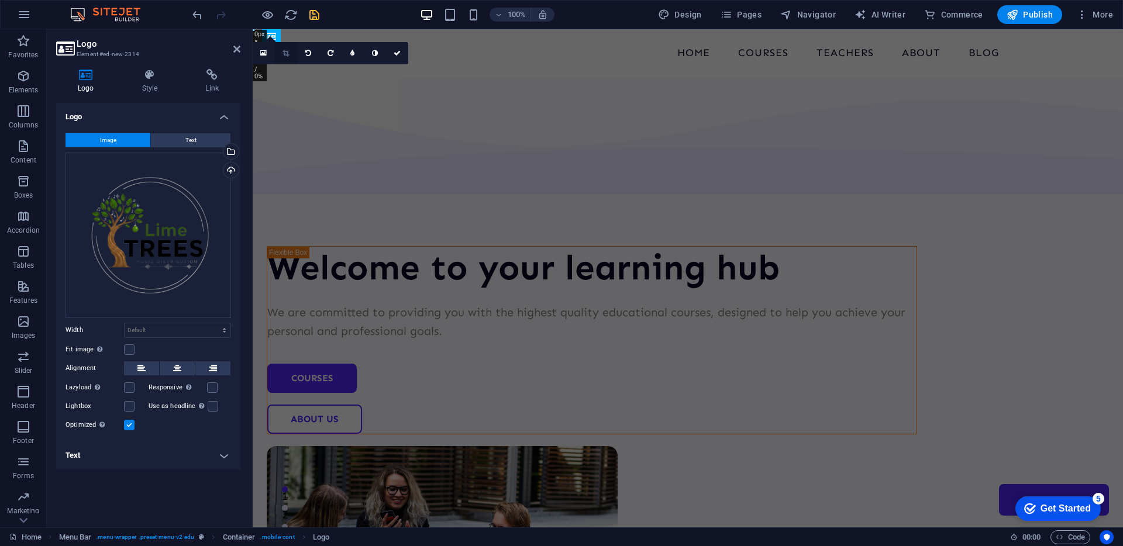
click at [289, 56] on icon at bounding box center [286, 53] width 6 height 7
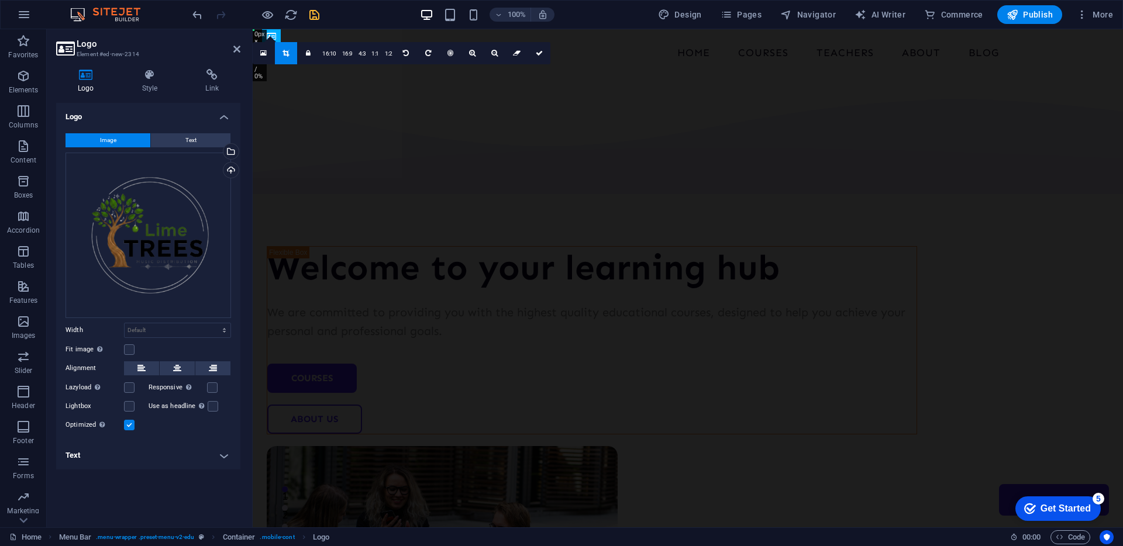
click at [289, 56] on icon at bounding box center [286, 53] width 6 height 7
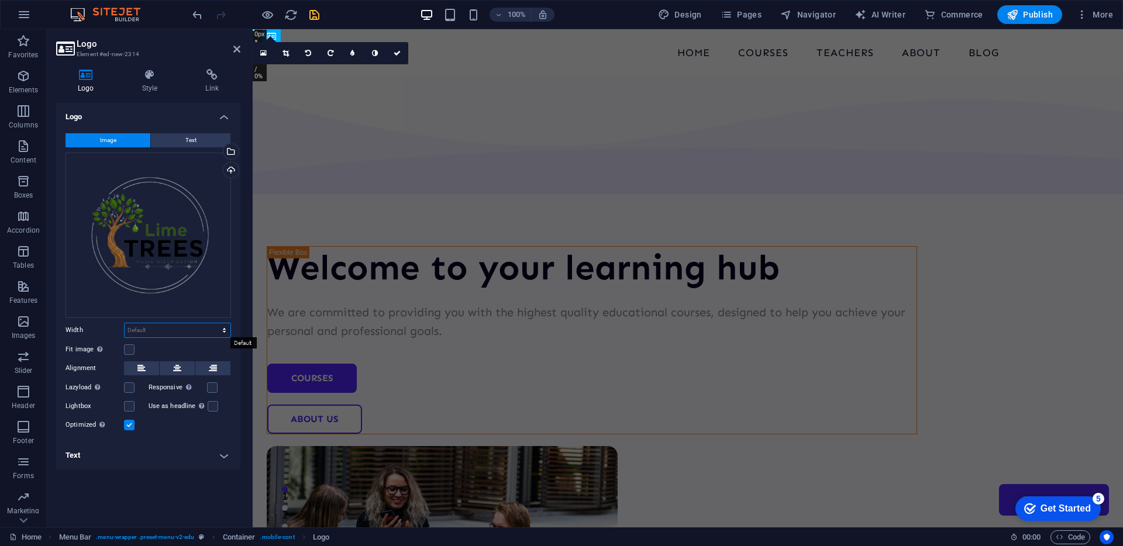
click at [151, 335] on select "Default auto px rem % em vh vw" at bounding box center [178, 330] width 106 height 14
click at [177, 335] on select "Default auto px rem % em vh vw" at bounding box center [178, 330] width 106 height 14
click at [182, 329] on select "Default auto px rem % em vh vw" at bounding box center [178, 330] width 106 height 14
select select "DISABLED_OPTION_VALUE"
click at [180, 359] on div "Image Text Drag files here, click to choose files or select files from Files or…" at bounding box center [148, 283] width 184 height 318
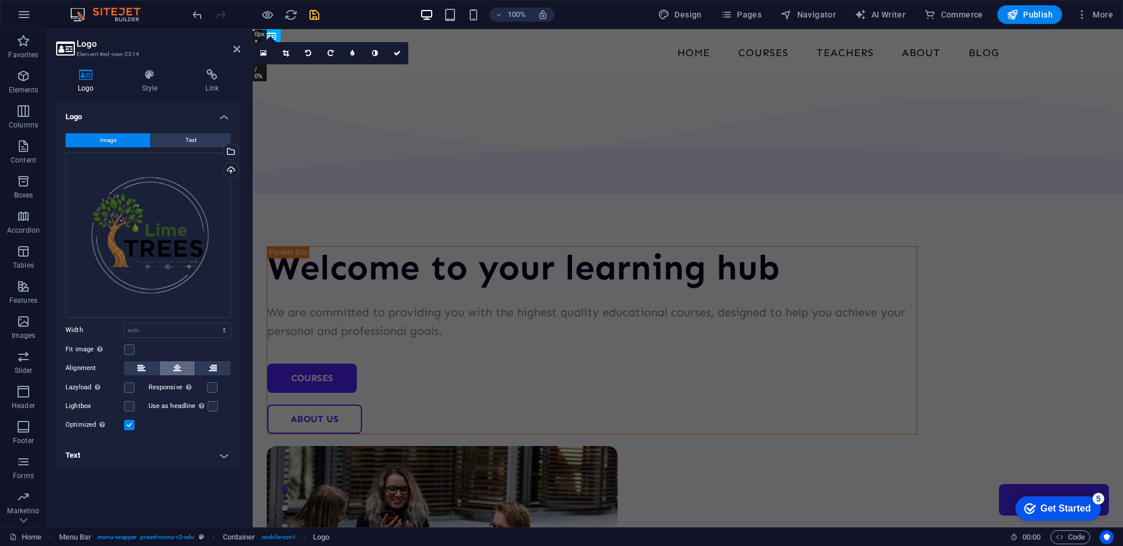
click at [178, 364] on icon at bounding box center [177, 368] width 8 height 14
click at [132, 393] on div "Lazyload Loading images after the page loads improves page speed." at bounding box center [107, 388] width 83 height 14
click at [133, 404] on label at bounding box center [129, 406] width 11 height 11
click at [0, 0] on input "Lightbox" at bounding box center [0, 0] width 0 height 0
click at [132, 394] on div "Lazyload Loading images after the page loads improves page speed." at bounding box center [107, 388] width 83 height 14
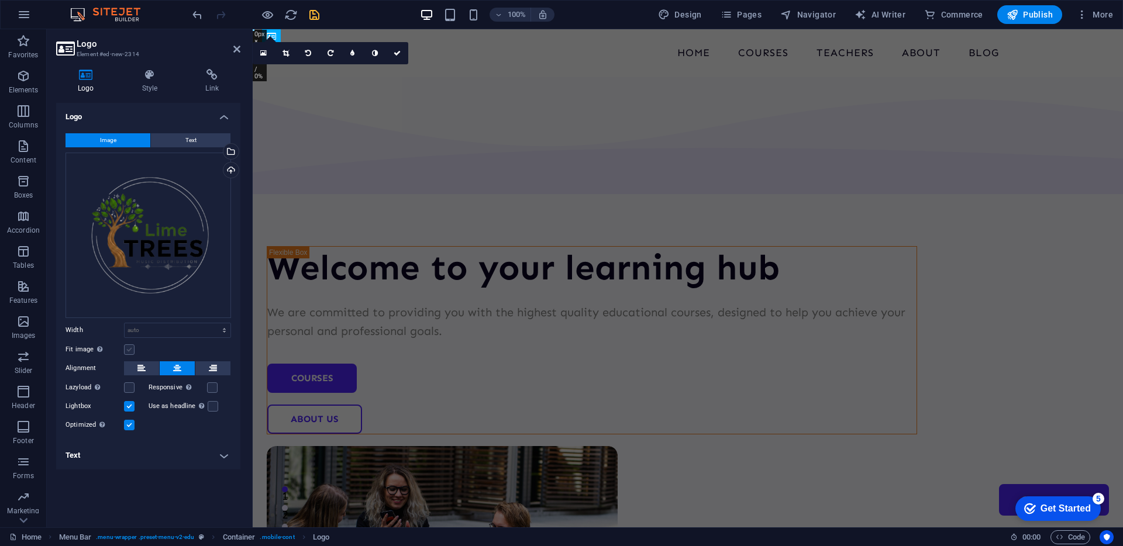
click at [130, 350] on label at bounding box center [129, 350] width 11 height 11
click at [0, 0] on input "Fit image Automatically fit image to a fixed width and height" at bounding box center [0, 0] width 0 height 0
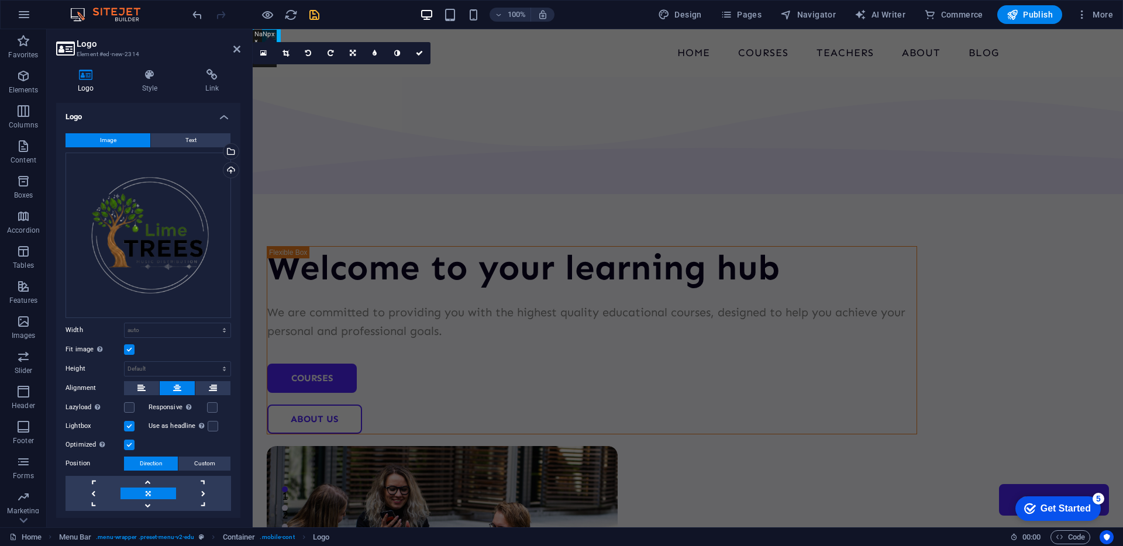
click at [130, 346] on label at bounding box center [129, 350] width 11 height 11
click at [0, 0] on input "Fit image Automatically fit image to a fixed width and height" at bounding box center [0, 0] width 0 height 0
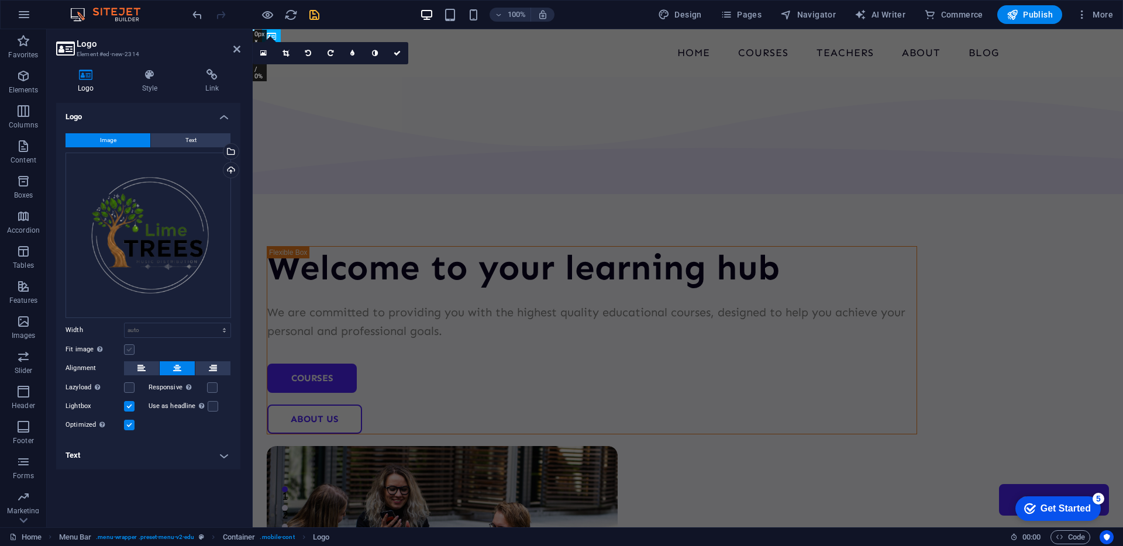
click at [130, 346] on label at bounding box center [129, 350] width 11 height 11
click at [0, 0] on input "Fit image Automatically fit image to a fixed width and height" at bounding box center [0, 0] width 0 height 0
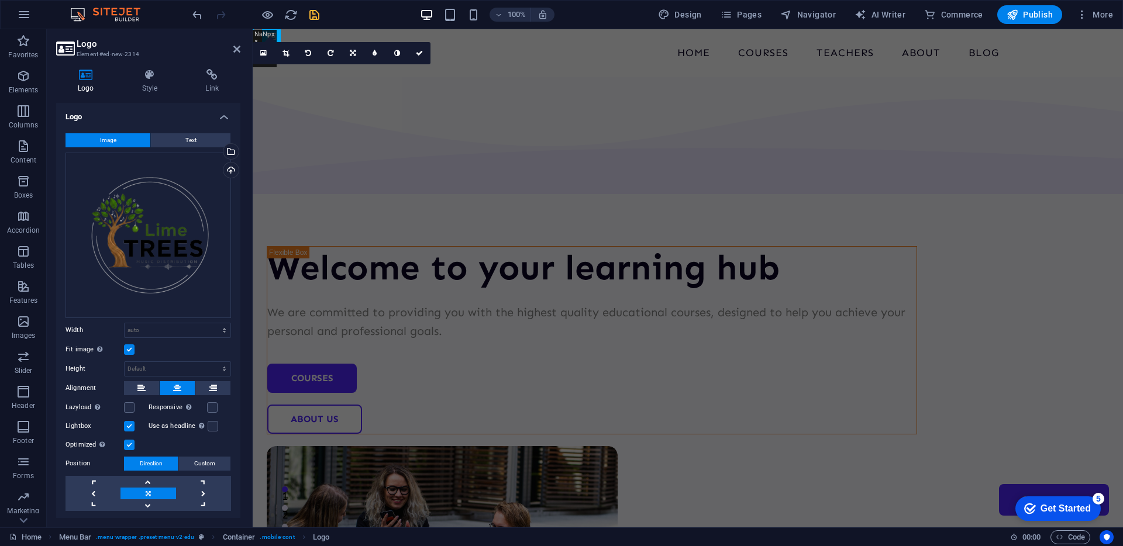
click at [130, 346] on label at bounding box center [129, 350] width 11 height 11
click at [0, 0] on input "Fit image Automatically fit image to a fixed width and height" at bounding box center [0, 0] width 0 height 0
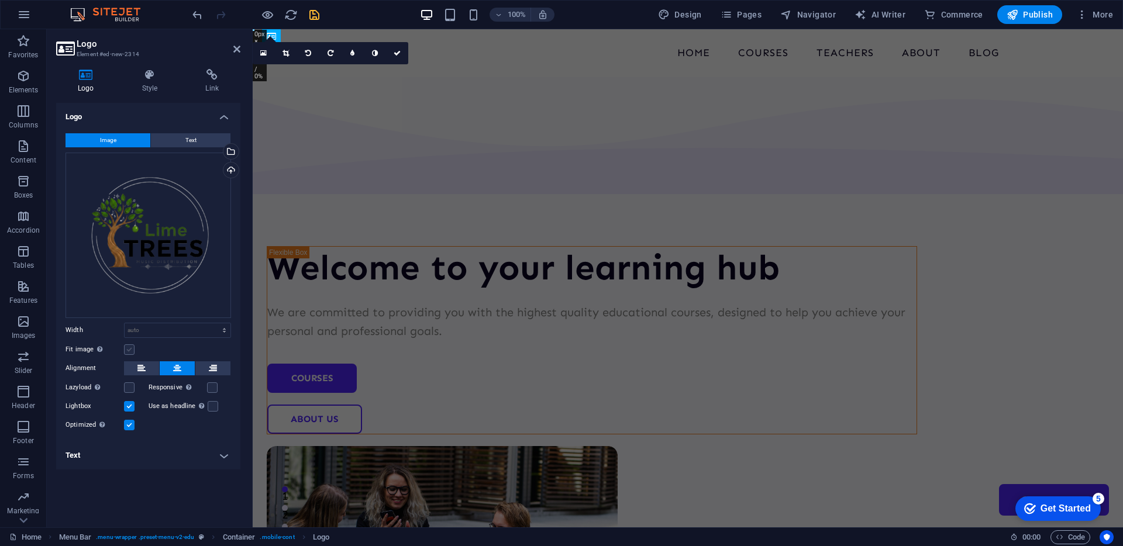
click at [130, 346] on label at bounding box center [129, 350] width 11 height 11
click at [0, 0] on input "Fit image Automatically fit image to a fixed width and height" at bounding box center [0, 0] width 0 height 0
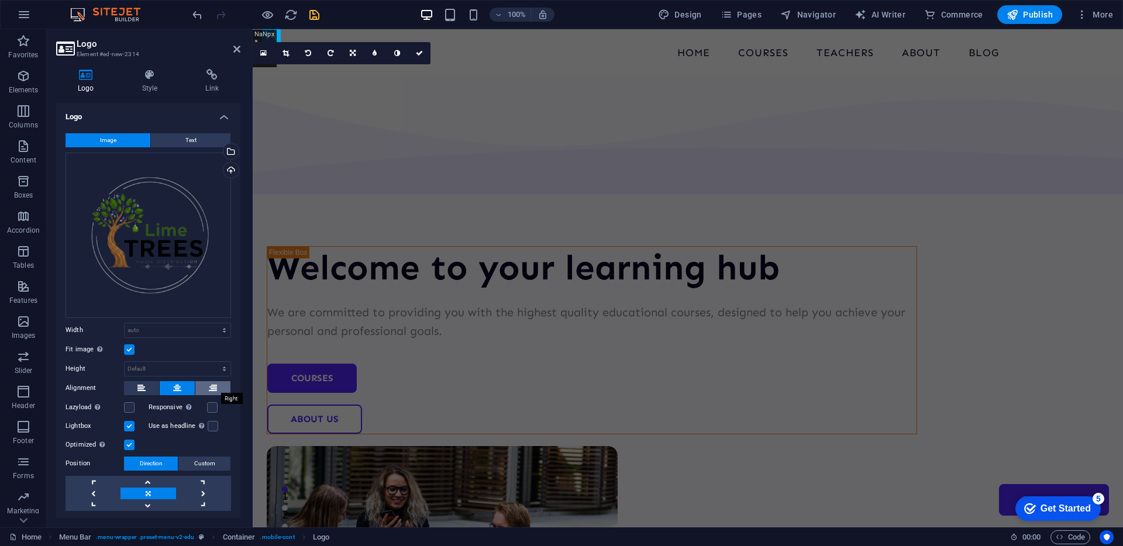
click at [205, 388] on button at bounding box center [212, 388] width 35 height 14
click at [187, 388] on button at bounding box center [177, 388] width 35 height 14
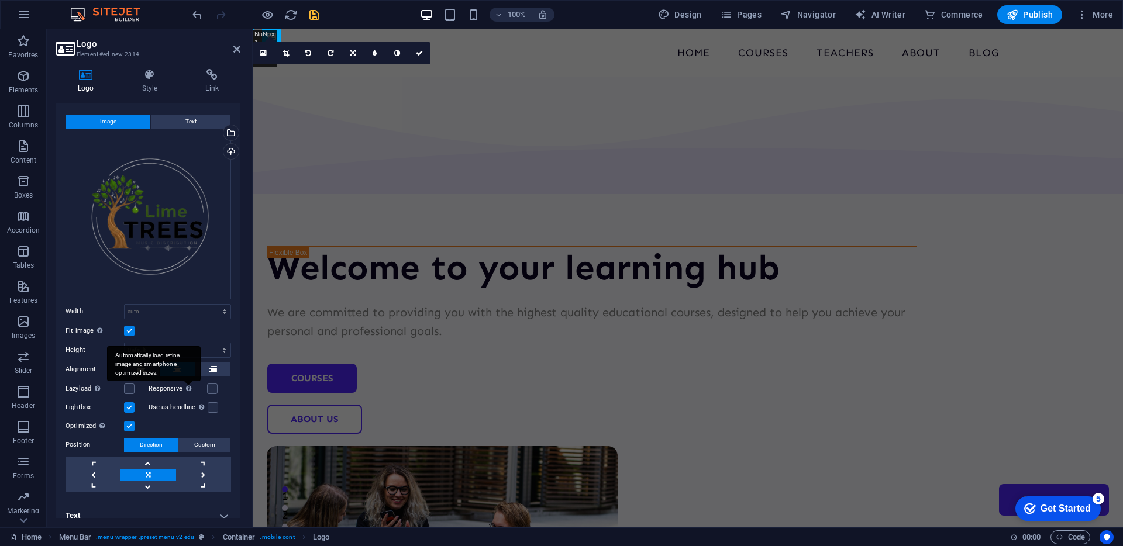
scroll to position [28, 0]
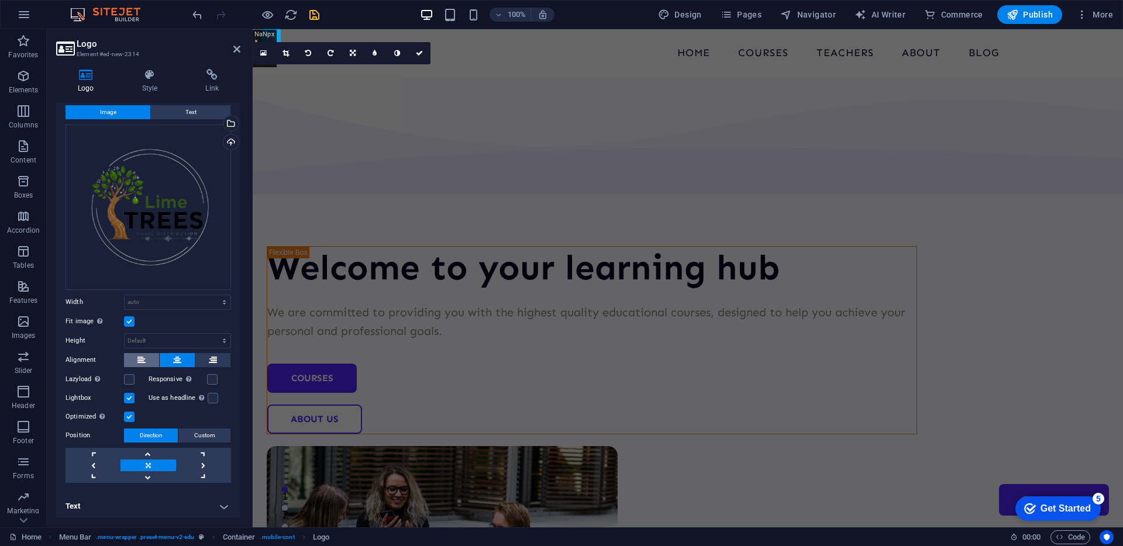
click at [149, 360] on button at bounding box center [141, 360] width 35 height 14
click at [149, 340] on select "Default auto px" at bounding box center [178, 341] width 106 height 14
select select "px"
type input "1"
click at [140, 304] on select "Default auto px rem % em vh vw" at bounding box center [178, 302] width 106 height 14
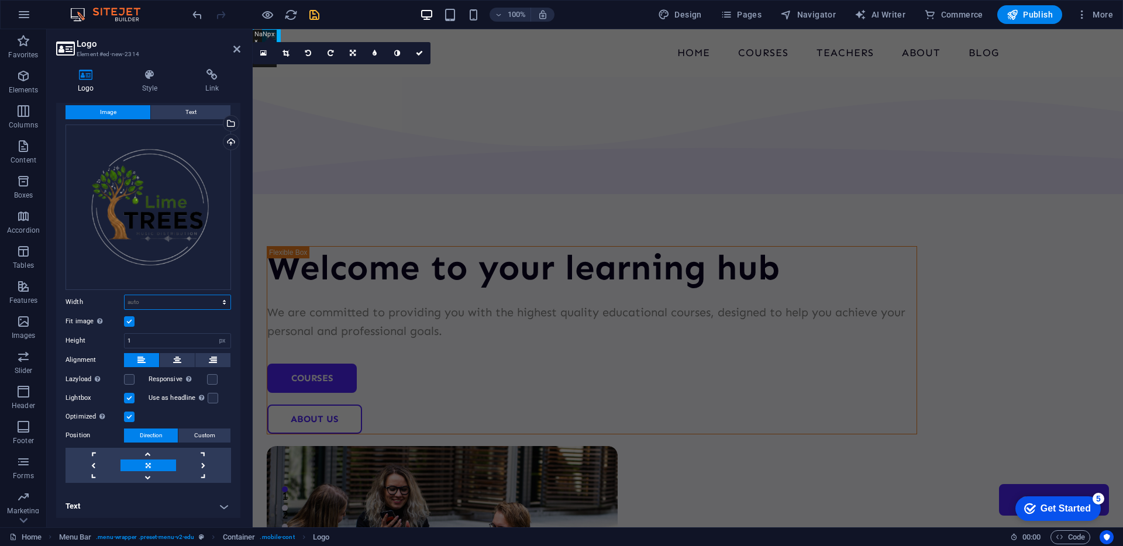
select select "em"
click at [187, 296] on input "0" at bounding box center [178, 302] width 106 height 14
drag, startPoint x: 172, startPoint y: 306, endPoint x: 67, endPoint y: 306, distance: 105.3
click at [67, 306] on div "Width 555 Default auto px rem % em vh vw" at bounding box center [149, 302] width 166 height 15
drag, startPoint x: 80, startPoint y: 299, endPoint x: 67, endPoint y: 301, distance: 12.4
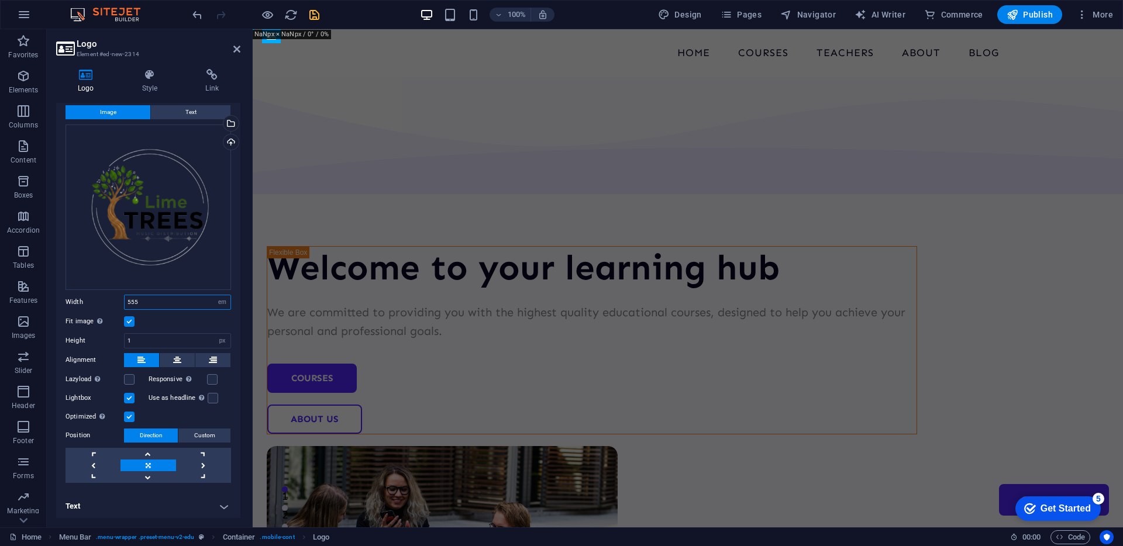
click at [79, 299] on div "Width 555 Default auto px rem % em vh vw" at bounding box center [149, 302] width 166 height 15
drag, startPoint x: 168, startPoint y: 297, endPoint x: 55, endPoint y: 293, distance: 113.5
click at [55, 294] on div "Logo Style Link Logo Image Text Drag files here, click to choose files or selec…" at bounding box center [148, 294] width 203 height 468
type input "4"
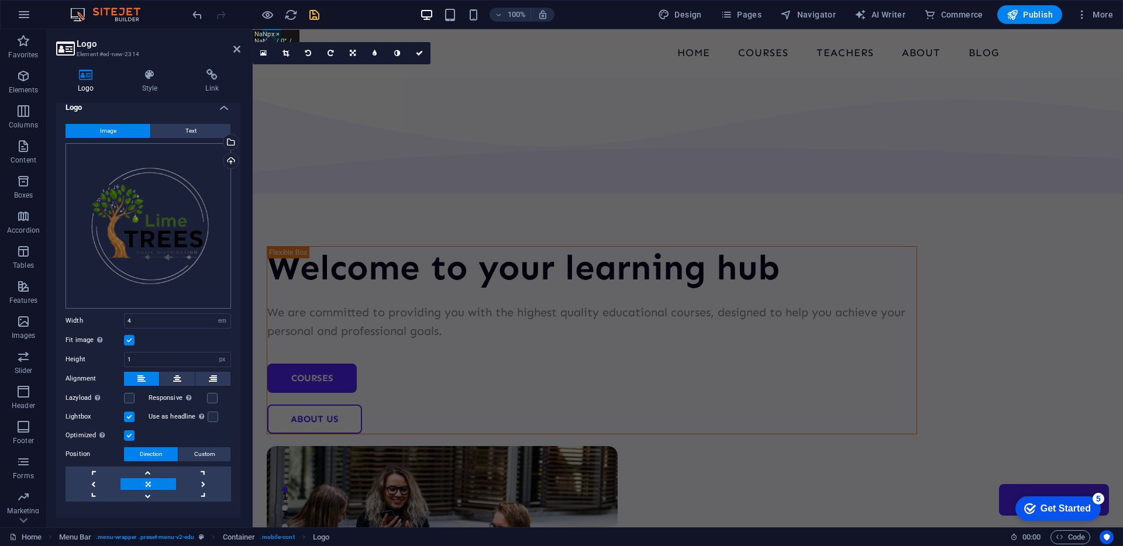
scroll to position [0, 0]
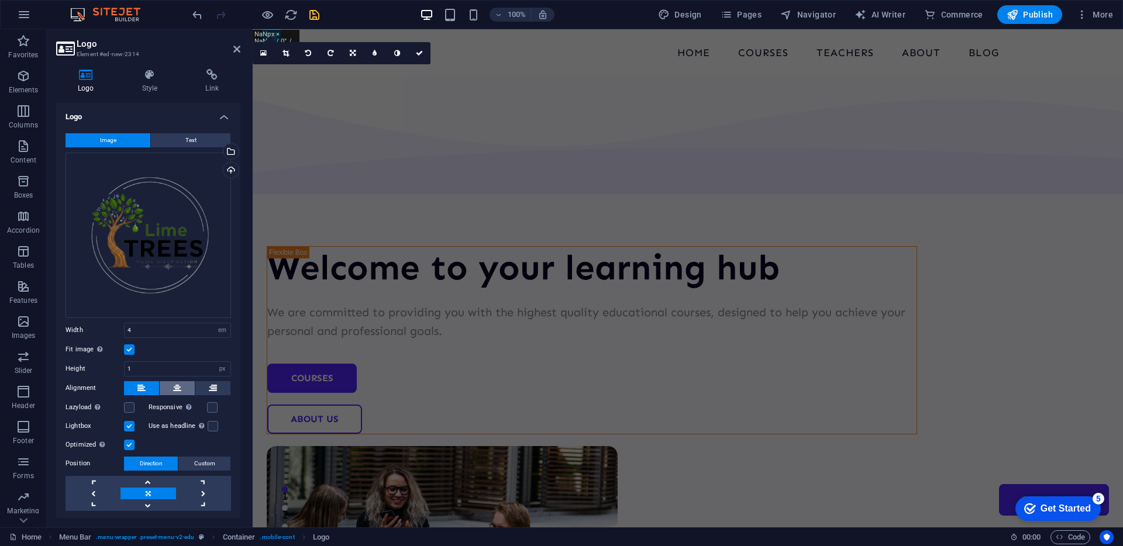
click at [164, 383] on button at bounding box center [177, 388] width 35 height 14
drag, startPoint x: 151, startPoint y: 367, endPoint x: 92, endPoint y: 359, distance: 59.6
click at [101, 363] on div "Height 1 Default auto px" at bounding box center [149, 368] width 166 height 15
drag, startPoint x: 137, startPoint y: 365, endPoint x: 97, endPoint y: 365, distance: 39.8
click at [97, 365] on div "Height 25 Default auto px" at bounding box center [149, 368] width 166 height 15
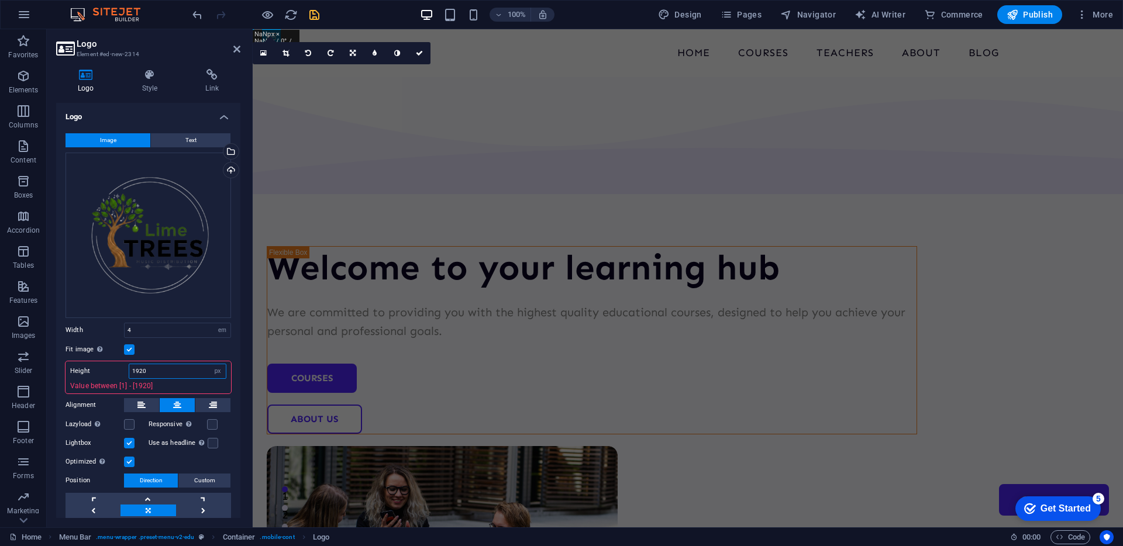
drag, startPoint x: 157, startPoint y: 365, endPoint x: 101, endPoint y: 365, distance: 55.6
click at [113, 365] on div "Height 1920 Default auto px Value between [1] - [1920]" at bounding box center [149, 377] width 166 height 32
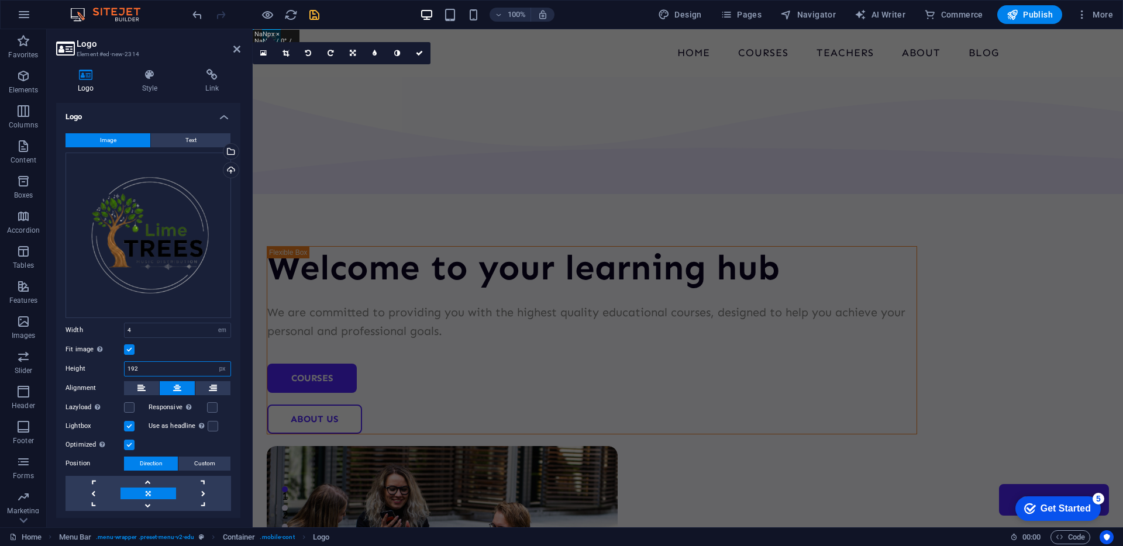
type input "1920"
drag, startPoint x: 148, startPoint y: 328, endPoint x: 66, endPoint y: 322, distance: 82.1
click at [71, 323] on div "Width 4 Default auto px rem % em vh vw" at bounding box center [149, 330] width 166 height 15
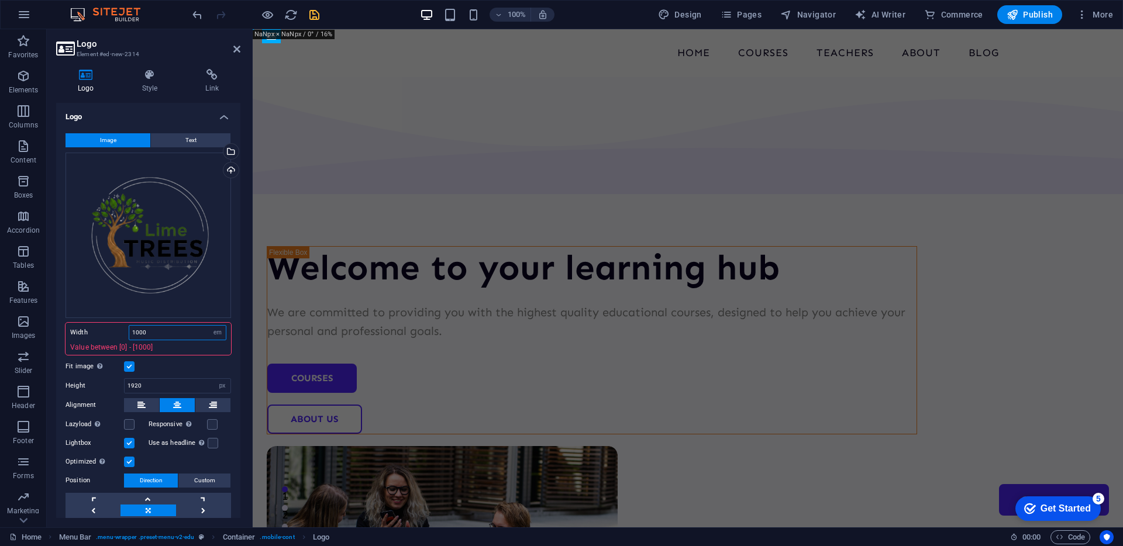
drag, startPoint x: 153, startPoint y: 334, endPoint x: 53, endPoint y: 319, distance: 101.2
click at [53, 319] on div "Logo Style Link Logo Image Text Drag files here, click to choose files or selec…" at bounding box center [148, 294] width 203 height 468
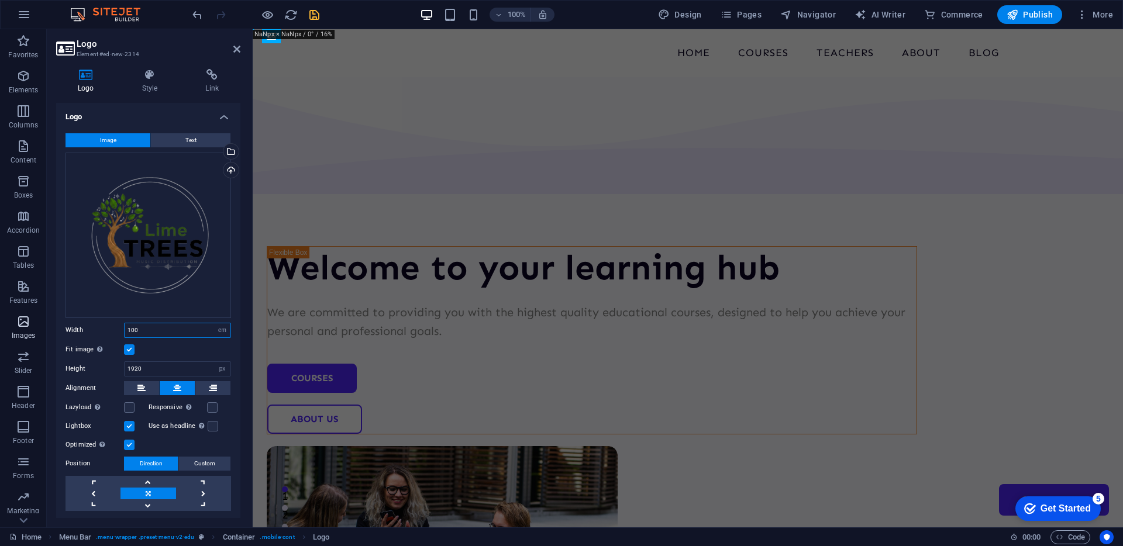
type input "1000"
click at [314, 15] on icon "save" at bounding box center [314, 14] width 13 height 13
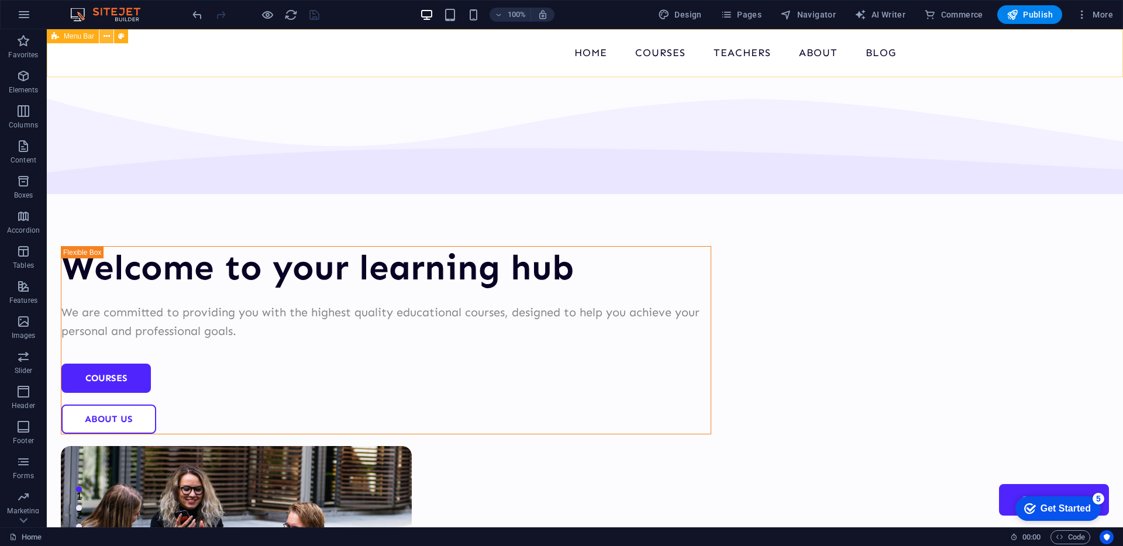
click at [106, 36] on icon at bounding box center [107, 36] width 6 height 12
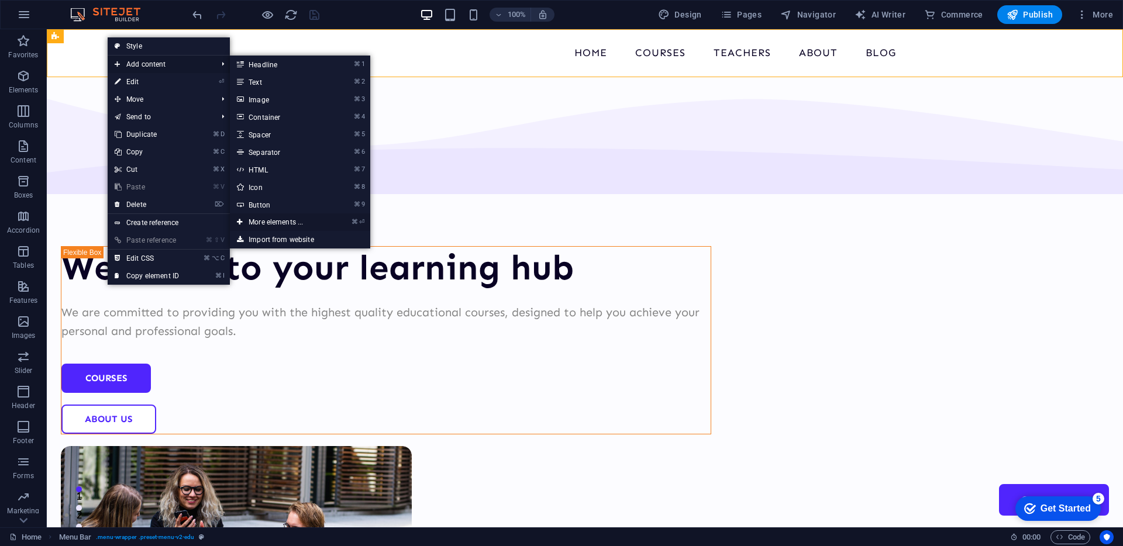
click at [284, 220] on link "⌘ ⏎ More elements ..." at bounding box center [278, 222] width 97 height 18
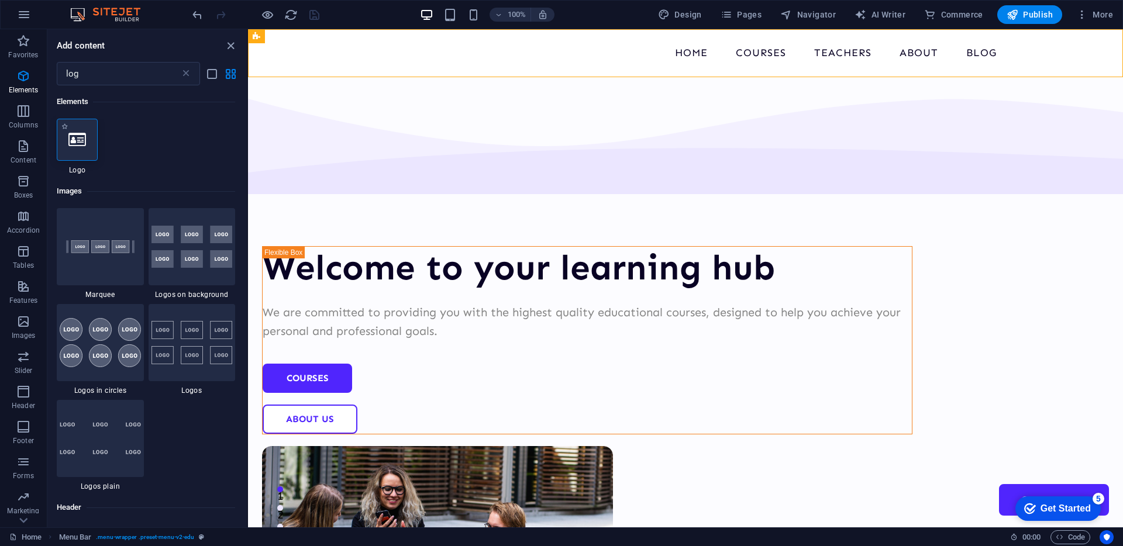
click at [64, 133] on div at bounding box center [77, 140] width 41 height 42
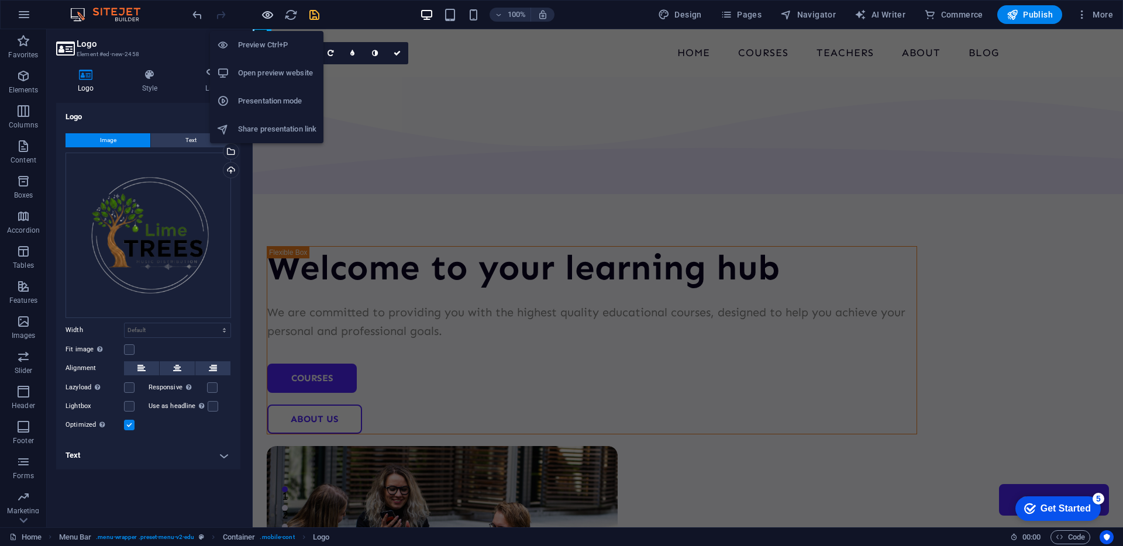
click at [270, 18] on icon "button" at bounding box center [267, 14] width 13 height 13
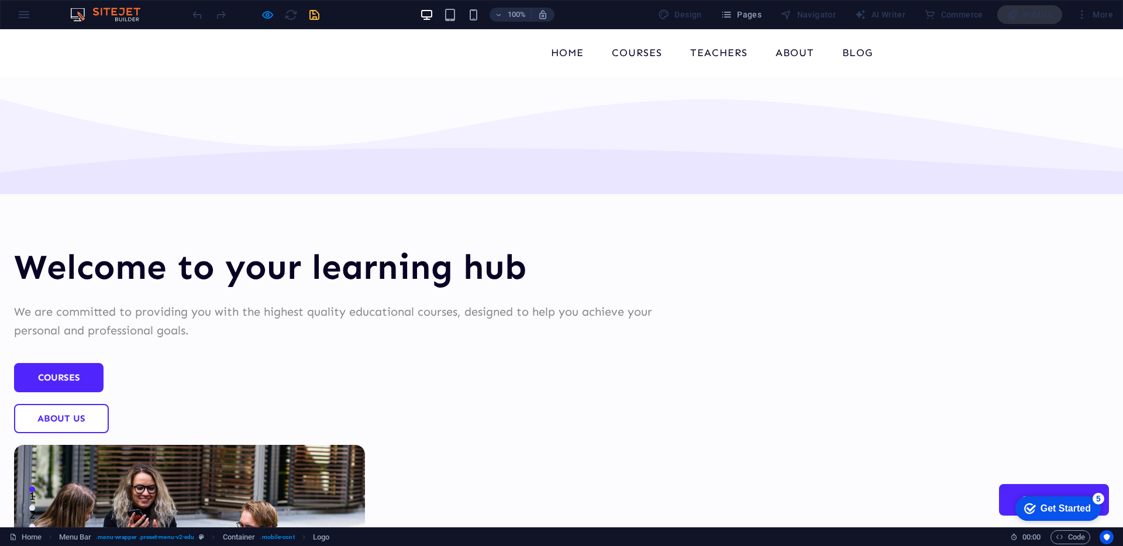
click at [290, 16] on div at bounding box center [255, 14] width 131 height 19
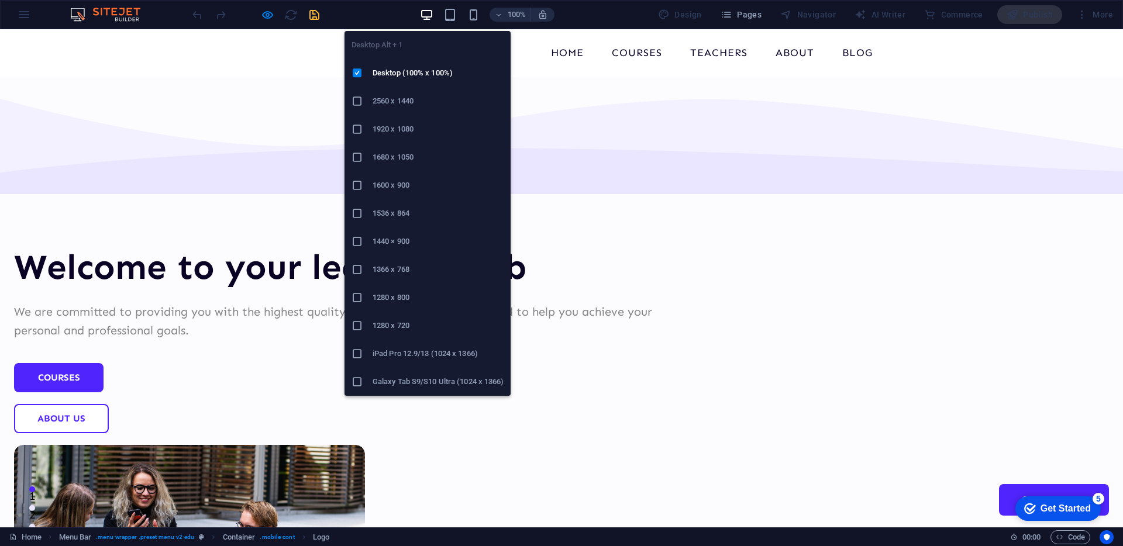
click at [432, 17] on icon "button" at bounding box center [426, 14] width 13 height 13
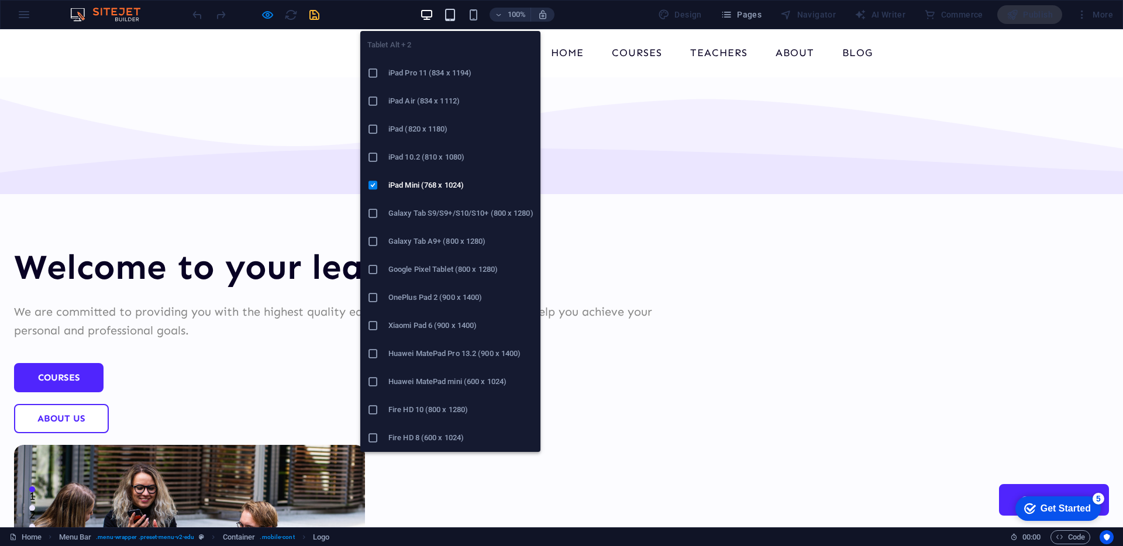
click at [453, 19] on icon "button" at bounding box center [449, 14] width 13 height 13
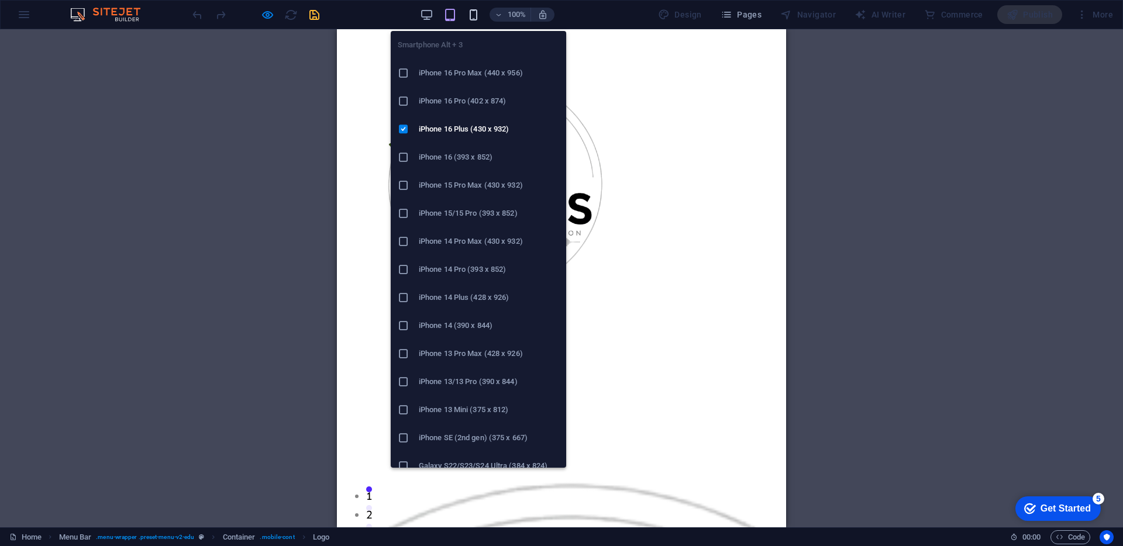
click at [475, 16] on icon "button" at bounding box center [473, 14] width 13 height 13
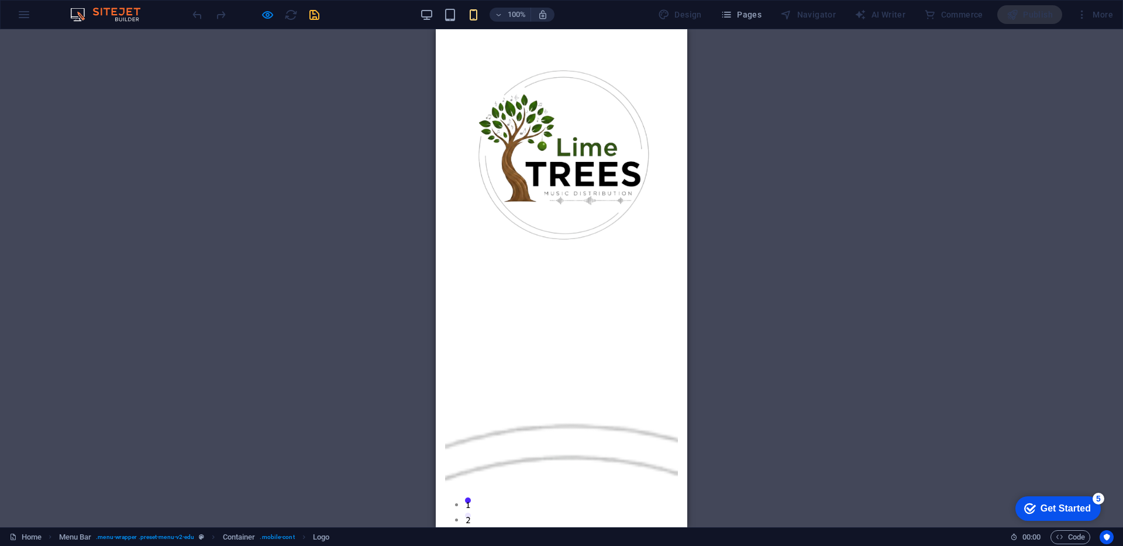
click at [765, 74] on div "Container H1 Unequal Columns Container Container Image Container Logo Menu Bar …" at bounding box center [561, 278] width 1123 height 498
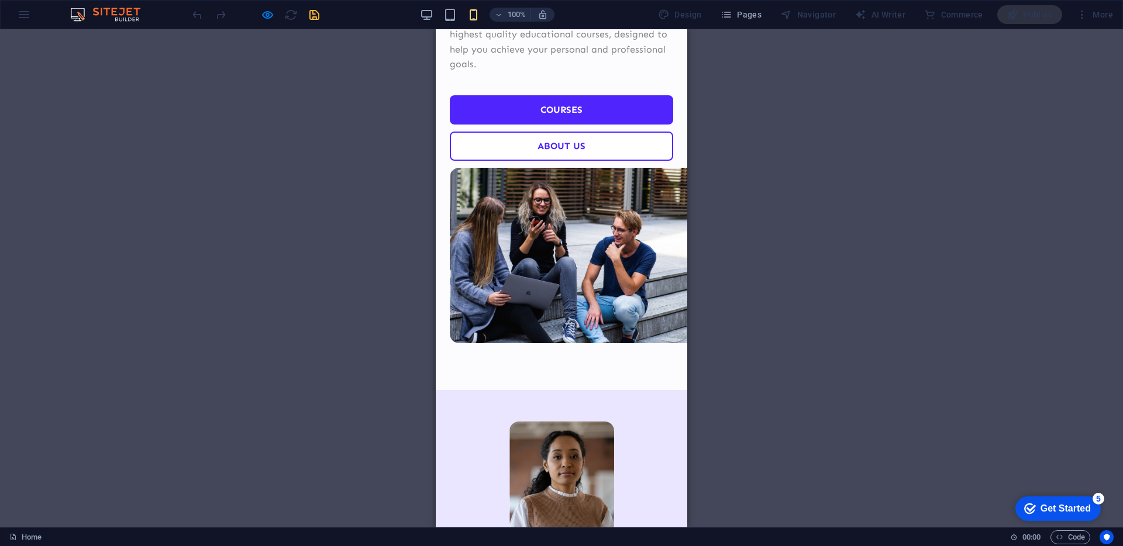
scroll to position [2460, 0]
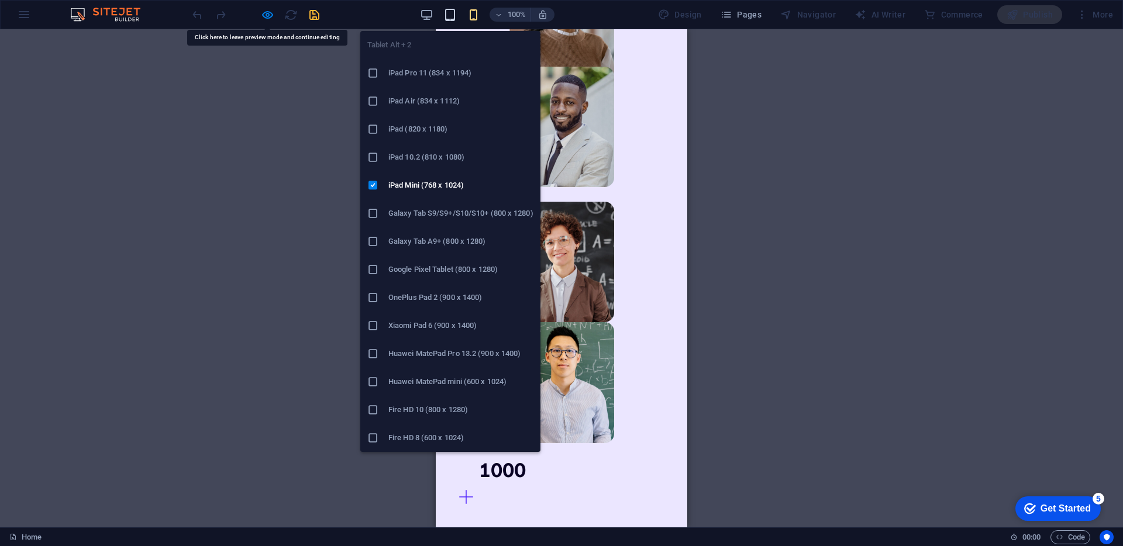
click at [456, 15] on icon "button" at bounding box center [449, 14] width 13 height 13
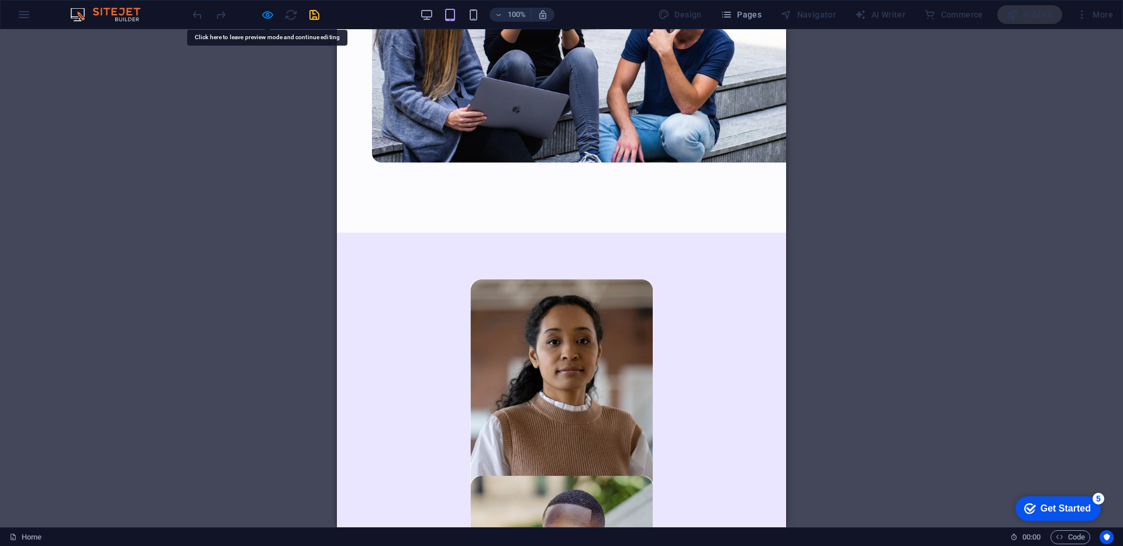
click at [918, 140] on div "Container H1 Unequal Columns Container Container Image Container Logo Menu Bar …" at bounding box center [561, 278] width 1123 height 498
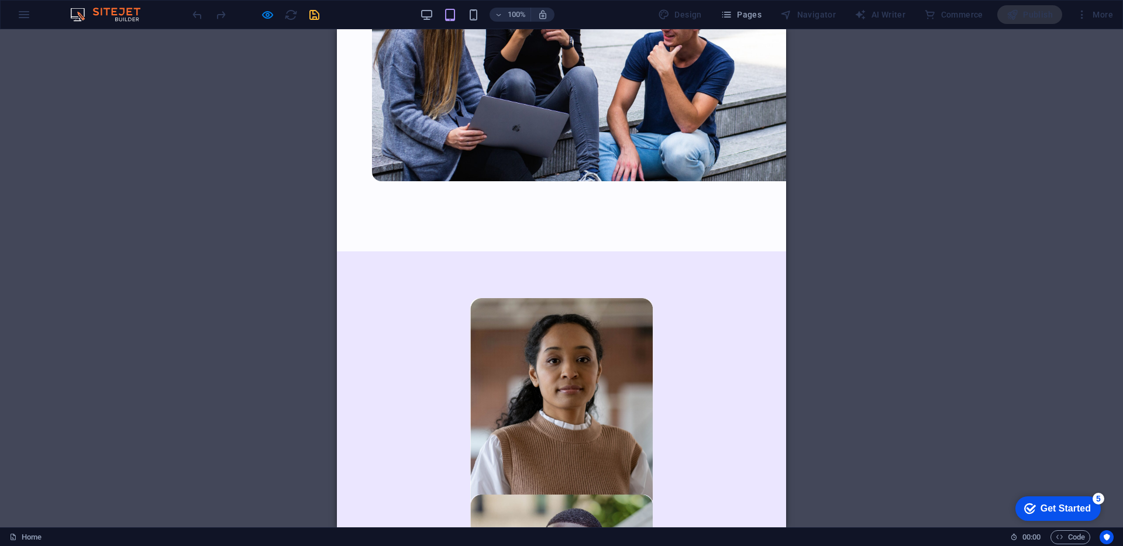
scroll to position [2441, 0]
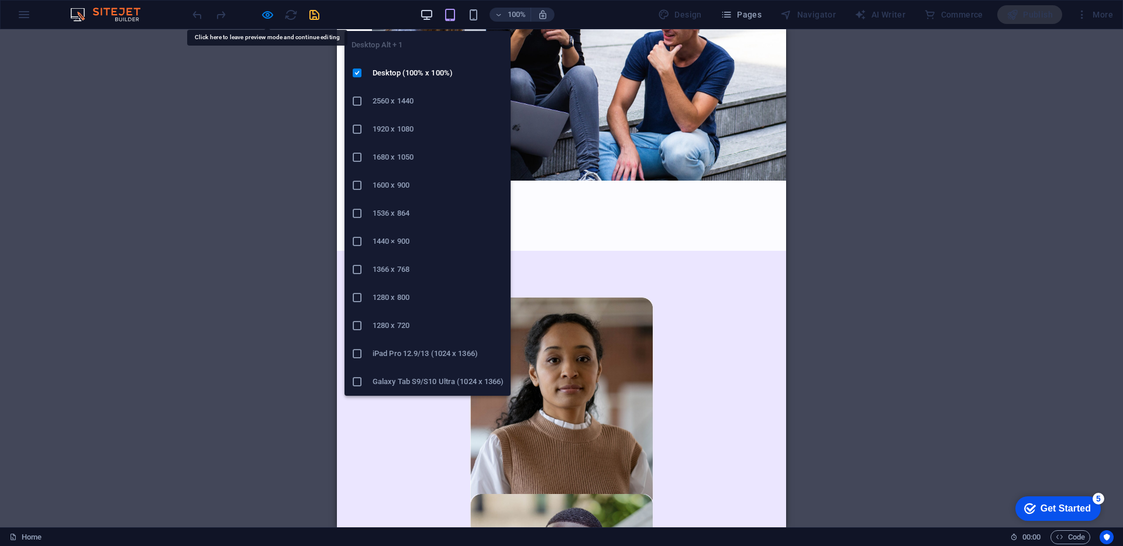
click at [429, 15] on icon "button" at bounding box center [426, 14] width 13 height 13
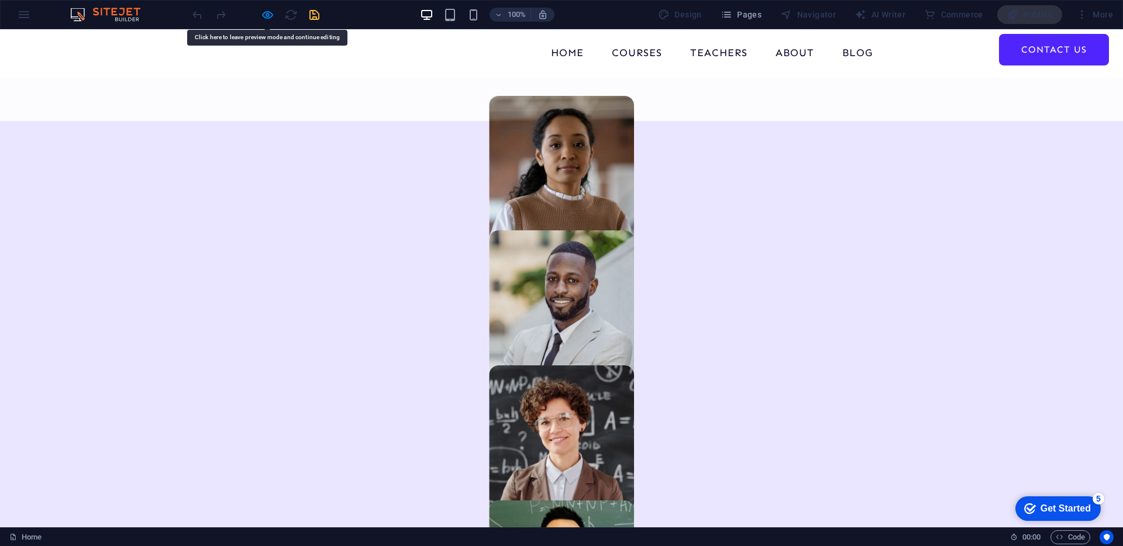
scroll to position [0, 0]
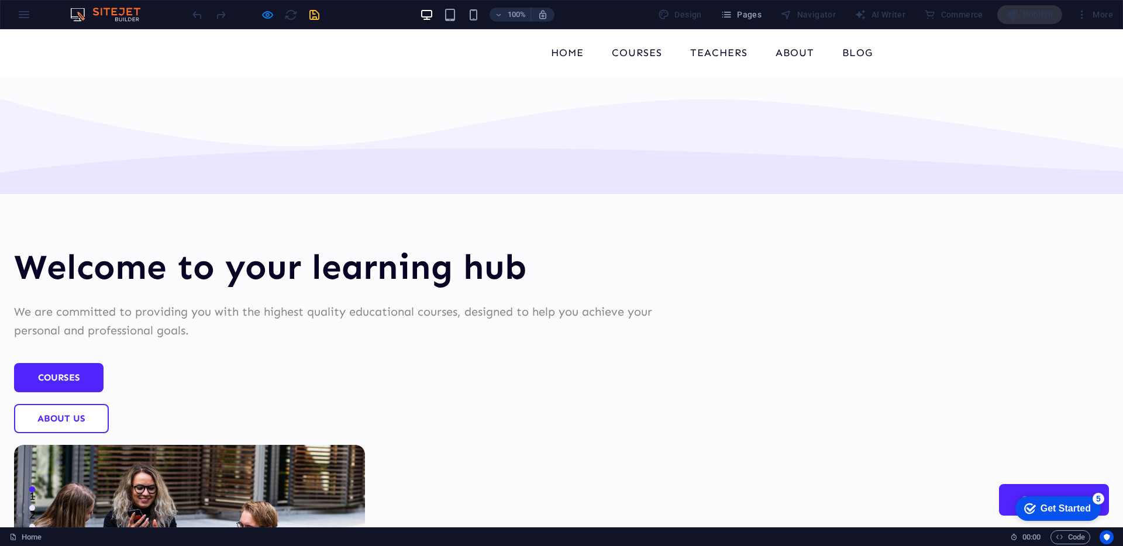
click at [139, 151] on div "Welcome to your learning hub We are committed to providing you with the highest…" at bounding box center [561, 448] width 1123 height 742
click at [140, 102] on div "Welcome to your learning hub We are committed to providing you with the highest…" at bounding box center [561, 448] width 1123 height 742
click at [0, 53] on div "Home Courses Teachers About Blog Contact Us" at bounding box center [561, 53] width 1123 height 48
click at [18, 20] on div "100% Design Pages Navigator AI Writer Commerce Publish More" at bounding box center [562, 15] width 1122 height 28
click at [22, 16] on div "100% Design Pages Navigator AI Writer Commerce Publish More" at bounding box center [562, 15] width 1122 height 28
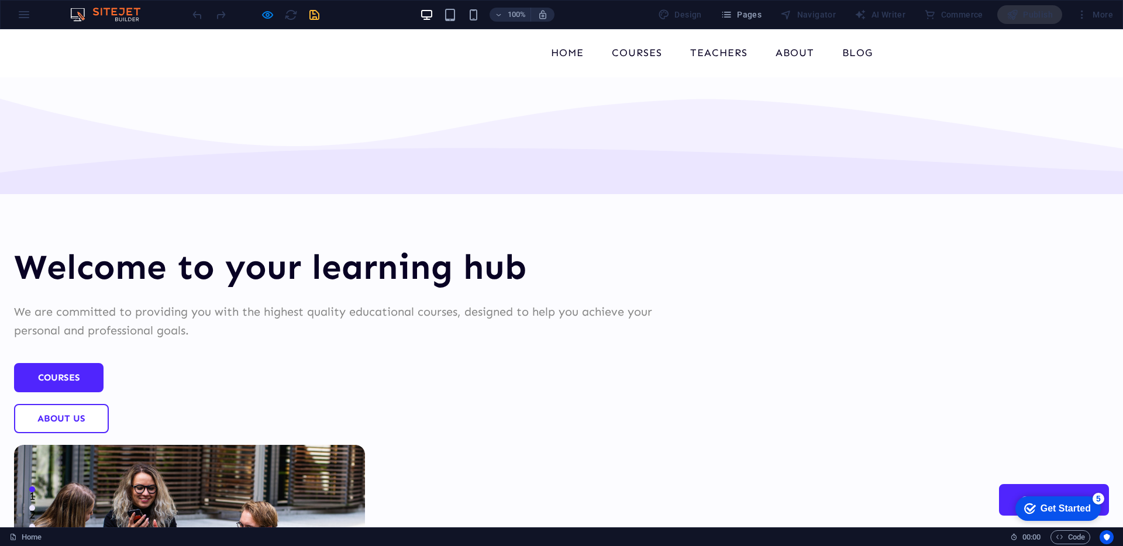
click at [146, 40] on div "Home Courses Teachers About Blog Contact Us" at bounding box center [561, 53] width 1123 height 48
click at [138, 26] on div "100% Design Pages Navigator AI Writer Commerce Publish More" at bounding box center [562, 15] width 1122 height 28
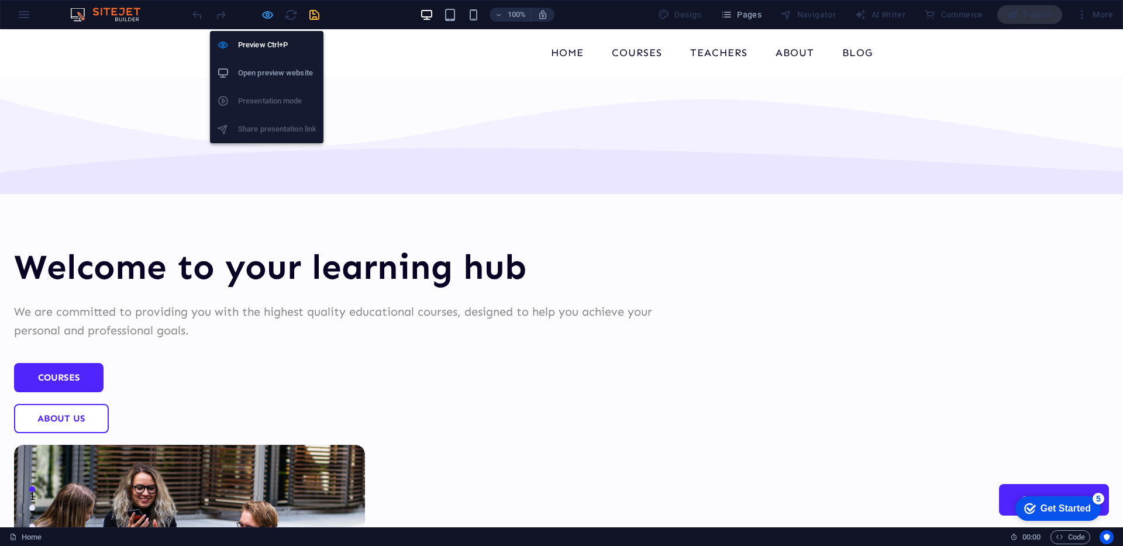
click at [271, 13] on icon "button" at bounding box center [267, 14] width 13 height 13
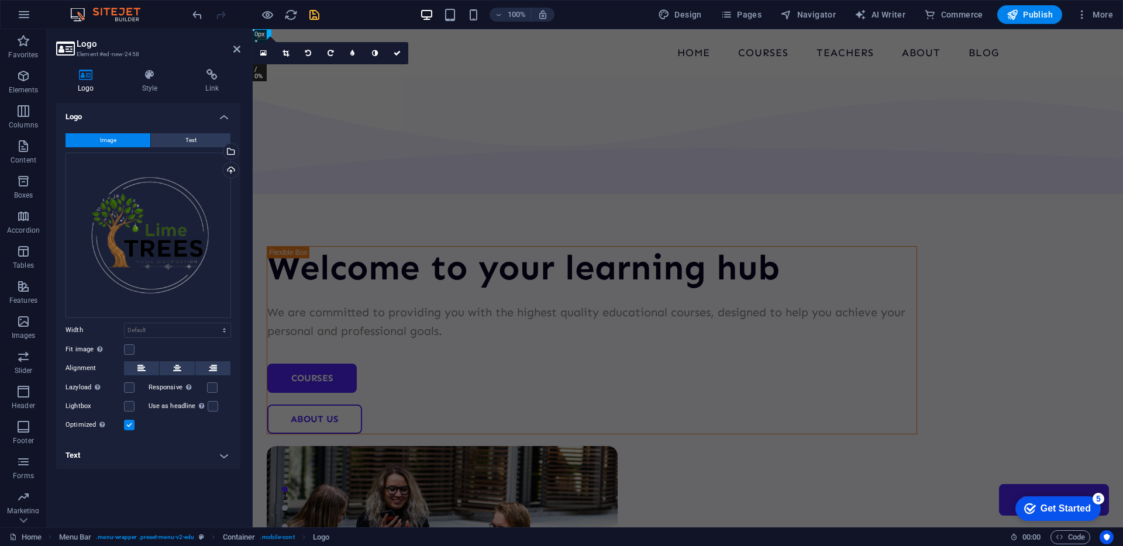
click at [236, 56] on header "Logo Element #ed-new-2458" at bounding box center [148, 44] width 184 height 30
click at [237, 51] on icon at bounding box center [236, 48] width 7 height 9
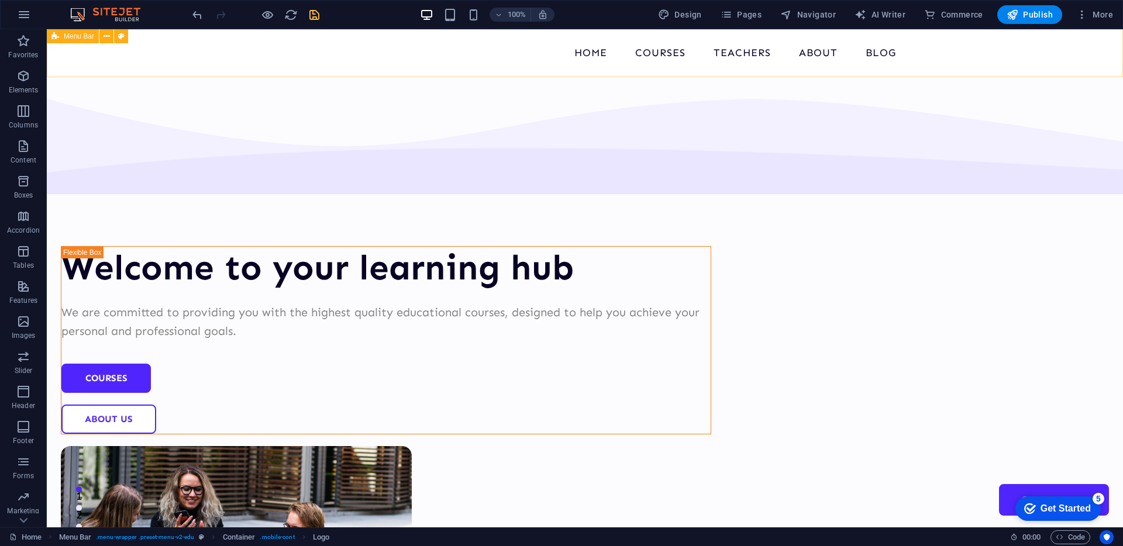
click at [54, 36] on icon at bounding box center [55, 36] width 8 height 14
drag, startPoint x: 101, startPoint y: 65, endPoint x: 110, endPoint y: 65, distance: 8.8
click at [20, 15] on icon "button" at bounding box center [24, 15] width 14 height 14
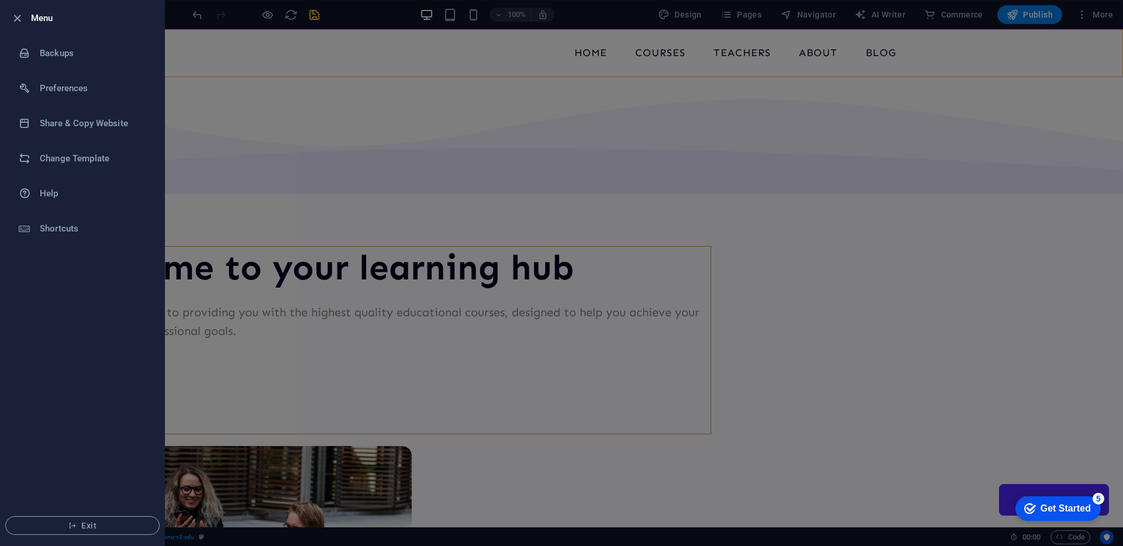
click at [266, 74] on div at bounding box center [561, 273] width 1123 height 546
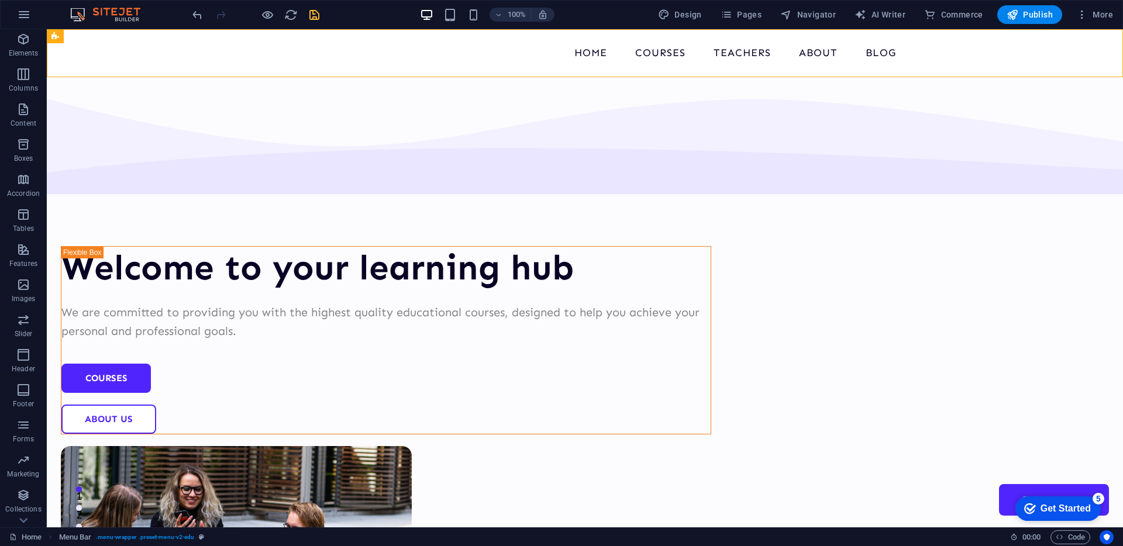
scroll to position [63, 0]
click at [22, 514] on p "Commerce" at bounding box center [23, 518] width 35 height 9
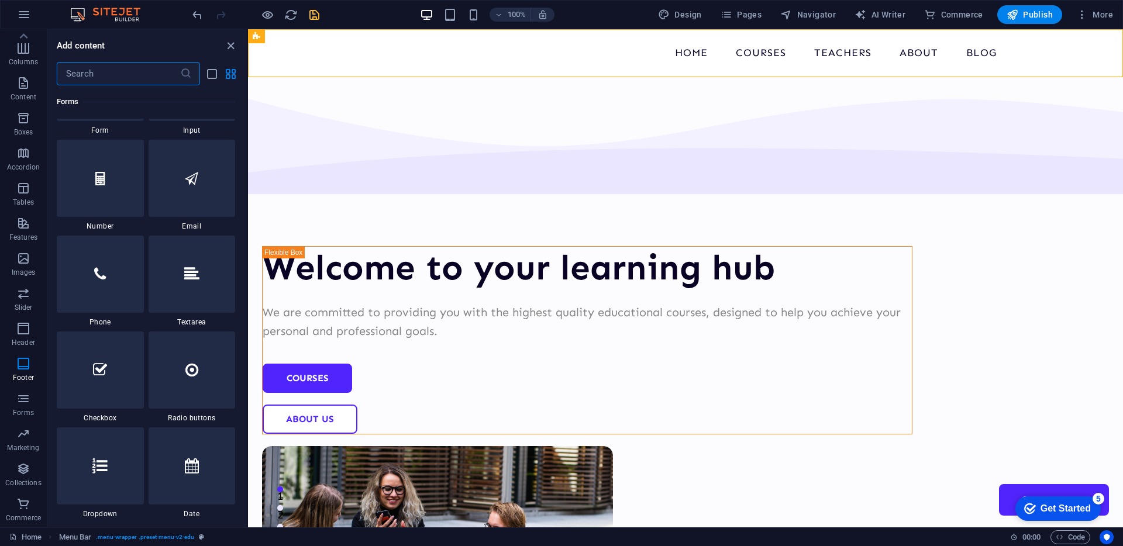
scroll to position [9386, 0]
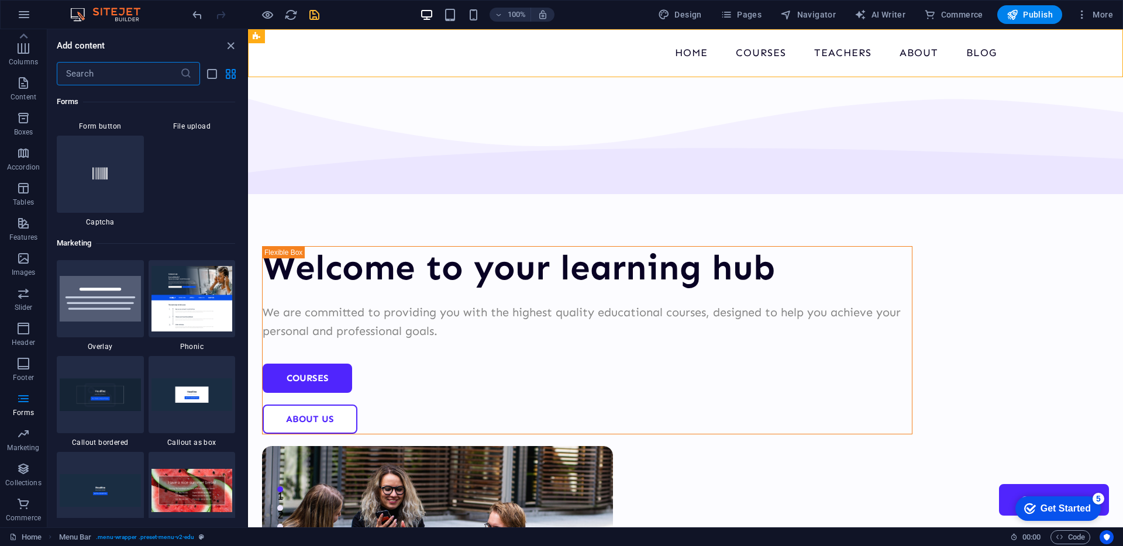
click at [120, 74] on input "text" at bounding box center [118, 73] width 123 height 23
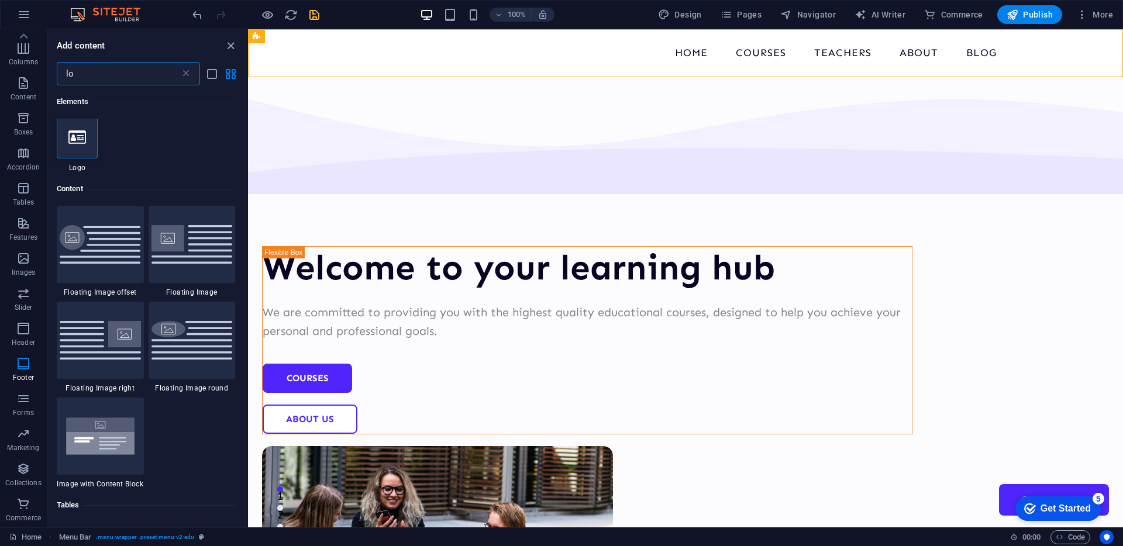
scroll to position [0, 0]
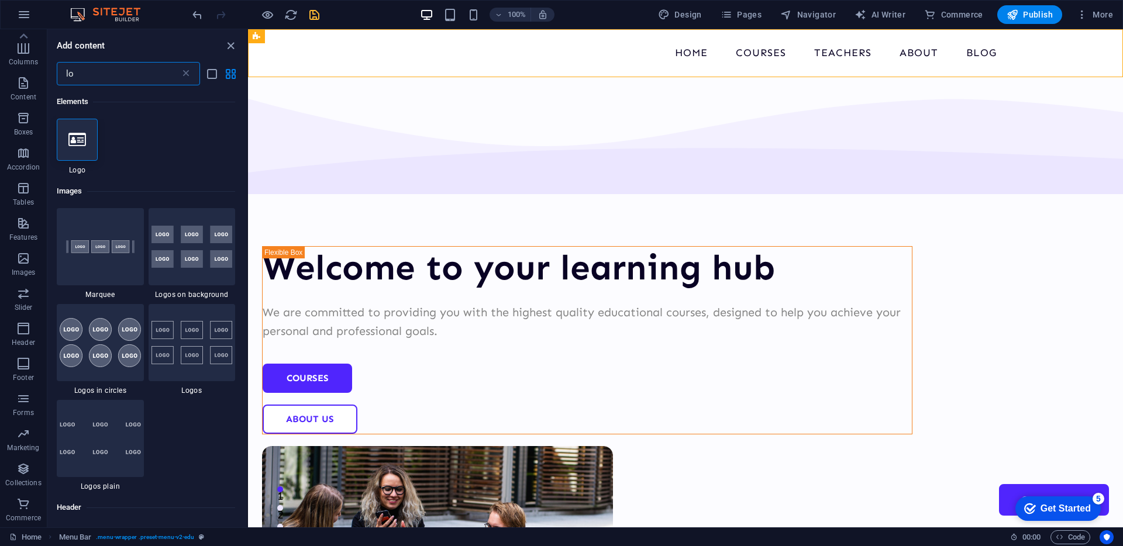
type input "l"
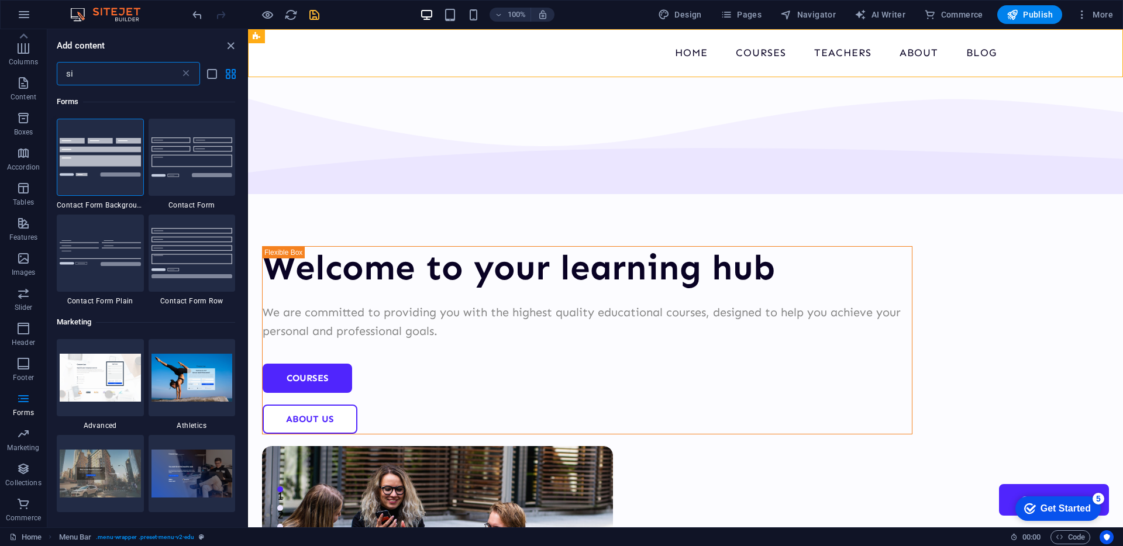
type input "s"
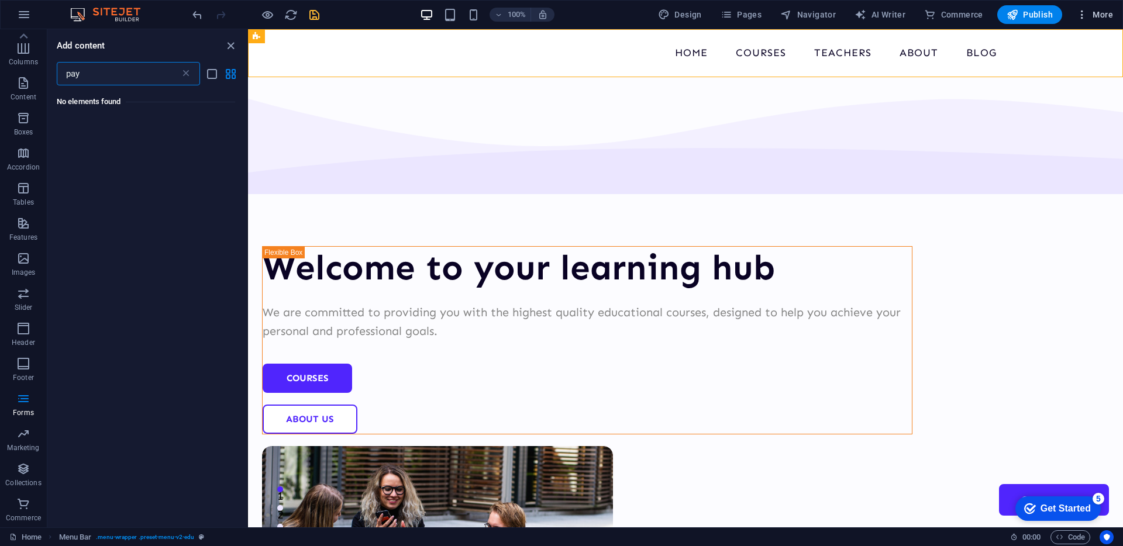
type input "pay"
click at [1084, 15] on icon "button" at bounding box center [1082, 15] width 12 height 12
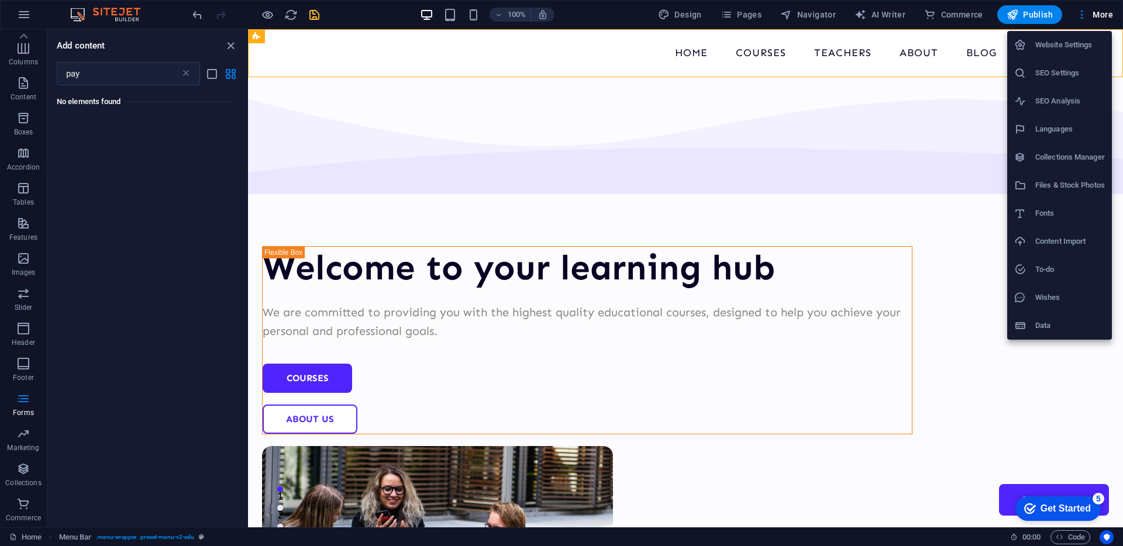
click at [1098, 43] on h6 "Website Settings" at bounding box center [1070, 45] width 70 height 14
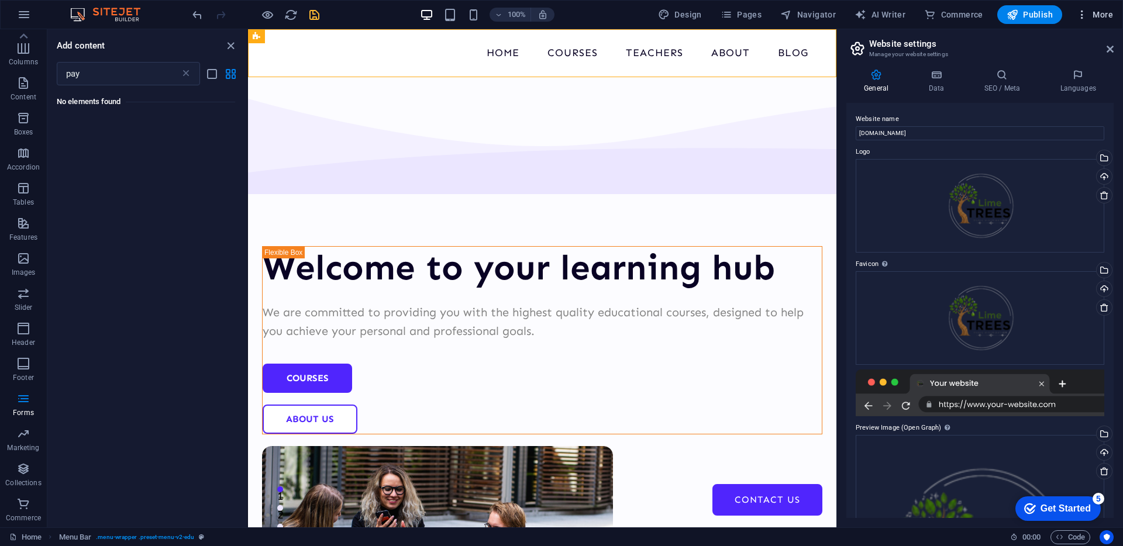
click at [1103, 15] on span "More" at bounding box center [1094, 15] width 37 height 12
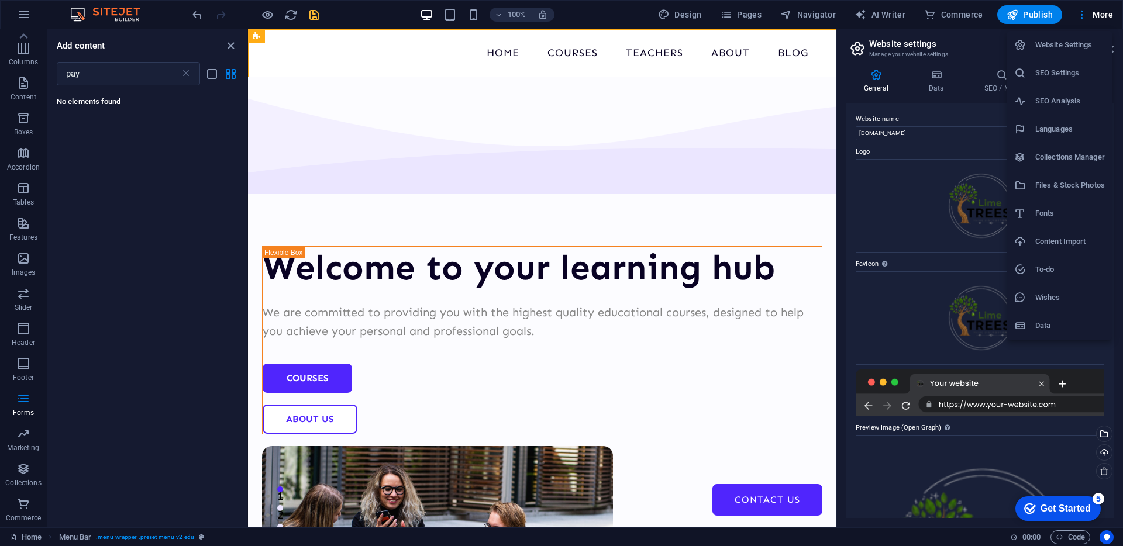
click at [21, 545] on div at bounding box center [561, 273] width 1123 height 546
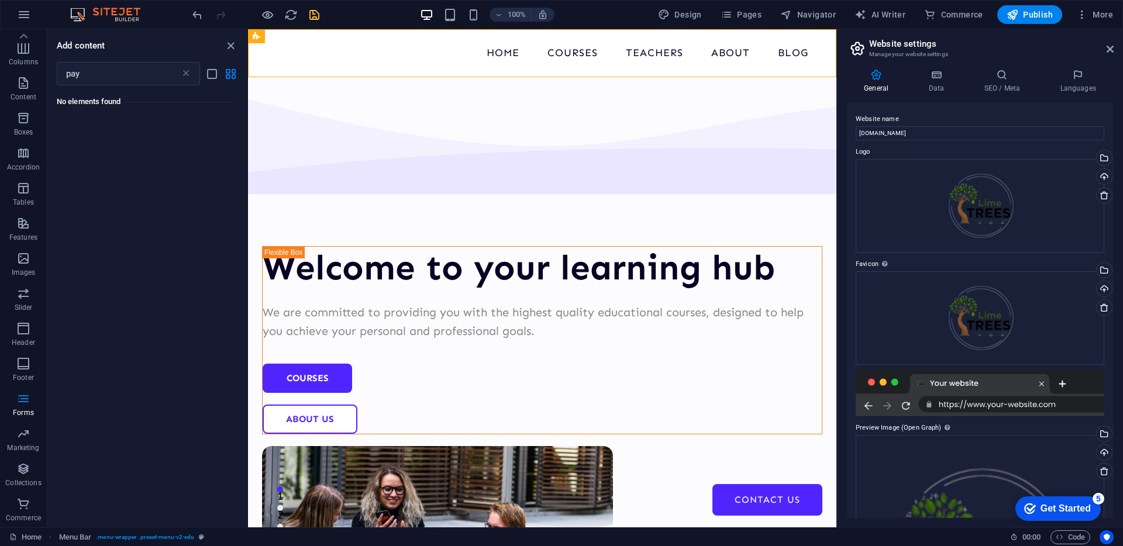
click at [26, 538] on div "Website Settings SEO Settings SEO Analysis Languages Collections Manager Files …" at bounding box center [561, 276] width 1123 height 539
click at [33, 536] on link "Home" at bounding box center [25, 538] width 32 height 14
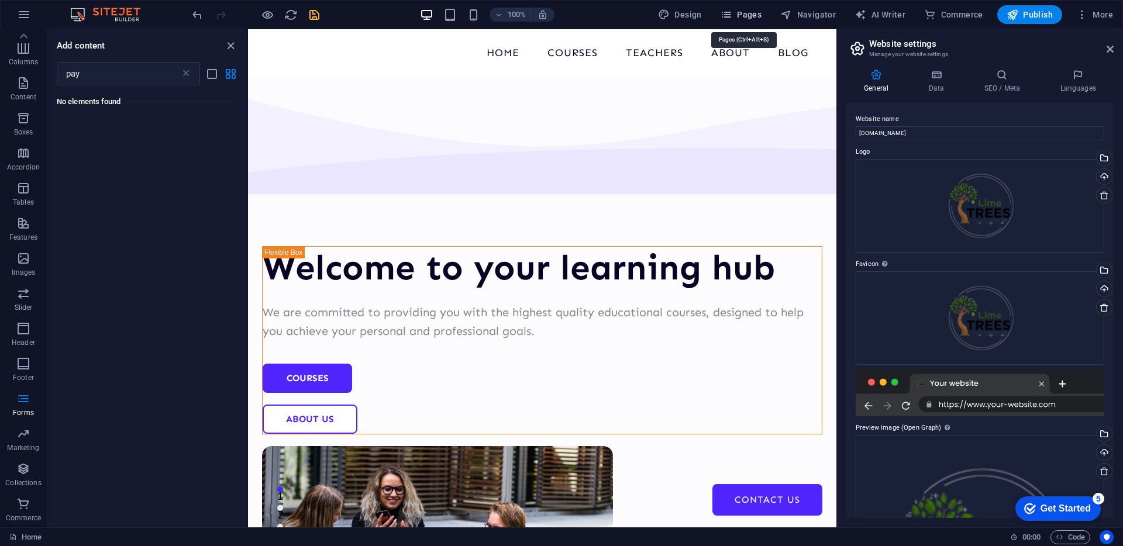
click at [731, 12] on icon "button" at bounding box center [727, 15] width 12 height 12
